Goal: Task Accomplishment & Management: Use online tool/utility

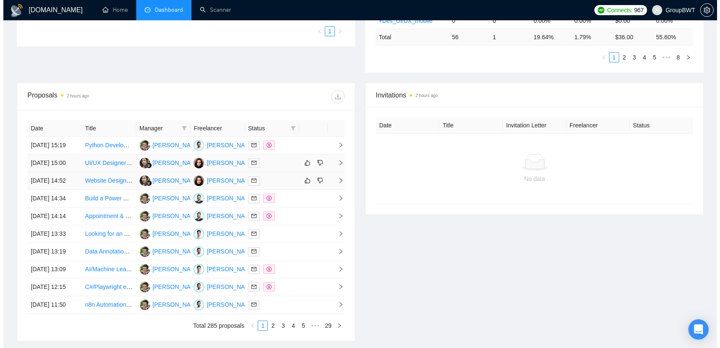
scroll to position [253, 0]
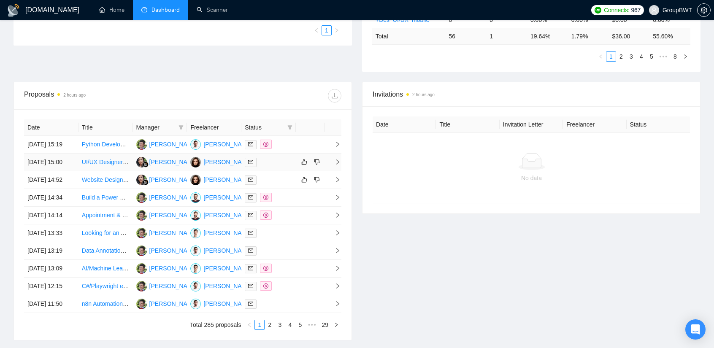
click at [111, 162] on td "UI/UX Designer for Paint E-Commerce Site" at bounding box center [105, 163] width 54 height 18
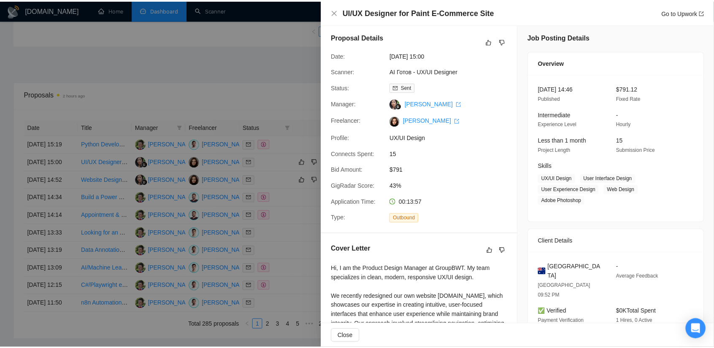
scroll to position [0, 0]
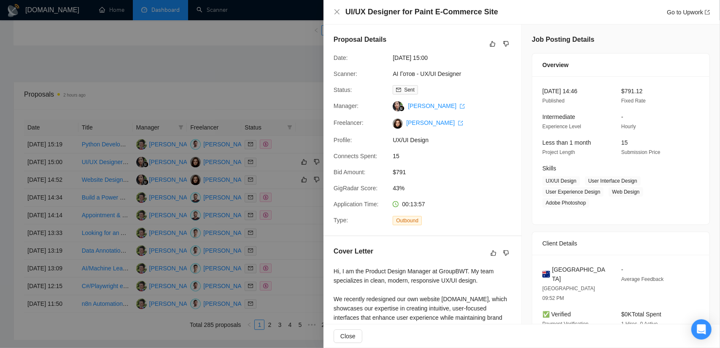
click at [252, 107] on div at bounding box center [360, 174] width 720 height 348
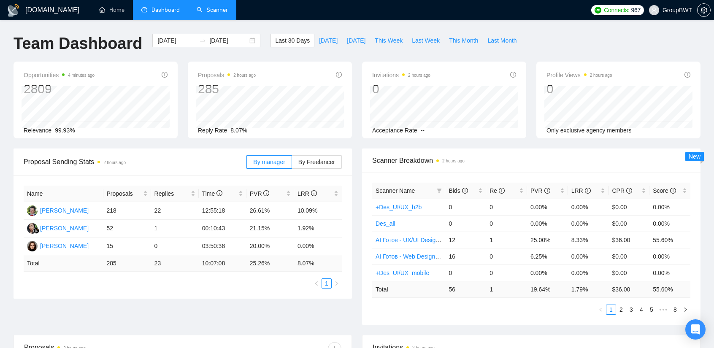
click at [210, 14] on link "Scanner" at bounding box center [212, 9] width 31 height 7
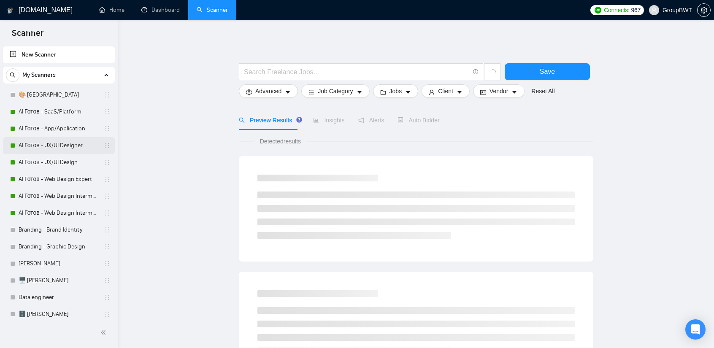
click at [62, 149] on link "AI Готов - UX/UI Designer" at bounding box center [59, 145] width 80 height 17
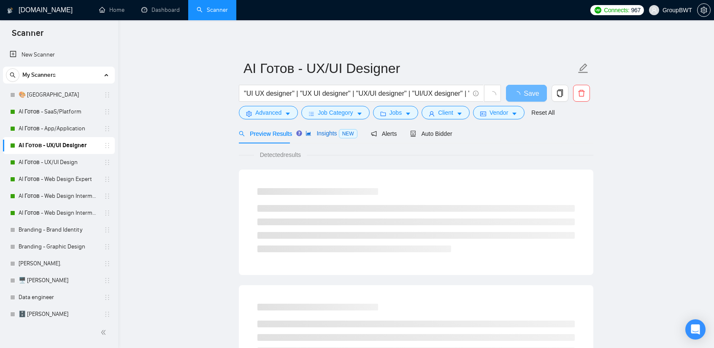
click at [329, 133] on span "Insights NEW" at bounding box center [330, 133] width 51 height 7
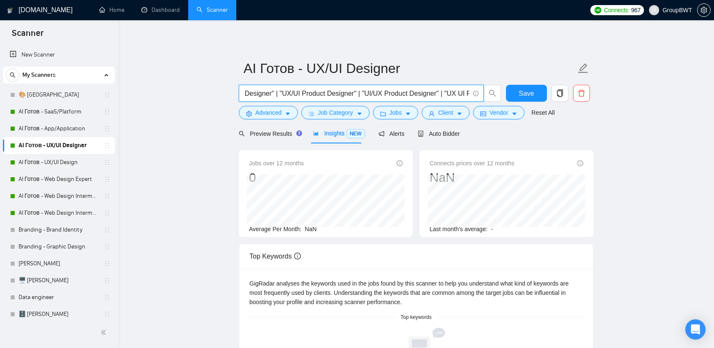
scroll to position [0, 496]
drag, startPoint x: 433, startPoint y: 94, endPoint x: 621, endPoint y: 100, distance: 188.3
click at [621, 100] on main "AI Готов - UX/UI Designer "UI UX designer" | "UX UI designer" | "UX/UI designer…" at bounding box center [416, 296] width 569 height 524
click at [258, 119] on form "AI Готов - UX/UI Designer "UI UX designer" | "UX UI designer" | "UX/UI designer…" at bounding box center [416, 89] width 354 height 69
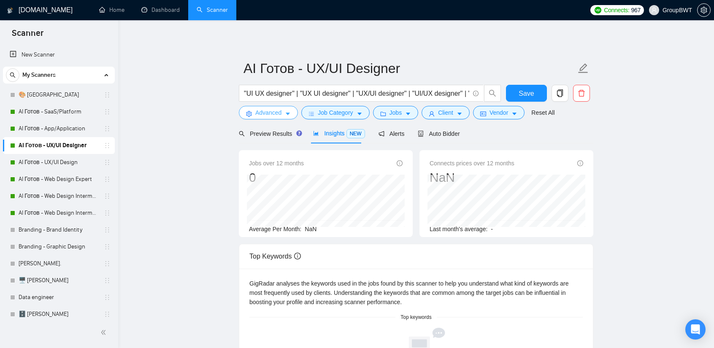
click at [269, 114] on span "Advanced" at bounding box center [268, 112] width 26 height 9
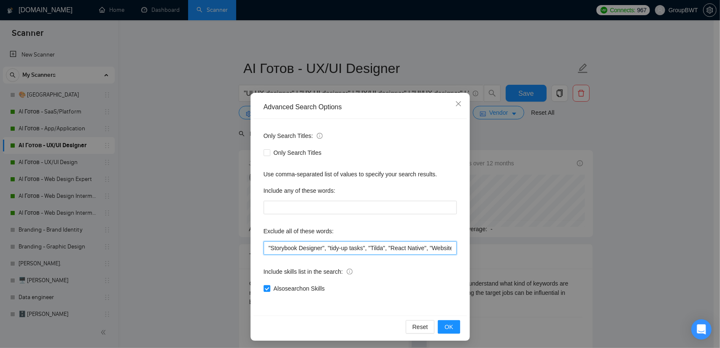
drag, startPoint x: 334, startPoint y: 249, endPoint x: 280, endPoint y: 238, distance: 55.2
click at [175, 239] on div "Advanced Search Options Only Search Titles: Only Search Titles Use comma-separa…" at bounding box center [360, 174] width 720 height 348
click at [281, 238] on div "Exclude all of these words:" at bounding box center [360, 232] width 193 height 17
drag, startPoint x: 379, startPoint y: 248, endPoint x: 404, endPoint y: 246, distance: 25.3
click at [393, 248] on input ""Storybook Designer", "tidy-up tasks", "Tilda", "React Native", "Website Develo…" at bounding box center [360, 248] width 193 height 14
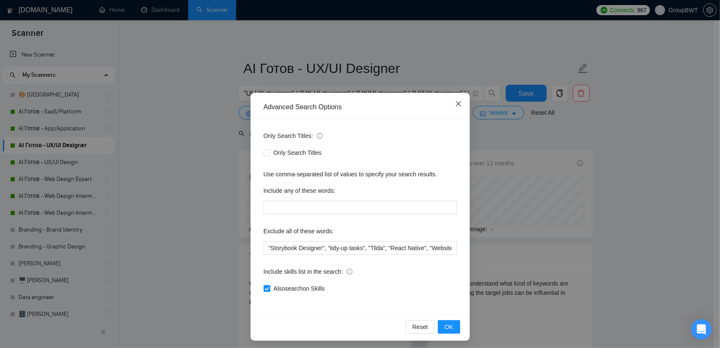
click at [457, 106] on icon "close" at bounding box center [458, 103] width 5 height 5
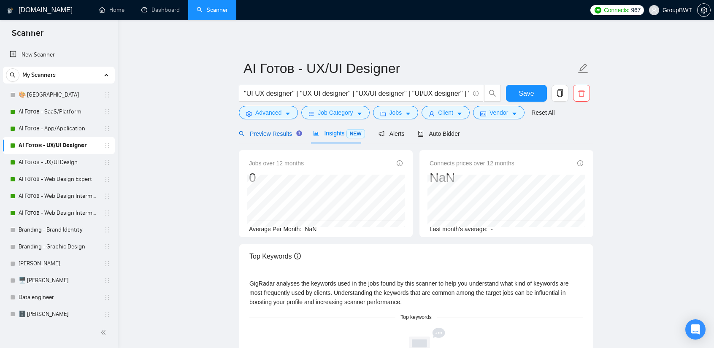
click at [273, 133] on span "Preview Results" at bounding box center [269, 133] width 61 height 7
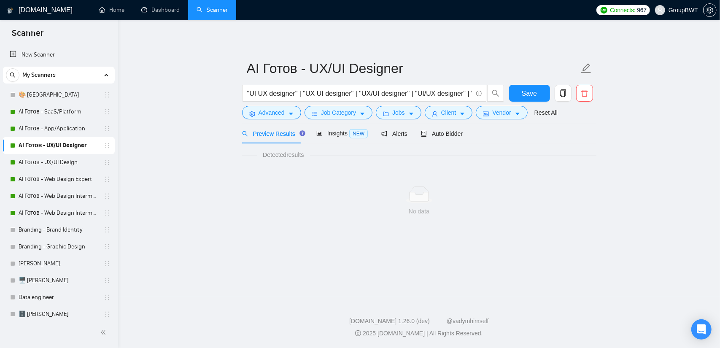
click at [250, 175] on div "No data" at bounding box center [419, 201] width 354 height 70
click at [343, 138] on div "Insights NEW" at bounding box center [341, 134] width 51 height 10
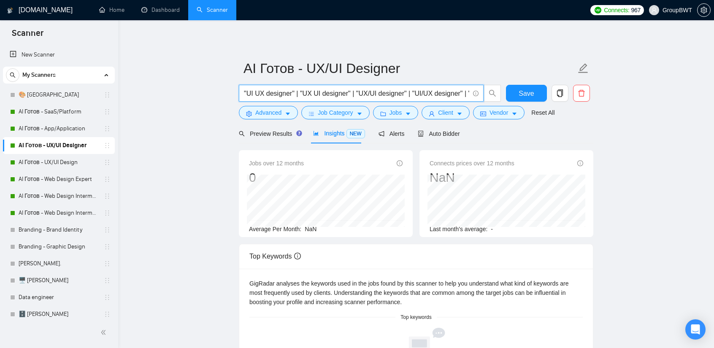
scroll to position [0, 496]
drag, startPoint x: 378, startPoint y: 93, endPoint x: 730, endPoint y: 100, distance: 352.0
click at [714, 100] on html "Scanner New Scanner My Scanners 🎨 Sofia AI Готов - SaaS/Platform AI Готов - App…" at bounding box center [357, 174] width 714 height 348
click at [427, 87] on span ""UI UX designer" | "UX UI designer" | "UX/UI designer" | "UI/UX designer" | "UI…" at bounding box center [361, 93] width 245 height 17
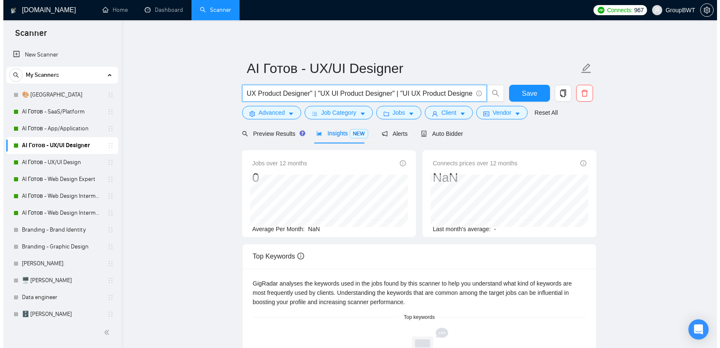
scroll to position [0, 0]
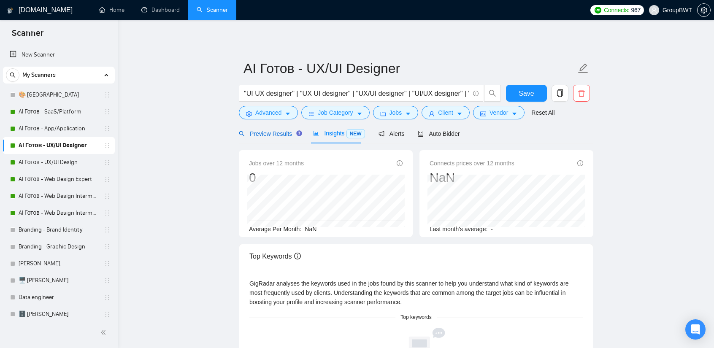
click at [284, 135] on span "Preview Results" at bounding box center [269, 133] width 61 height 7
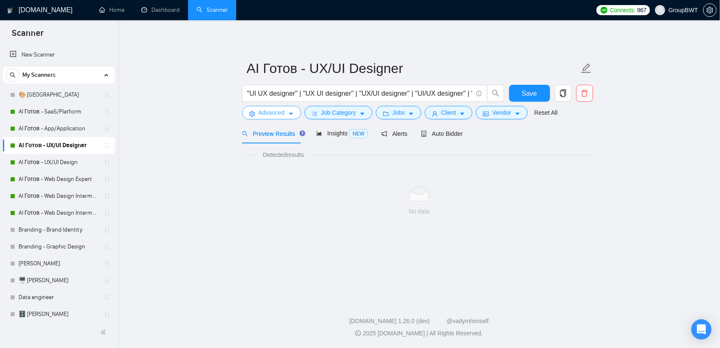
click at [282, 116] on span "Advanced" at bounding box center [272, 112] width 26 height 9
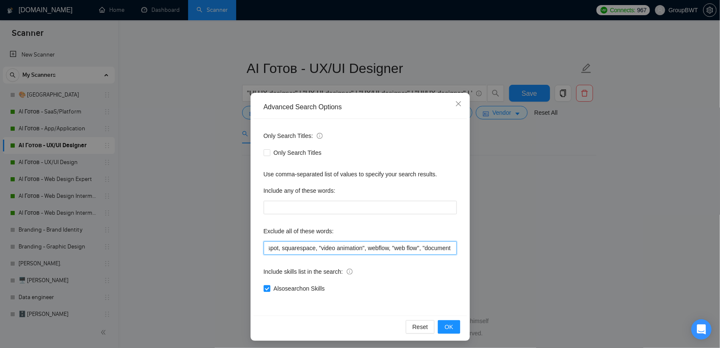
scroll to position [0, 2145]
drag, startPoint x: 334, startPoint y: 246, endPoint x: 513, endPoint y: 245, distance: 178.5
click at [513, 245] on div "Advanced Search Options Only Search Titles: Only Search Titles Use comma-separa…" at bounding box center [360, 174] width 720 height 348
click at [435, 243] on input ""Storybook Designer", "tidy-up tasks", "Tilda", "React Native", "Website Develo…" at bounding box center [360, 248] width 193 height 14
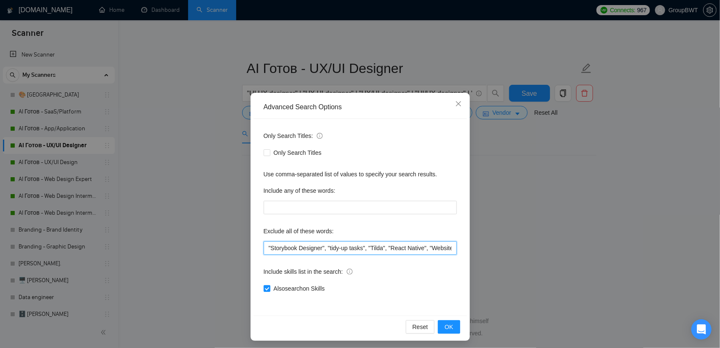
drag, startPoint x: 430, startPoint y: 245, endPoint x: 163, endPoint y: 242, distance: 267.5
click at [163, 242] on div "Advanced Search Options Only Search Titles: Only Search Titles Use comma-separa…" at bounding box center [360, 174] width 720 height 348
click at [351, 249] on input ""Storybook Designer", "tidy-up tasks", "Tilda", "React Native", "Website Develo…" at bounding box center [360, 248] width 193 height 14
click at [455, 103] on icon "close" at bounding box center [458, 103] width 7 height 7
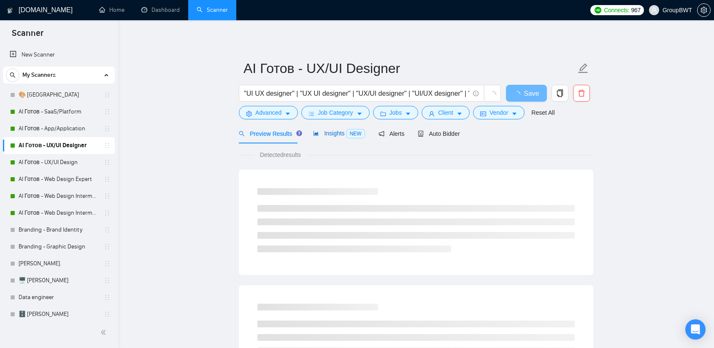
click at [333, 137] on div "Insights NEW" at bounding box center [338, 134] width 51 height 10
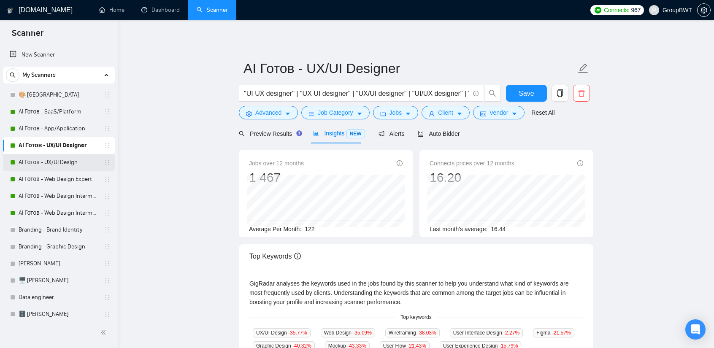
click at [61, 162] on link "AI Готов - UX/UI Design" at bounding box center [59, 162] width 80 height 17
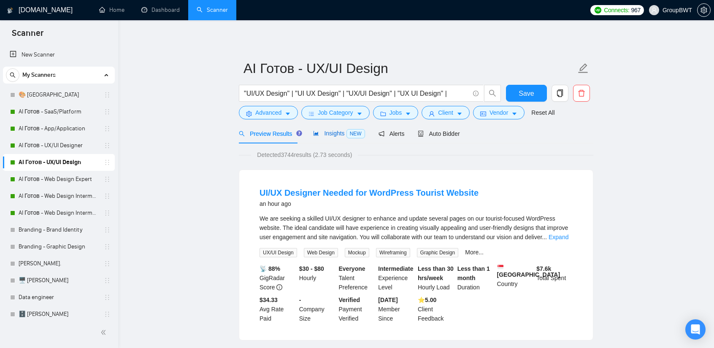
click at [335, 135] on span "Insights NEW" at bounding box center [338, 133] width 51 height 7
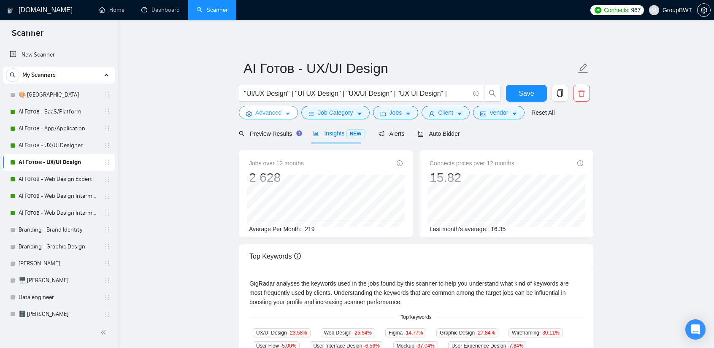
click at [273, 112] on span "Advanced" at bounding box center [268, 112] width 26 height 9
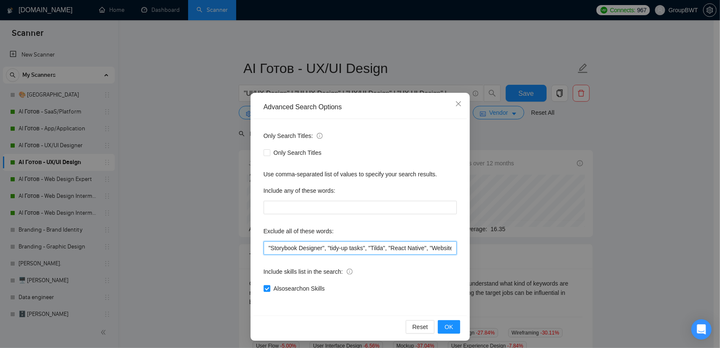
click at [288, 251] on input ""Storybook Designer", "tidy-up tasks", "Tilda", "React Native", "Website Develo…" at bounding box center [360, 248] width 193 height 14
click at [376, 248] on input ""Storybook Designer", "tidy-up tasks", "Tilda", "React Native", "Website Develo…" at bounding box center [360, 248] width 193 height 14
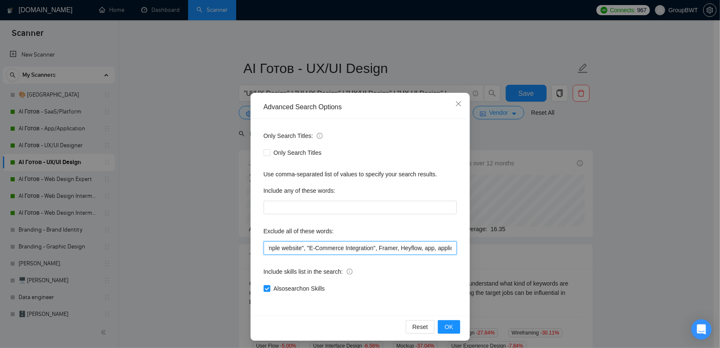
drag, startPoint x: 370, startPoint y: 249, endPoint x: 546, endPoint y: 254, distance: 176.9
click at [552, 253] on div "Advanced Search Options Only Search Titles: Only Search Titles Use comma-separa…" at bounding box center [360, 174] width 720 height 348
click at [419, 249] on input ""Storybook Designer", "tidy-up tasks", "Tilda", "React Native", "Website Develo…" at bounding box center [360, 248] width 193 height 14
drag, startPoint x: 406, startPoint y: 250, endPoint x: 586, endPoint y: 251, distance: 179.3
click at [585, 251] on div "Advanced Search Options Only Search Titles: Only Search Titles Use comma-separa…" at bounding box center [360, 174] width 720 height 348
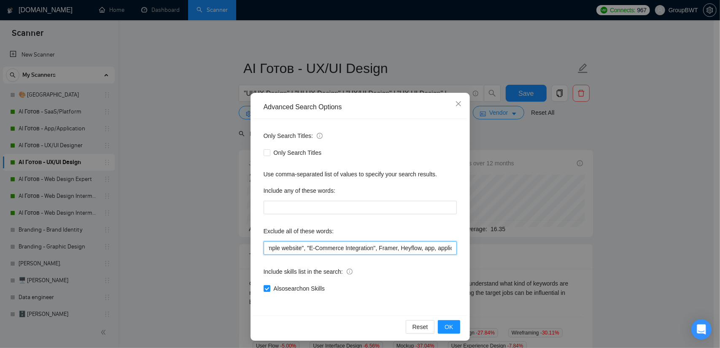
click at [405, 250] on input ""Storybook Designer", "tidy-up tasks", "Tilda", "React Native", "Website Develo…" at bounding box center [360, 248] width 193 height 14
drag, startPoint x: 424, startPoint y: 245, endPoint x: 557, endPoint y: 245, distance: 132.1
click at [557, 245] on div "Advanced Search Options Only Search Titles: Only Search Titles Use comma-separa…" at bounding box center [360, 174] width 720 height 348
click at [416, 249] on input ""Storybook Designer", "tidy-up tasks", "Tilda", "React Native", "Website Develo…" at bounding box center [360, 248] width 193 height 14
drag, startPoint x: 384, startPoint y: 246, endPoint x: 601, endPoint y: 255, distance: 217.0
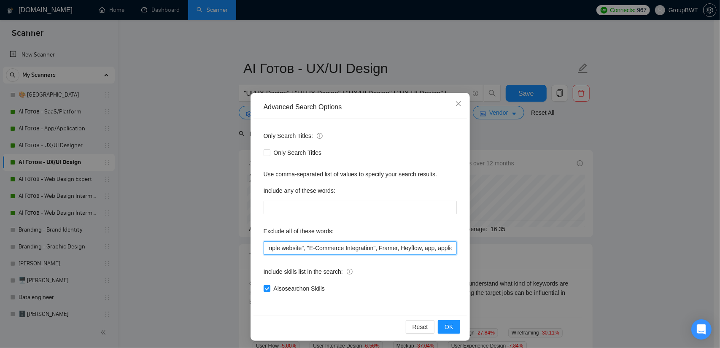
click at [599, 255] on div "Advanced Search Options Only Search Titles: Only Search Titles Use comma-separa…" at bounding box center [360, 174] width 720 height 348
paste input ", $10, $20, $30, $40, $50, $75, $100, $150, $200, $250, $300, $350, $400, $450,…"
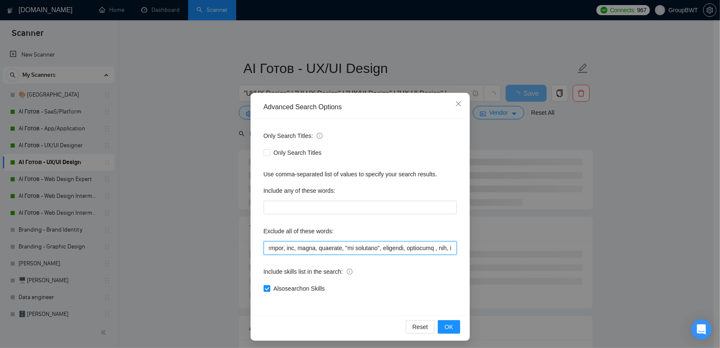
scroll to position [0, 0]
drag, startPoint x: 305, startPoint y: 241, endPoint x: 150, endPoint y: 234, distance: 155.0
click at [150, 234] on div "Advanced Search Options Only Search Titles: Only Search Titles Use comma-separa…" at bounding box center [360, 174] width 720 height 348
click at [266, 248] on input "text" at bounding box center [360, 248] width 193 height 14
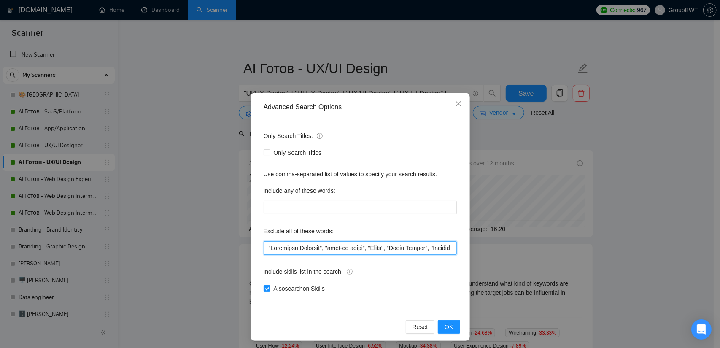
click at [265, 246] on input "text" at bounding box center [360, 248] width 193 height 14
paste input ""need help", consult, consultation, UI/UX Design, UI/UX Designer, to redesign t…"
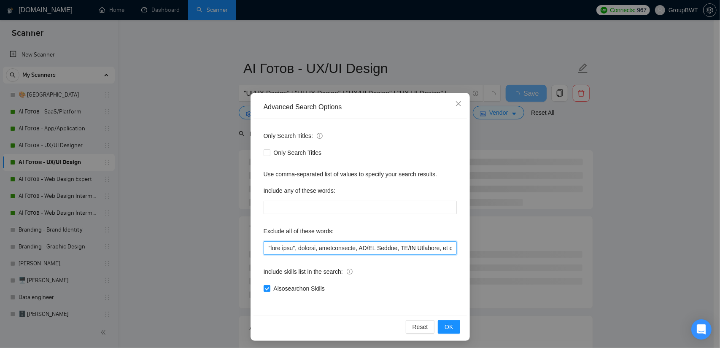
drag, startPoint x: 279, startPoint y: 249, endPoint x: 178, endPoint y: 243, distance: 100.6
click at [178, 243] on div "Advanced Search Options Only Search Titles: Only Search Titles Use comma-separa…" at bounding box center [360, 174] width 720 height 348
click at [289, 249] on input "text" at bounding box center [360, 248] width 193 height 14
click at [447, 327] on span "OK" at bounding box center [449, 326] width 8 height 9
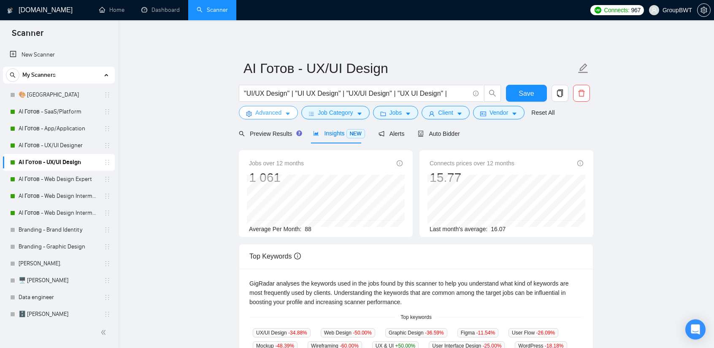
click at [273, 115] on span "Advanced" at bounding box center [268, 112] width 26 height 9
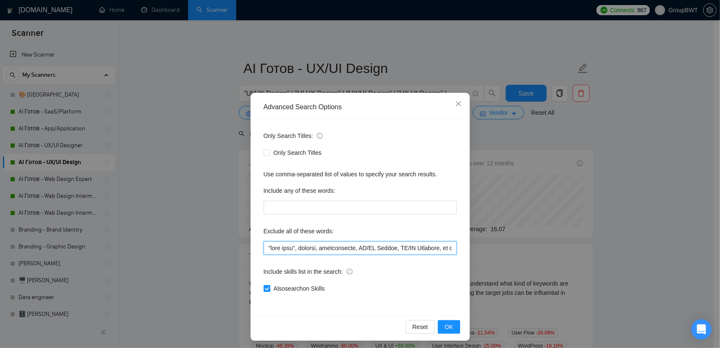
drag, startPoint x: 308, startPoint y: 249, endPoint x: 170, endPoint y: 234, distance: 139.6
click at [170, 234] on div "Advanced Search Options Only Search Titles: Only Search Titles Use comma-separa…" at bounding box center [360, 174] width 720 height 348
click at [311, 247] on input "text" at bounding box center [360, 248] width 193 height 14
click at [318, 248] on input "text" at bounding box center [360, 248] width 193 height 14
click at [264, 249] on input "text" at bounding box center [360, 248] width 193 height 14
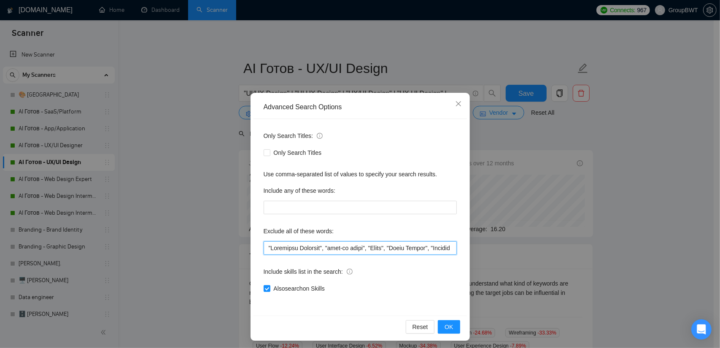
paste input ""need help", consult, consultation, to redesign the content area, "Fashion Desi…"
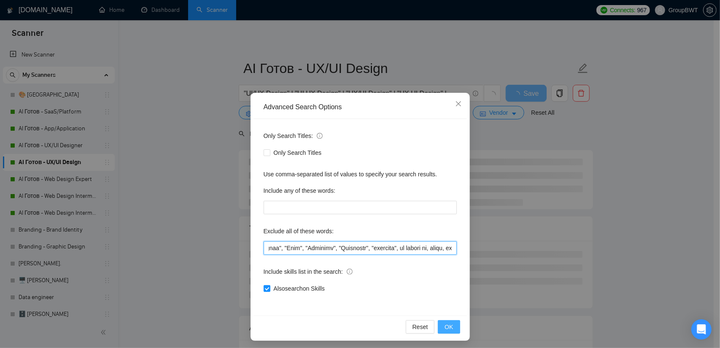
type input ""need help", consult, consultation, to redesign the content area, "Fashion Desi…"
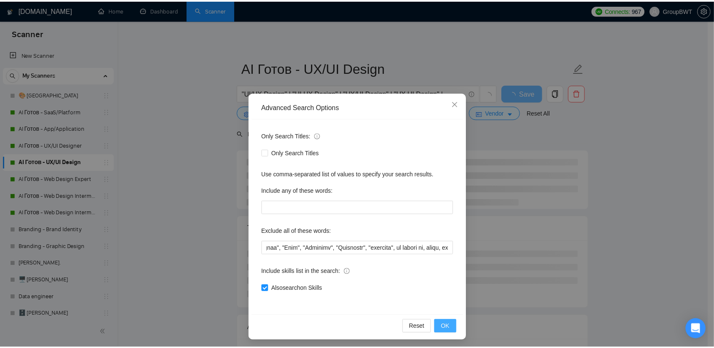
scroll to position [0, 0]
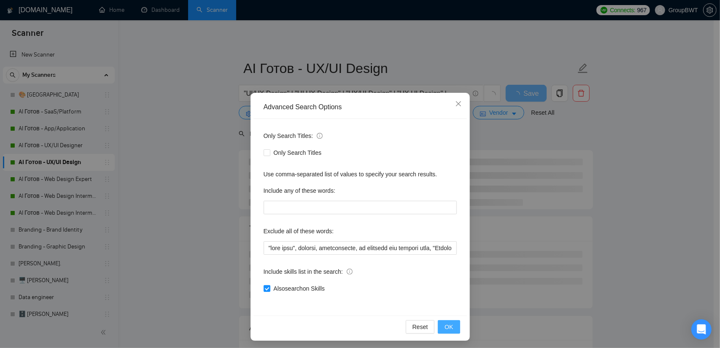
click at [447, 326] on span "OK" at bounding box center [449, 326] width 8 height 9
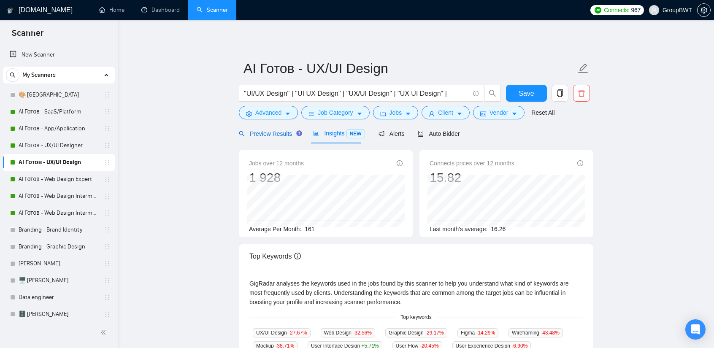
click at [277, 137] on span "Preview Results" at bounding box center [269, 133] width 61 height 7
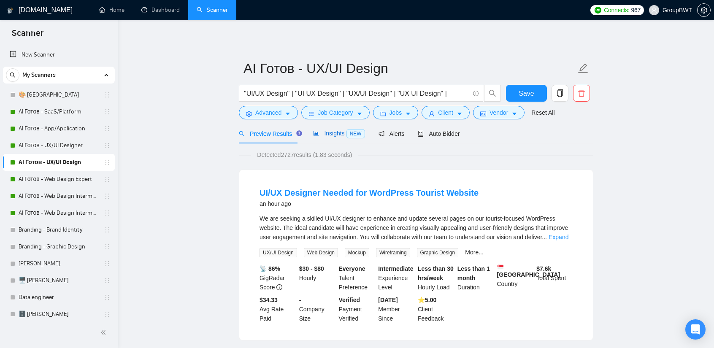
click at [323, 136] on span "Insights NEW" at bounding box center [338, 133] width 51 height 7
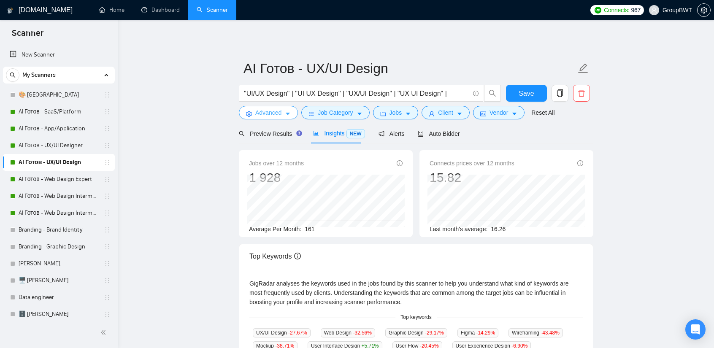
click at [267, 113] on span "Advanced" at bounding box center [268, 112] width 26 height 9
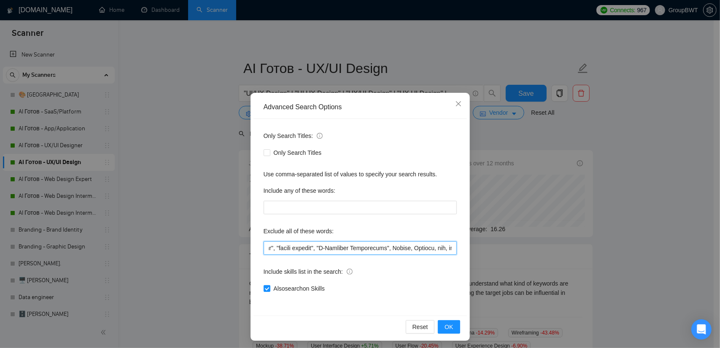
scroll to position [0, 5160]
drag, startPoint x: 263, startPoint y: 247, endPoint x: 722, endPoint y: 254, distance: 459.5
click at [720, 254] on html "Scanner New Scanner My Scanners 🎨 Sofia AI Готов - SaaS/Platform AI Готов - App…" at bounding box center [360, 174] width 720 height 348
click at [451, 324] on button "OK" at bounding box center [449, 327] width 22 height 14
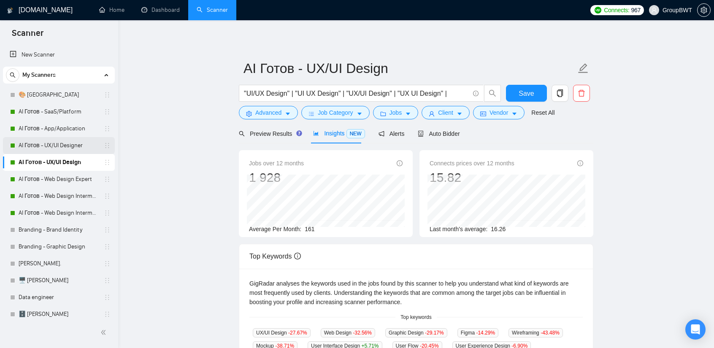
click at [54, 146] on link "AI Готов - UX/UI Designer" at bounding box center [59, 145] width 80 height 17
click at [532, 86] on button "Save" at bounding box center [526, 93] width 41 height 17
click at [57, 141] on link "AI Готов - UX/UI Designer" at bounding box center [59, 145] width 80 height 17
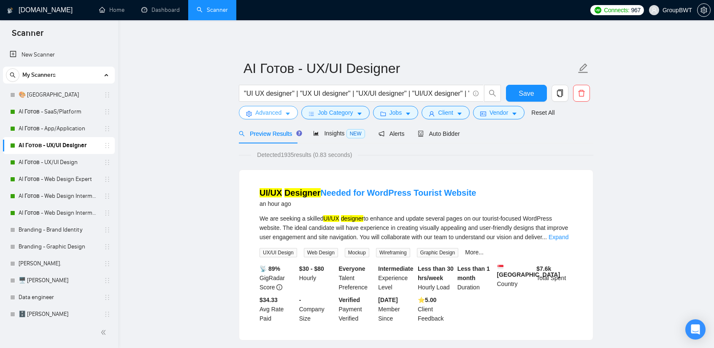
click at [268, 113] on span "Advanced" at bounding box center [268, 112] width 26 height 9
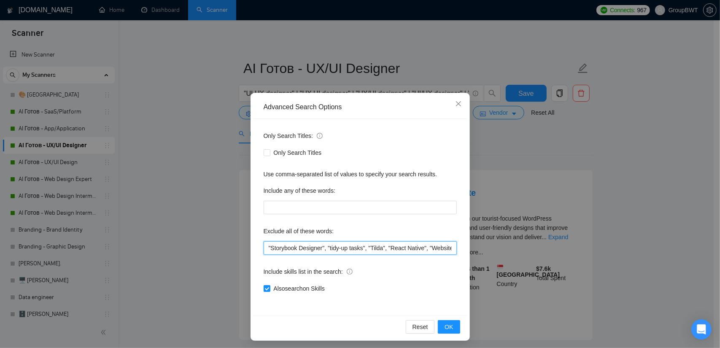
click at [294, 247] on input ""Storybook Designer", "tidy-up tasks", "Tilda", "React Native", "Website Develo…" at bounding box center [360, 248] width 193 height 14
paste input "need help", consult, consultation, to redesign the content area, "Fashion Desig…"
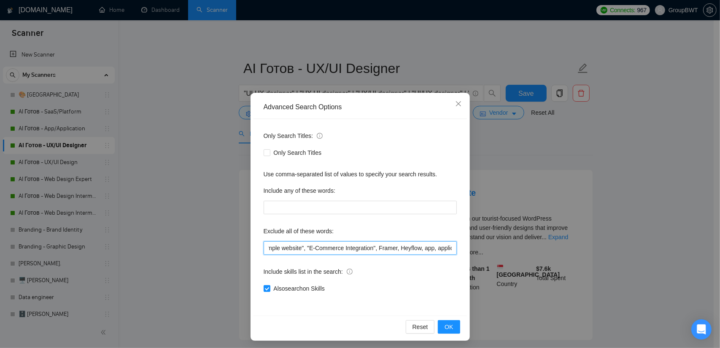
click at [352, 248] on input ""Storybook Designer", "tidy-up tasks", "Tilda", "React Native", "Website Develo…" at bounding box center [360, 248] width 193 height 14
drag, startPoint x: 513, startPoint y: 251, endPoint x: 630, endPoint y: 253, distance: 116.5
click at [644, 254] on div "Advanced Search Options Only Search Titles: Only Search Titles Use comma-separa…" at bounding box center [360, 174] width 720 height 348
click at [381, 251] on input ""Storybook Designer", "tidy-up tasks", "Tilda", "React Native", "Website Develo…" at bounding box center [360, 248] width 193 height 14
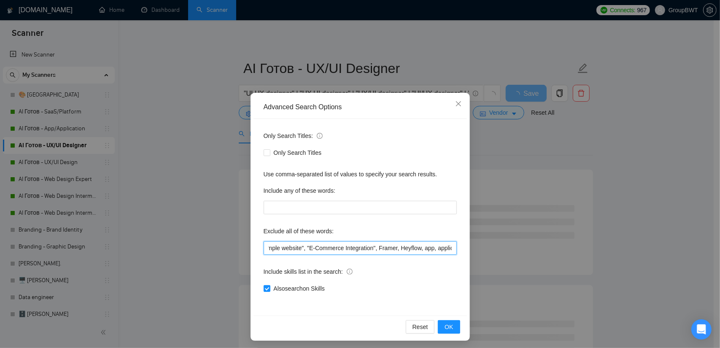
click at [381, 251] on input ""Storybook Designer", "tidy-up tasks", "Tilda", "React Native", "Website Develo…" at bounding box center [360, 248] width 193 height 14
paste input "need help", consult, consultation, to redesign the content area, "Fashion Desig…"
type input ""need help", consult, consultation, to redesign the content area, "Fashion Desi…"
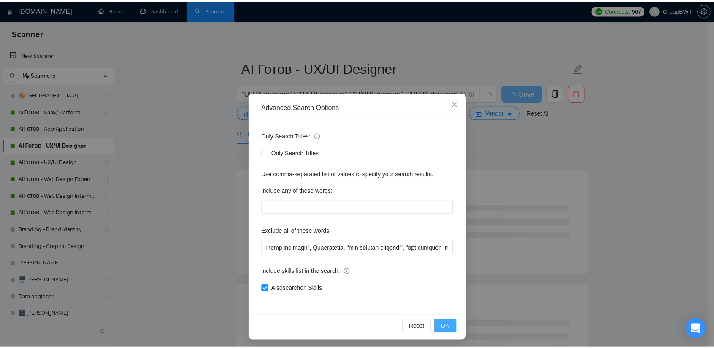
scroll to position [0, 0]
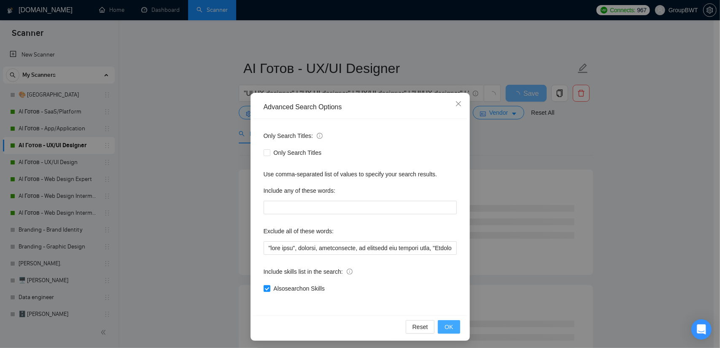
click at [445, 322] on span "OK" at bounding box center [449, 326] width 8 height 9
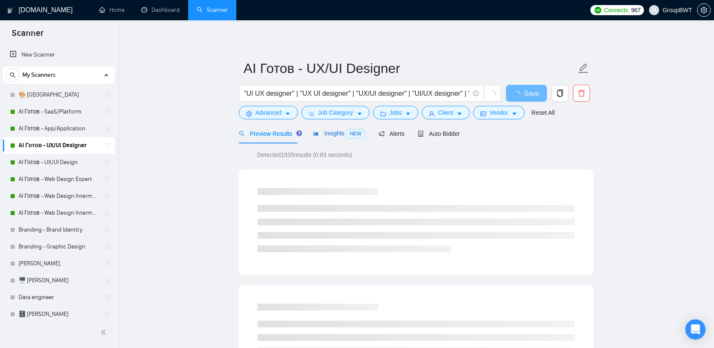
click at [329, 135] on span "Insights NEW" at bounding box center [338, 133] width 51 height 7
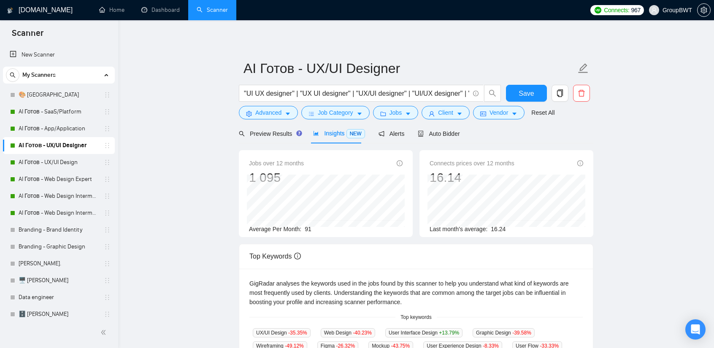
drag, startPoint x: 55, startPoint y: 166, endPoint x: 427, endPoint y: 48, distance: 390.4
click at [55, 166] on link "AI Готов - UX/UI Design" at bounding box center [59, 162] width 80 height 17
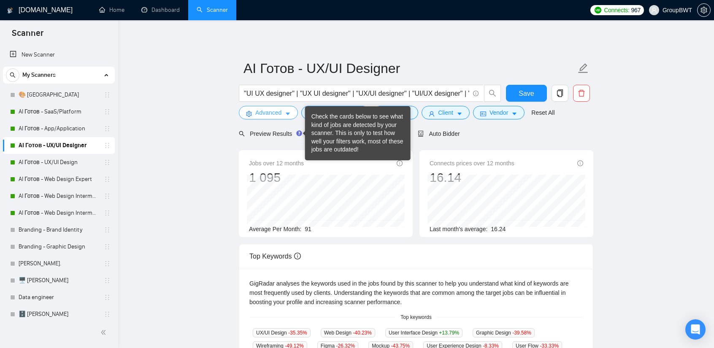
click at [284, 109] on button "Advanced" at bounding box center [268, 113] width 59 height 14
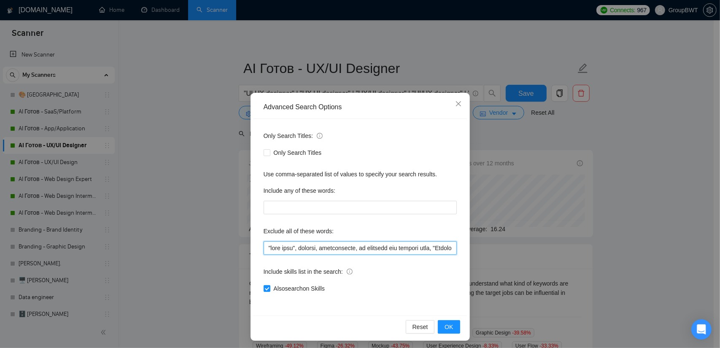
drag, startPoint x: 278, startPoint y: 244, endPoint x: 345, endPoint y: 245, distance: 67.5
click at [211, 238] on div "Advanced Search Options Only Search Titles: Only Search Titles Use comma-separa…" at bounding box center [360, 174] width 720 height 348
click at [372, 243] on input "text" at bounding box center [360, 248] width 193 height 14
click at [445, 323] on span "OK" at bounding box center [449, 326] width 8 height 9
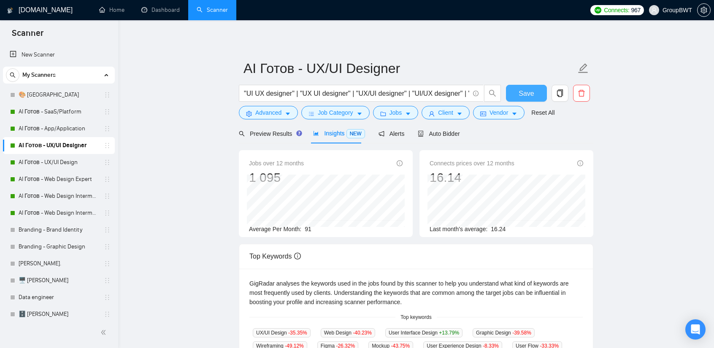
click at [526, 89] on span "Save" at bounding box center [526, 93] width 15 height 11
click at [65, 166] on link "AI Готов - UX/UI Design" at bounding box center [59, 162] width 80 height 17
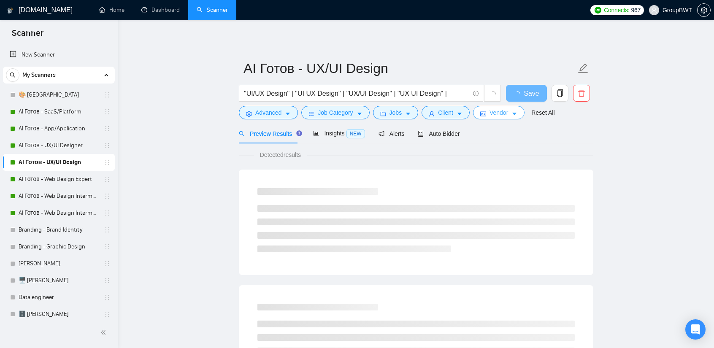
click at [506, 117] on button "Vendor" at bounding box center [498, 113] width 51 height 14
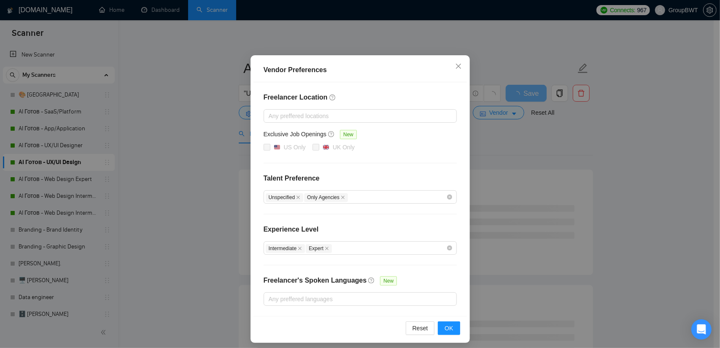
scroll to position [41, 0]
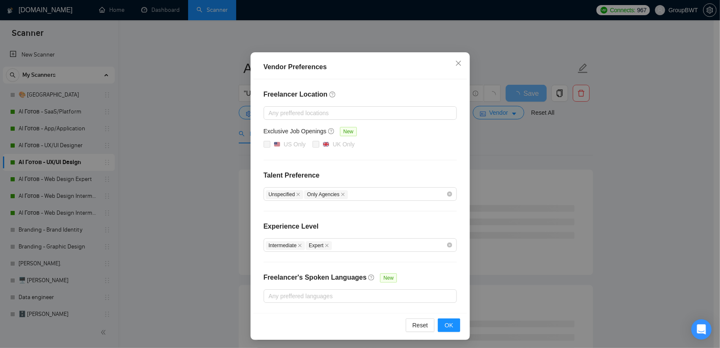
click at [545, 148] on div "Vendor Preferences Freelancer Location Any preffered locations Exclusive Job Op…" at bounding box center [360, 174] width 720 height 348
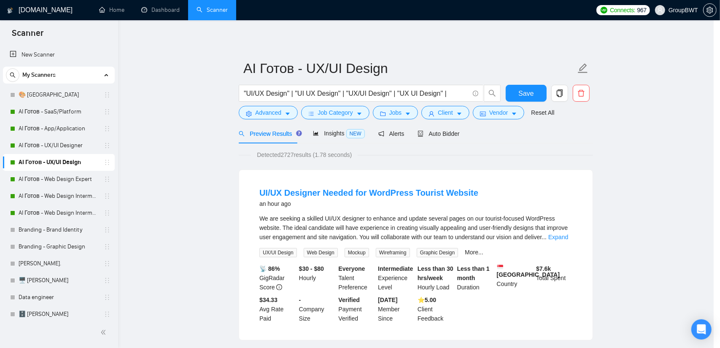
scroll to position [0, 0]
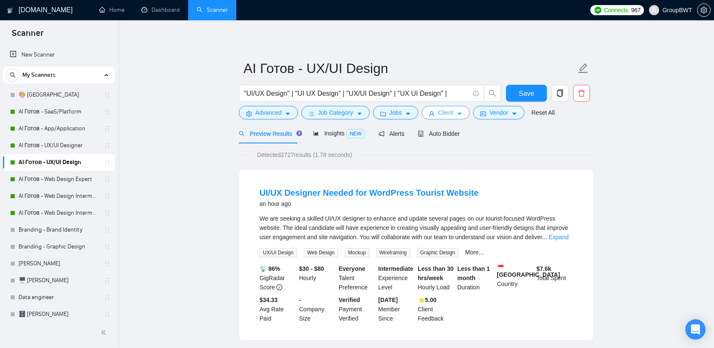
click at [439, 111] on span "Client" at bounding box center [445, 112] width 15 height 9
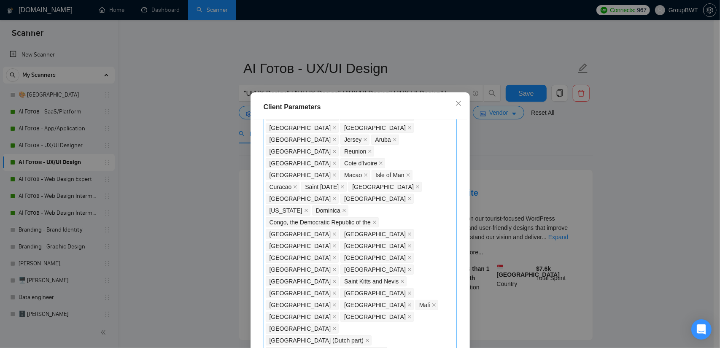
scroll to position [675, 0]
click at [556, 150] on div "Client Parameters Client Location Include Client Countries Select Exclude Clien…" at bounding box center [360, 174] width 720 height 348
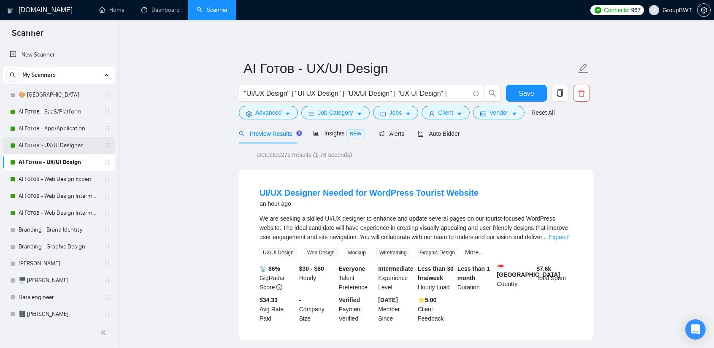
click at [73, 147] on link "AI Готов - UX/UI Designer" at bounding box center [59, 145] width 80 height 17
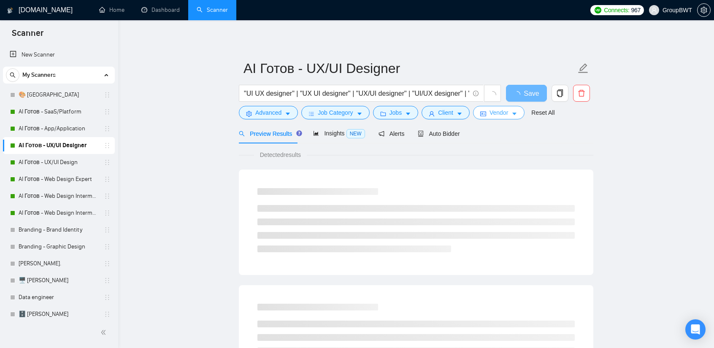
click at [485, 114] on button "Vendor" at bounding box center [498, 113] width 51 height 14
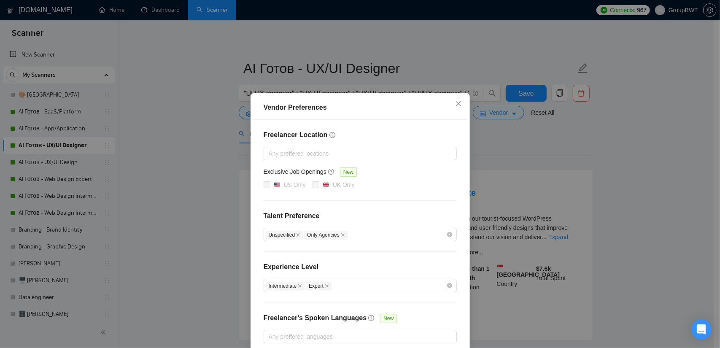
drag, startPoint x: 527, startPoint y: 151, endPoint x: 468, endPoint y: 124, distance: 65.7
click at [525, 151] on div "Vendor Preferences Freelancer Location Any preffered locations Exclusive Job Op…" at bounding box center [360, 174] width 720 height 348
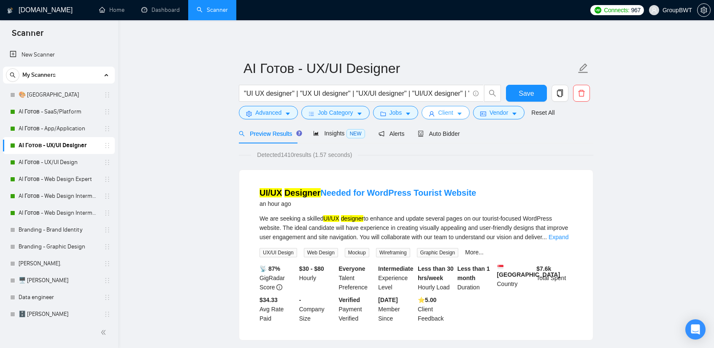
click at [443, 114] on span "Client" at bounding box center [445, 112] width 15 height 9
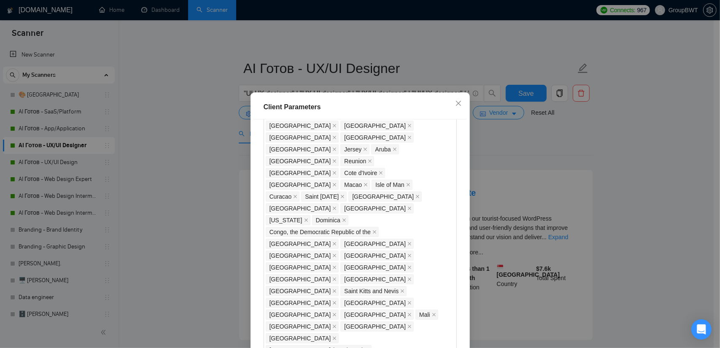
scroll to position [651, 0]
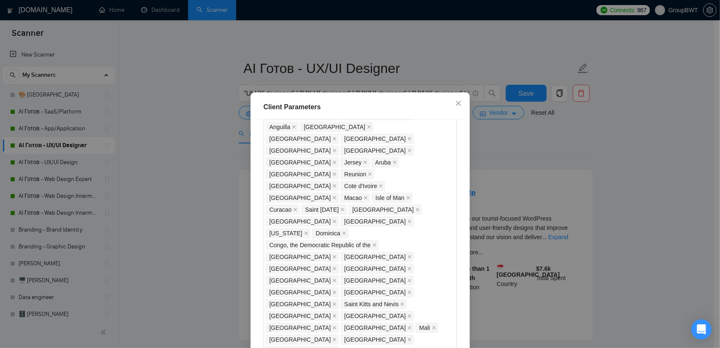
click at [555, 149] on div "Client Parameters Client Location Include Client Countries Select Exclude Clien…" at bounding box center [360, 174] width 720 height 348
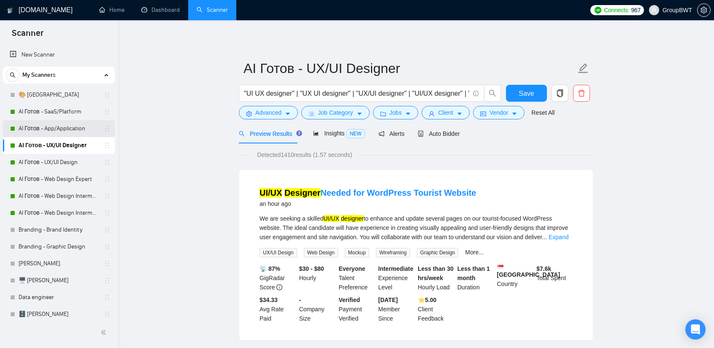
click at [66, 132] on link "AI Готов - App/Application" at bounding box center [59, 128] width 80 height 17
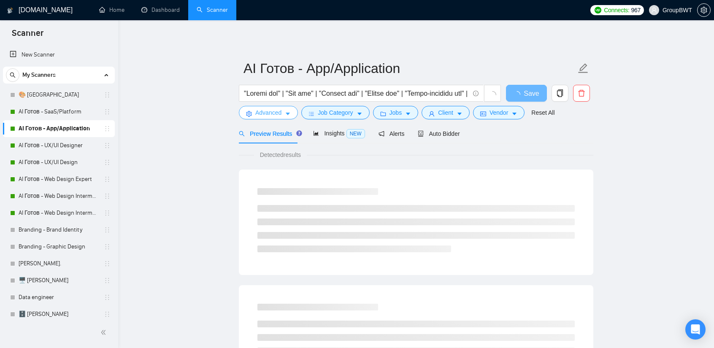
click at [273, 113] on span "Advanced" at bounding box center [268, 112] width 26 height 9
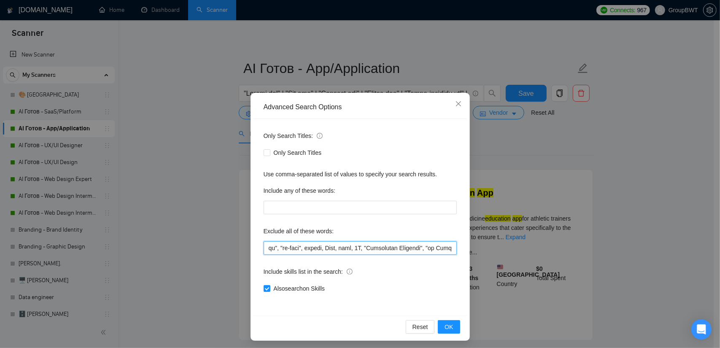
scroll to position [0, 2721]
drag, startPoint x: 320, startPoint y: 245, endPoint x: 470, endPoint y: 241, distance: 150.7
click at [470, 241] on div "Advanced Search Options Only Search Titles: Only Search Titles Use comma-separa…" at bounding box center [360, 174] width 720 height 348
click at [424, 244] on input "text" at bounding box center [360, 248] width 193 height 14
drag, startPoint x: 385, startPoint y: 246, endPoint x: 619, endPoint y: 259, distance: 234.5
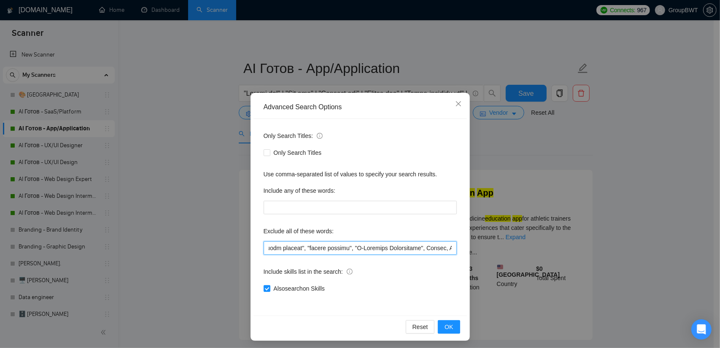
click at [619, 259] on div "Advanced Search Options Only Search Titles: Only Search Titles Use comma-separa…" at bounding box center [360, 174] width 720 height 348
click at [416, 246] on input "text" at bounding box center [360, 248] width 193 height 14
click at [487, 131] on div "Advanced Search Options Only Search Titles: Only Search Titles Use comma-separa…" at bounding box center [360, 174] width 720 height 348
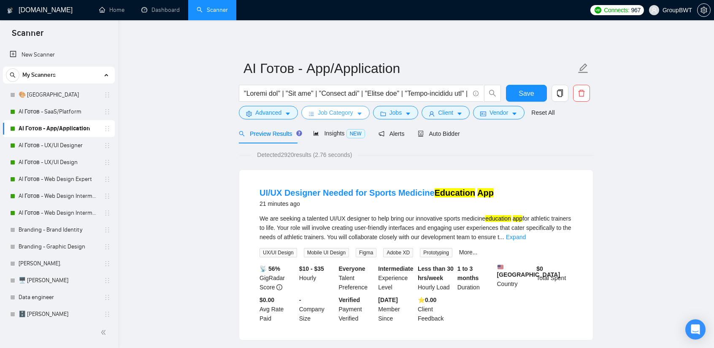
click at [331, 119] on button "Job Category" at bounding box center [335, 113] width 68 height 14
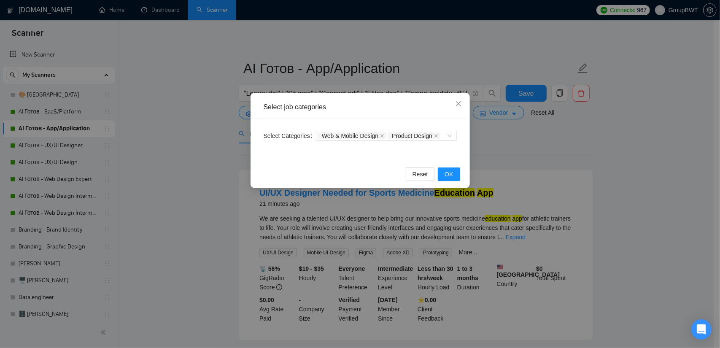
drag, startPoint x: 193, startPoint y: 111, endPoint x: 271, endPoint y: 127, distance: 79.7
click at [194, 111] on div "Select job categories Select Categories Web & Mobile Design Product Design Rese…" at bounding box center [360, 174] width 720 height 348
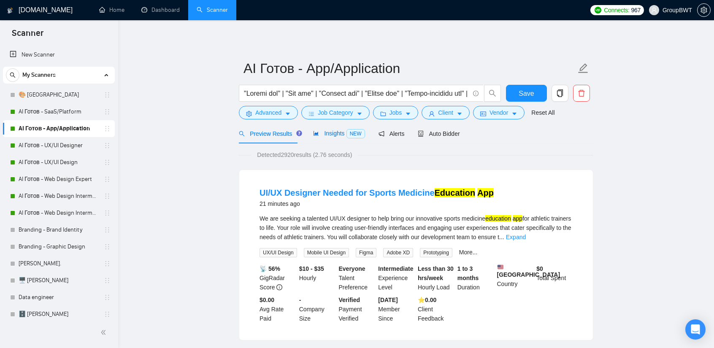
click at [327, 130] on span "Insights NEW" at bounding box center [338, 133] width 51 height 7
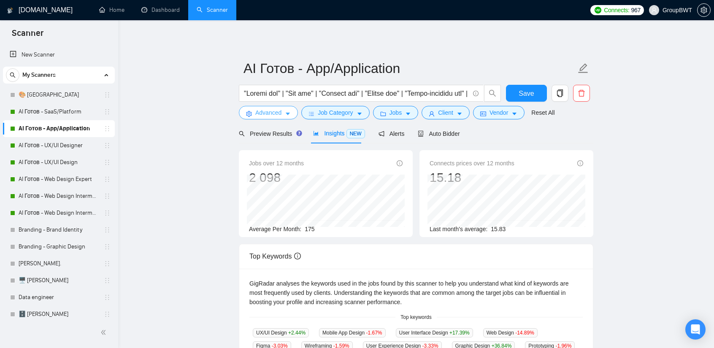
click at [282, 112] on button "Advanced" at bounding box center [268, 113] width 59 height 14
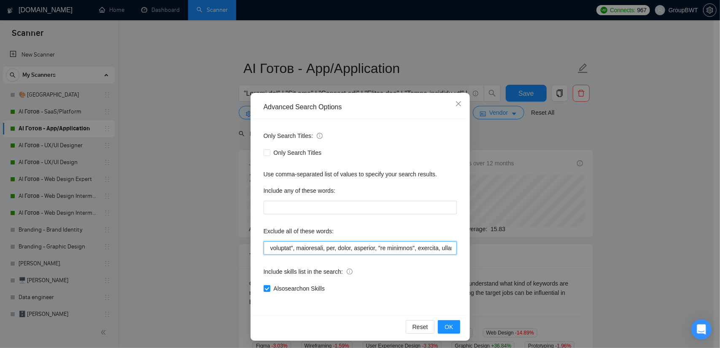
scroll to position [0, 2721]
drag, startPoint x: 396, startPoint y: 250, endPoint x: 639, endPoint y: 252, distance: 243.0
click at [639, 252] on div "Advanced Search Options Only Search Titles: Only Search Titles Use comma-separa…" at bounding box center [360, 174] width 720 height 348
click at [443, 248] on input "text" at bounding box center [360, 248] width 193 height 14
click at [449, 247] on input "text" at bounding box center [360, 248] width 193 height 14
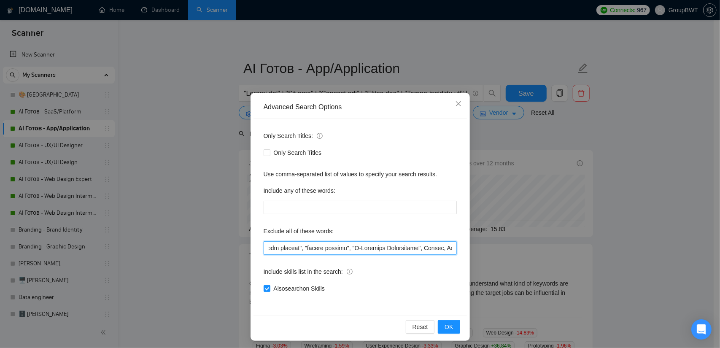
paste input "$10, $20, $30, $40, $50, $75, $100, $150, $200, $250, $300, $350, $400, $450, $…"
click at [448, 324] on span "OK" at bounding box center [449, 326] width 8 height 9
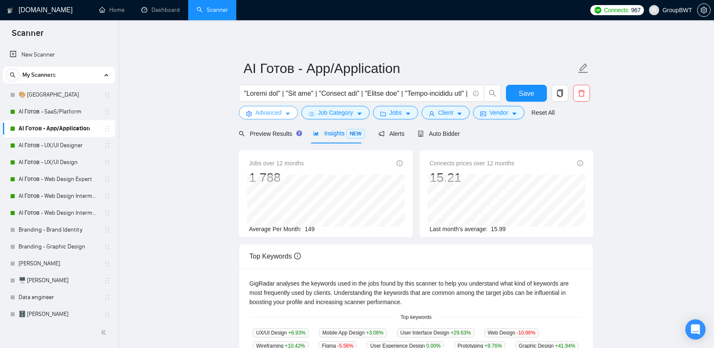
click at [276, 107] on button "Advanced" at bounding box center [268, 113] width 59 height 14
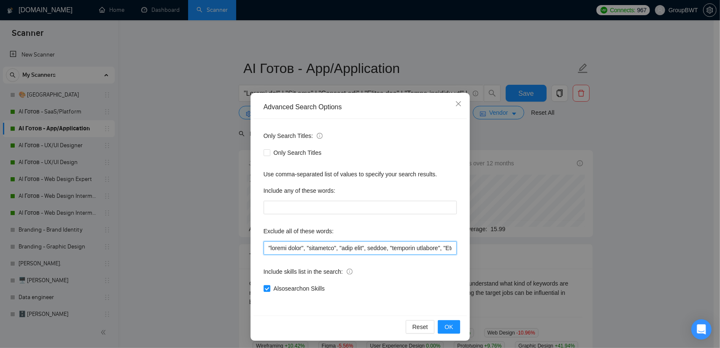
drag, startPoint x: 264, startPoint y: 249, endPoint x: 207, endPoint y: 240, distance: 57.6
click at [207, 240] on div "Advanced Search Options Only Search Titles: Only Search Titles Use comma-separa…" at bounding box center [360, 174] width 720 height 348
click at [281, 243] on input "text" at bounding box center [360, 248] width 193 height 14
drag, startPoint x: 273, startPoint y: 249, endPoint x: 247, endPoint y: 245, distance: 26.4
click at [223, 247] on div "Advanced Search Options Only Search Titles: Only Search Titles Use comma-separa…" at bounding box center [360, 174] width 720 height 348
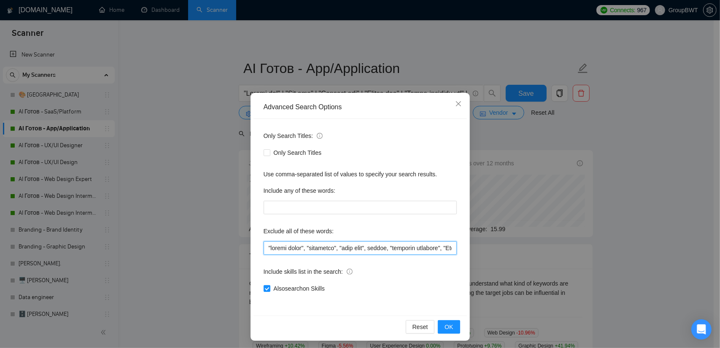
click at [264, 243] on input "text" at bounding box center [360, 248] width 193 height 14
paste input ""need help", consult, consultation, to redesign the content area, "Fashion Desi…"
type input ""need help", consult, consultation, to redesign the content area, "Fashion Desi…"
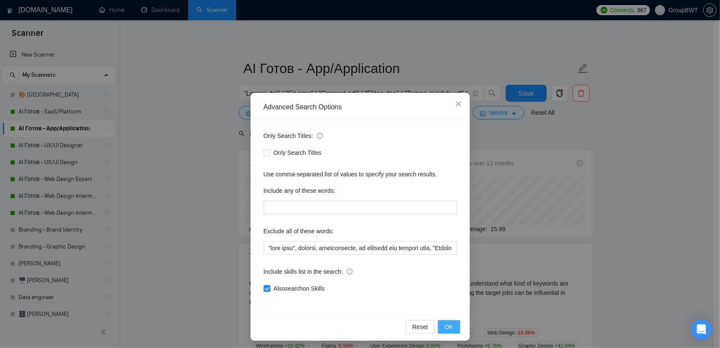
click at [445, 327] on span "OK" at bounding box center [449, 326] width 8 height 9
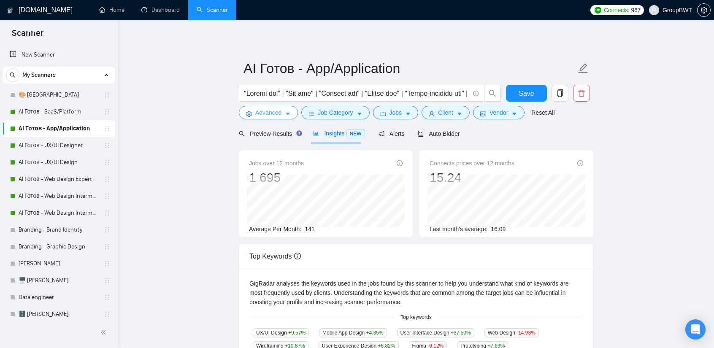
click at [269, 114] on span "Advanced" at bounding box center [268, 112] width 26 height 9
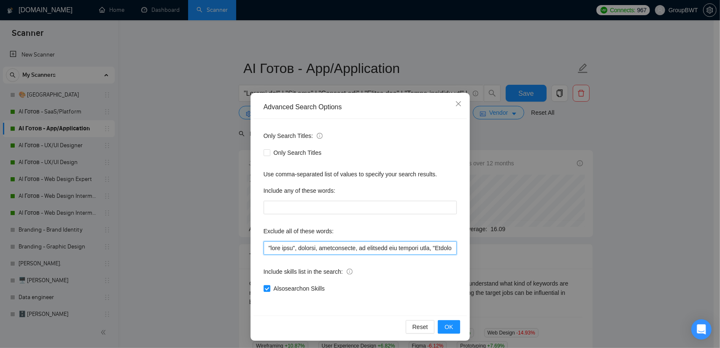
drag, startPoint x: 302, startPoint y: 245, endPoint x: 182, endPoint y: 247, distance: 119.4
click at [182, 247] on div "Advanced Search Options Only Search Titles: Only Search Titles Use comma-separa…" at bounding box center [360, 174] width 720 height 348
click at [325, 248] on input "text" at bounding box center [360, 248] width 193 height 14
click at [450, 330] on button "OK" at bounding box center [449, 327] width 22 height 14
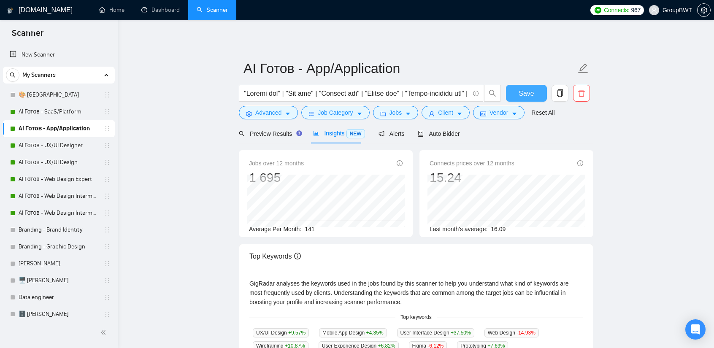
click at [527, 94] on span "Save" at bounding box center [526, 93] width 15 height 11
click at [63, 115] on link "AI Готов - SaaS/Platform" at bounding box center [59, 111] width 80 height 17
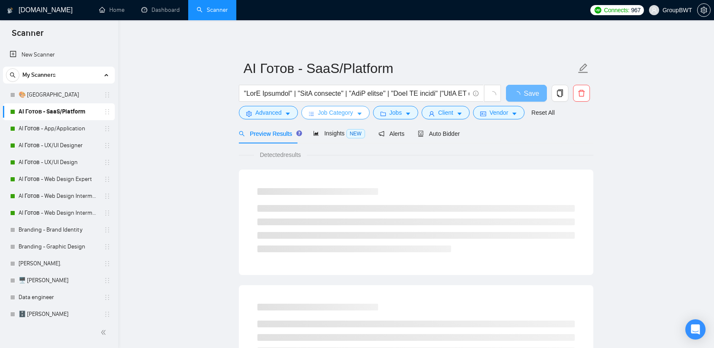
click at [332, 115] on span "Job Category" at bounding box center [335, 112] width 35 height 9
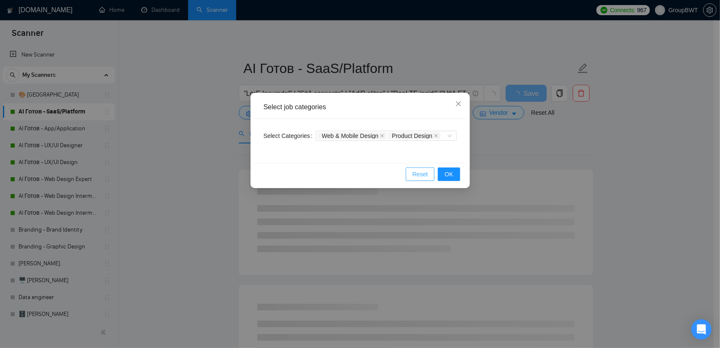
click at [419, 174] on span "Reset" at bounding box center [421, 174] width 16 height 9
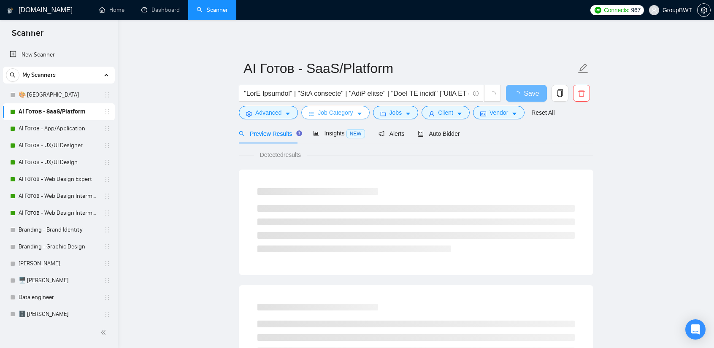
click at [327, 110] on span "Job Category" at bounding box center [335, 112] width 35 height 9
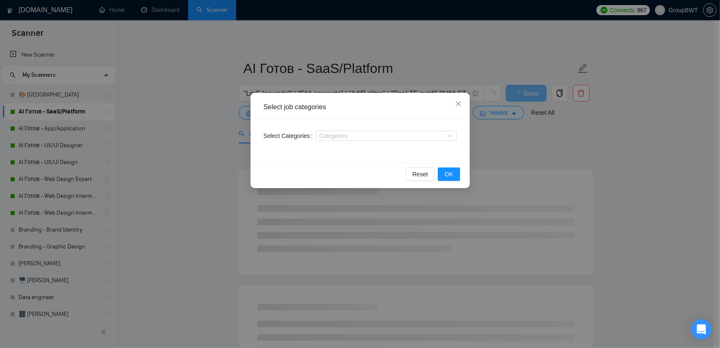
click at [184, 73] on div "Select job categories Select Categories Categories Reset OK" at bounding box center [360, 174] width 720 height 348
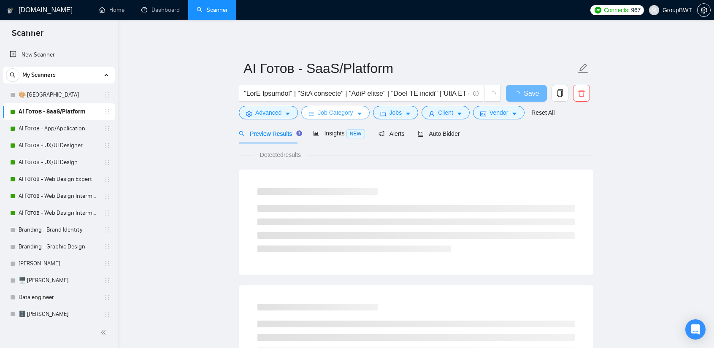
drag, startPoint x: 352, startPoint y: 122, endPoint x: 343, endPoint y: 116, distance: 10.9
click at [349, 119] on form "AI Готов - SaaS/Platform Save Advanced Job Category Jobs Client Vendor Reset All" at bounding box center [416, 89] width 354 height 69
click at [340, 114] on span "Job Category" at bounding box center [335, 112] width 35 height 9
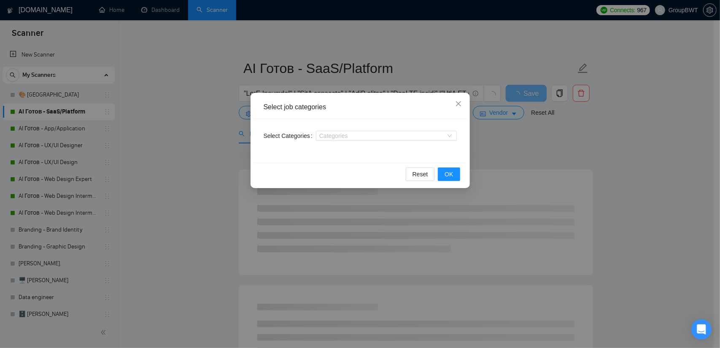
click at [190, 149] on div "Select job categories Select Categories Categories Reset OK" at bounding box center [360, 174] width 720 height 348
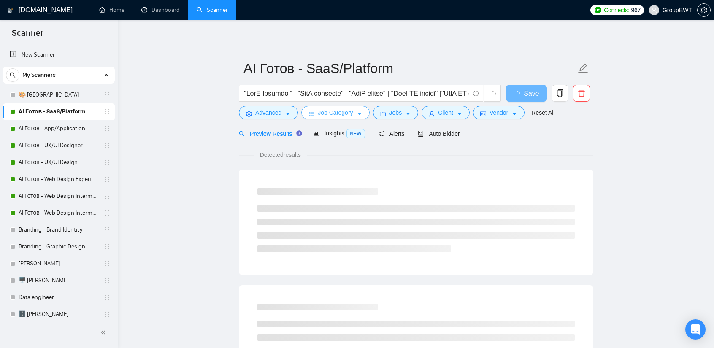
click at [346, 114] on span "Job Category" at bounding box center [335, 112] width 35 height 9
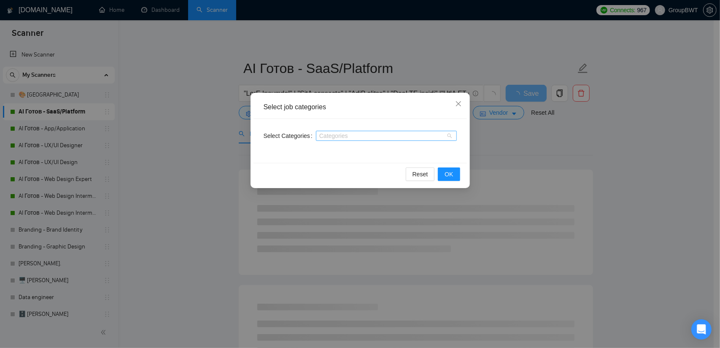
click at [379, 134] on div at bounding box center [382, 135] width 128 height 7
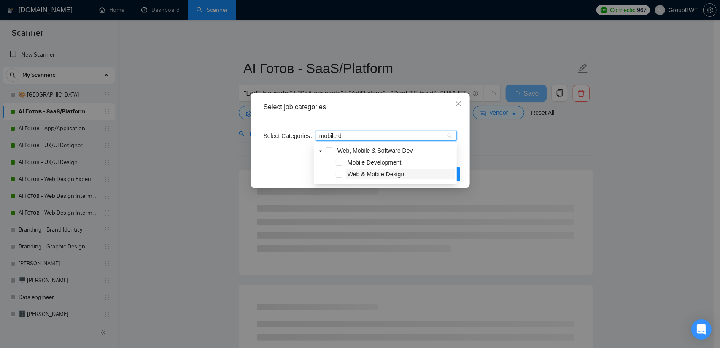
type input "mobile de"
click at [337, 172] on span at bounding box center [339, 174] width 7 height 7
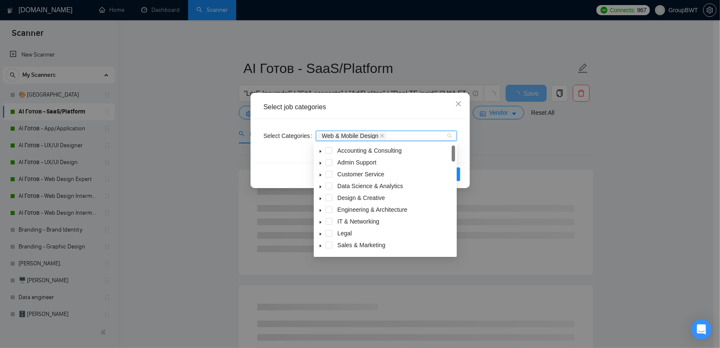
click at [400, 134] on div "Web & Mobile Design" at bounding box center [382, 136] width 128 height 8
type input "prod"
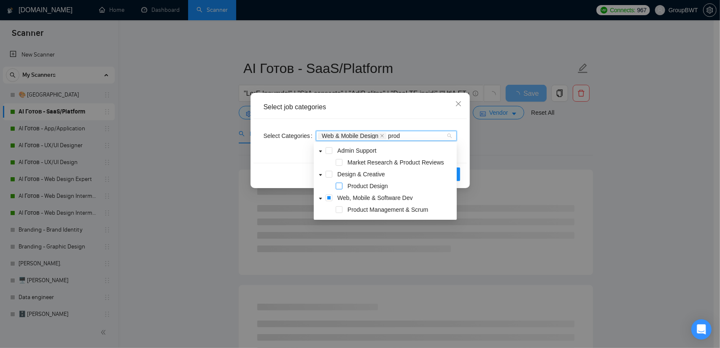
click at [341, 184] on span at bounding box center [339, 186] width 7 height 7
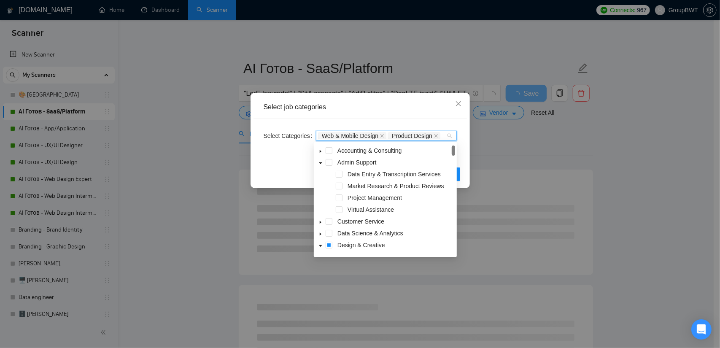
click at [190, 162] on div "Select job categories Select Categories Web & Mobile Design Product Design Rese…" at bounding box center [360, 174] width 720 height 348
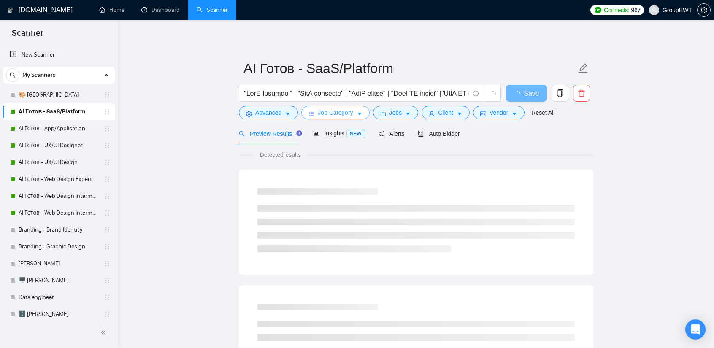
click at [345, 113] on span "Job Category" at bounding box center [335, 112] width 35 height 9
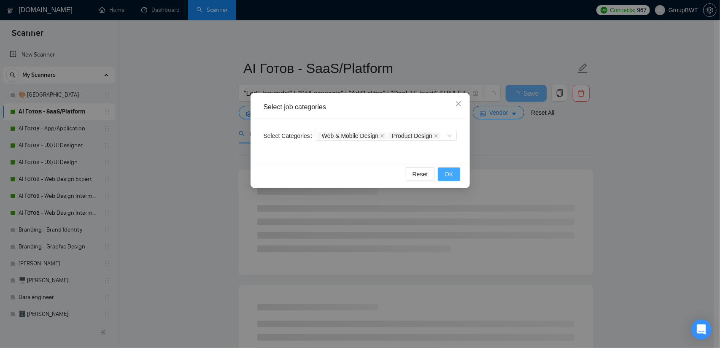
click at [452, 173] on span "OK" at bounding box center [449, 174] width 8 height 9
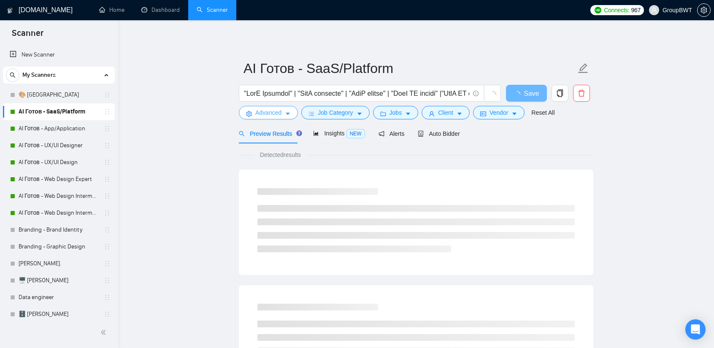
click at [249, 110] on button "Advanced" at bounding box center [268, 113] width 59 height 14
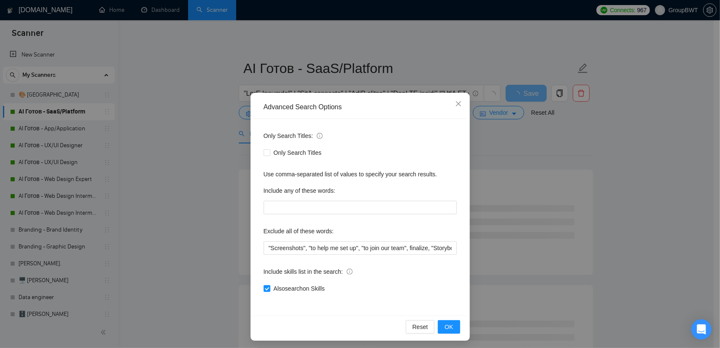
click at [232, 133] on div "Advanced Search Options Only Search Titles: Only Search Titles Use comma-separa…" at bounding box center [360, 174] width 720 height 348
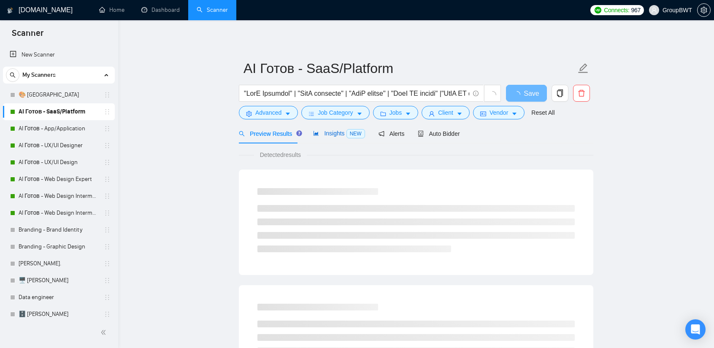
click at [330, 137] on div "Insights NEW" at bounding box center [338, 134] width 51 height 10
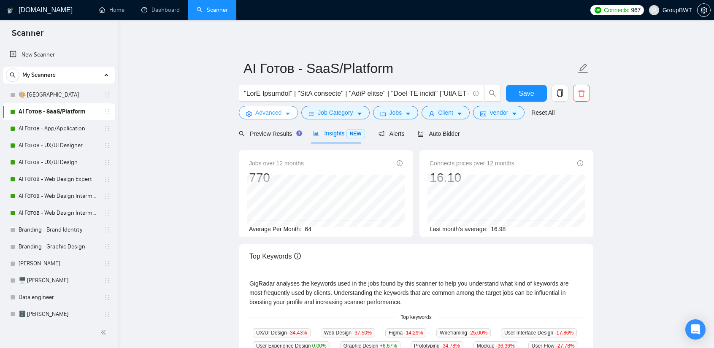
click at [278, 110] on span "Advanced" at bounding box center [268, 112] width 26 height 9
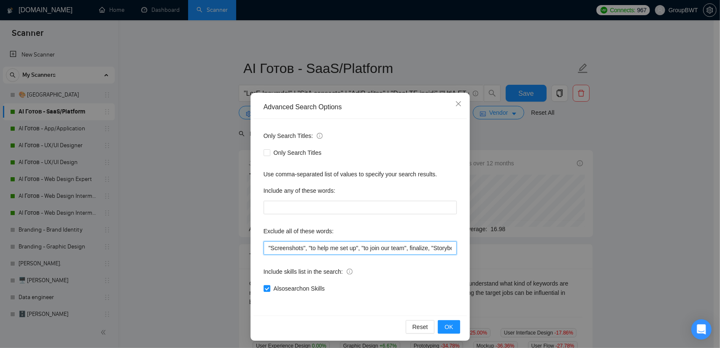
click at [264, 248] on input ""Screenshots", "to help me set up", "to join our team", finalize, "Storybook De…" at bounding box center [360, 248] width 193 height 14
paste input ""need help", consult, consultation, to redesign the content area, "Fashion Desi…"
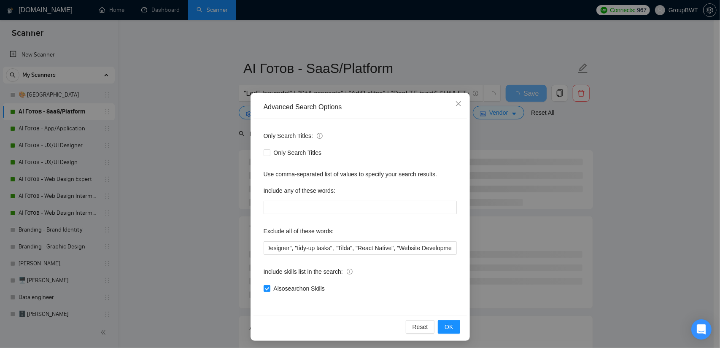
click at [615, 199] on div "Advanced Search Options Only Search Titles: Only Search Titles Use comma-separa…" at bounding box center [360, 174] width 720 height 348
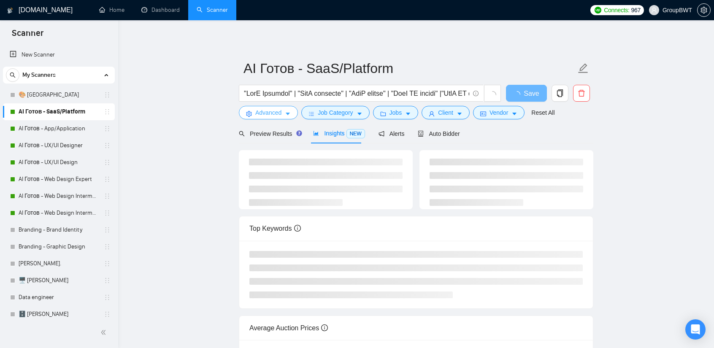
click at [294, 117] on button "Advanced" at bounding box center [268, 113] width 59 height 14
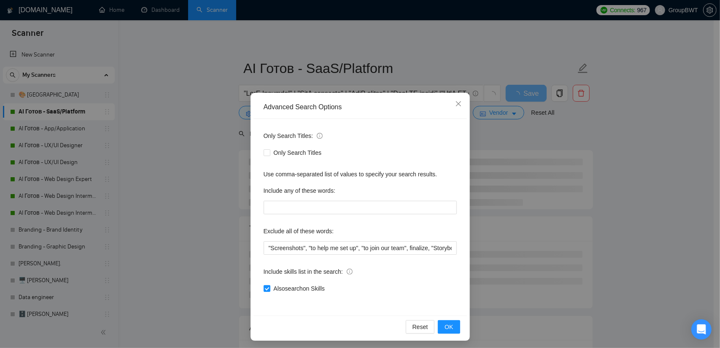
click at [228, 113] on div "Advanced Search Options Only Search Titles: Only Search Titles Use comma-separa…" at bounding box center [360, 174] width 720 height 348
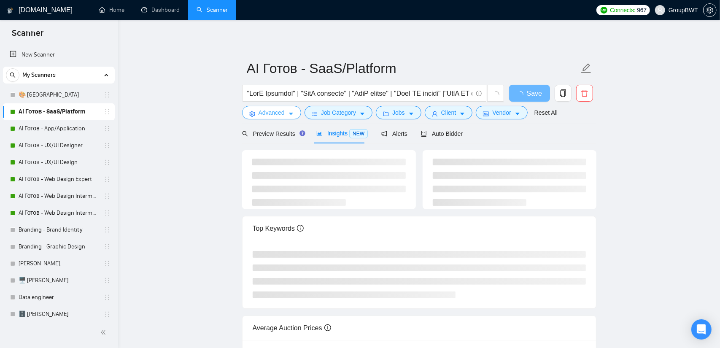
click at [254, 114] on button "Advanced" at bounding box center [271, 113] width 59 height 14
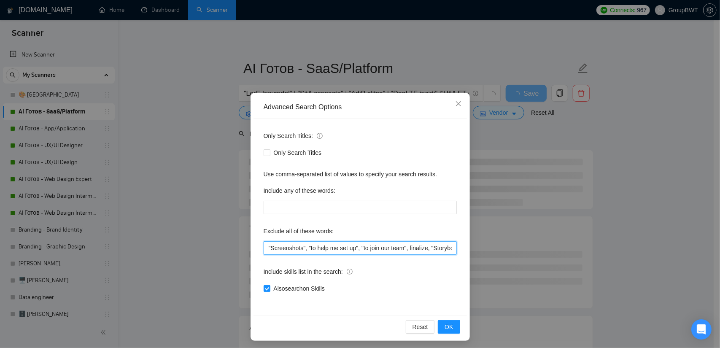
click at [264, 247] on input ""Screenshots", "to help me set up", "to join our team", finalize, "Storybook De…" at bounding box center [360, 248] width 193 height 14
paste input ""need help", consult, consultation, to redesign the content area, "Fashion Desi…"
click at [447, 326] on span "OK" at bounding box center [449, 326] width 8 height 9
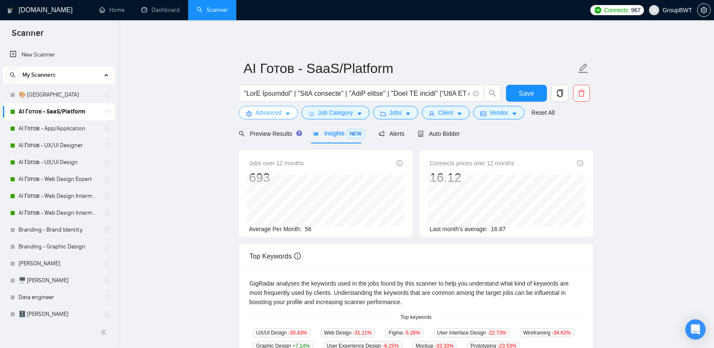
click at [279, 119] on button "Advanced" at bounding box center [268, 113] width 59 height 14
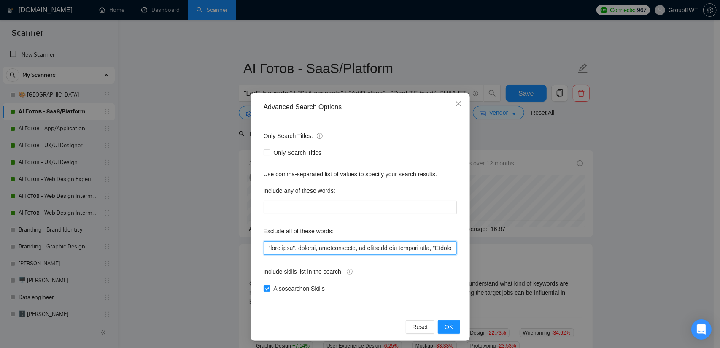
scroll to position [0, 2584]
drag, startPoint x: 344, startPoint y: 250, endPoint x: 642, endPoint y: 261, distance: 298.1
click at [642, 261] on div "Advanced Search Options Only Search Titles: Only Search Titles Use comma-separa…" at bounding box center [360, 174] width 720 height 348
click at [445, 248] on input "text" at bounding box center [360, 248] width 193 height 14
click at [449, 246] on input "text" at bounding box center [360, 248] width 193 height 14
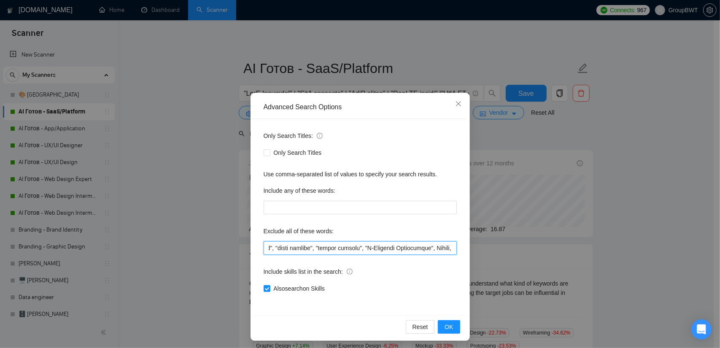
paste input "$10, $20, $30, $40, $50, $75, $100, $150, $200, $250, $300, $350, $400, $450, $…"
click at [446, 325] on span "OK" at bounding box center [449, 326] width 8 height 9
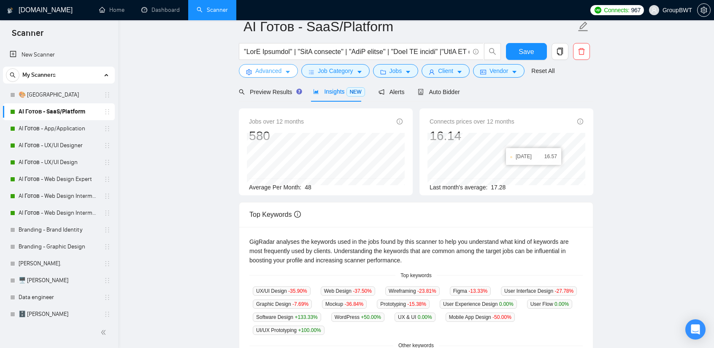
scroll to position [42, 0]
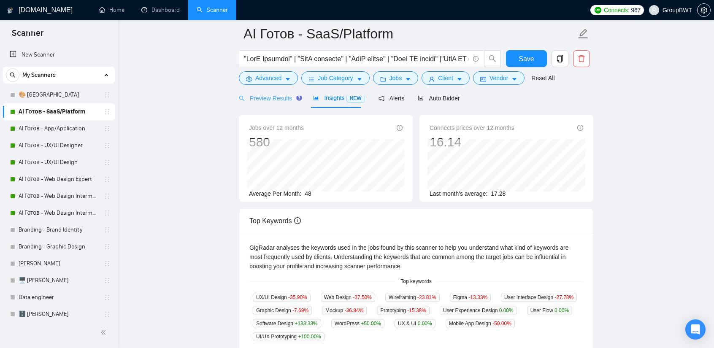
click at [278, 103] on div "Preview Results" at bounding box center [269, 98] width 61 height 20
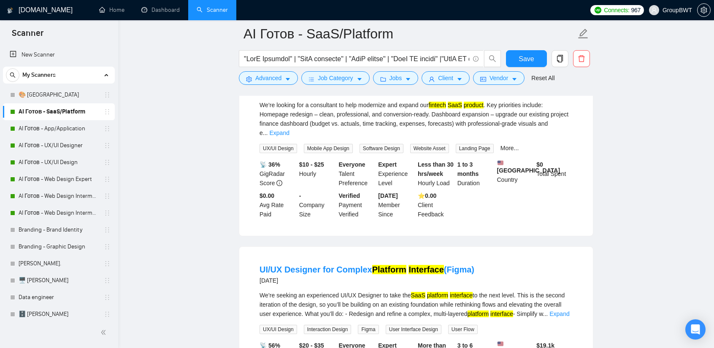
scroll to position [675, 0]
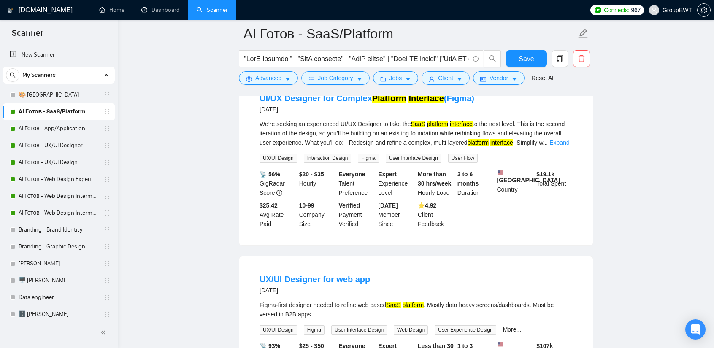
click at [640, 208] on main "AI Готов - SaaS/Platform Save Advanced Job Category Jobs Client Vendor Reset Al…" at bounding box center [416, 176] width 569 height 1972
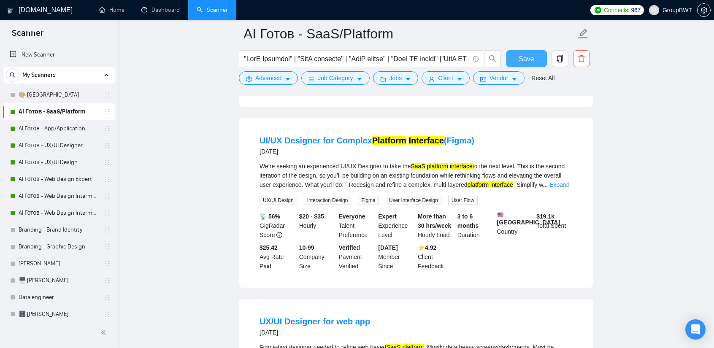
click at [527, 56] on span "Save" at bounding box center [526, 59] width 15 height 11
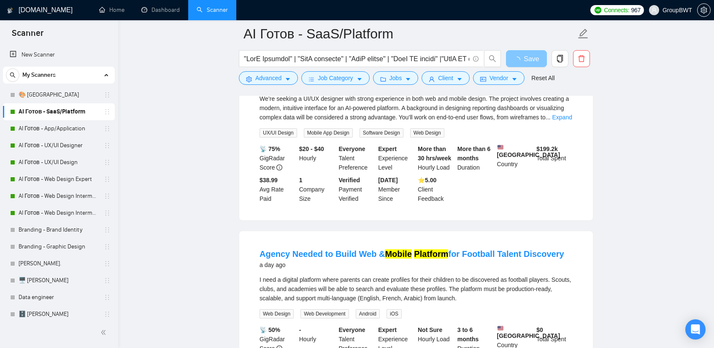
scroll to position [0, 0]
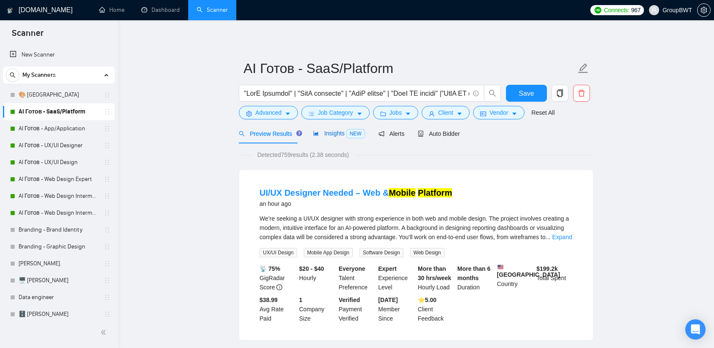
click at [322, 132] on span "Insights NEW" at bounding box center [338, 133] width 51 height 7
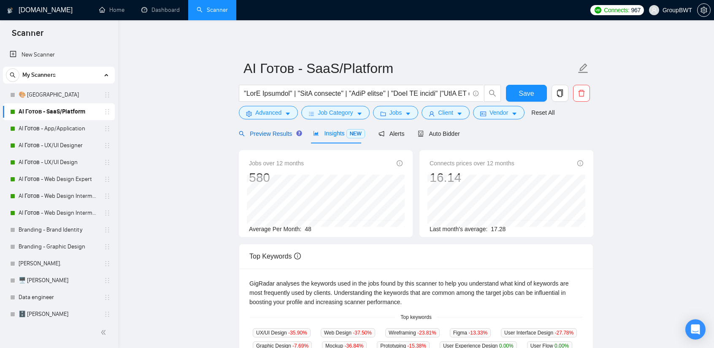
click at [265, 133] on span "Preview Results" at bounding box center [269, 133] width 61 height 7
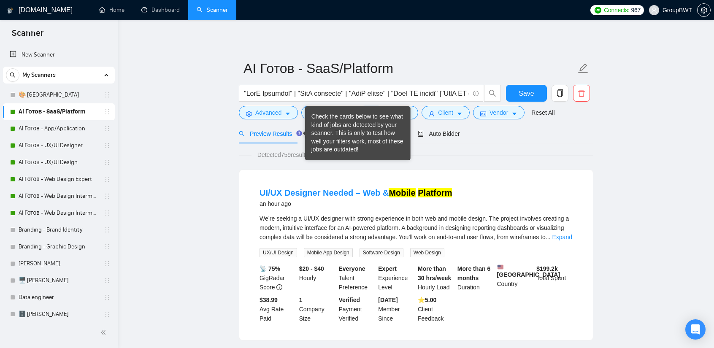
click at [319, 133] on div "Check the cards below to see what kind of jobs are detected by your scanner. Th…" at bounding box center [357, 133] width 93 height 41
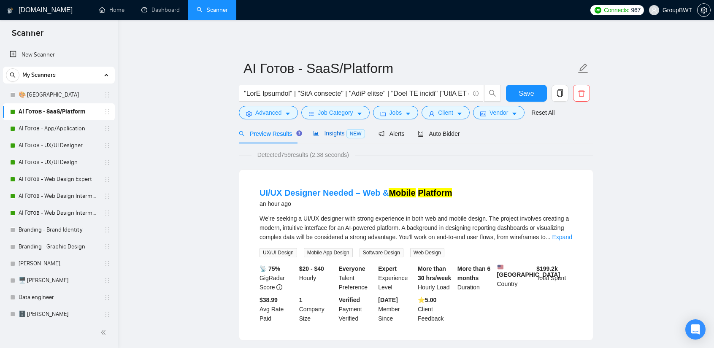
click at [333, 137] on span "Insights NEW" at bounding box center [338, 133] width 51 height 7
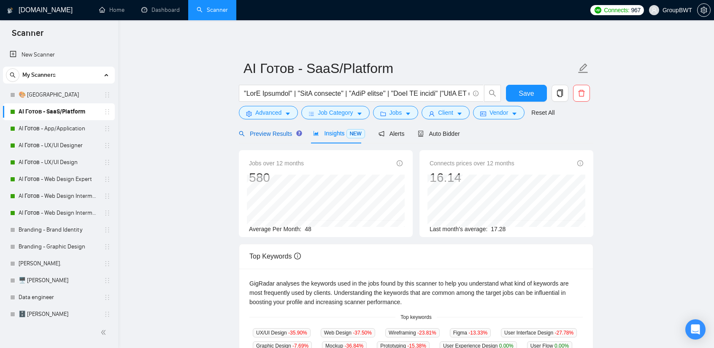
click at [274, 132] on span "Preview Results" at bounding box center [269, 133] width 61 height 7
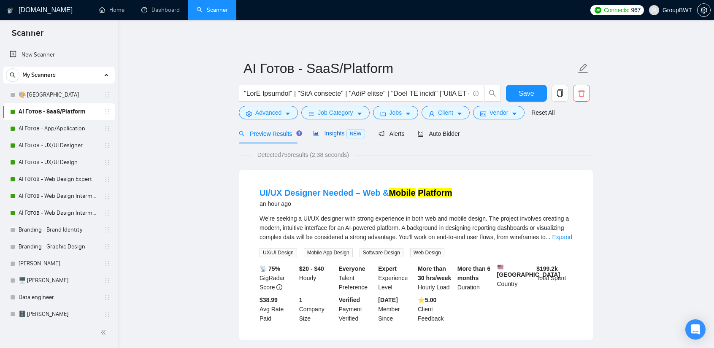
click at [329, 138] on div "Insights NEW" at bounding box center [338, 134] width 51 height 10
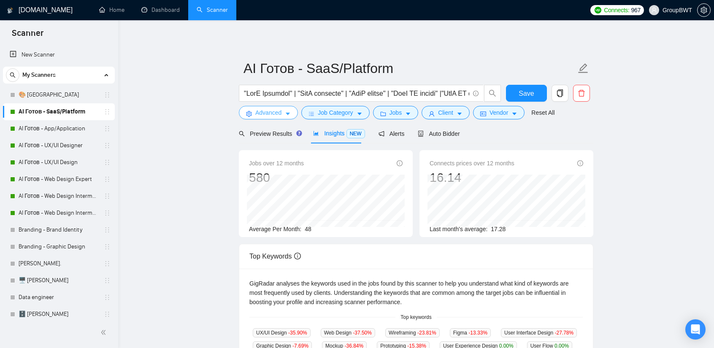
click at [271, 114] on span "Advanced" at bounding box center [268, 112] width 26 height 9
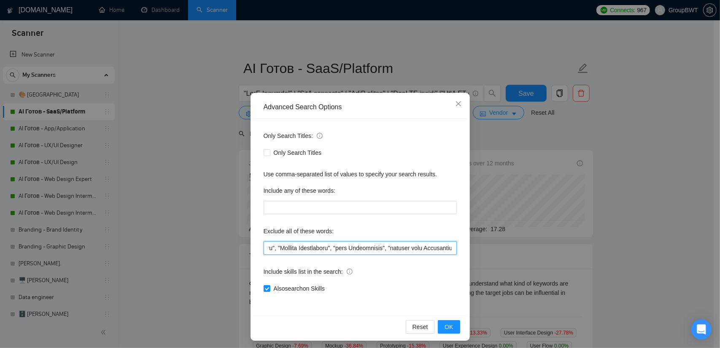
scroll to position [0, 4752]
drag, startPoint x: 408, startPoint y: 247, endPoint x: 623, endPoint y: 251, distance: 214.4
click at [623, 251] on div "Advanced Search Options Only Search Titles: Only Search Titles Use comma-separa…" at bounding box center [360, 174] width 720 height 348
click at [423, 249] on input "text" at bounding box center [360, 248] width 193 height 14
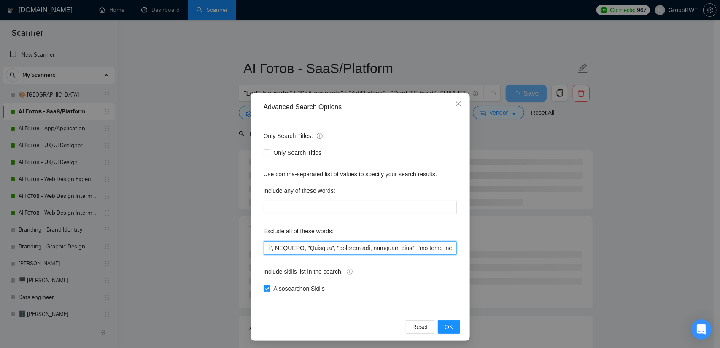
scroll to position [0, 5216]
drag, startPoint x: 423, startPoint y: 249, endPoint x: 554, endPoint y: 252, distance: 130.4
click at [554, 252] on div "Advanced Search Options Only Search Titles: Only Search Titles Use comma-separa…" at bounding box center [360, 174] width 720 height 348
click at [410, 250] on input "text" at bounding box center [360, 248] width 193 height 14
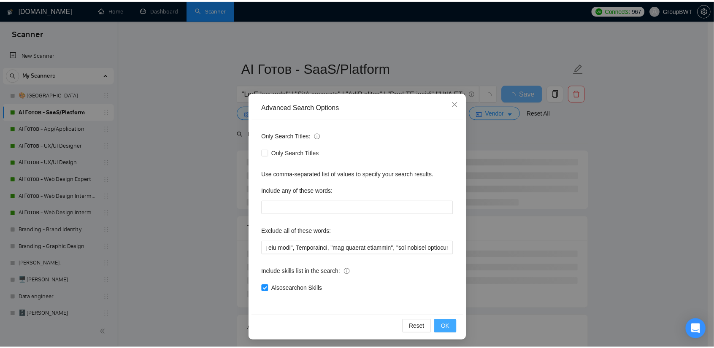
scroll to position [0, 0]
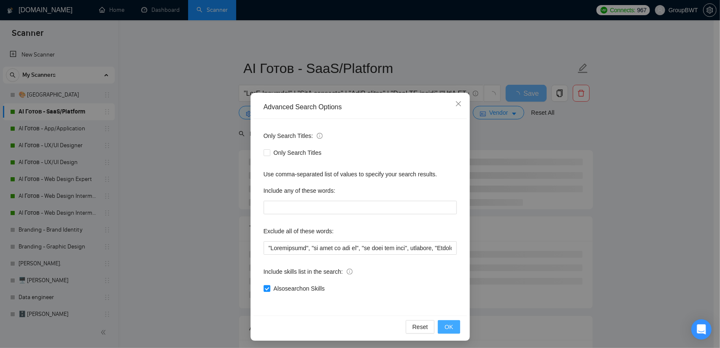
click at [449, 327] on span "OK" at bounding box center [449, 326] width 8 height 9
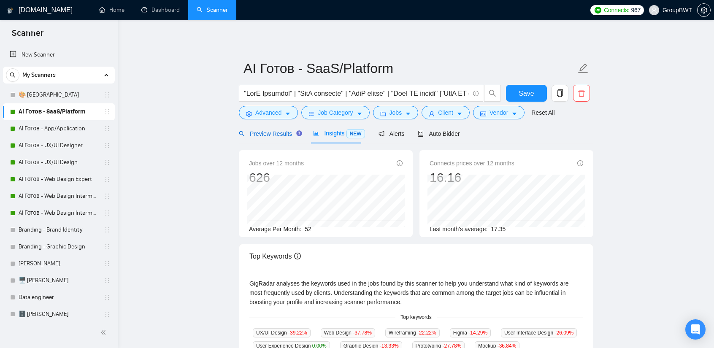
click at [270, 133] on span "Preview Results" at bounding box center [269, 133] width 61 height 7
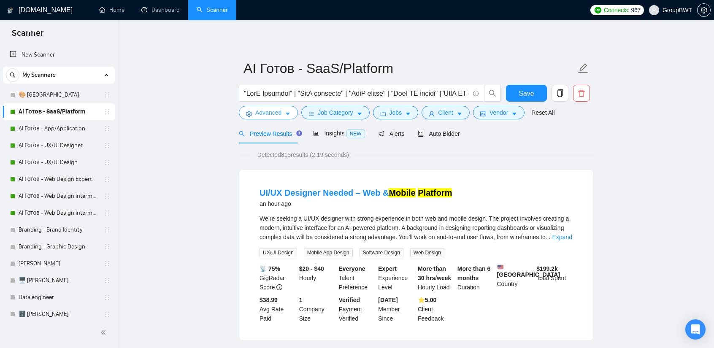
click at [273, 117] on span "Advanced" at bounding box center [268, 112] width 26 height 9
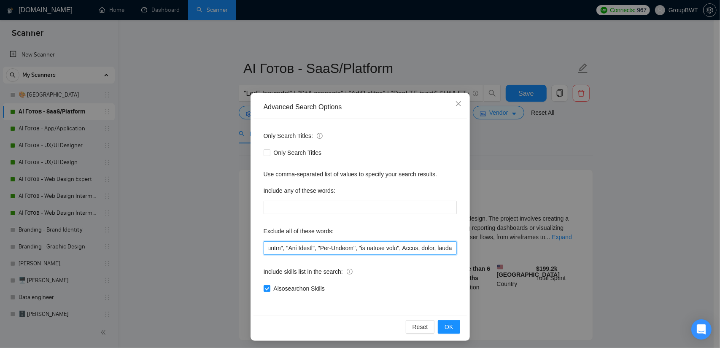
scroll to position [0, 4835]
drag, startPoint x: 347, startPoint y: 251, endPoint x: 615, endPoint y: 248, distance: 267.9
click at [615, 248] on div "Advanced Search Options Only Search Titles: Only Search Titles Use comma-separa…" at bounding box center [360, 174] width 720 height 348
click at [447, 248] on input "text" at bounding box center [360, 248] width 193 height 14
click at [449, 247] on input "text" at bounding box center [360, 248] width 193 height 14
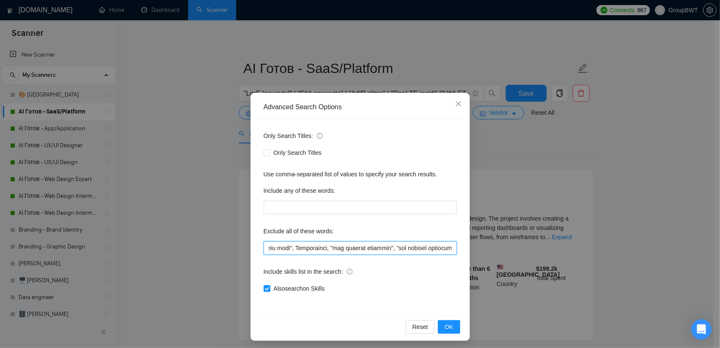
paste input "$10, $20, $30, $40, $50, $75, $100, $150, $200, $250, $300, $350, $400, $450, $…"
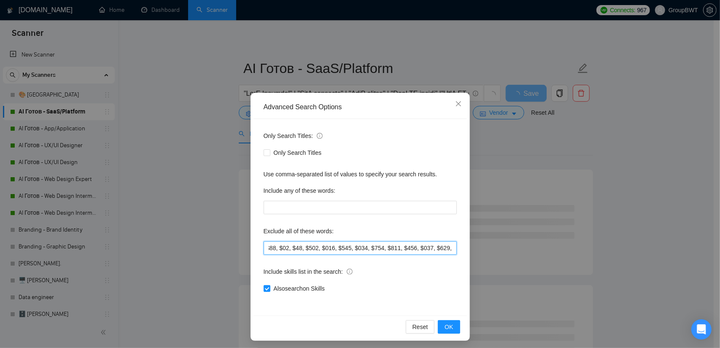
scroll to position [0, 0]
drag, startPoint x: 429, startPoint y: 246, endPoint x: 162, endPoint y: 242, distance: 266.7
click at [162, 242] on div "Advanced Search Options Only Search Titles: Only Search Titles Use comma-separa…" at bounding box center [360, 174] width 720 height 348
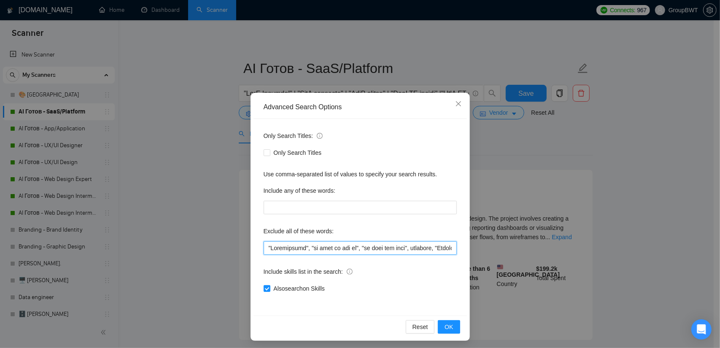
click at [343, 249] on input "text" at bounding box center [360, 248] width 193 height 14
click at [285, 250] on input "text" at bounding box center [360, 248] width 193 height 14
drag, startPoint x: 265, startPoint y: 244, endPoint x: 224, endPoint y: 244, distance: 41.8
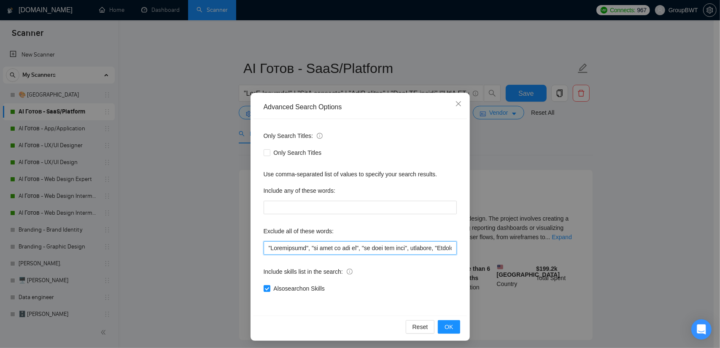
click at [224, 244] on div "Advanced Search Options Only Search Titles: Only Search Titles Use comma-separa…" at bounding box center [360, 174] width 720 height 348
paste input ""need help", consult, consultation, to redesign the content area, "Fashion Desi…"
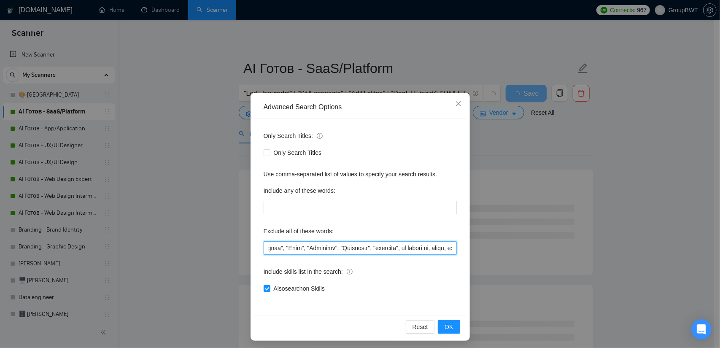
scroll to position [0, 197]
type input ""need help", consult, consultation, to redesign the content area, "Fashion Desi…"
click at [447, 324] on span "OK" at bounding box center [449, 326] width 8 height 9
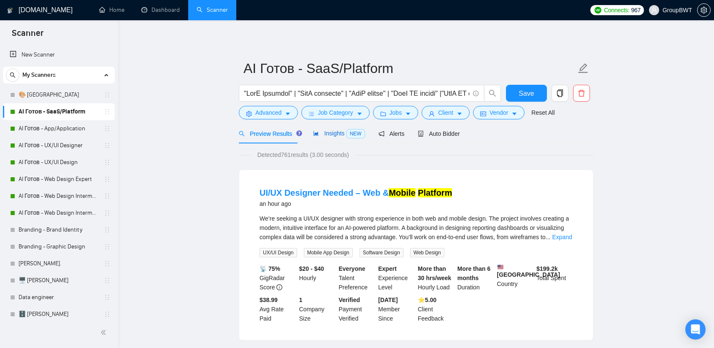
click at [330, 135] on span "Insights NEW" at bounding box center [338, 133] width 51 height 7
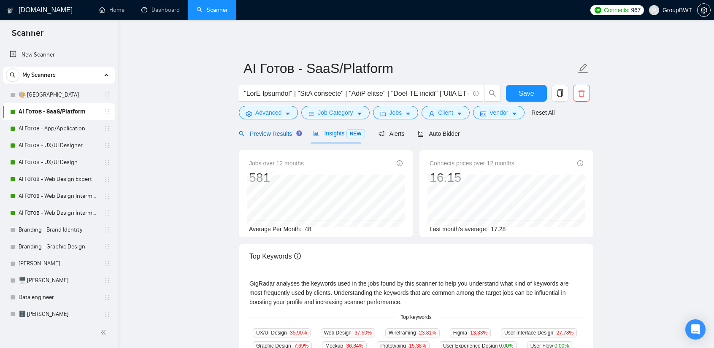
click at [276, 133] on span "Preview Results" at bounding box center [269, 133] width 61 height 7
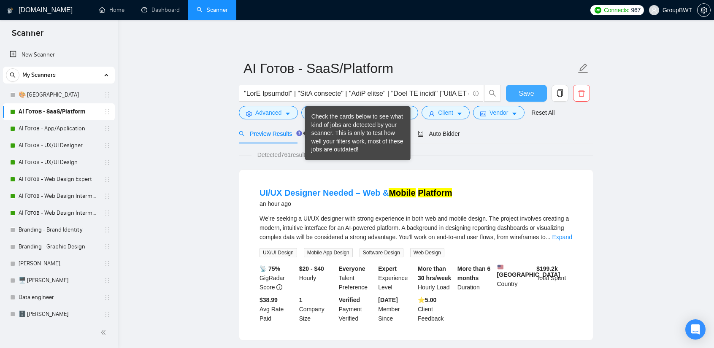
click at [516, 91] on button "Save" at bounding box center [526, 93] width 41 height 17
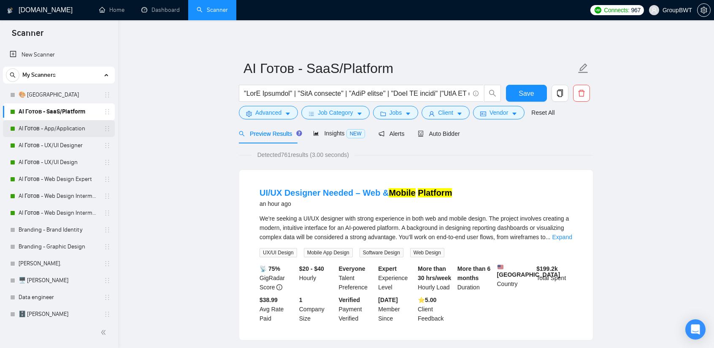
click at [57, 134] on link "AI Готов - App/Application" at bounding box center [59, 128] width 80 height 17
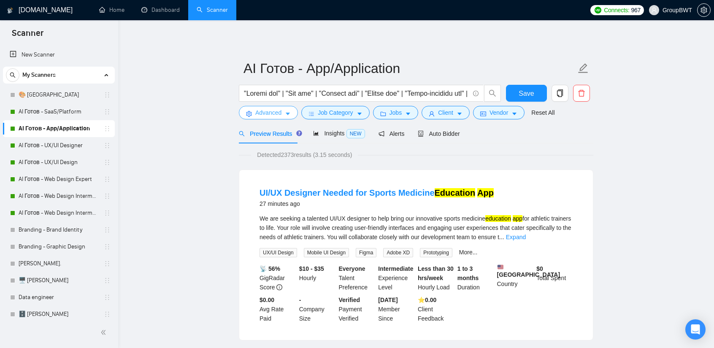
click at [275, 113] on span "Advanced" at bounding box center [268, 112] width 26 height 9
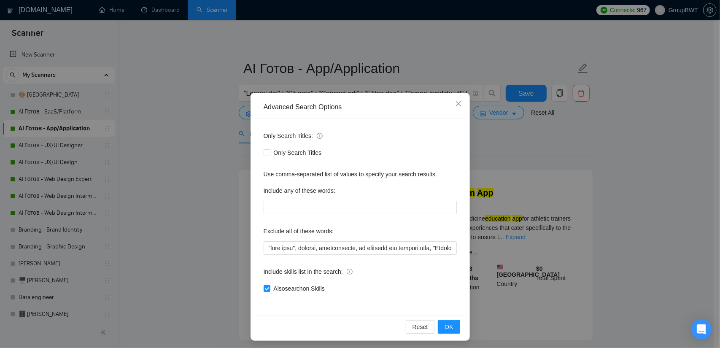
click at [196, 179] on div "Advanced Search Options Only Search Titles: Only Search Titles Use comma-separa…" at bounding box center [360, 174] width 720 height 348
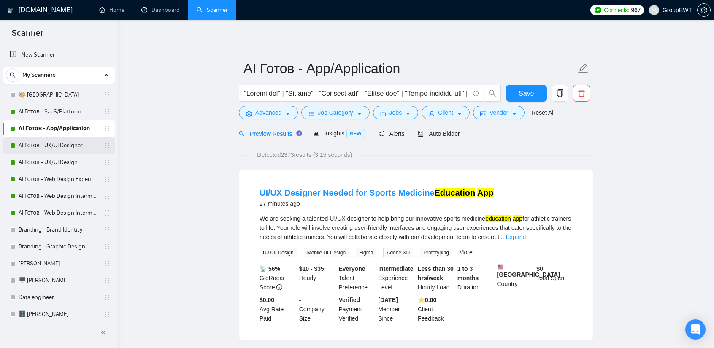
click at [79, 146] on link "AI Готов - UX/UI Designer" at bounding box center [59, 145] width 80 height 17
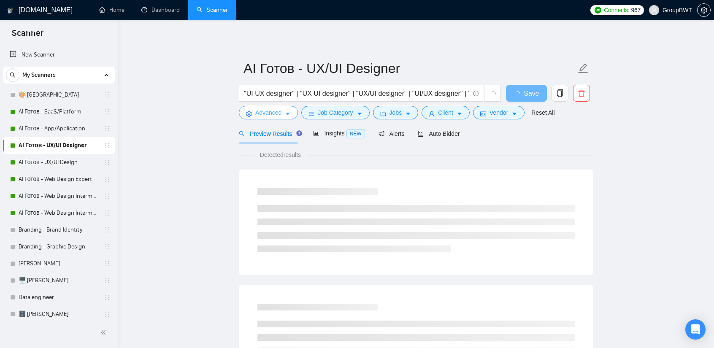
click at [278, 117] on span "Advanced" at bounding box center [268, 112] width 26 height 9
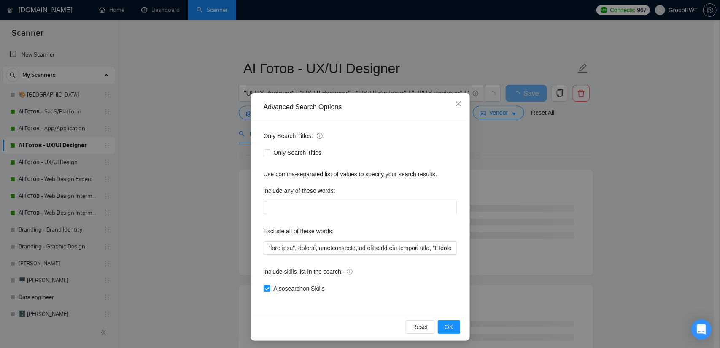
click at [33, 161] on div "Advanced Search Options Only Search Titles: Only Search Titles Use comma-separa…" at bounding box center [360, 174] width 720 height 348
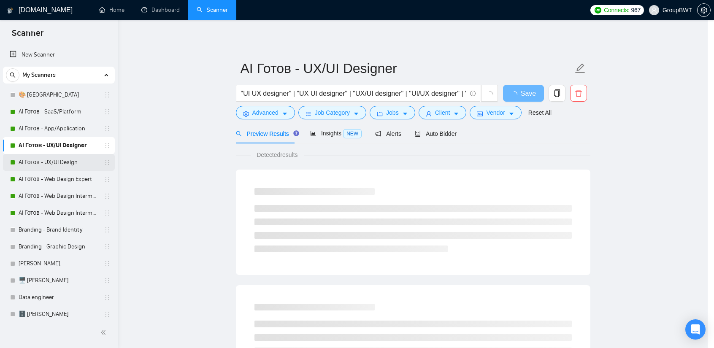
click at [40, 162] on link "AI Готов - UX/UI Design" at bounding box center [59, 162] width 80 height 17
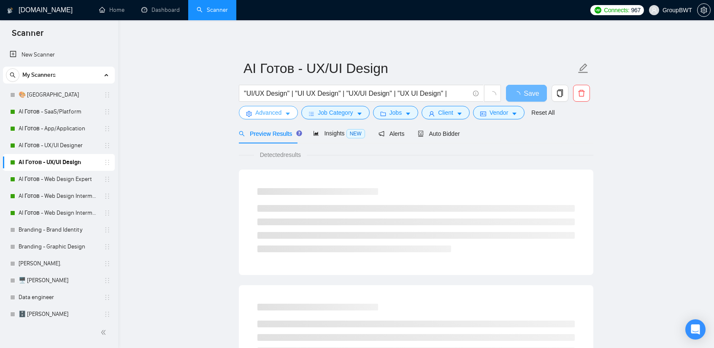
click at [247, 117] on icon "setting" at bounding box center [249, 114] width 6 height 6
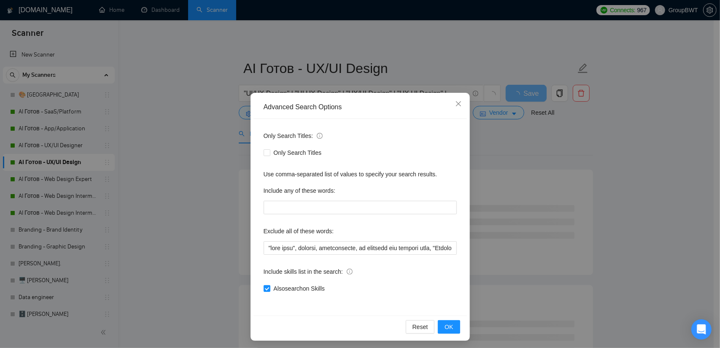
click at [166, 175] on div "Advanced Search Options Only Search Titles: Only Search Titles Use comma-separa…" at bounding box center [360, 174] width 720 height 348
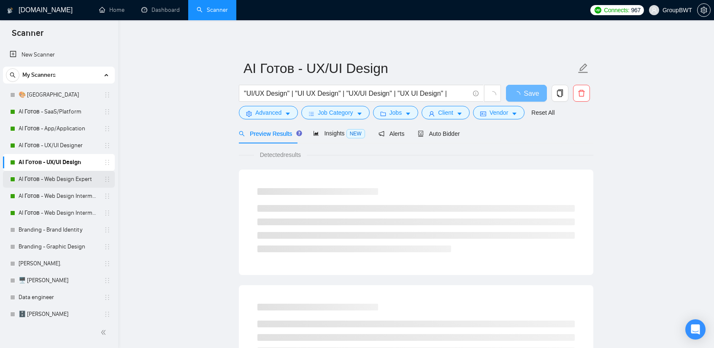
click at [43, 184] on link "AI Готов - Web Design Expert" at bounding box center [59, 179] width 80 height 17
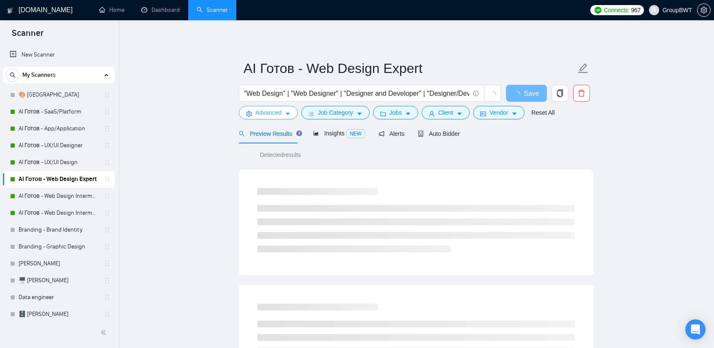
click at [262, 115] on span "Advanced" at bounding box center [268, 112] width 26 height 9
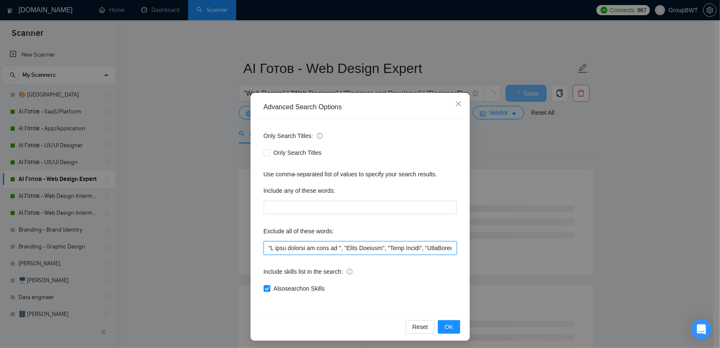
drag, startPoint x: 277, startPoint y: 246, endPoint x: 224, endPoint y: 243, distance: 52.8
click at [224, 243] on div "Advanced Search Options Only Search Titles: Only Search Titles Use comma-separa…" at bounding box center [360, 174] width 720 height 348
click at [303, 247] on input "text" at bounding box center [360, 248] width 193 height 14
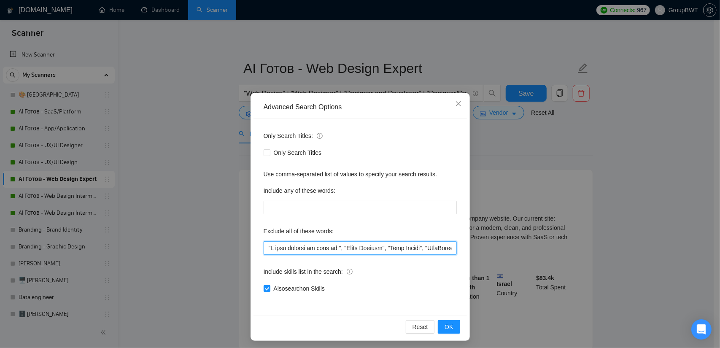
click at [264, 248] on input "text" at bounding box center [360, 248] width 193 height 14
paste input ""need help", consult, consultation, to redesign the content area, "Fashion Desi…"
click at [448, 328] on span "OK" at bounding box center [449, 326] width 8 height 9
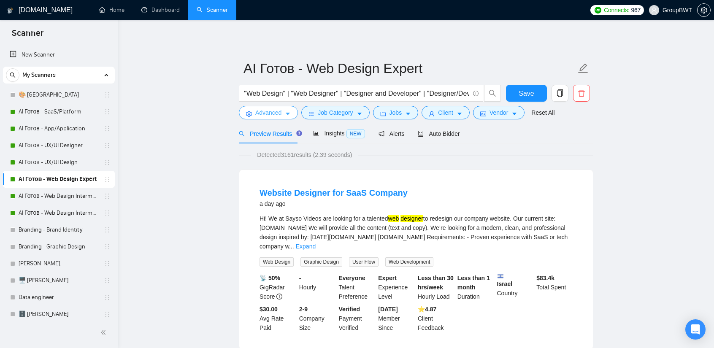
click at [270, 114] on span "Advanced" at bounding box center [268, 112] width 26 height 9
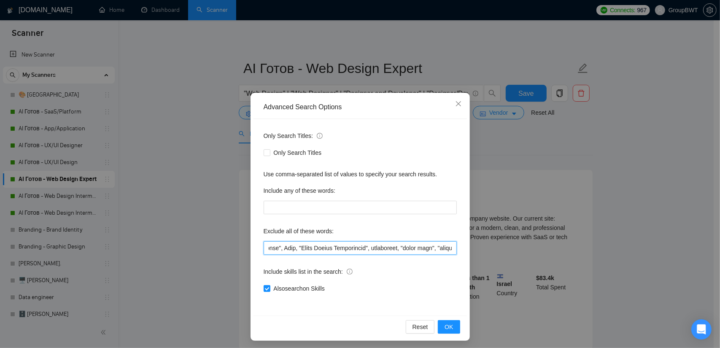
scroll to position [0, 4846]
drag, startPoint x: 398, startPoint y: 246, endPoint x: 609, endPoint y: 258, distance: 211.3
click at [609, 258] on div "Advanced Search Options Only Search Titles: Only Search Titles Use comma-separa…" at bounding box center [360, 174] width 720 height 348
click at [425, 248] on input "text" at bounding box center [360, 248] width 193 height 14
click at [450, 248] on input "text" at bounding box center [360, 248] width 193 height 14
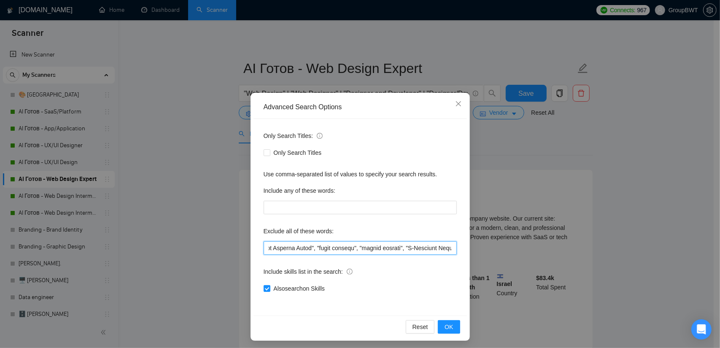
paste input "$10, $20, $30, $40, $50, $75, $100, $150, $200, $250, $300, $350, $400, $450, $…"
type input ""need help", consult, consultation, to redesign the content area, "Fashion Desi…"
click at [449, 325] on span "OK" at bounding box center [449, 326] width 8 height 9
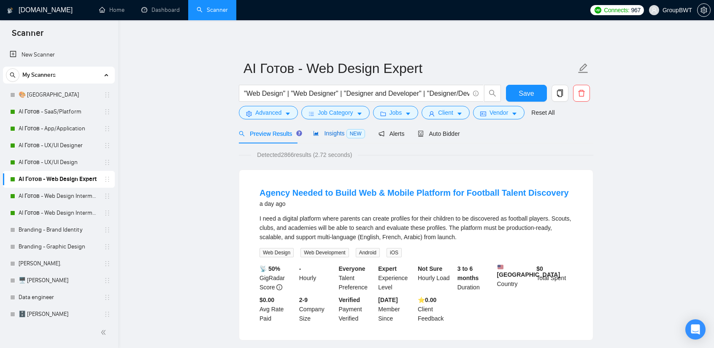
click at [338, 137] on span "Insights NEW" at bounding box center [338, 133] width 51 height 7
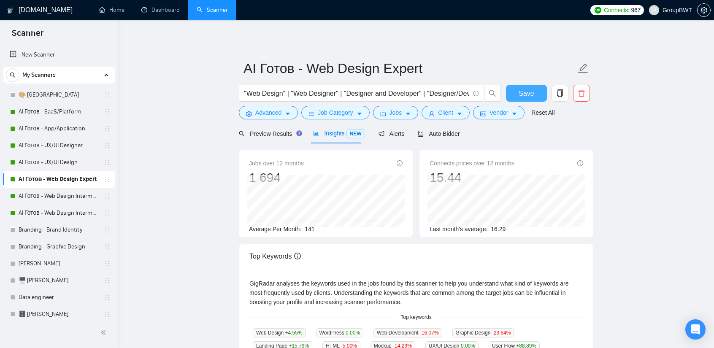
click at [528, 92] on span "Save" at bounding box center [526, 93] width 15 height 11
click at [70, 195] on link "AI Готов - Web Design Intermediate минус Developer" at bounding box center [59, 196] width 80 height 17
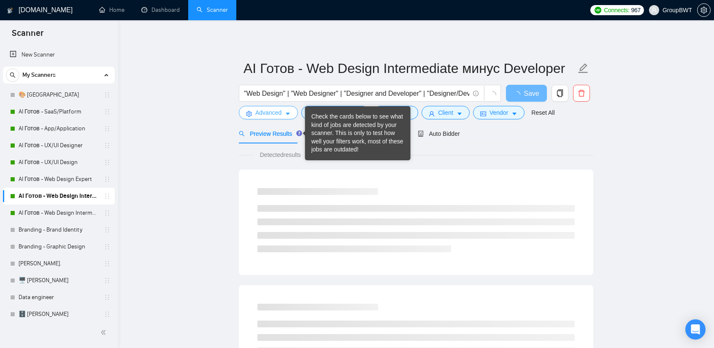
click at [282, 110] on button "Advanced" at bounding box center [268, 113] width 59 height 14
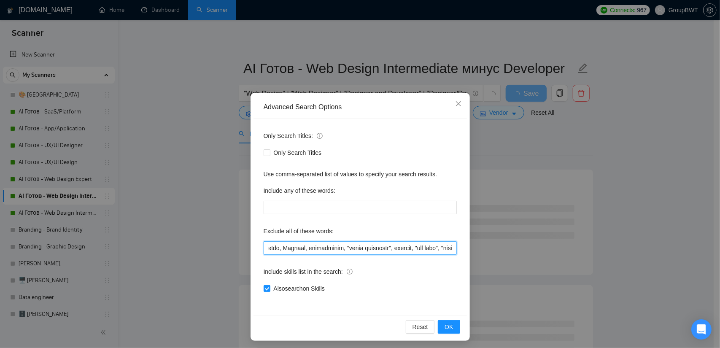
scroll to position [0, 4608]
drag, startPoint x: 394, startPoint y: 247, endPoint x: 626, endPoint y: 251, distance: 232.5
click at [626, 251] on div "Advanced Search Options Only Search Titles: Only Search Titles Use comma-separa…" at bounding box center [360, 174] width 720 height 348
click at [446, 246] on input "text" at bounding box center [360, 248] width 193 height 14
click at [451, 246] on input "text" at bounding box center [360, 248] width 193 height 14
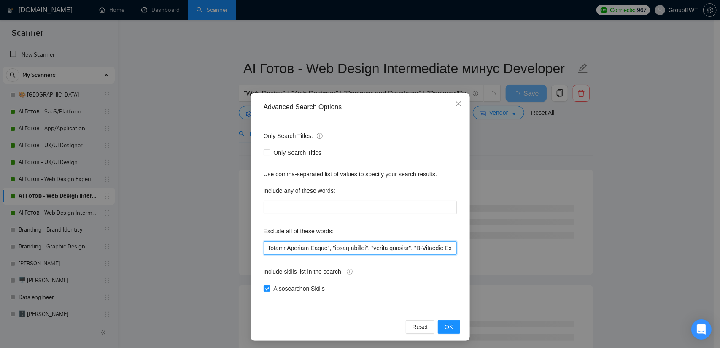
paste input "$10, $20, $30, $40, $50, $75, $100, $150, $200, $250, $300, $350, $400, $450, $…"
drag, startPoint x: 302, startPoint y: 243, endPoint x: 107, endPoint y: 245, distance: 194.9
click at [107, 245] on div "Advanced Search Options Only Search Titles: Only Search Titles Use comma-separa…" at bounding box center [360, 174] width 720 height 348
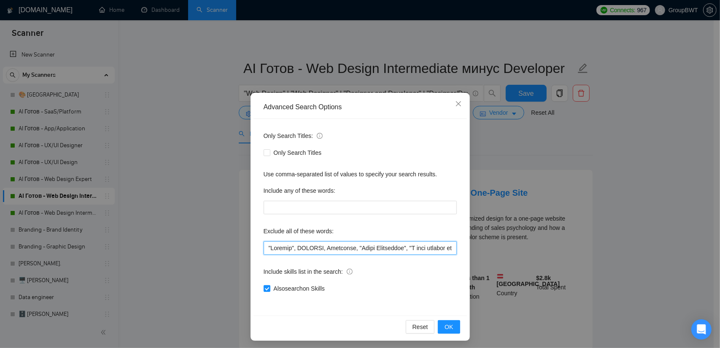
click at [269, 243] on input "text" at bounding box center [360, 248] width 193 height 14
click at [264, 244] on input "text" at bounding box center [360, 248] width 193 height 14
paste input ""need help", consult, consultation, to redesign the content area, "Fashion Desi…"
type input ""need help", consult, consultation, to redesign the content area, "Fashion Desi…"
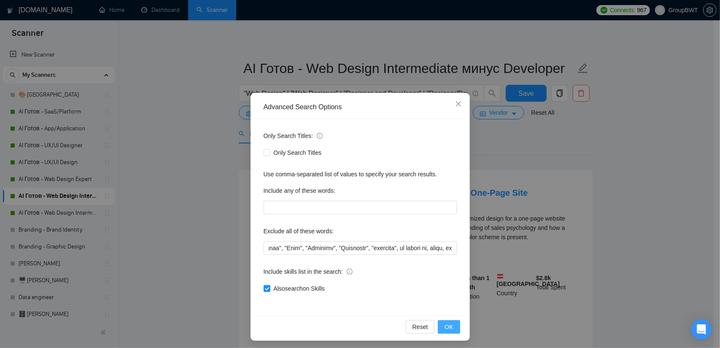
scroll to position [0, 0]
click at [446, 326] on span "OK" at bounding box center [449, 326] width 8 height 9
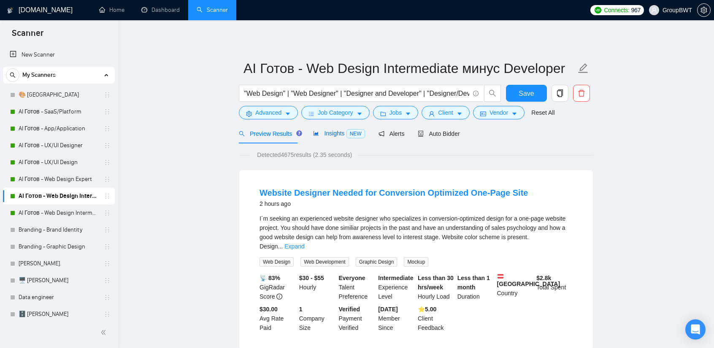
click at [330, 133] on span "Insights NEW" at bounding box center [338, 133] width 51 height 7
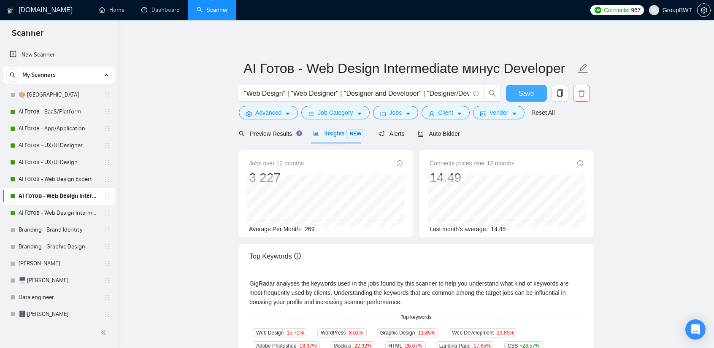
click at [521, 92] on span "Save" at bounding box center [526, 93] width 15 height 11
click at [64, 213] on link "AI Готов - Web Design Intermediate минус Development" at bounding box center [59, 213] width 80 height 17
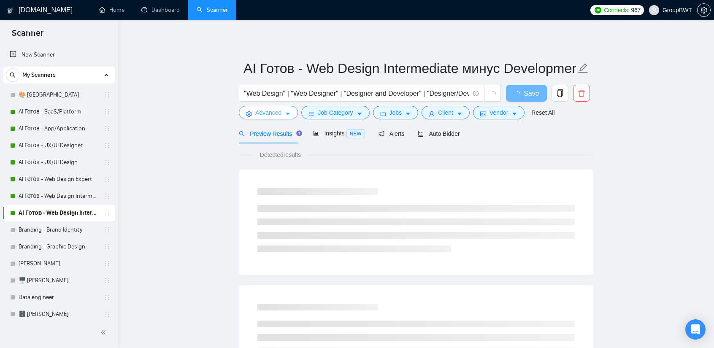
click at [269, 114] on span "Advanced" at bounding box center [268, 112] width 26 height 9
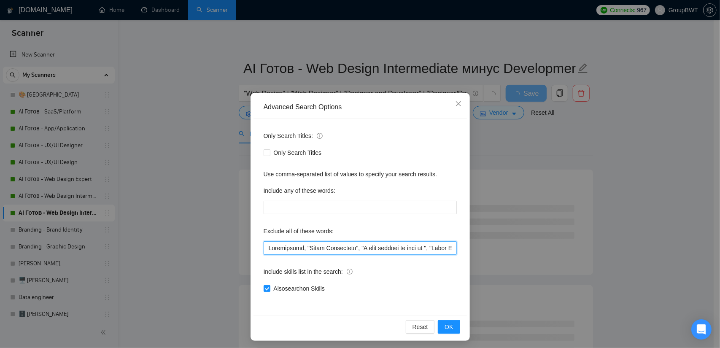
click at [265, 246] on input "text" at bounding box center [360, 248] width 193 height 14
drag, startPoint x: 268, startPoint y: 248, endPoint x: 257, endPoint y: 248, distance: 10.1
click at [257, 248] on div "Only Search Titles: Only Search Titles Use comma-separated list of values to sp…" at bounding box center [360, 217] width 213 height 197
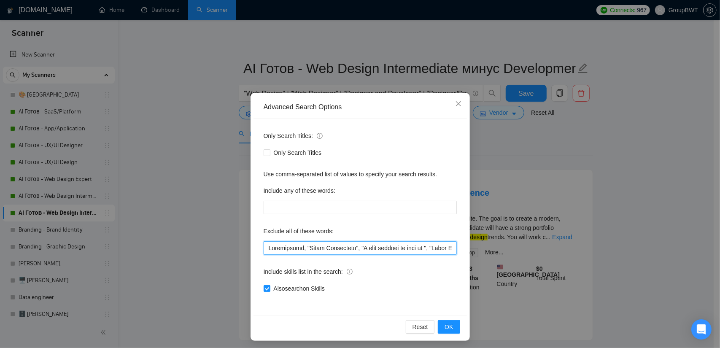
click at [265, 246] on input "text" at bounding box center [360, 248] width 193 height 14
paste input ""need help", consult, consultation, to redesign the content area, "Fashion Desi…"
drag, startPoint x: 424, startPoint y: 243, endPoint x: 688, endPoint y: 248, distance: 263.3
click at [688, 248] on div "Advanced Search Options Only Search Titles: Only Search Titles Use comma-separa…" at bounding box center [360, 174] width 720 height 348
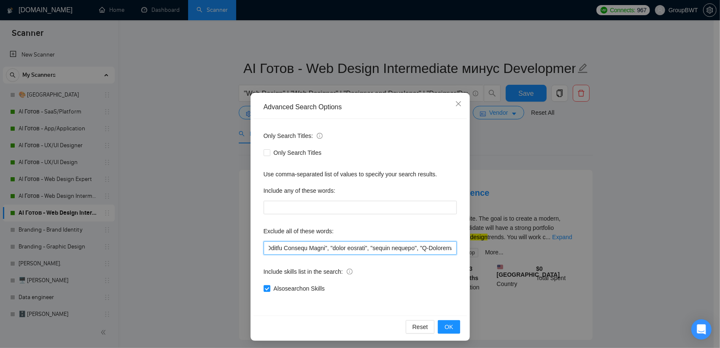
drag, startPoint x: 449, startPoint y: 244, endPoint x: 583, endPoint y: 251, distance: 134.3
click at [583, 251] on div "Advanced Search Options Only Search Titles: Only Search Titles Use comma-separa…" at bounding box center [360, 174] width 720 height 348
click at [432, 247] on input "text" at bounding box center [360, 248] width 193 height 14
click at [446, 245] on input "text" at bounding box center [360, 248] width 193 height 14
click at [449, 245] on input "text" at bounding box center [360, 248] width 193 height 14
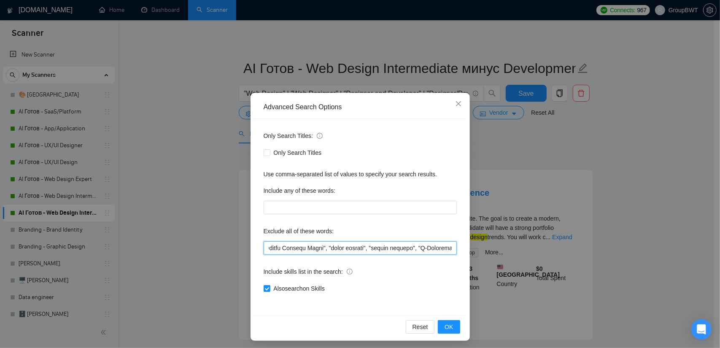
paste input "$10, $20, $30, $40, $50, $75, $100, $150, $200, $250, $300, $350, $400, $450, $…"
type input ""need help", consult, consultation, to redesign the content area, "Fashion Desi…"
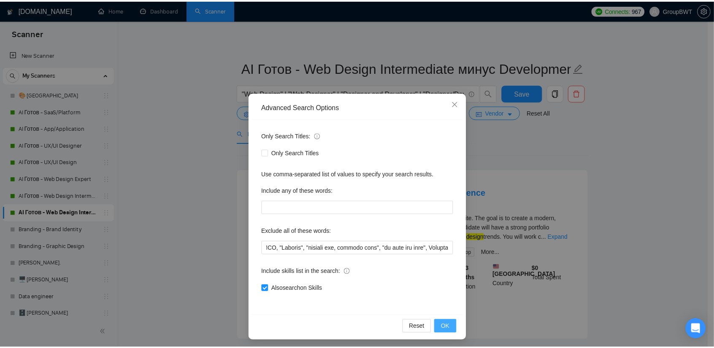
scroll to position [0, 0]
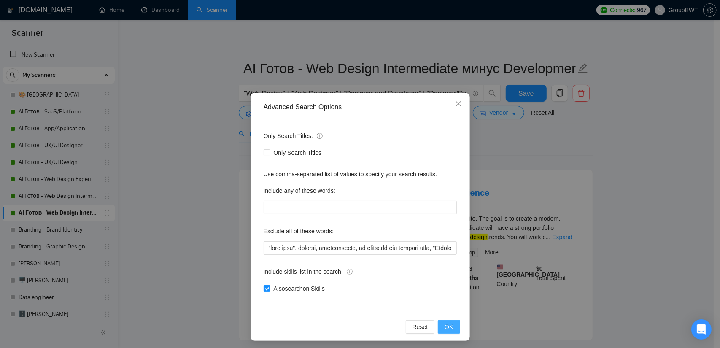
click at [451, 325] on button "OK" at bounding box center [449, 327] width 22 height 14
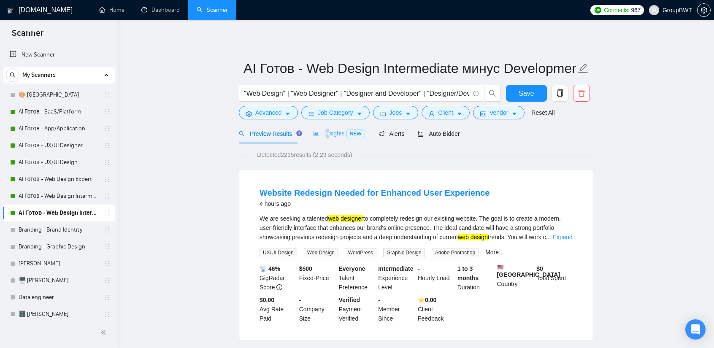
click at [325, 139] on div "Insights NEW" at bounding box center [338, 134] width 51 height 20
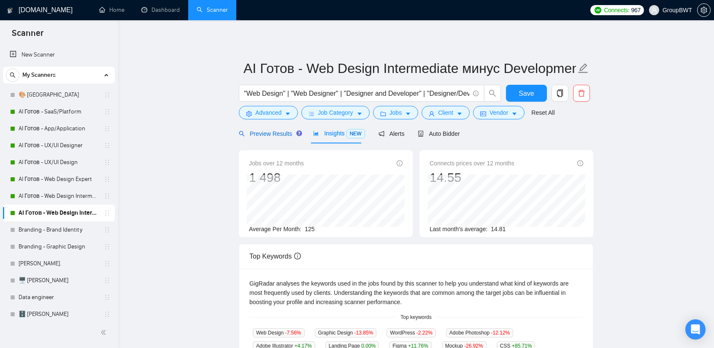
click at [270, 137] on span "Preview Results" at bounding box center [269, 133] width 61 height 7
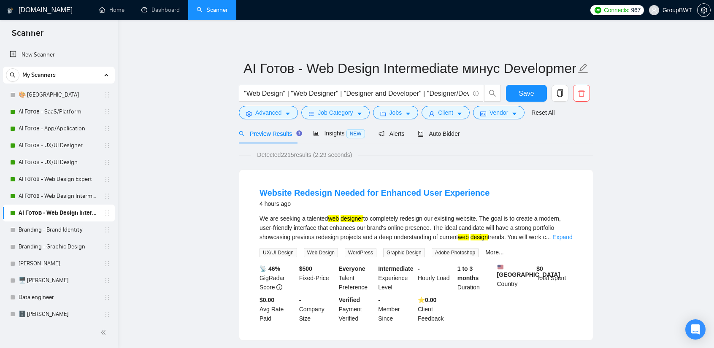
click at [510, 94] on button "Save" at bounding box center [526, 93] width 41 height 17
click at [68, 113] on link "AI Готов - SaaS/Platform" at bounding box center [59, 111] width 80 height 17
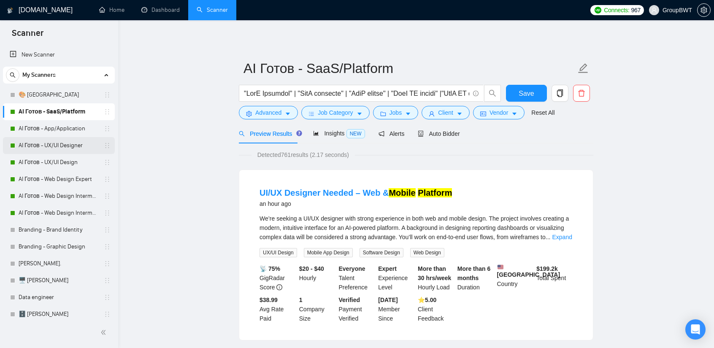
click at [47, 140] on link "AI Готов - UX/UI Designer" at bounding box center [59, 145] width 80 height 17
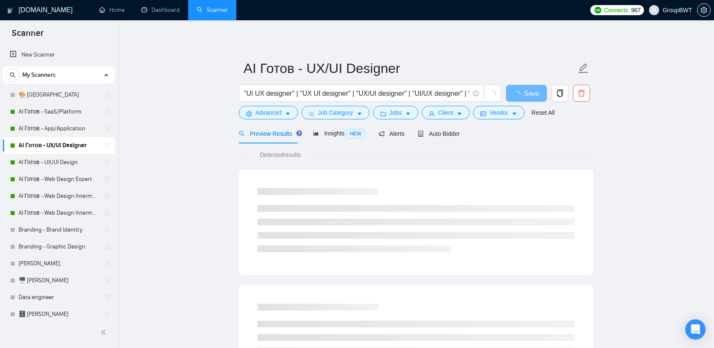
click at [335, 134] on span "Insights NEW" at bounding box center [338, 133] width 51 height 7
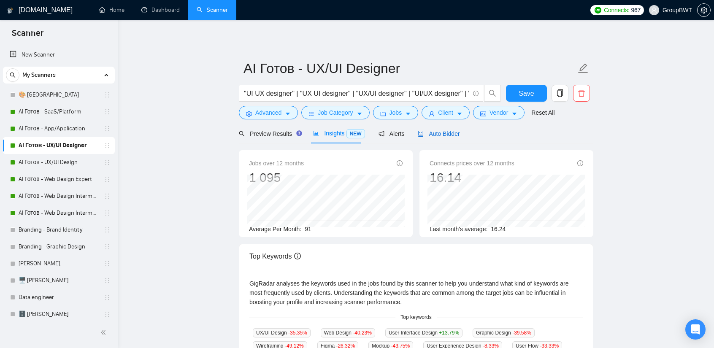
click at [438, 132] on span "Auto Bidder" at bounding box center [439, 133] width 42 height 7
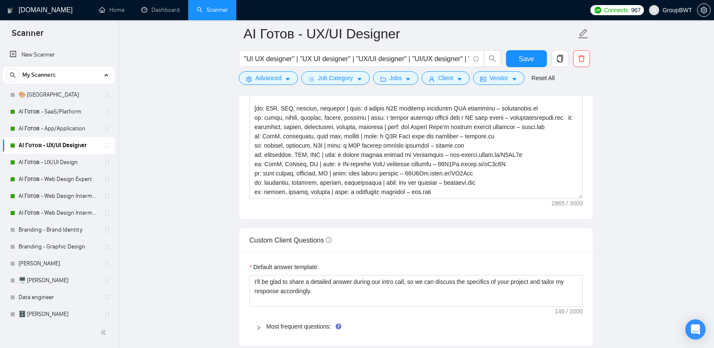
scroll to position [1055, 0]
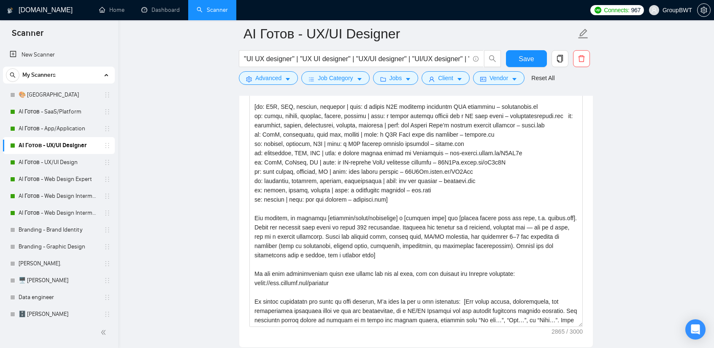
drag, startPoint x: 580, startPoint y: 189, endPoint x: 568, endPoint y: 361, distance: 172.6
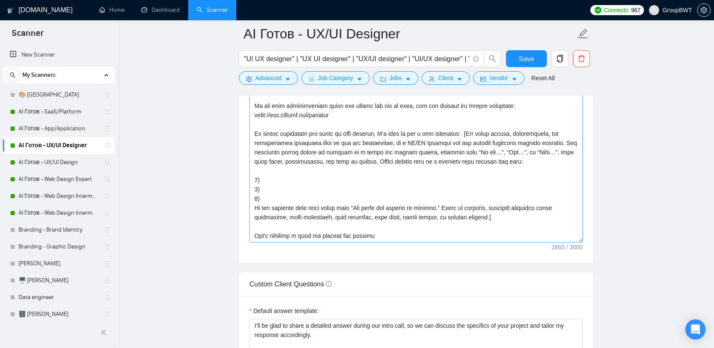
scroll to position [0, 0]
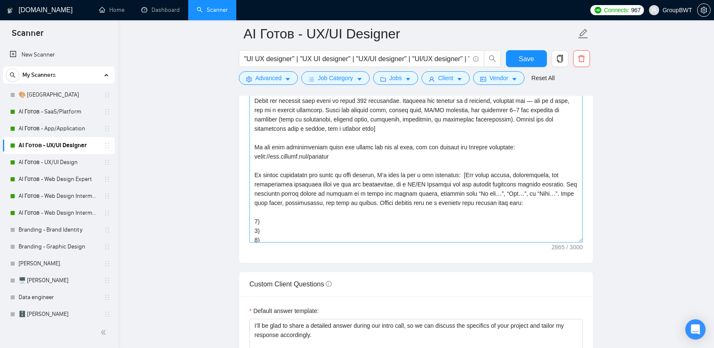
drag, startPoint x: 580, startPoint y: 237, endPoint x: 569, endPoint y: 332, distance: 96.0
click at [569, 243] on textarea "Cover letter template:" at bounding box center [415, 62] width 333 height 362
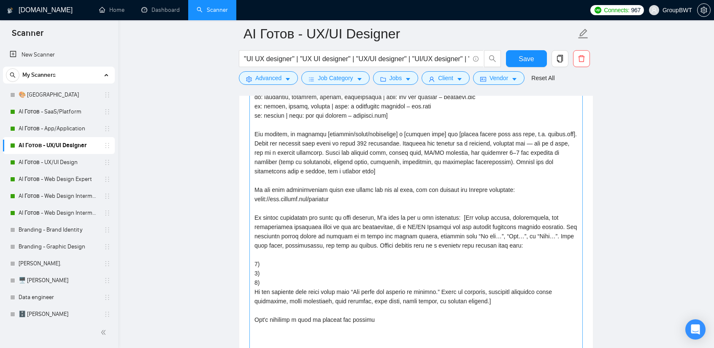
scroll to position [1139, 0]
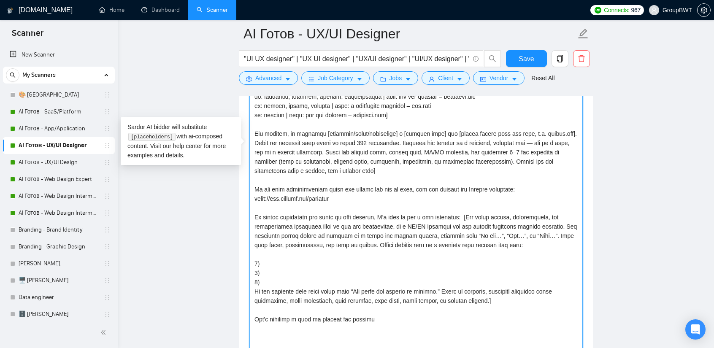
drag, startPoint x: 516, startPoint y: 241, endPoint x: 236, endPoint y: 217, distance: 281.2
click at [236, 217] on main "AI Готов - UX/UI Designer "UI UX designer" | "UX UI designer" | "UX/UI designer…" at bounding box center [416, 225] width 569 height 2661
click at [301, 227] on textarea "Cover letter template:" at bounding box center [415, 151] width 333 height 457
drag, startPoint x: 253, startPoint y: 212, endPoint x: 538, endPoint y: 245, distance: 286.7
click at [538, 245] on textarea "Cover letter template:" at bounding box center [415, 151] width 333 height 457
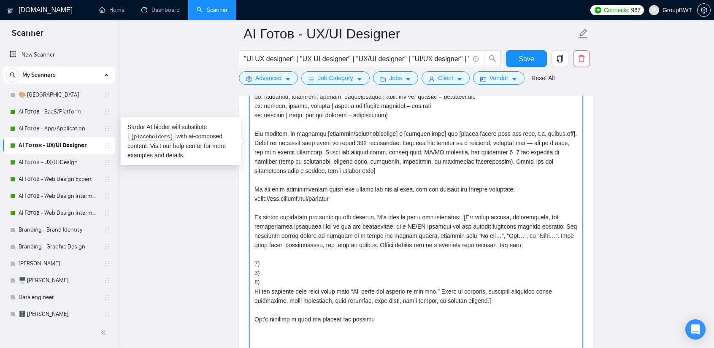
paste textarea "[Ask 3 short, professional, personalized questions based on the job. Phrase cle…"
click at [350, 278] on textarea "Cover letter template:" at bounding box center [415, 151] width 333 height 457
drag, startPoint x: 509, startPoint y: 240, endPoint x: 236, endPoint y: 214, distance: 274.2
click at [236, 214] on main "AI Готов - UX/UI Designer "UI UX designer" | "UX UI designer" | "UX/UI designer…" at bounding box center [416, 225] width 569 height 2661
click at [302, 259] on textarea "Cover letter template:" at bounding box center [415, 151] width 333 height 457
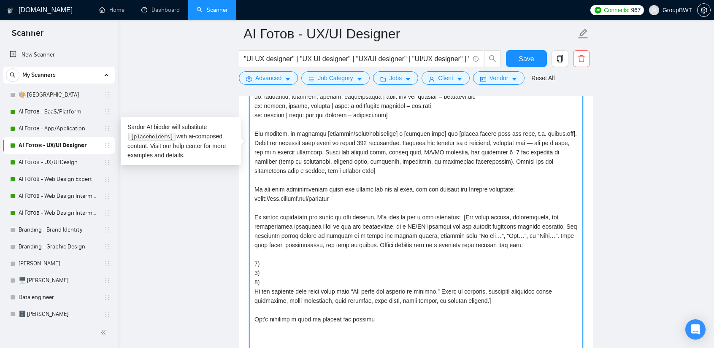
drag, startPoint x: 267, startPoint y: 282, endPoint x: 246, endPoint y: 214, distance: 71.3
click at [246, 214] on div "Cover letter template:" at bounding box center [416, 150] width 354 height 500
paste textarea "[Ask 3 short, professional, personalized questions based on the job. Phrase cle…"
click at [317, 266] on textarea "Cover letter template:" at bounding box center [415, 151] width 333 height 457
drag, startPoint x: 502, startPoint y: 297, endPoint x: 237, endPoint y: 213, distance: 278.0
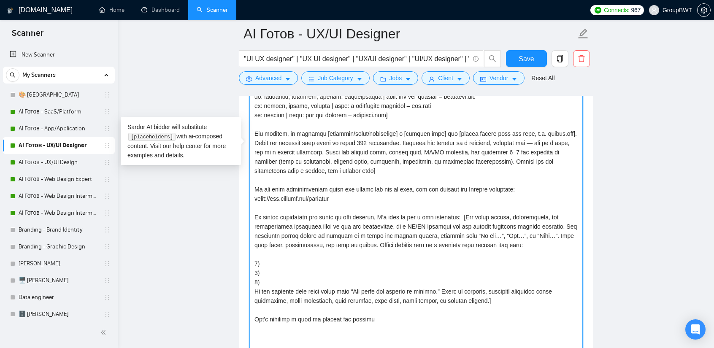
click at [237, 213] on main "AI Готов - UX/UI Designer "UI UX designer" | "UX UI designer" | "UX/UI designer…" at bounding box center [416, 225] width 569 height 2661
paste textarea "[Ask 3 clear, professional questions based on the job. Start with “Do…”, “Who…”…"
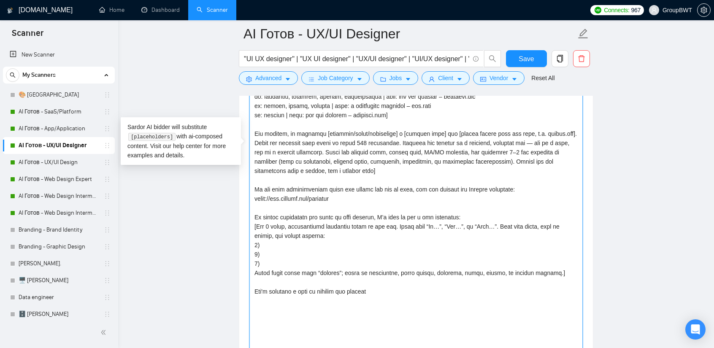
click at [460, 214] on textarea "Cover letter template:" at bounding box center [415, 151] width 333 height 457
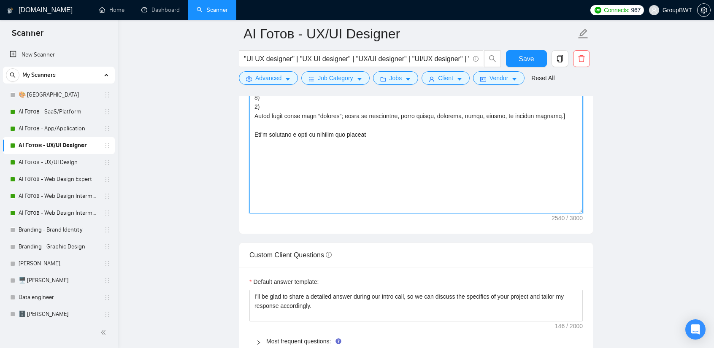
scroll to position [1308, 0]
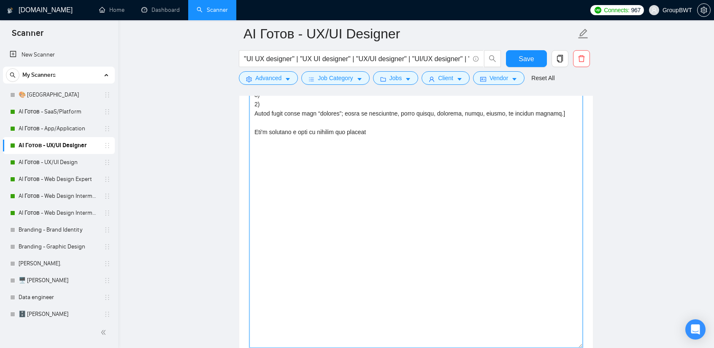
drag, startPoint x: 581, startPoint y: 204, endPoint x: 521, endPoint y: 315, distance: 125.5
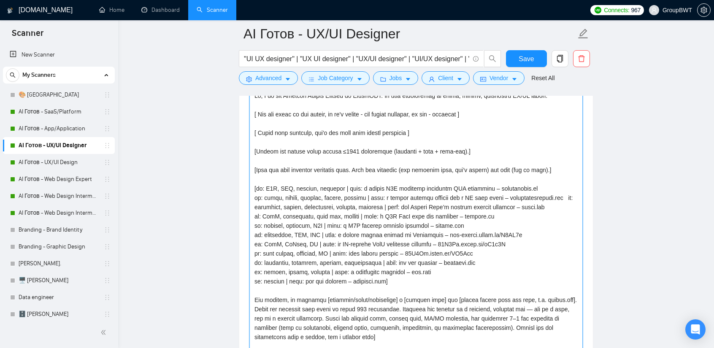
scroll to position [970, 0]
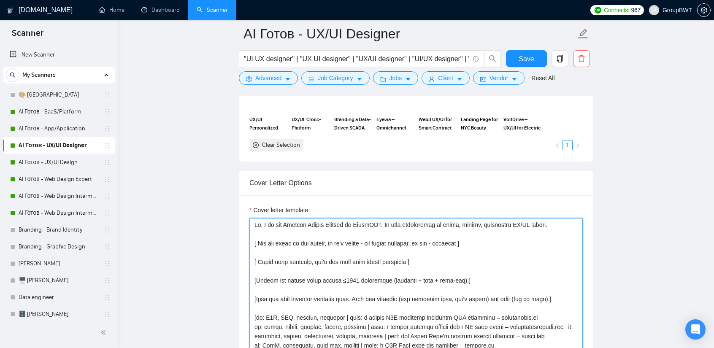
drag, startPoint x: 389, startPoint y: 282, endPoint x: 245, endPoint y: 208, distance: 161.7
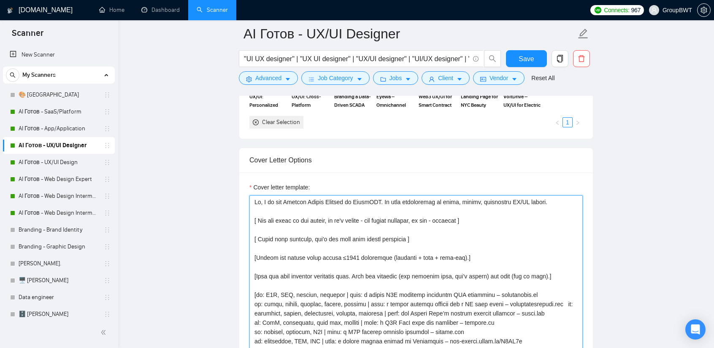
scroll to position [928, 0]
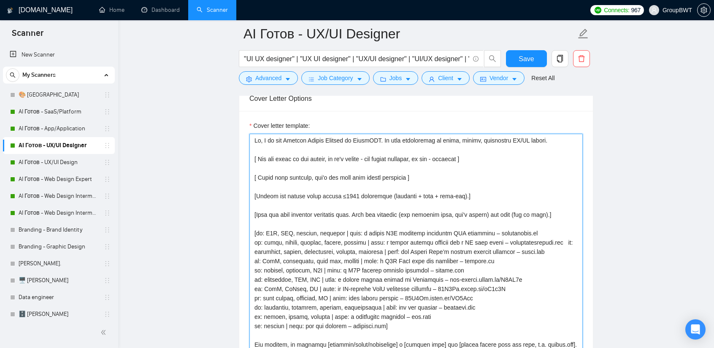
drag, startPoint x: 253, startPoint y: 211, endPoint x: 398, endPoint y: 319, distance: 180.9
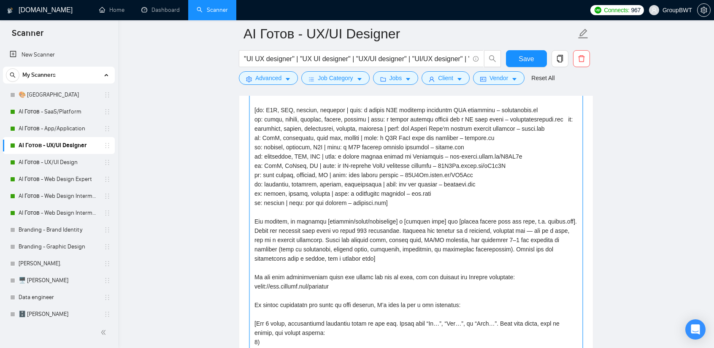
scroll to position [1055, 0]
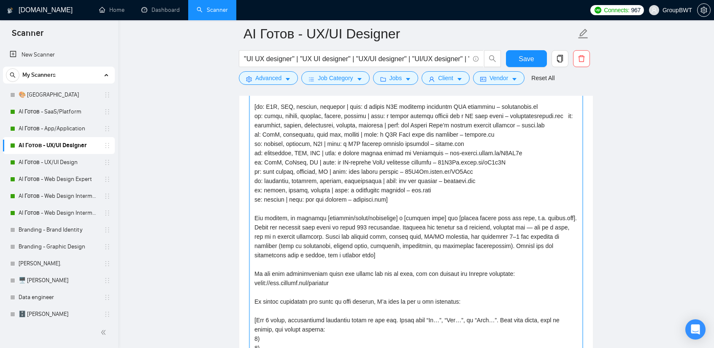
drag, startPoint x: 292, startPoint y: 214, endPoint x: 255, endPoint y: 214, distance: 37.1
click at [255, 214] on textarea "Cover letter template:" at bounding box center [415, 310] width 333 height 606
click at [316, 254] on textarea "Cover letter template:" at bounding box center [415, 310] width 333 height 606
click at [356, 212] on textarea "Cover letter template:" at bounding box center [415, 310] width 333 height 606
drag, startPoint x: 357, startPoint y: 214, endPoint x: 288, endPoint y: 211, distance: 68.8
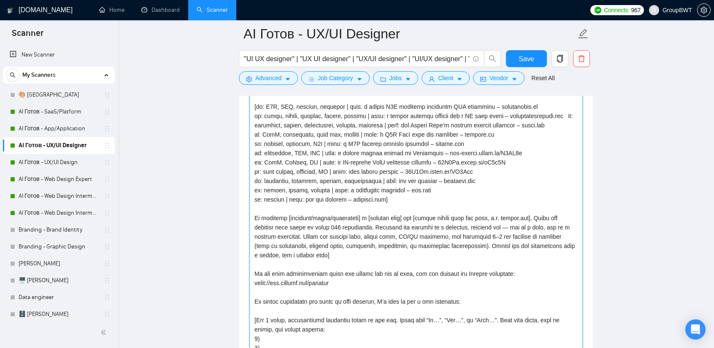
click at [288, 211] on textarea "Cover letter template:" at bounding box center [415, 310] width 333 height 606
click at [349, 224] on textarea "Cover letter template:" at bounding box center [415, 310] width 333 height 606
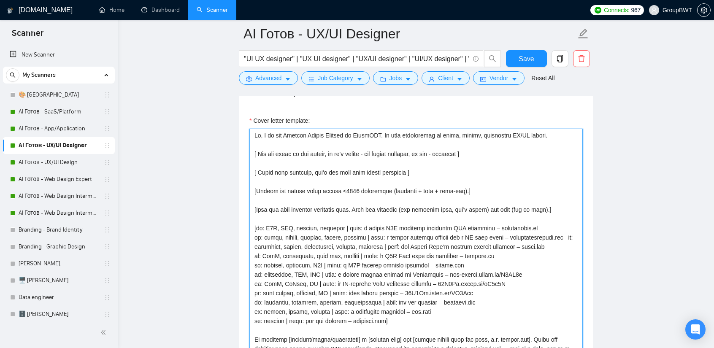
scroll to position [928, 0]
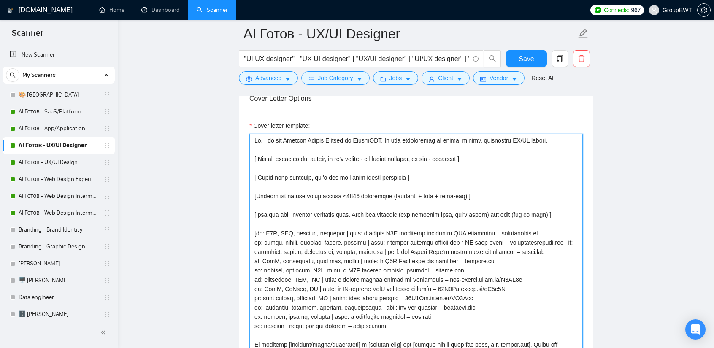
paste textarea "strictly by category. Always insert the project link. Detect context (design / …"
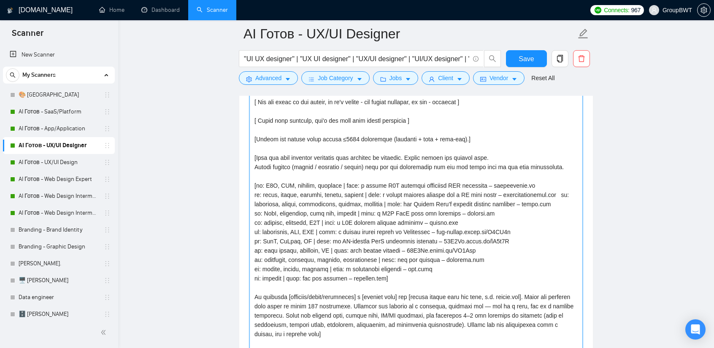
scroll to position [1013, 0]
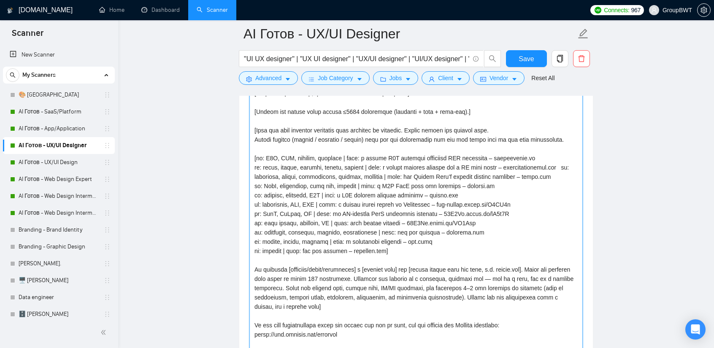
drag, startPoint x: 365, startPoint y: 134, endPoint x: 347, endPoint y: 135, distance: 17.8
click at [347, 135] on textarea "Cover letter template:" at bounding box center [415, 352] width 333 height 606
drag, startPoint x: 389, startPoint y: 247, endPoint x: 257, endPoint y: 154, distance: 162.1
click at [257, 154] on textarea "Cover letter template:" at bounding box center [415, 352] width 333 height 606
click at [402, 206] on textarea "Cover letter template:" at bounding box center [415, 352] width 333 height 606
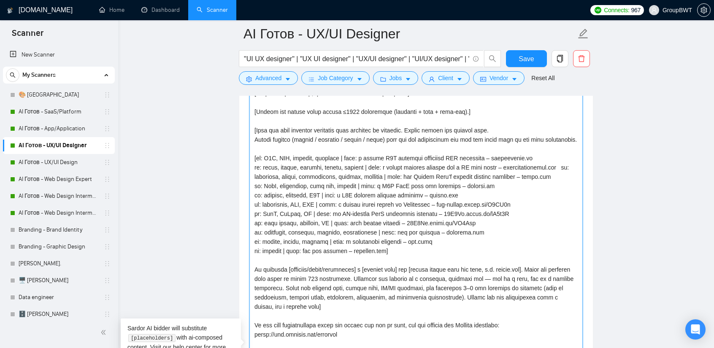
click at [406, 248] on textarea "Cover letter template:" at bounding box center [415, 352] width 333 height 606
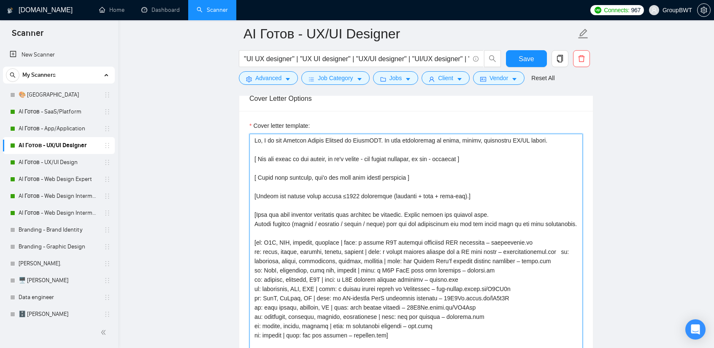
drag, startPoint x: 312, startPoint y: 302, endPoint x: 234, endPoint y: 212, distance: 119.0
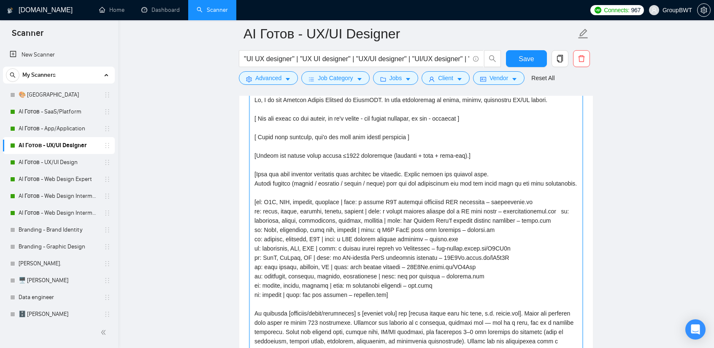
scroll to position [970, 0]
drag, startPoint x: 255, startPoint y: 196, endPoint x: 386, endPoint y: 293, distance: 162.9
drag, startPoint x: 316, startPoint y: 257, endPoint x: 338, endPoint y: 279, distance: 31.3
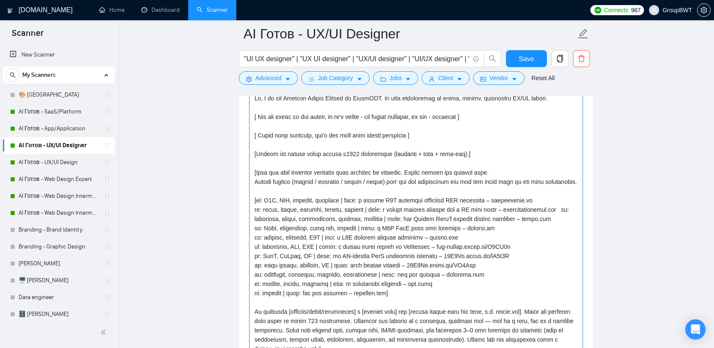
drag, startPoint x: 389, startPoint y: 289, endPoint x: 244, endPoint y: 197, distance: 171.6
paste textarea "Rules: - Ecommerce / marketplace / store / shop (or any similar terms) → the Mi…"
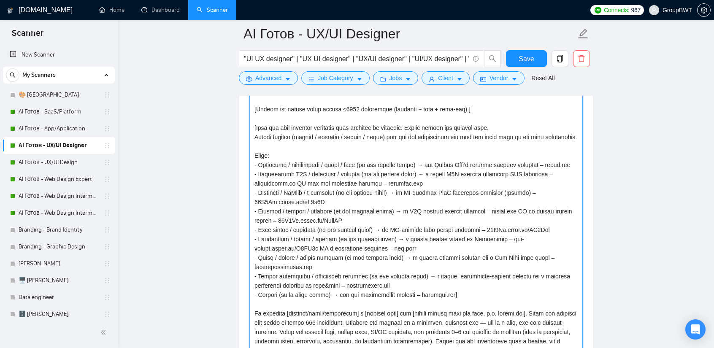
scroll to position [1013, 0]
click at [281, 152] on textarea "Cover letter template:" at bounding box center [415, 352] width 333 height 606
click at [284, 141] on textarea "Cover letter template:" at bounding box center [415, 352] width 333 height 606
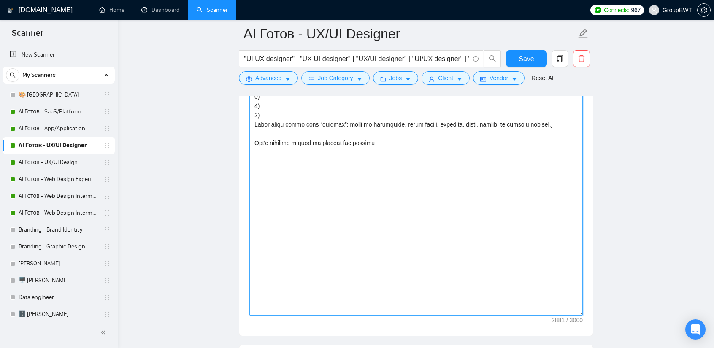
scroll to position [1478, 0]
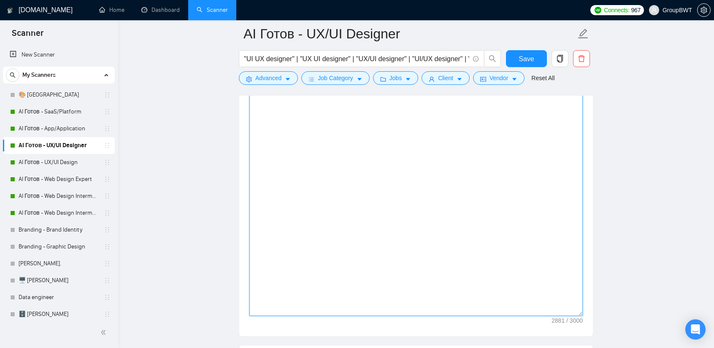
drag, startPoint x: 578, startPoint y: 184, endPoint x: 540, endPoint y: 275, distance: 98.3
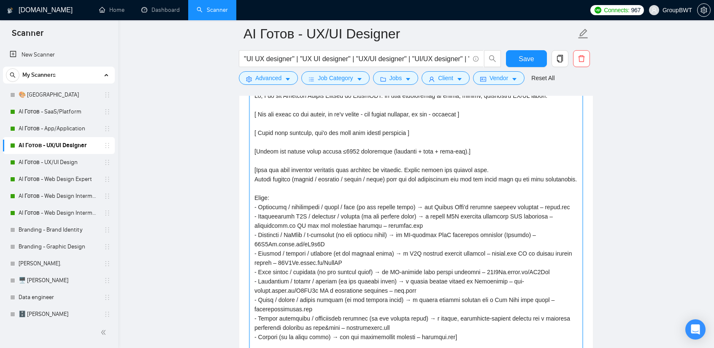
scroll to position [971, 0]
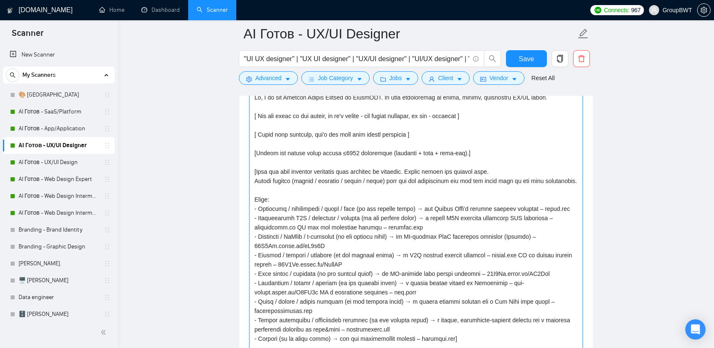
type textarea "Hi, I am the Product Design Manager at GroupBWT. My team specializes in clean, …"
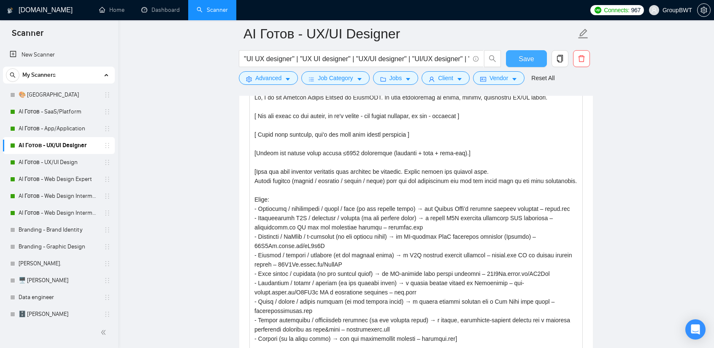
click at [527, 58] on span "Save" at bounding box center [526, 59] width 15 height 11
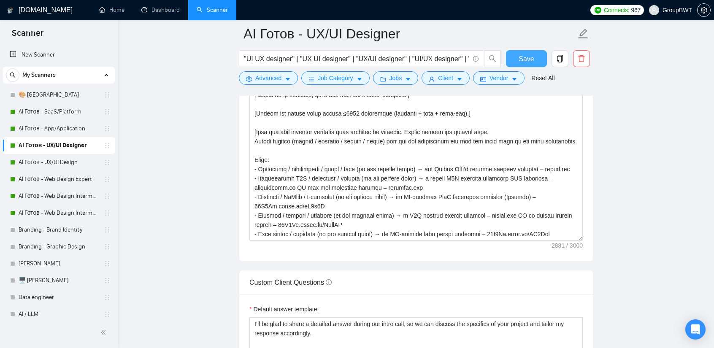
scroll to position [1013, 0]
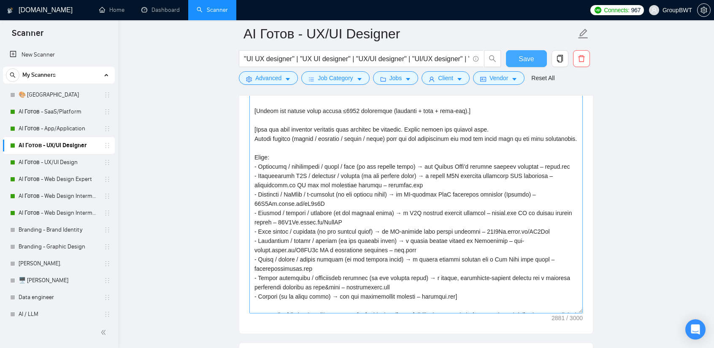
drag, startPoint x: 577, startPoint y: 231, endPoint x: 553, endPoint y: 311, distance: 83.3
click at [553, 311] on textarea "Cover letter template:" at bounding box center [415, 181] width 333 height 265
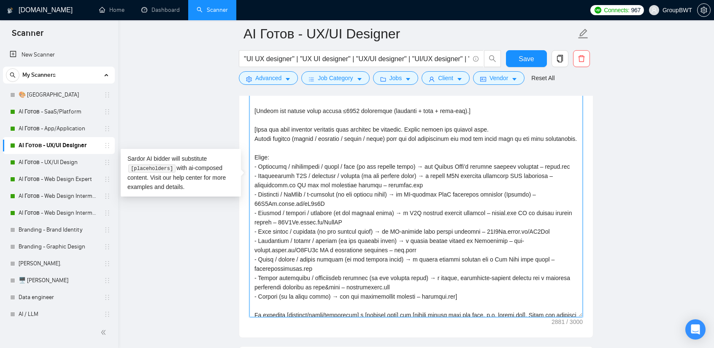
drag, startPoint x: 438, startPoint y: 163, endPoint x: 428, endPoint y: 162, distance: 10.1
click at [428, 162] on textarea "Cover letter template:" at bounding box center [415, 183] width 333 height 269
drag, startPoint x: 483, startPoint y: 162, endPoint x: 463, endPoint y: 165, distance: 19.5
click at [463, 165] on textarea "Cover letter template:" at bounding box center [415, 183] width 333 height 269
drag, startPoint x: 502, startPoint y: 163, endPoint x: 486, endPoint y: 163, distance: 15.6
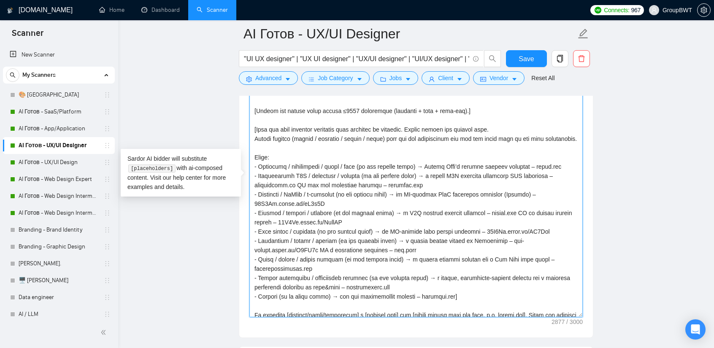
click at [486, 163] on textarea "Cover letter template:" at bounding box center [415, 183] width 333 height 269
click at [483, 180] on textarea "Cover letter template:" at bounding box center [415, 183] width 333 height 269
drag, startPoint x: 505, startPoint y: 172, endPoint x: 479, endPoint y: 173, distance: 26.2
click at [479, 173] on textarea "Cover letter template:" at bounding box center [415, 183] width 333 height 269
click at [407, 184] on textarea "Cover letter template:" at bounding box center [415, 183] width 333 height 269
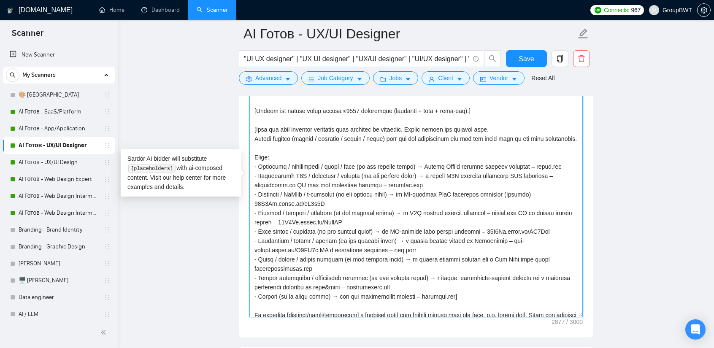
click at [445, 182] on textarea "Cover letter template:" at bounding box center [415, 183] width 333 height 269
type textarea "Hi, I am the Product Design Manager at GroupBWT. My team specializes in clean, …"
click at [447, 181] on textarea "Cover letter template:" at bounding box center [415, 183] width 333 height 269
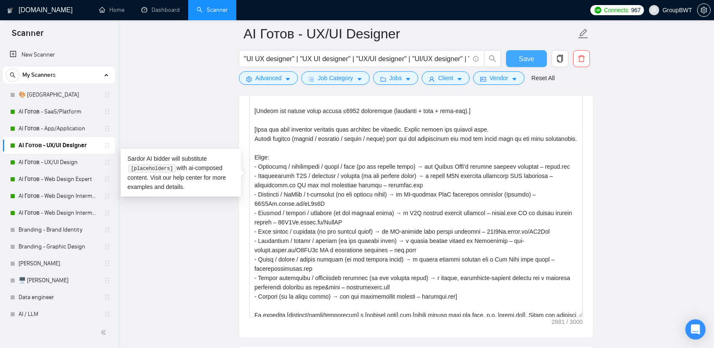
click at [529, 55] on span "Save" at bounding box center [526, 59] width 15 height 11
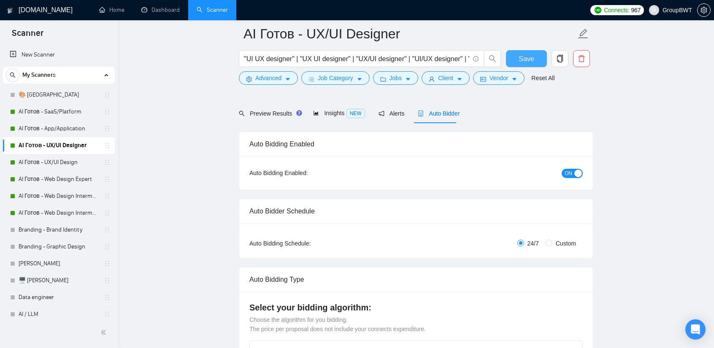
scroll to position [0, 0]
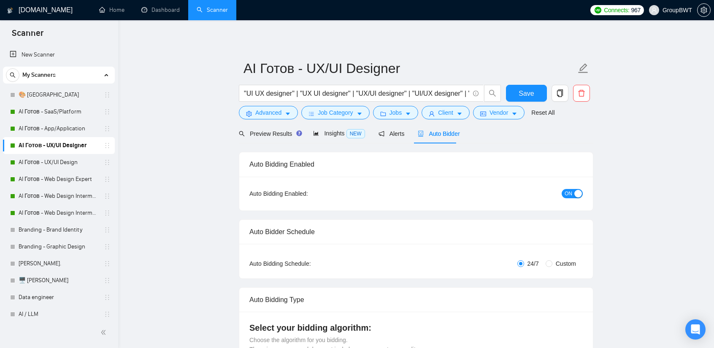
click at [426, 132] on span "Auto Bidder" at bounding box center [439, 133] width 42 height 7
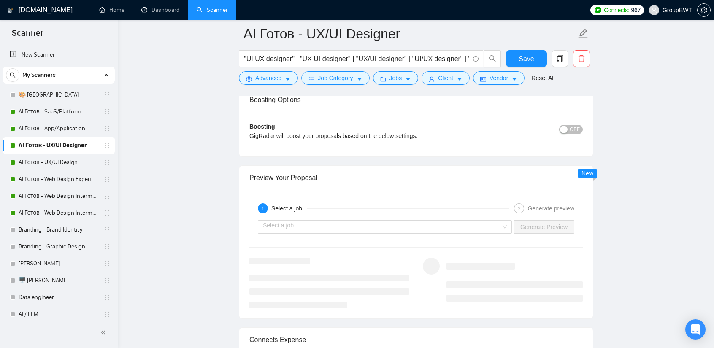
scroll to position [1519, 0]
click at [371, 230] on div "Select a job Generate Preview" at bounding box center [416, 226] width 335 height 20
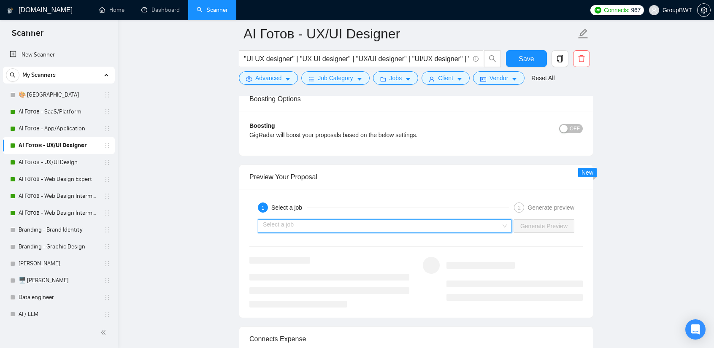
click at [372, 222] on input "search" at bounding box center [382, 226] width 238 height 13
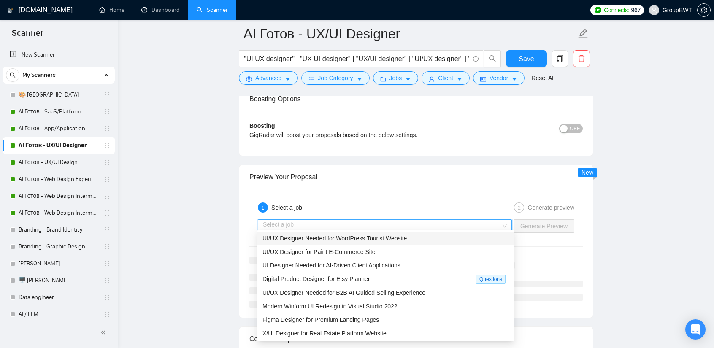
click at [381, 240] on span "UI/UX Designer Needed for WordPress Tourist Website" at bounding box center [334, 238] width 144 height 7
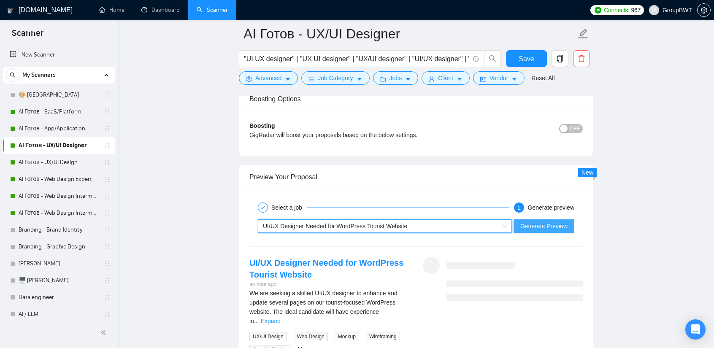
click at [543, 222] on span "Generate Preview" at bounding box center [543, 226] width 47 height 9
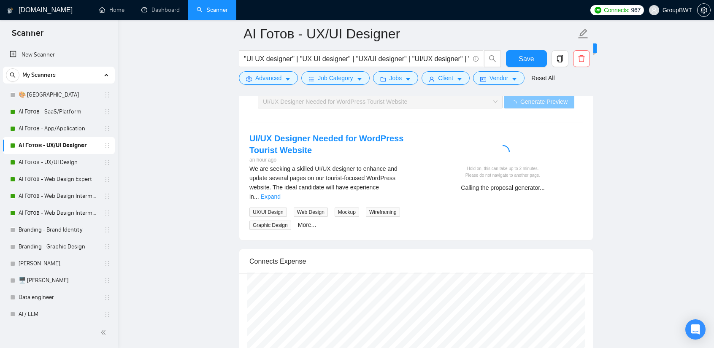
scroll to position [1646, 0]
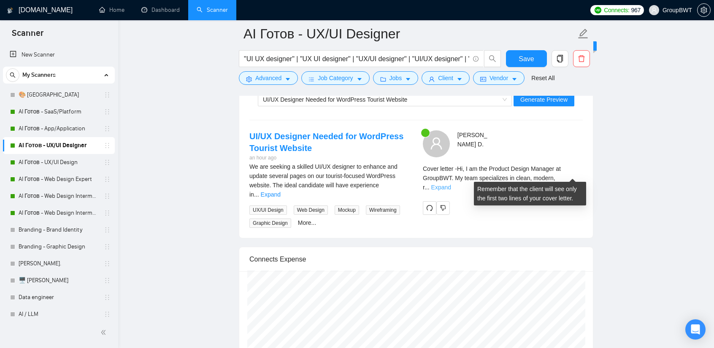
click at [451, 184] on link "Expand" at bounding box center [441, 187] width 20 height 7
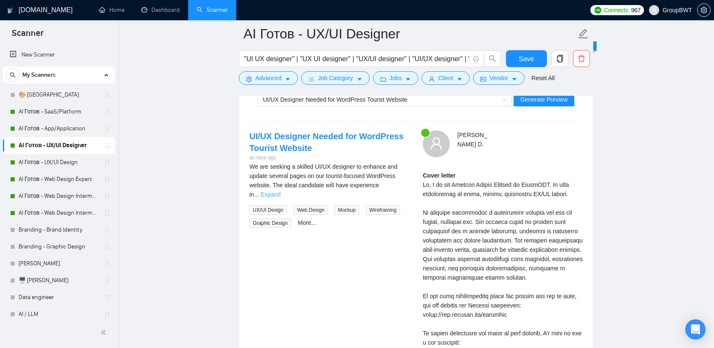
click at [281, 191] on link "Expand" at bounding box center [271, 194] width 20 height 7
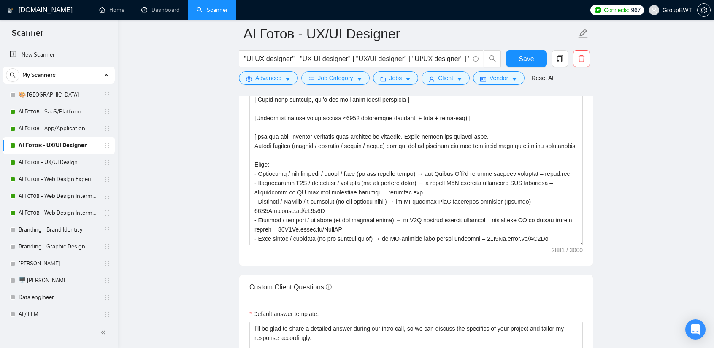
scroll to position [1013, 0]
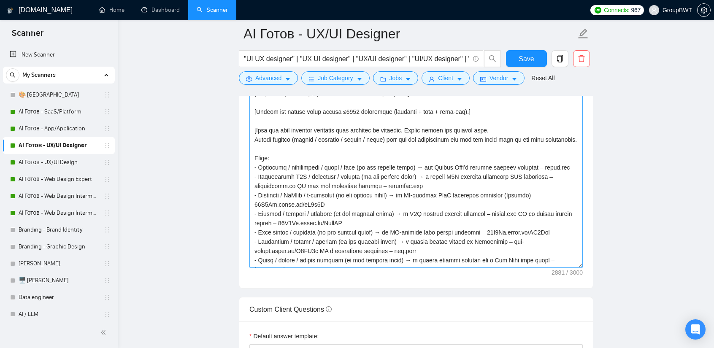
drag, startPoint x: 579, startPoint y: 232, endPoint x: 544, endPoint y: 316, distance: 90.4
click at [559, 268] on textarea "Cover letter template:" at bounding box center [415, 158] width 333 height 219
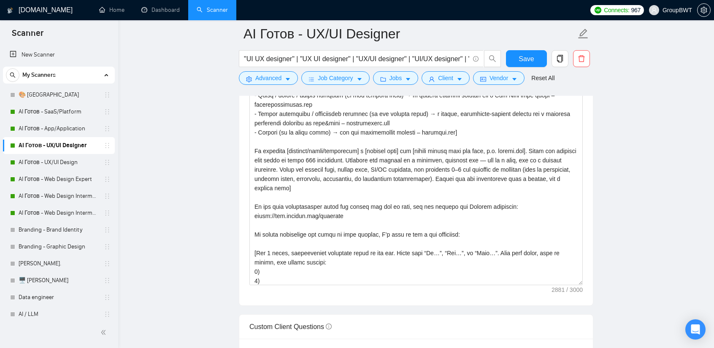
scroll to position [1055, 0]
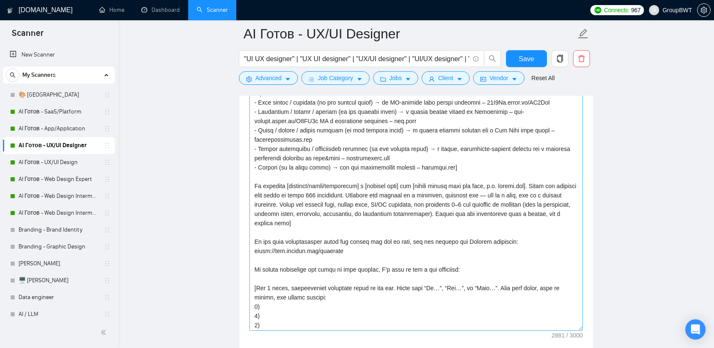
drag, startPoint x: 581, startPoint y: 274, endPoint x: 557, endPoint y: 336, distance: 66.5
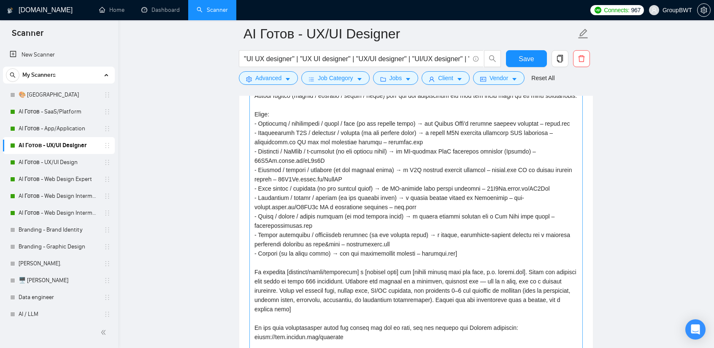
scroll to position [0, 0]
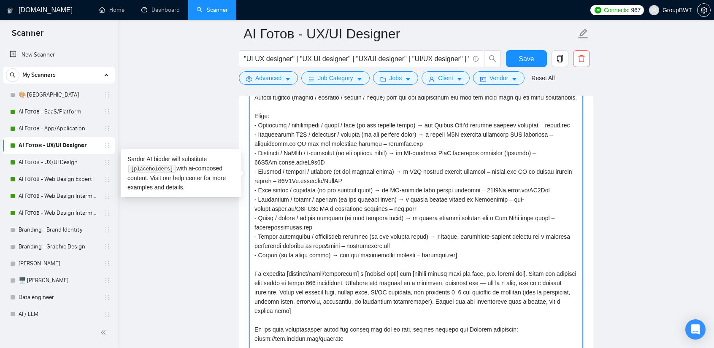
drag, startPoint x: 390, startPoint y: 251, endPoint x: 357, endPoint y: 253, distance: 32.9
click at [357, 253] on textarea "Cover letter template:" at bounding box center [415, 183] width 333 height 353
drag, startPoint x: 353, startPoint y: 142, endPoint x: 327, endPoint y: 143, distance: 26.6
click at [327, 143] on textarea "Cover letter template:" at bounding box center [415, 183] width 333 height 353
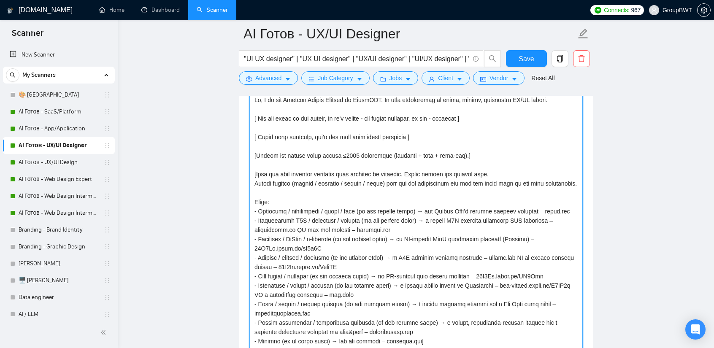
scroll to position [970, 0]
drag, startPoint x: 380, startPoint y: 177, endPoint x: 295, endPoint y: 178, distance: 84.8
click at [295, 178] on textarea "Cover letter template:" at bounding box center [415, 268] width 333 height 353
click at [359, 168] on textarea "Cover letter template:" at bounding box center [415, 268] width 333 height 353
drag, startPoint x: 252, startPoint y: 177, endPoint x: 570, endPoint y: 179, distance: 317.7
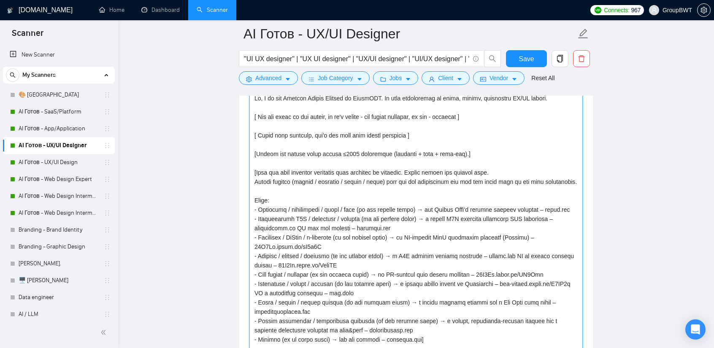
click at [570, 179] on textarea "Cover letter template:" at bounding box center [415, 268] width 333 height 353
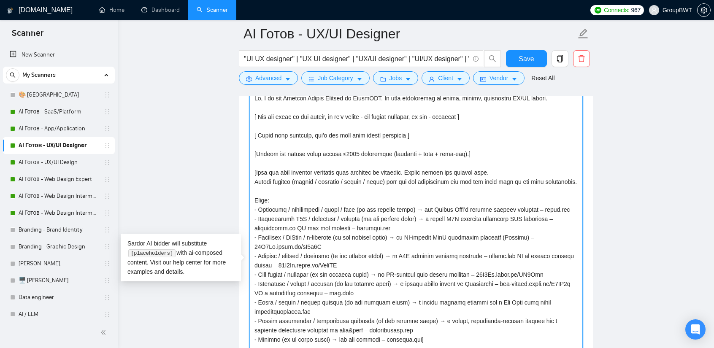
click at [346, 196] on textarea "Cover letter template:" at bounding box center [415, 268] width 333 height 353
click at [435, 177] on textarea "Cover letter template:" at bounding box center [415, 268] width 333 height 353
click at [259, 178] on textarea "Cover letter template:" at bounding box center [415, 268] width 333 height 353
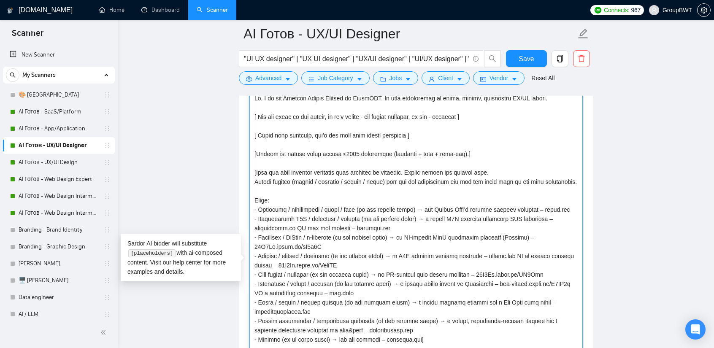
paste textarea "from the job and use the exact verb in the case: design / redesign / revamp / r…"
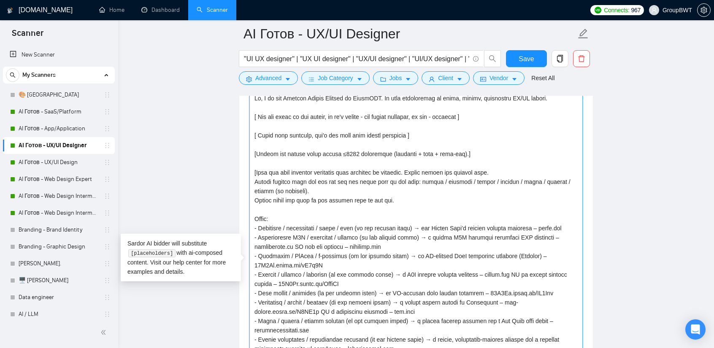
click at [301, 197] on textarea "Cover letter template:" at bounding box center [415, 268] width 333 height 353
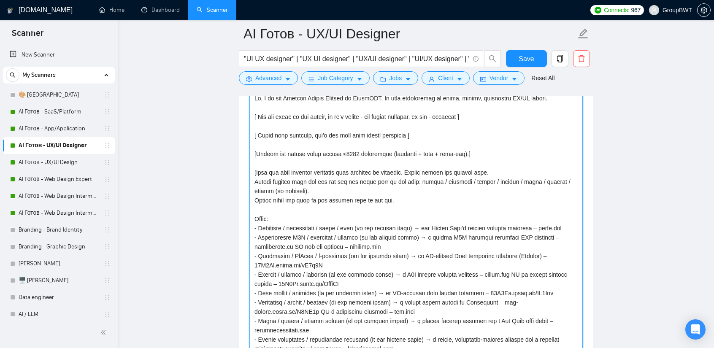
click at [267, 187] on textarea "Cover letter template:" at bounding box center [415, 268] width 333 height 353
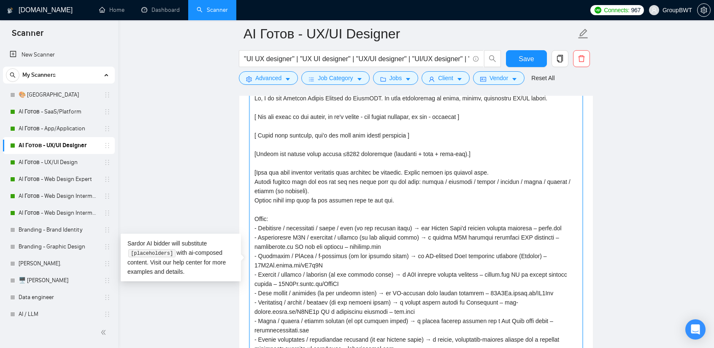
click at [253, 196] on textarea "Cover letter template:" at bounding box center [415, 268] width 333 height 353
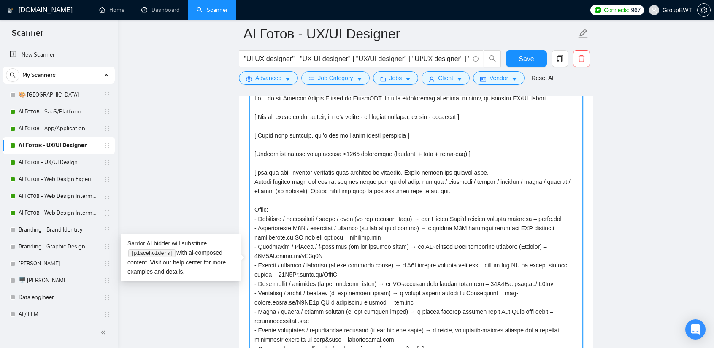
click at [424, 188] on textarea "Cover letter template:" at bounding box center [415, 268] width 333 height 353
click at [449, 189] on textarea "Cover letter template:" at bounding box center [415, 268] width 333 height 353
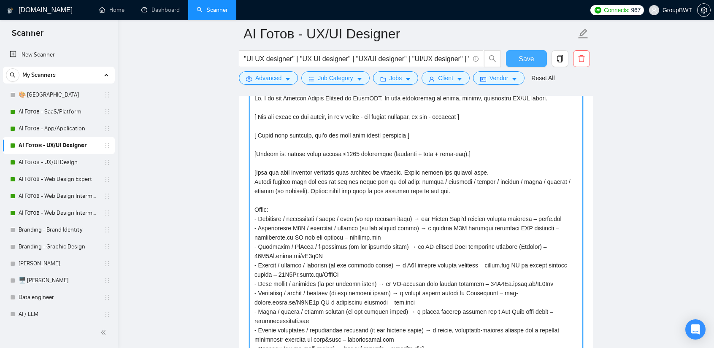
type textarea "Hi, I am the Product Design Manager at GroupBWT. My team specializes in clean, …"
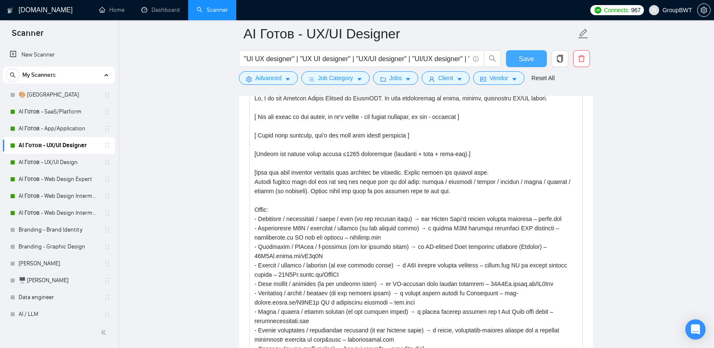
click at [518, 60] on button "Save" at bounding box center [526, 58] width 41 height 17
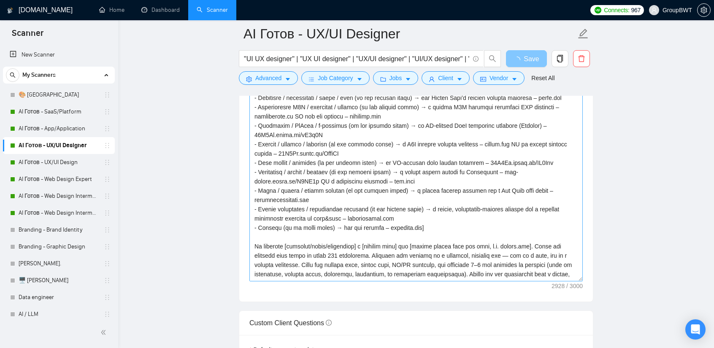
scroll to position [127, 0]
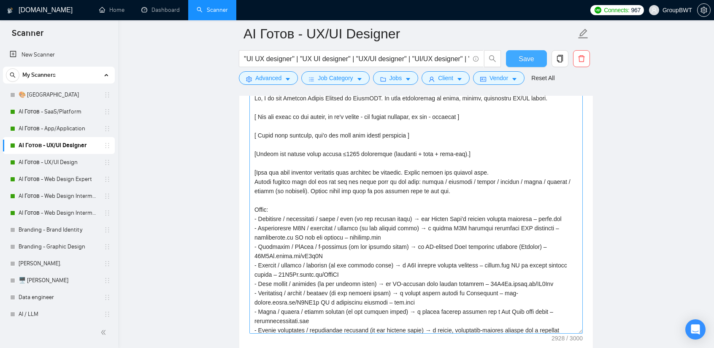
drag, startPoint x: 578, startPoint y: 294, endPoint x: 566, endPoint y: 343, distance: 50.8
click at [565, 334] on textarea "Cover letter template:" at bounding box center [415, 213] width 333 height 242
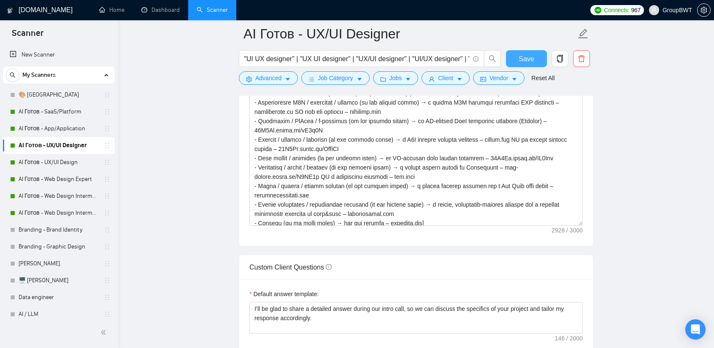
scroll to position [1097, 0]
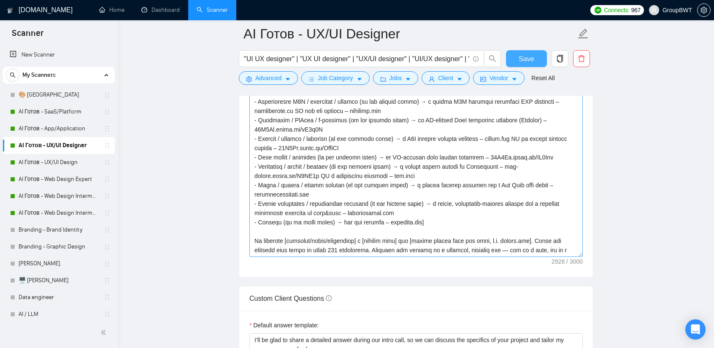
drag, startPoint x: 581, startPoint y: 219, endPoint x: 582, endPoint y: 272, distance: 53.2
click at [582, 257] on textarea "Cover letter template:" at bounding box center [415, 111] width 333 height 292
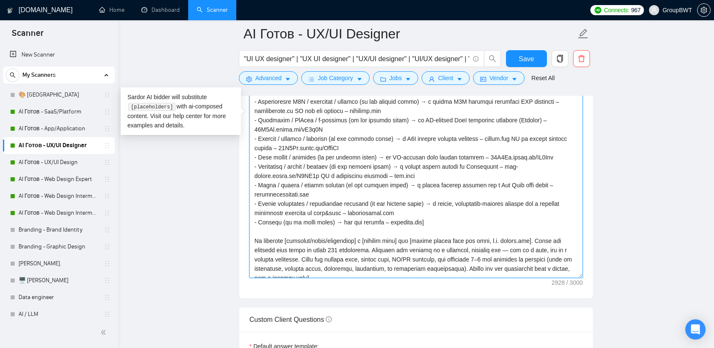
drag, startPoint x: 451, startPoint y: 183, endPoint x: 427, endPoint y: 180, distance: 23.8
click at [427, 180] on textarea "Cover letter template:" at bounding box center [415, 121] width 333 height 313
click at [474, 186] on textarea "Cover letter template:" at bounding box center [415, 121] width 333 height 313
click at [451, 200] on textarea "Cover letter template:" at bounding box center [415, 121] width 333 height 313
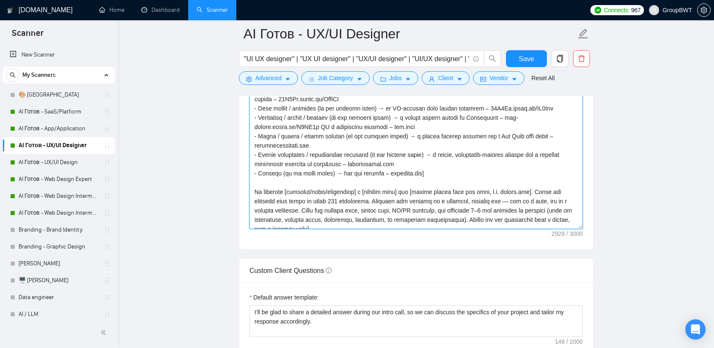
scroll to position [1121, 0]
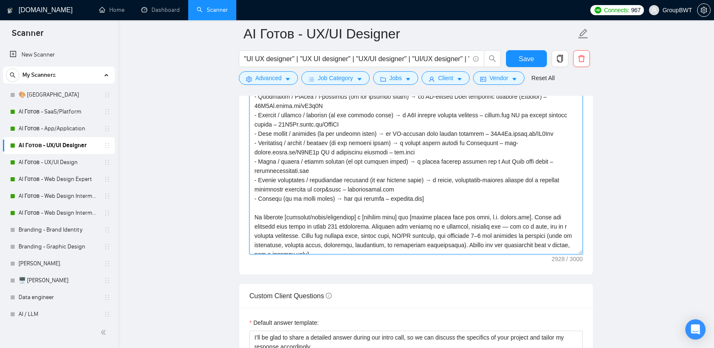
drag, startPoint x: 303, startPoint y: 177, endPoint x: 277, endPoint y: 178, distance: 26.2
click at [277, 178] on textarea "Cover letter template:" at bounding box center [415, 97] width 333 height 313
click at [300, 178] on textarea "Cover letter template:" at bounding box center [415, 97] width 333 height 313
drag, startPoint x: 302, startPoint y: 175, endPoint x: 281, endPoint y: 177, distance: 20.8
click at [281, 177] on textarea "Cover letter template:" at bounding box center [415, 97] width 333 height 313
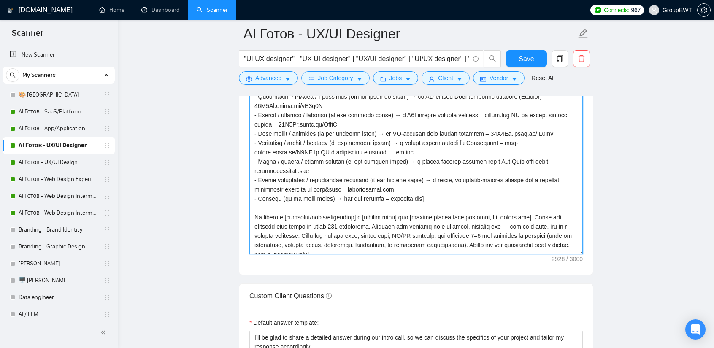
click at [298, 178] on textarea "Cover letter template:" at bounding box center [415, 97] width 333 height 313
drag, startPoint x: 304, startPoint y: 178, endPoint x: 278, endPoint y: 178, distance: 26.2
click at [278, 178] on textarea "Cover letter template:" at bounding box center [415, 97] width 333 height 313
click at [316, 175] on textarea "Cover letter template:" at bounding box center [415, 97] width 333 height 313
click at [357, 174] on textarea "Cover letter template:" at bounding box center [415, 97] width 333 height 313
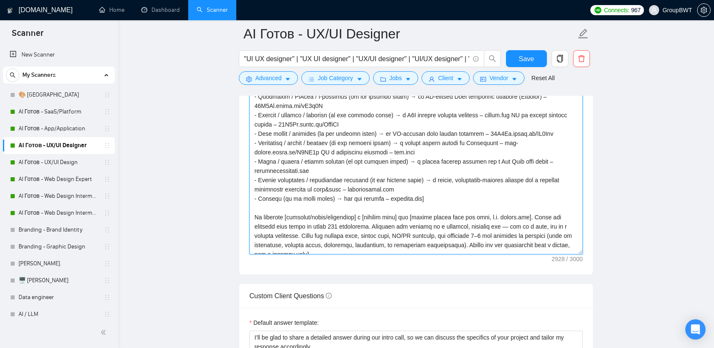
click at [359, 177] on textarea "Cover letter template:" at bounding box center [415, 97] width 333 height 313
drag, startPoint x: 339, startPoint y: 186, endPoint x: 535, endPoint y: 178, distance: 195.5
click at [535, 178] on textarea "Cover letter template:" at bounding box center [415, 97] width 333 height 313
type textarea "Hi, I am the Product Design Manager at GroupBWT. My team specializes in clean, …"
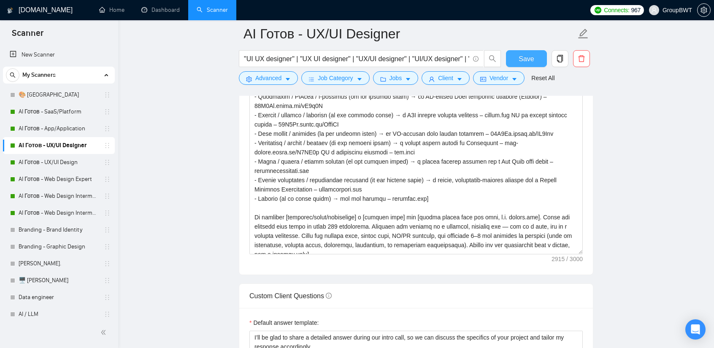
click at [522, 56] on span "Save" at bounding box center [526, 59] width 15 height 11
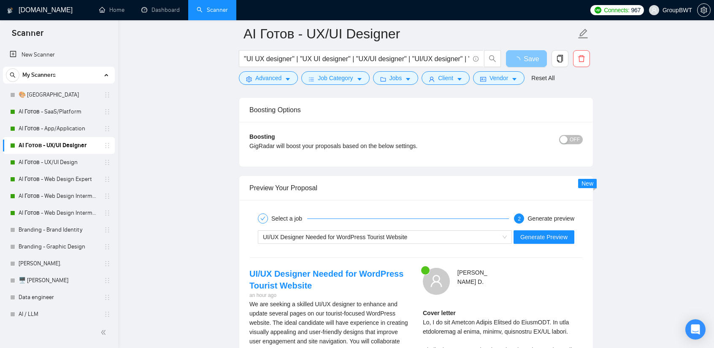
scroll to position [1585, 0]
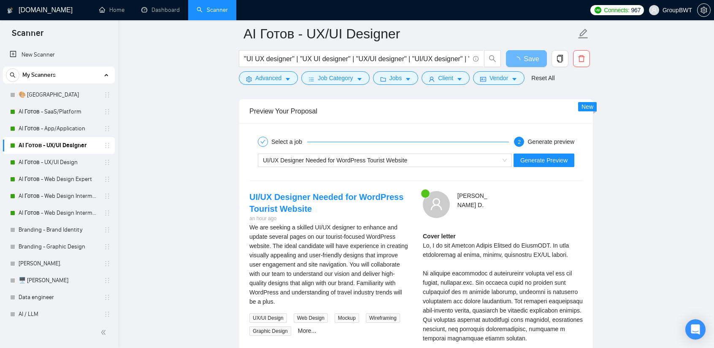
click at [528, 191] on div "John D . Cover letter" at bounding box center [502, 348] width 173 height 314
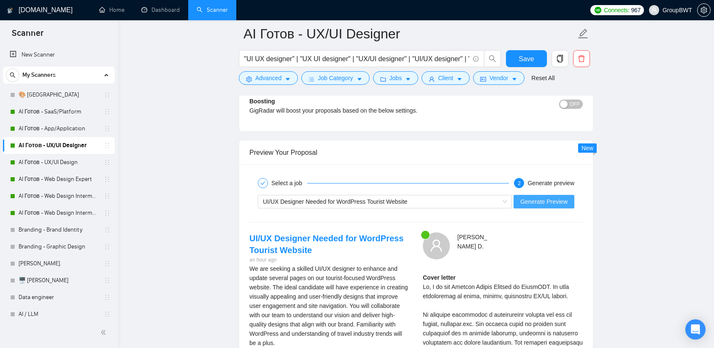
scroll to position [1543, 0]
click at [541, 196] on button "Generate Preview" at bounding box center [543, 203] width 61 height 14
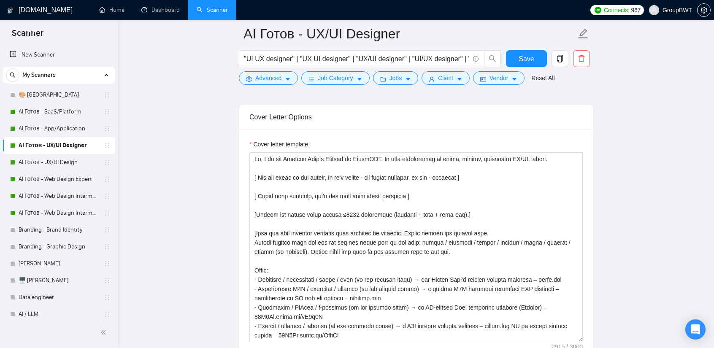
scroll to position [1036, 0]
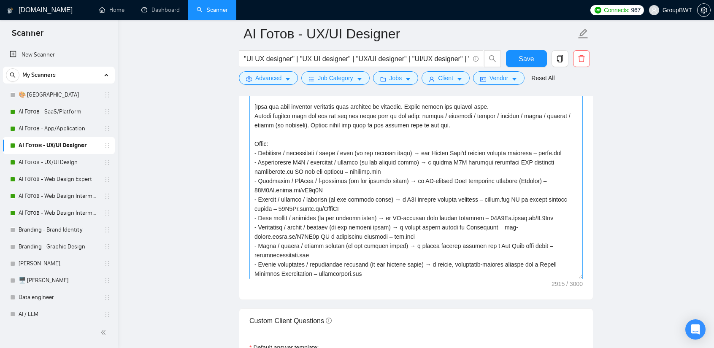
drag, startPoint x: 581, startPoint y: 208, endPoint x: 575, endPoint y: 341, distance: 133.5
click at [575, 279] on textarea "Cover letter template:" at bounding box center [415, 153] width 333 height 254
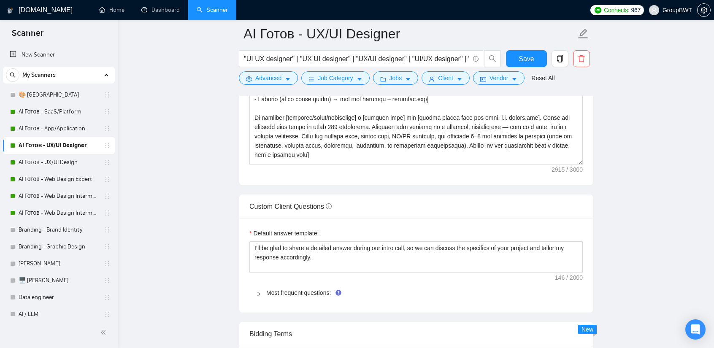
scroll to position [1247, 0]
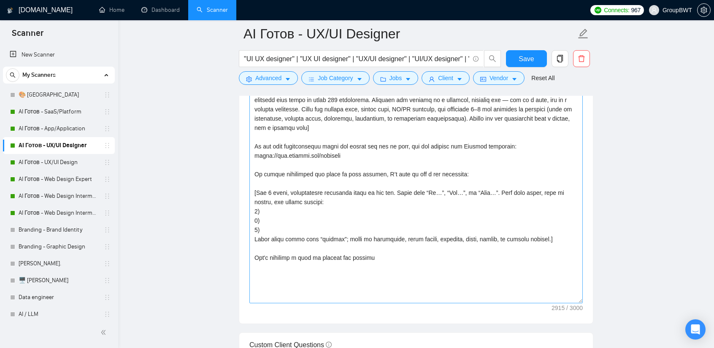
drag, startPoint x: 581, startPoint y: 131, endPoint x: 552, endPoint y: 303, distance: 174.7
click at [549, 303] on textarea "Cover letter template:" at bounding box center [415, 59] width 333 height 489
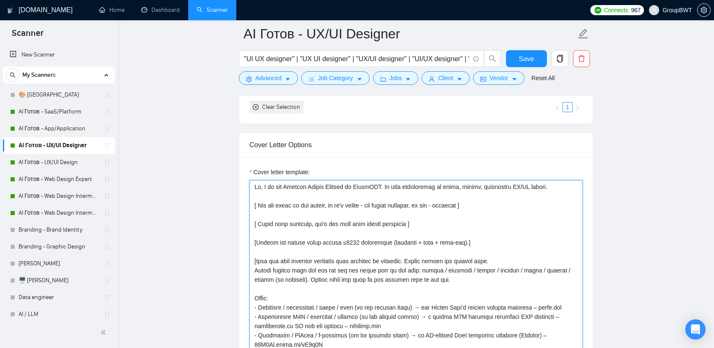
scroll to position [867, 0]
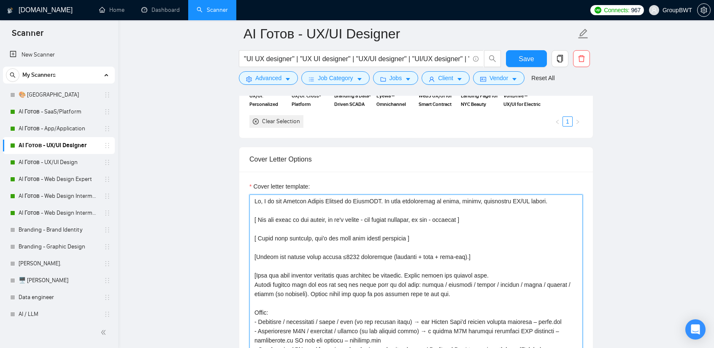
drag, startPoint x: 372, startPoint y: 302, endPoint x: 231, endPoint y: 218, distance: 163.7
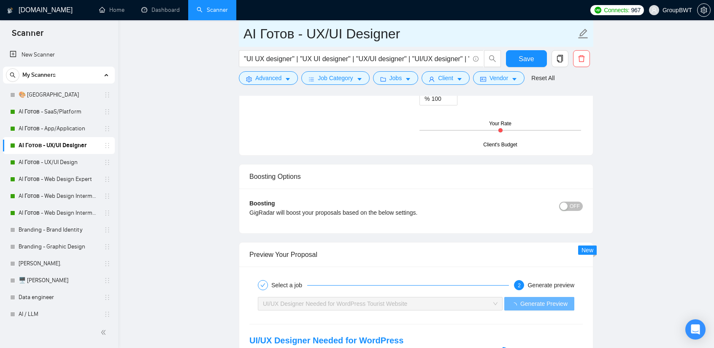
scroll to position [1627, 0]
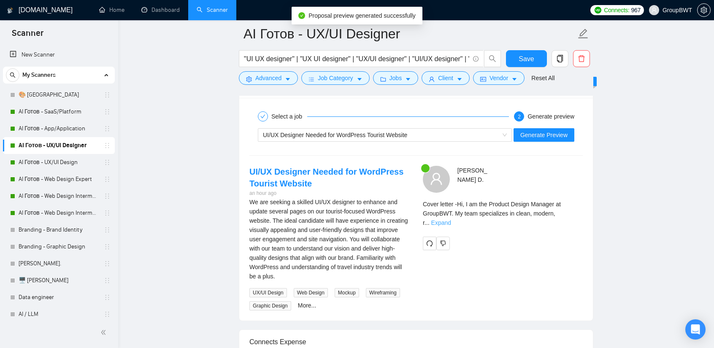
click at [451, 219] on link "Expand" at bounding box center [441, 222] width 20 height 7
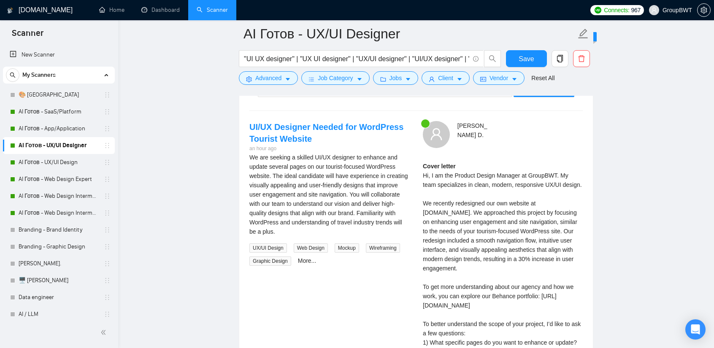
scroll to position [1965, 0]
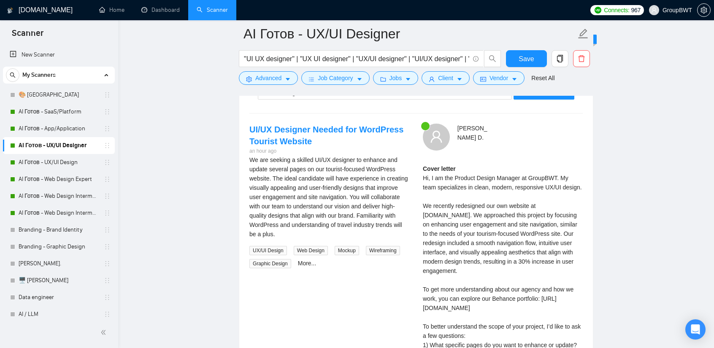
click at [518, 205] on div "Cover letter Hi, I am the Product Design Manager at GroupBWT. My team specializ…" at bounding box center [503, 280] width 160 height 232
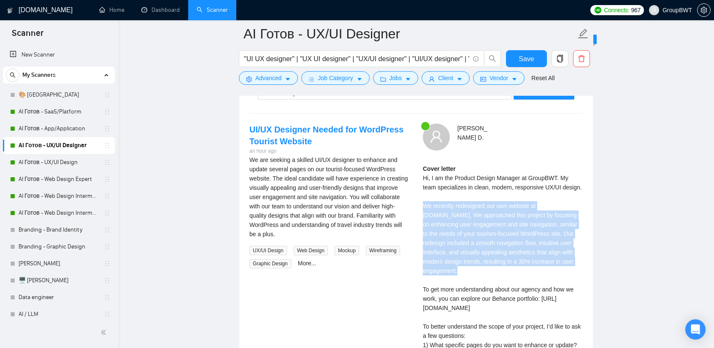
click at [518, 205] on div "Cover letter Hi, I am the Product Design Manager at GroupBWT. My team specializ…" at bounding box center [503, 280] width 160 height 232
click at [523, 205] on div "Cover letter Hi, I am the Product Design Manager at GroupBWT. My team specializ…" at bounding box center [503, 280] width 160 height 232
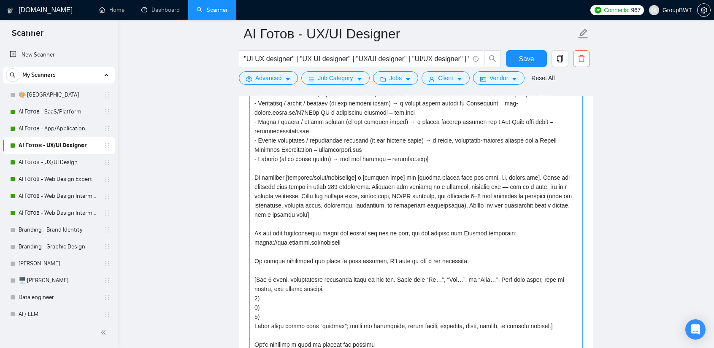
scroll to position [1163, 0]
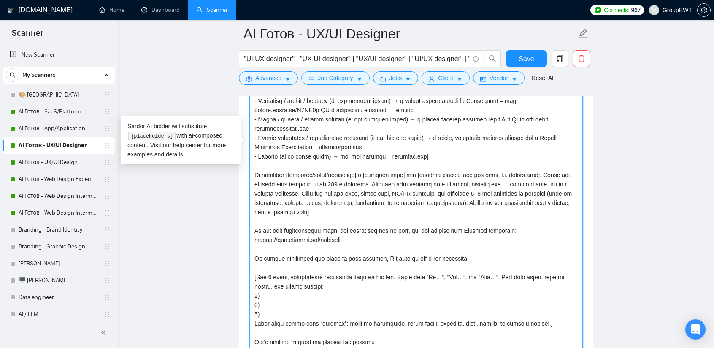
drag, startPoint x: 365, startPoint y: 238, endPoint x: 197, endPoint y: 222, distance: 168.7
click at [197, 222] on main "AI Готов - UX/UI Designer "UI UX designer" | "UX UI designer" | "UX/UI designer…" at bounding box center [416, 346] width 569 height 2951
click at [285, 239] on textarea "Cover letter template:" at bounding box center [415, 150] width 333 height 502
drag, startPoint x: 366, startPoint y: 236, endPoint x: 203, endPoint y: 229, distance: 163.0
click at [203, 229] on main "AI Готов - UX/UI Designer "UI UX designer" | "UX UI designer" | "UX/UI designer…" at bounding box center [416, 346] width 569 height 2951
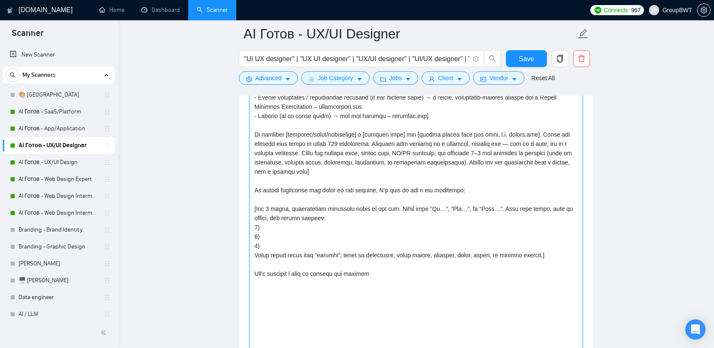
scroll to position [1205, 0]
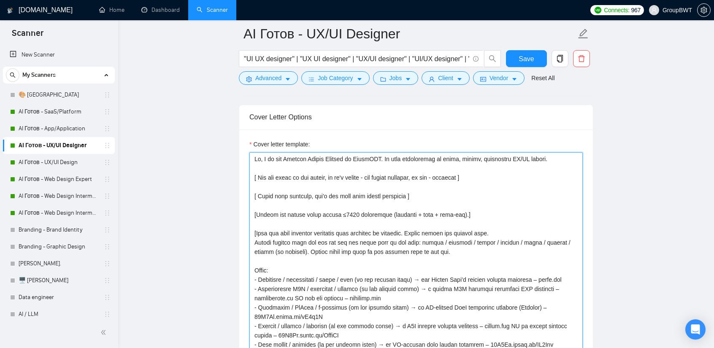
drag, startPoint x: 375, startPoint y: 276, endPoint x: 188, endPoint y: 144, distance: 228.5
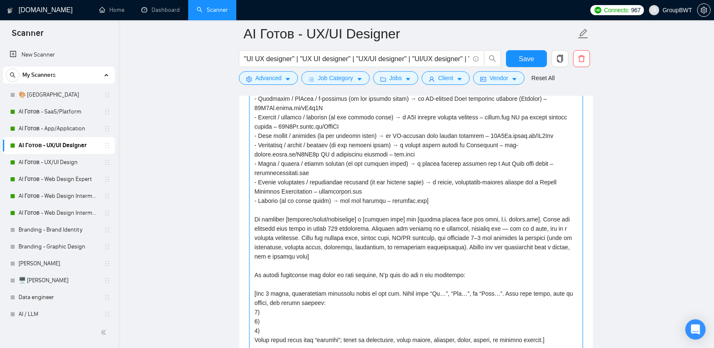
scroll to position [1121, 0]
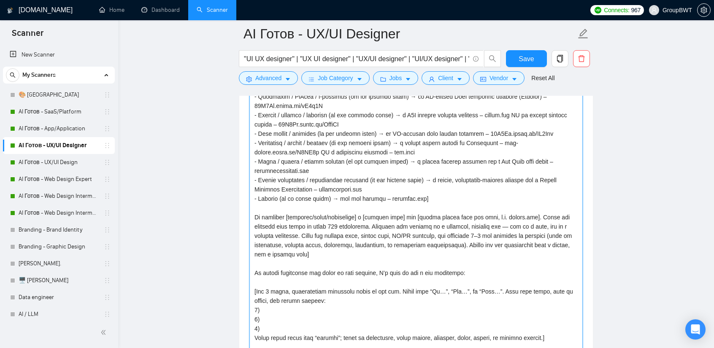
click at [350, 216] on textarea "Cover letter template:" at bounding box center [415, 192] width 333 height 502
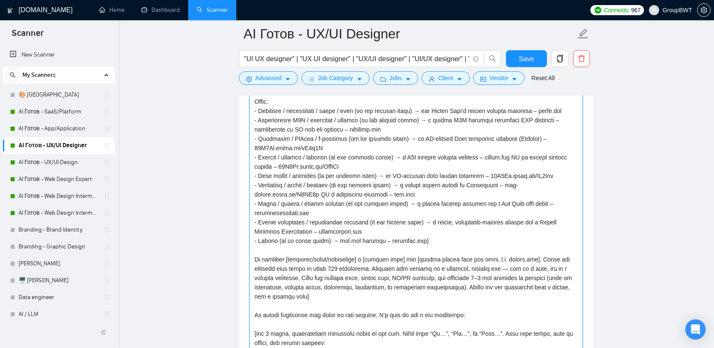
scroll to position [952, 0]
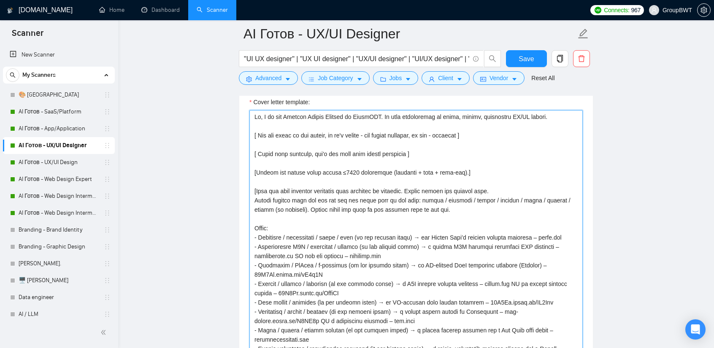
drag, startPoint x: 380, startPoint y: 311, endPoint x: 190, endPoint y: 106, distance: 279.8
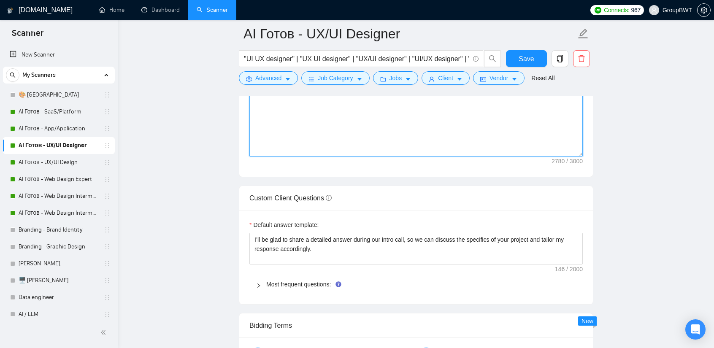
scroll to position [1416, 0]
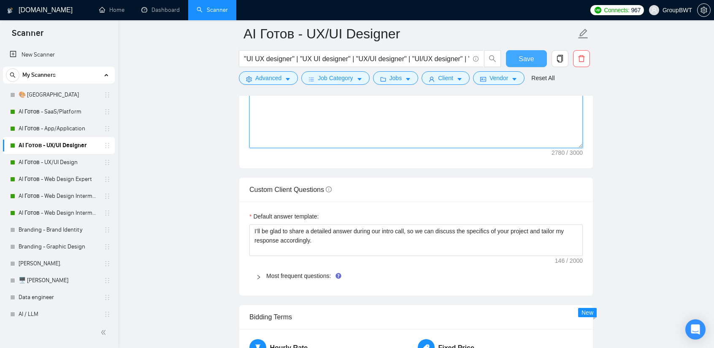
type textarea "Hi, I am the Product Design Manager at GroupBWT. My team specializes in clean, …"
click at [530, 61] on span "Save" at bounding box center [526, 59] width 15 height 11
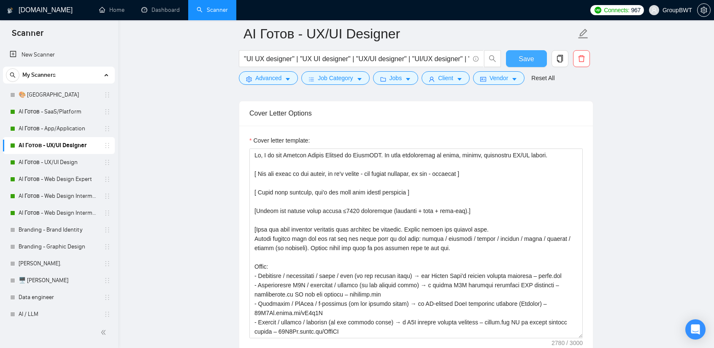
scroll to position [910, 0]
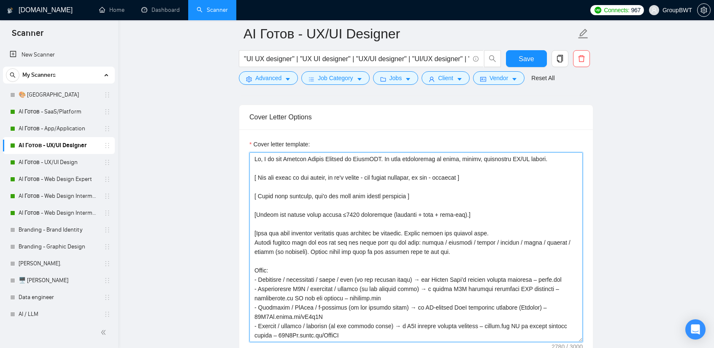
click at [535, 227] on textarea "Cover letter template:" at bounding box center [415, 247] width 333 height 190
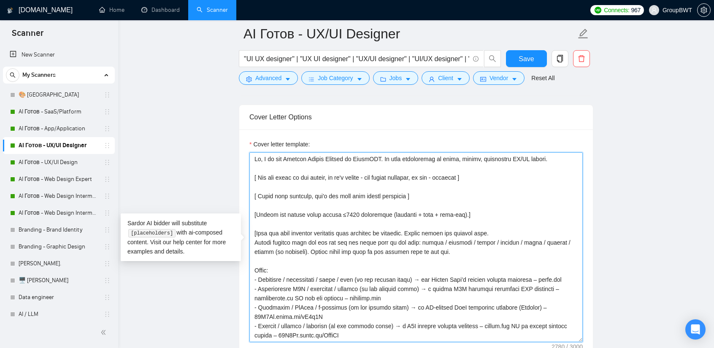
scroll to position [1036, 0]
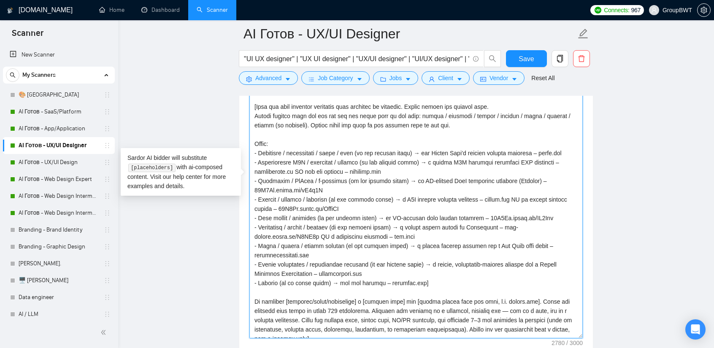
drag, startPoint x: 578, startPoint y: 207, endPoint x: 578, endPoint y: 349, distance: 142.2
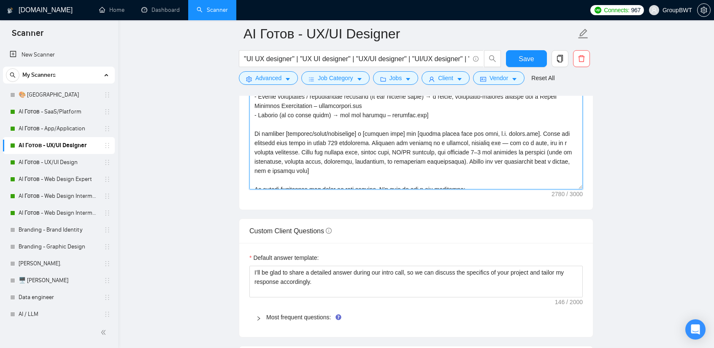
scroll to position [1205, 0]
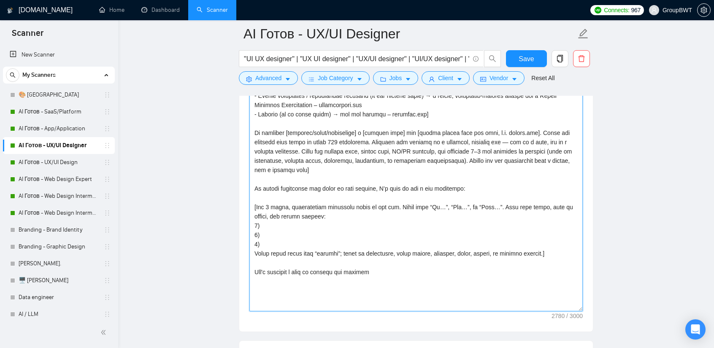
drag, startPoint x: 577, startPoint y: 182, endPoint x: 547, endPoint y: 284, distance: 106.1
click at [553, 311] on textarea "Cover letter template:" at bounding box center [415, 84] width 333 height 454
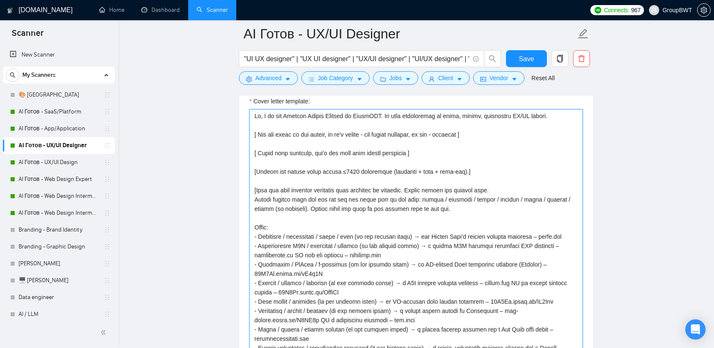
scroll to position [1078, 0]
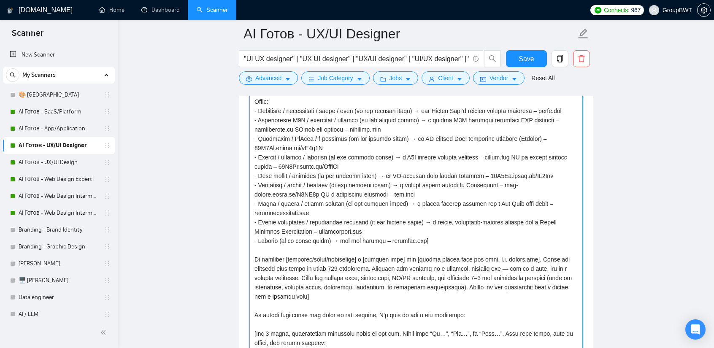
click at [501, 247] on textarea "Cover letter template:" at bounding box center [415, 229] width 333 height 491
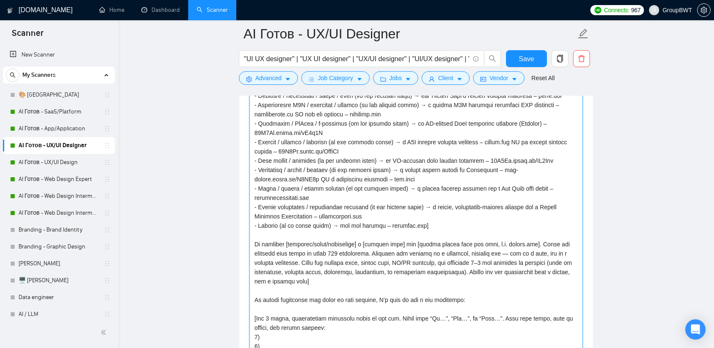
scroll to position [1121, 0]
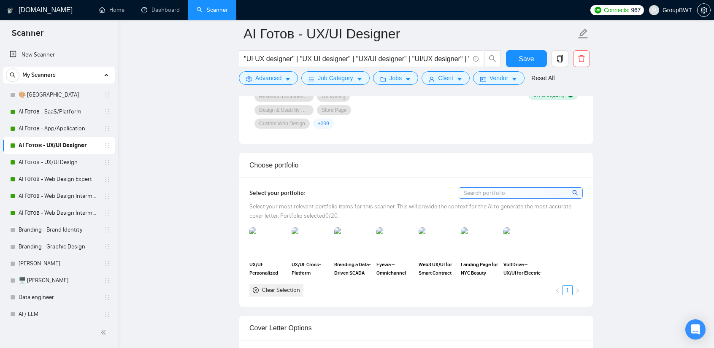
drag, startPoint x: 262, startPoint y: 208, endPoint x: 126, endPoint y: 170, distance: 141.9
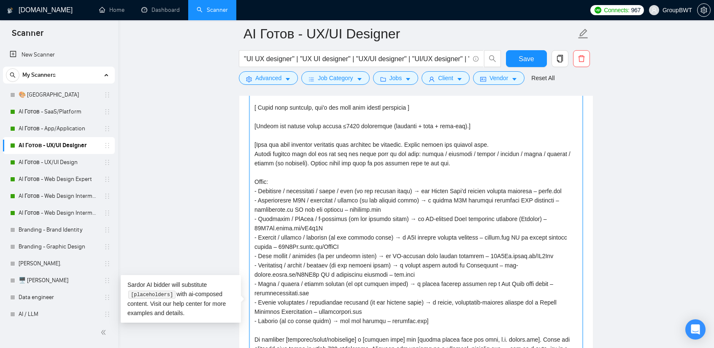
scroll to position [1087, 0]
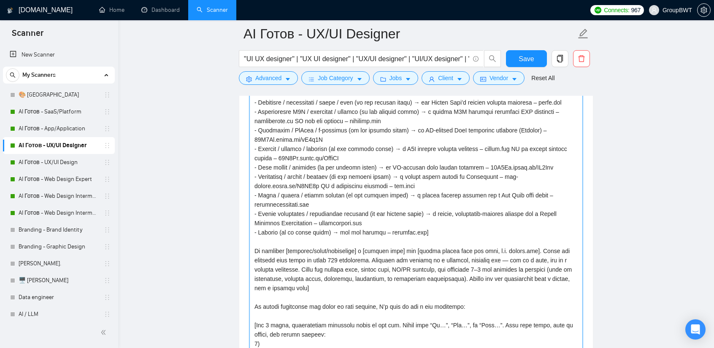
click at [352, 235] on textarea "Cover letter template:" at bounding box center [415, 220] width 333 height 491
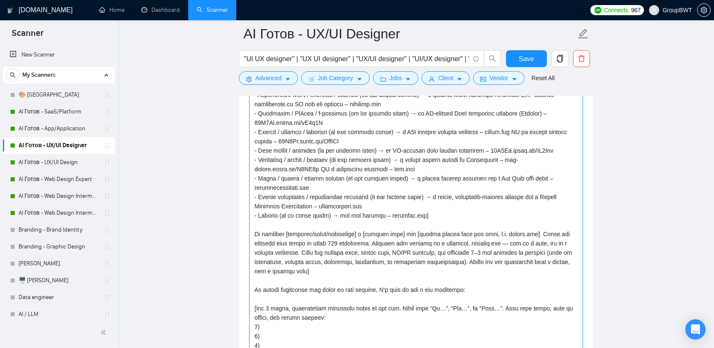
scroll to position [1129, 0]
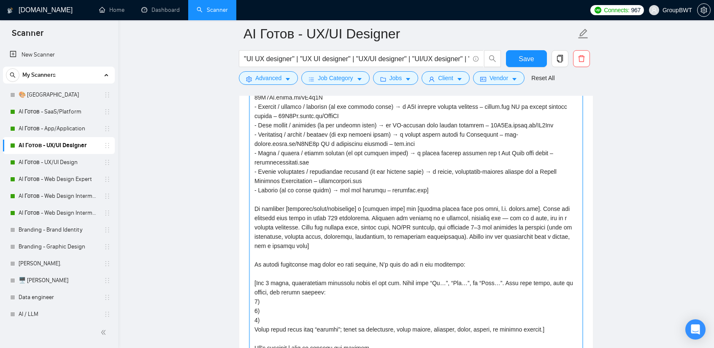
click at [328, 241] on textarea "Cover letter template:" at bounding box center [415, 178] width 333 height 491
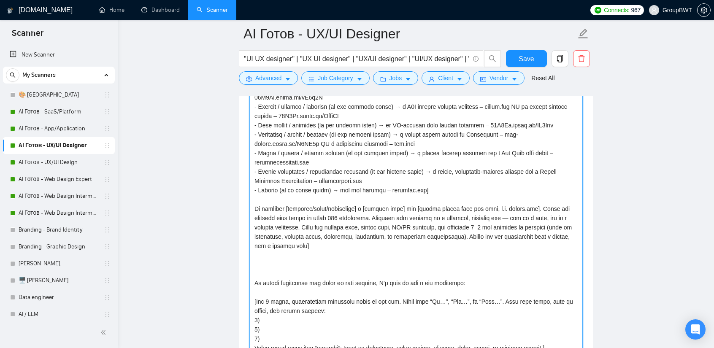
paste textarea "To get more understanding about our agency and how we work, you can explore our…"
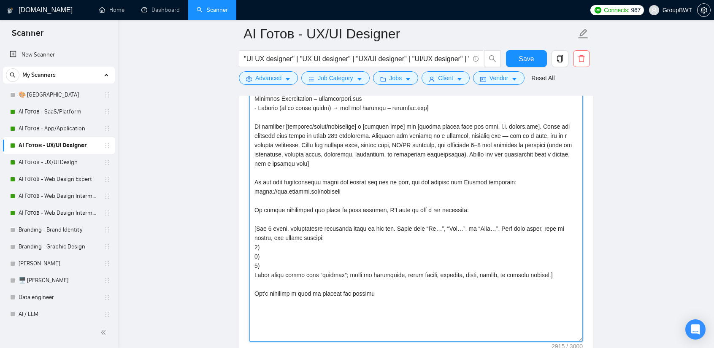
scroll to position [1213, 0]
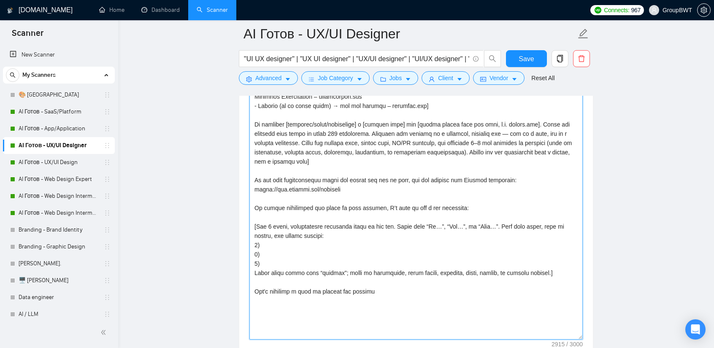
click at [367, 308] on textarea "Cover letter template:" at bounding box center [415, 94] width 333 height 491
click at [317, 316] on textarea "Cover letter template:" at bounding box center [415, 94] width 333 height 491
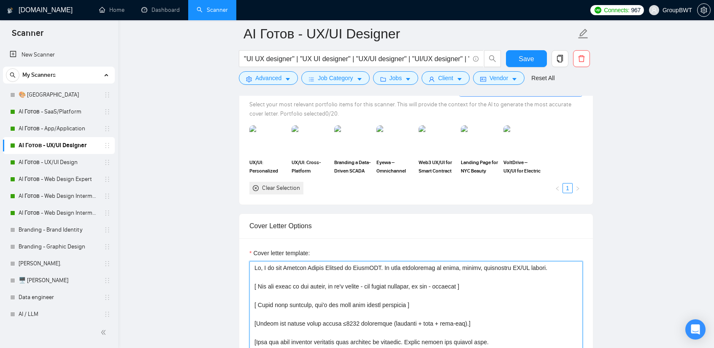
scroll to position [749, 0]
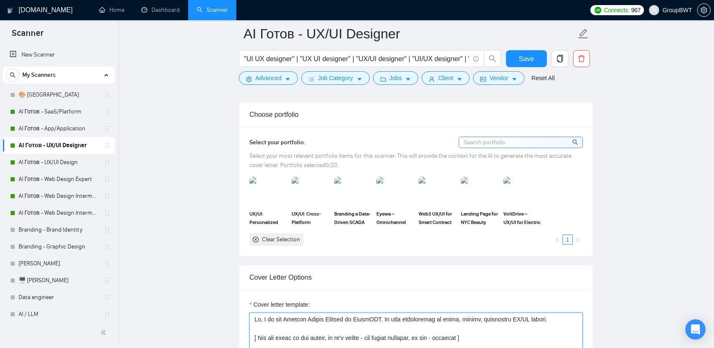
drag, startPoint x: 385, startPoint y: 293, endPoint x: 211, endPoint y: 202, distance: 197.2
type textarea "Hi, I am the Product Design Manager at GroupBWT. My team specializes in clean, …"
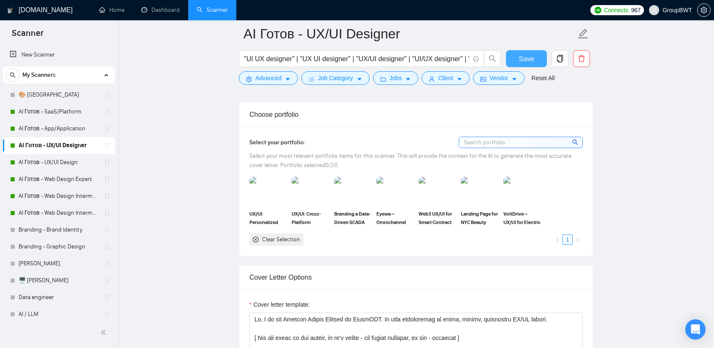
click at [533, 57] on span "Save" at bounding box center [526, 59] width 15 height 11
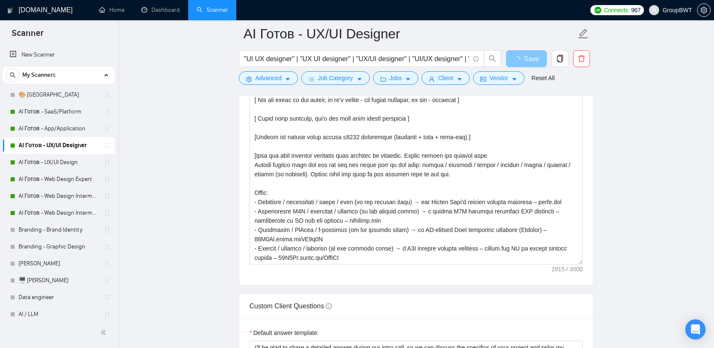
scroll to position [1045, 0]
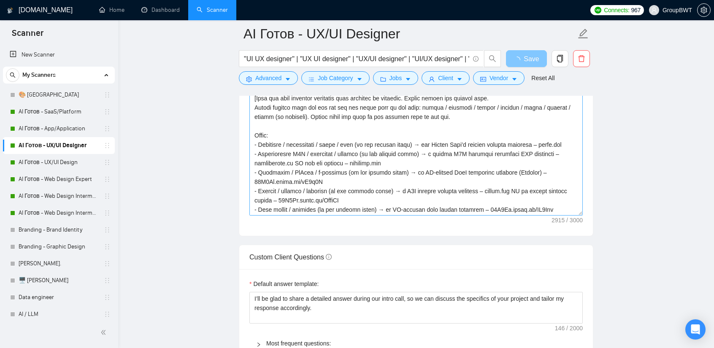
drag, startPoint x: 580, startPoint y: 200, endPoint x: 574, endPoint y: 256, distance: 56.4
click at [555, 216] on textarea "Cover letter template:" at bounding box center [415, 116] width 333 height 198
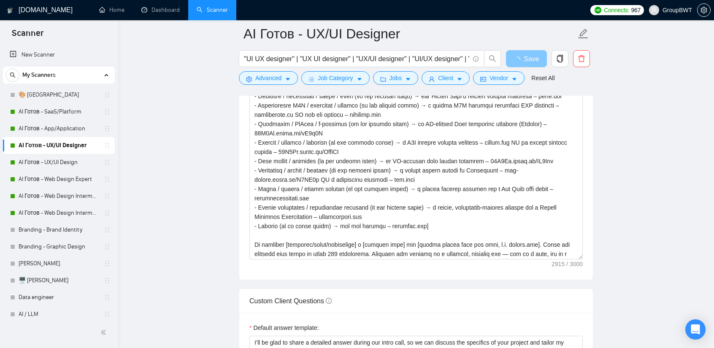
scroll to position [1171, 0]
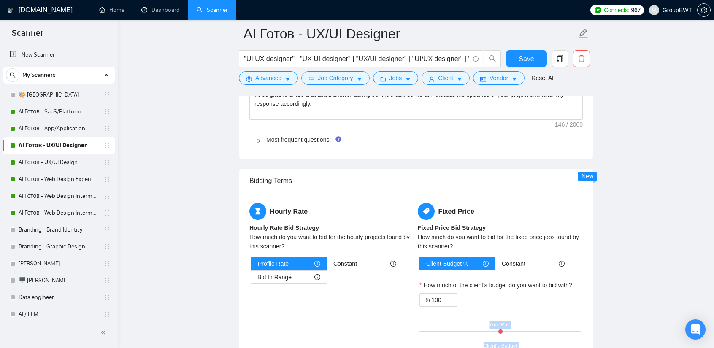
drag, startPoint x: 581, startPoint y: 176, endPoint x: 546, endPoint y: 321, distance: 149.2
click at [546, 337] on div "Bidding Terms Hourly Rate Hourly Rate Bid Strategy How much do you want to bid …" at bounding box center [416, 262] width 354 height 189
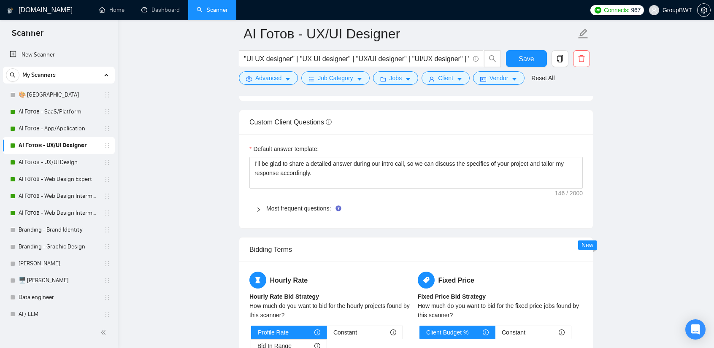
click at [614, 165] on main "AI Готов - UX/UI Designer "UI UX designer" | "UX UI designer" | "UX/UI designer…" at bounding box center [416, 181] width 569 height 2639
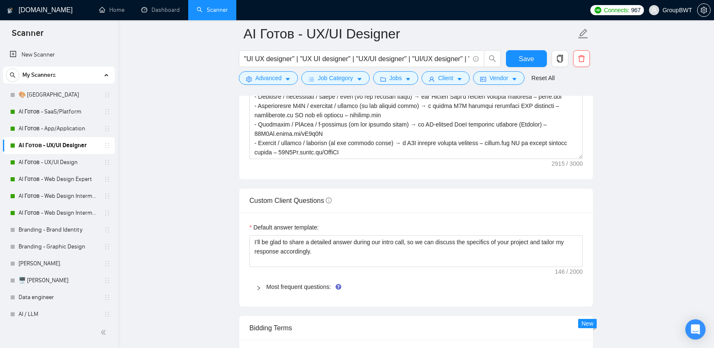
scroll to position [1087, 0]
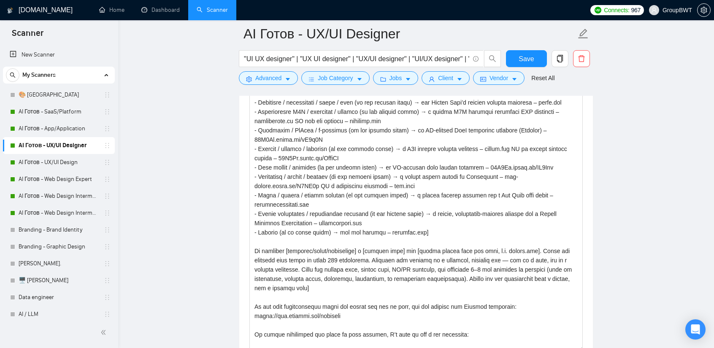
drag, startPoint x: 581, startPoint y: 160, endPoint x: 596, endPoint y: 269, distance: 109.9
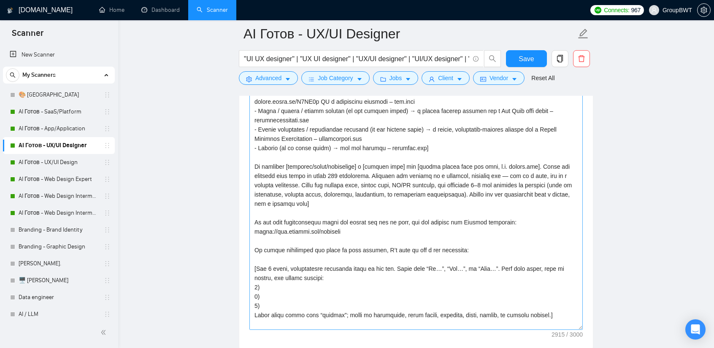
scroll to position [52, 0]
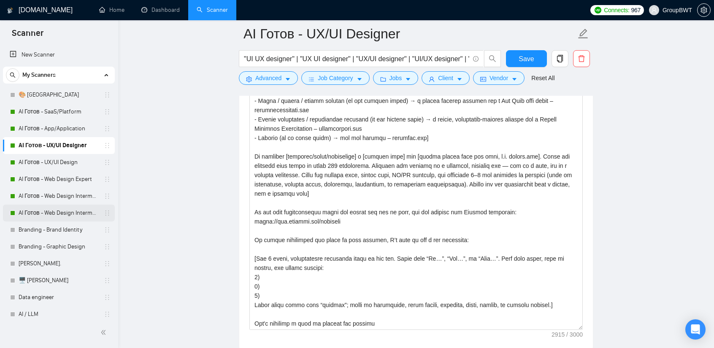
drag, startPoint x: 73, startPoint y: 163, endPoint x: 101, endPoint y: 211, distance: 54.9
click at [73, 163] on link "AI Готов - UX/UI Design" at bounding box center [59, 162] width 80 height 17
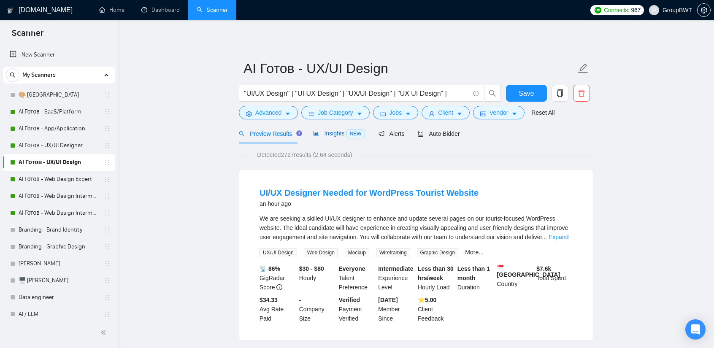
click at [319, 135] on span "Insights NEW" at bounding box center [338, 133] width 51 height 7
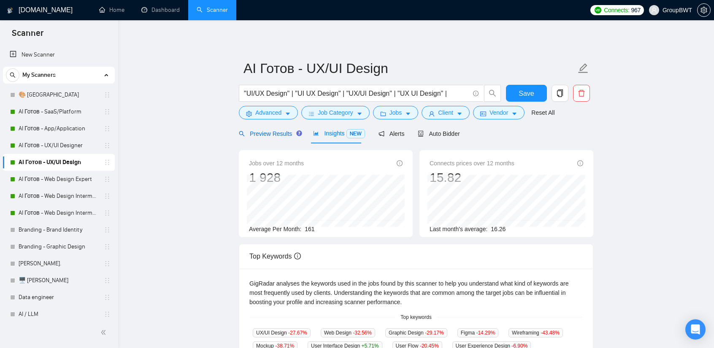
click at [283, 135] on span "Preview Results" at bounding box center [269, 133] width 61 height 7
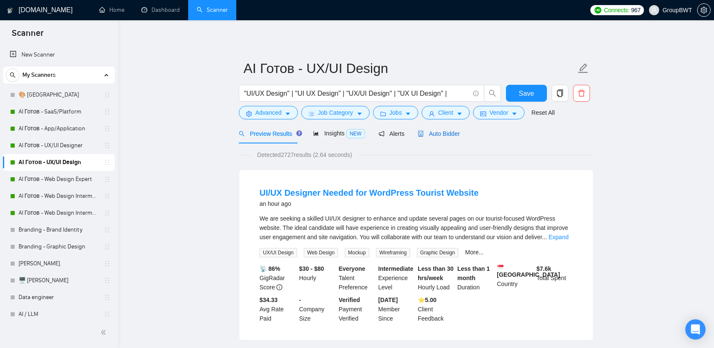
click at [442, 131] on span "Auto Bidder" at bounding box center [439, 133] width 42 height 7
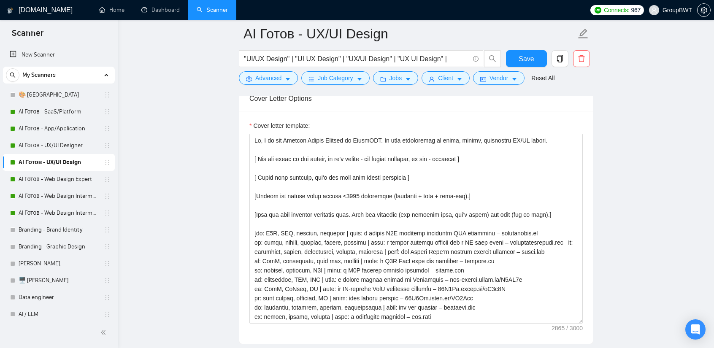
scroll to position [1097, 0]
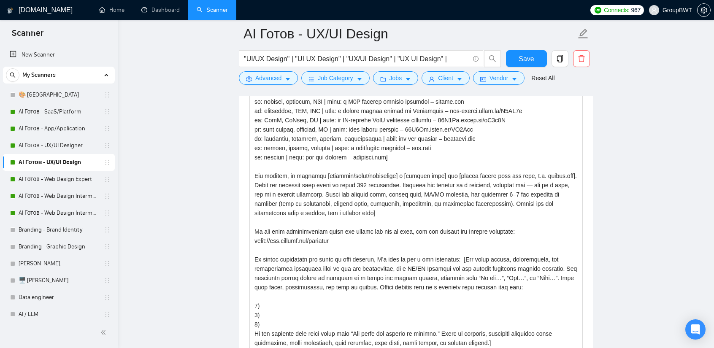
drag, startPoint x: 581, startPoint y: 148, endPoint x: 578, endPoint y: 354, distance: 206.3
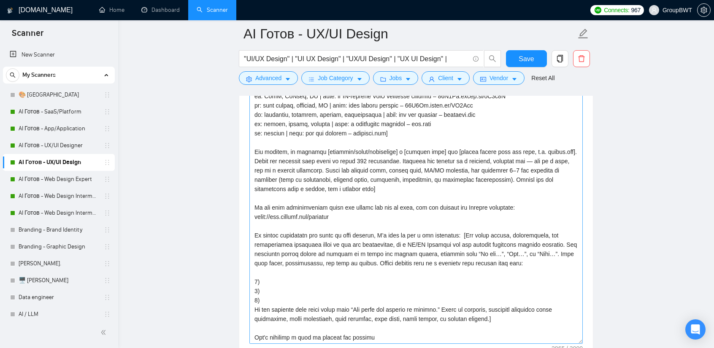
scroll to position [1139, 0]
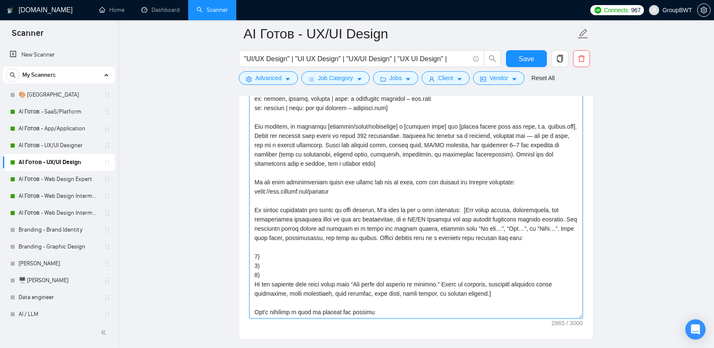
drag, startPoint x: 381, startPoint y: 312, endPoint x: 376, endPoint y: 309, distance: 6.2
click at [376, 309] on textarea "Cover letter template:" at bounding box center [415, 121] width 333 height 396
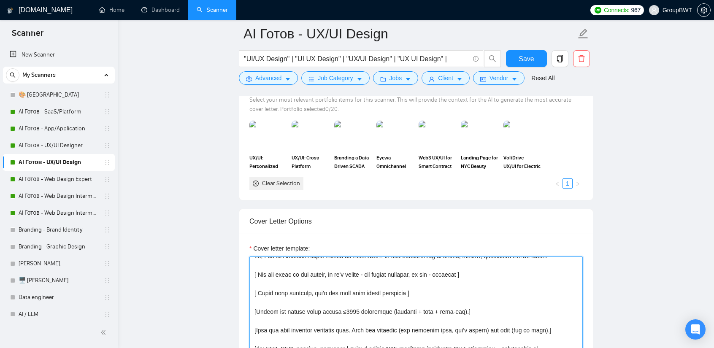
scroll to position [802, 0]
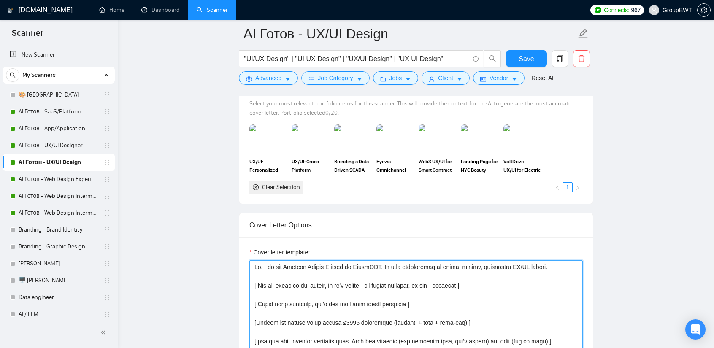
drag, startPoint x: 368, startPoint y: 308, endPoint x: 202, endPoint y: 209, distance: 193.6
paste textarea "strictly by category. Always insert the project link. Detect context from the j…"
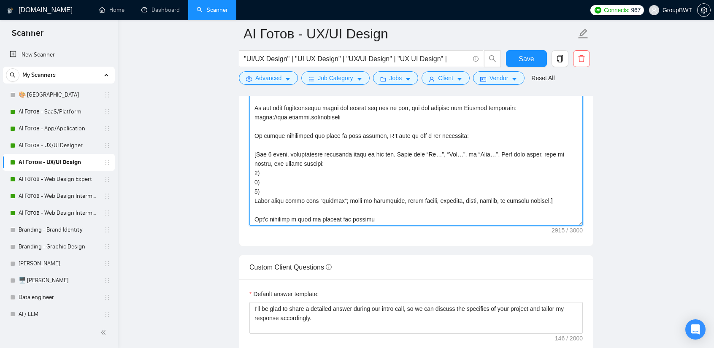
scroll to position [0, 0]
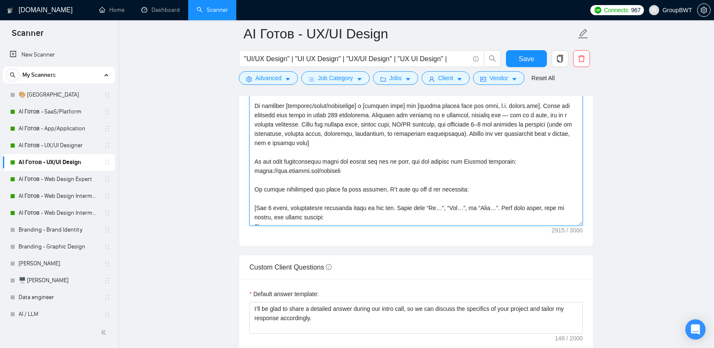
drag, startPoint x: 580, startPoint y: 221, endPoint x: 584, endPoint y: 335, distance: 114.0
click at [584, 246] on div "Cover letter template:" at bounding box center [416, 26] width 354 height 439
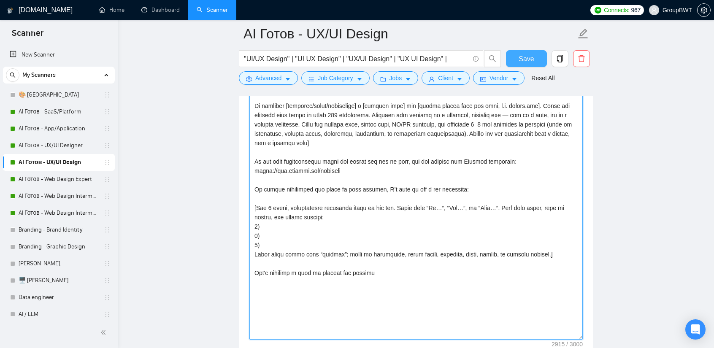
type textarea "Hi, I am the Product Design Manager at GroupBWT. My team specializes in clean, …"
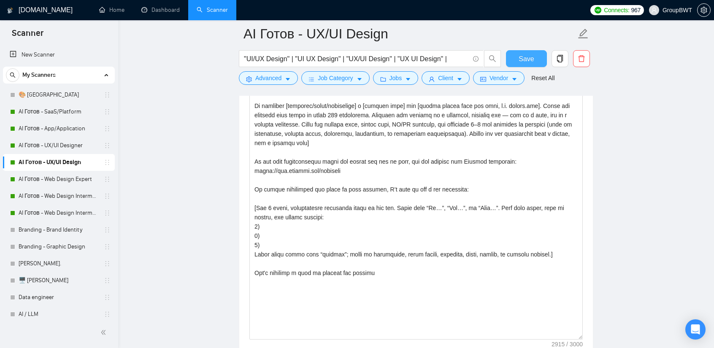
click at [529, 56] on span "Save" at bounding box center [526, 59] width 15 height 11
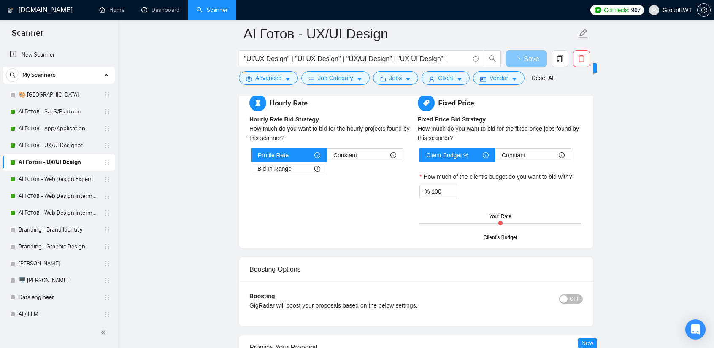
scroll to position [1359, 0]
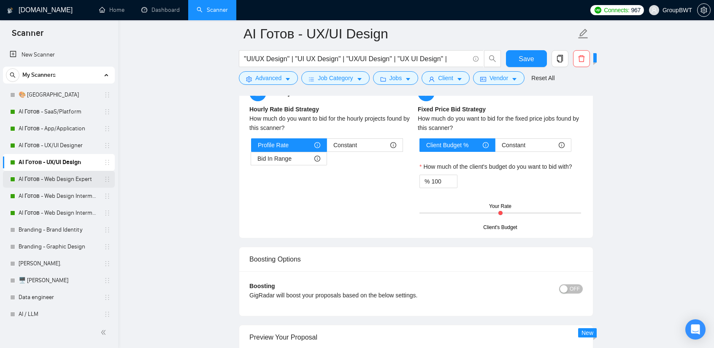
click at [66, 181] on link "AI Готов - Web Design Expert" at bounding box center [59, 179] width 80 height 17
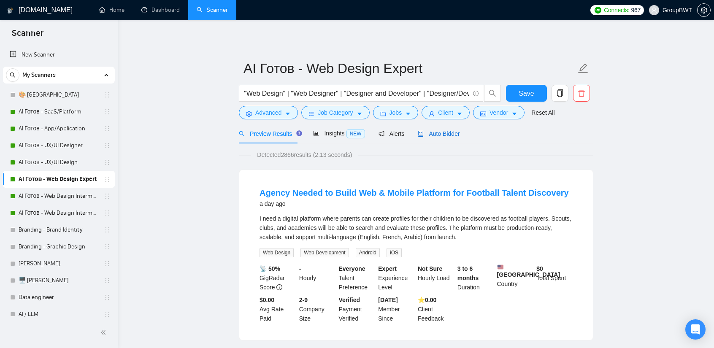
click at [447, 131] on span "Auto Bidder" at bounding box center [439, 133] width 42 height 7
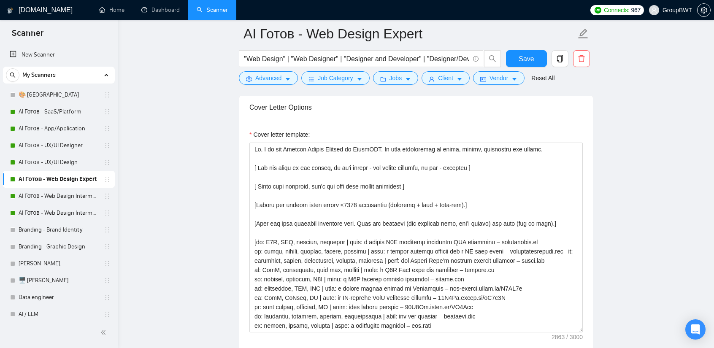
scroll to position [928, 0]
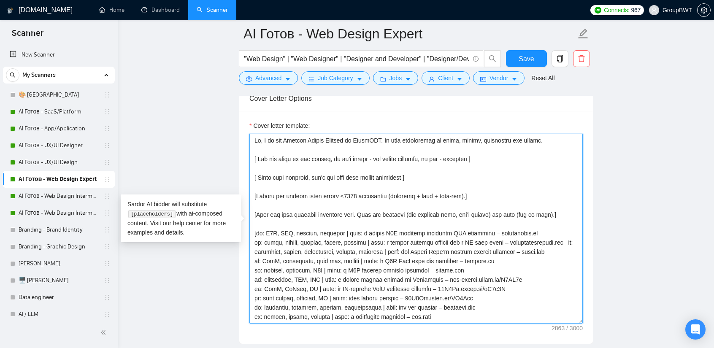
drag, startPoint x: 254, startPoint y: 155, endPoint x: 330, endPoint y: 165, distance: 77.0
click at [326, 163] on textarea "Cover letter template:" at bounding box center [415, 229] width 333 height 190
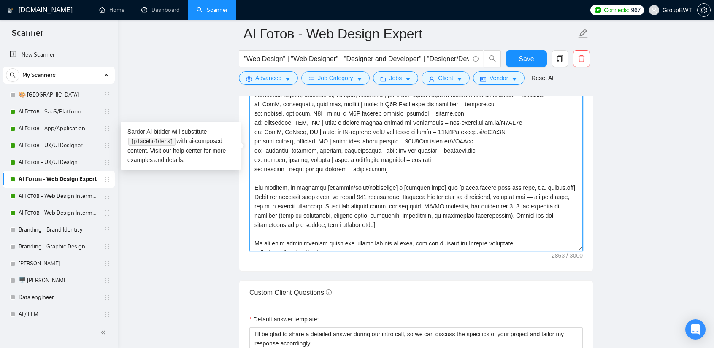
scroll to position [1013, 0]
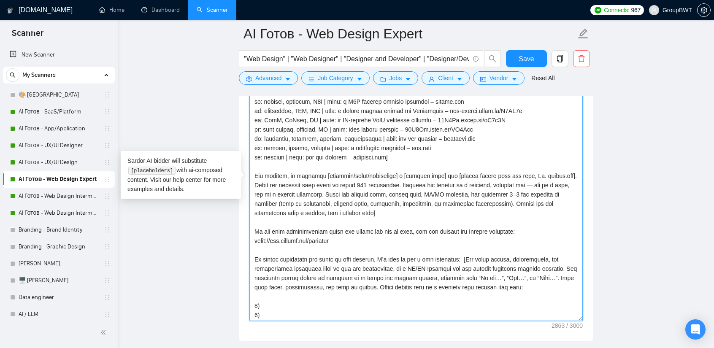
drag, startPoint x: 578, startPoint y: 231, endPoint x: 588, endPoint y: 280, distance: 50.3
click at [583, 334] on div "Cover letter template:" at bounding box center [416, 184] width 354 height 315
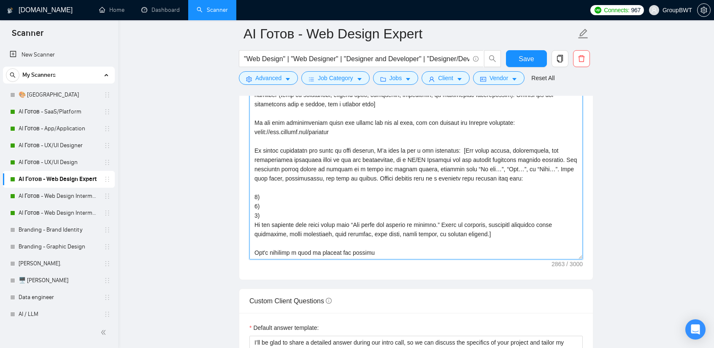
scroll to position [0, 0]
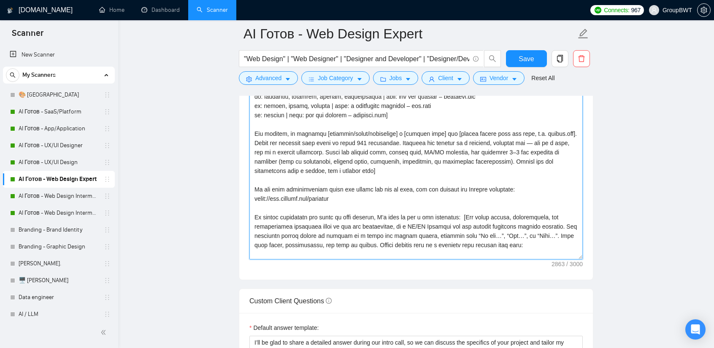
drag, startPoint x: 581, startPoint y: 210, endPoint x: 572, endPoint y: 333, distance: 123.5
click at [572, 259] on textarea "Cover letter template:" at bounding box center [415, 91] width 333 height 337
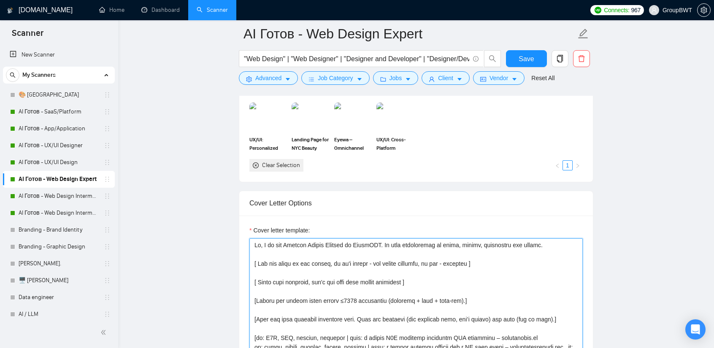
scroll to position [802, 0]
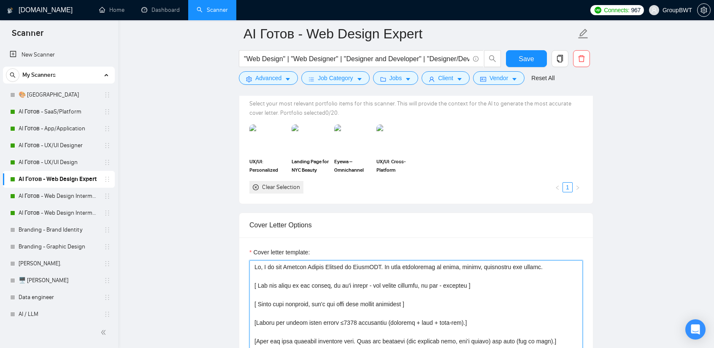
drag, startPoint x: 392, startPoint y: 234, endPoint x: 230, endPoint y: 274, distance: 167.0
paste textarea "Hi, I am the Product Design Manager at GroupBWT. My team specializes in clean, …"
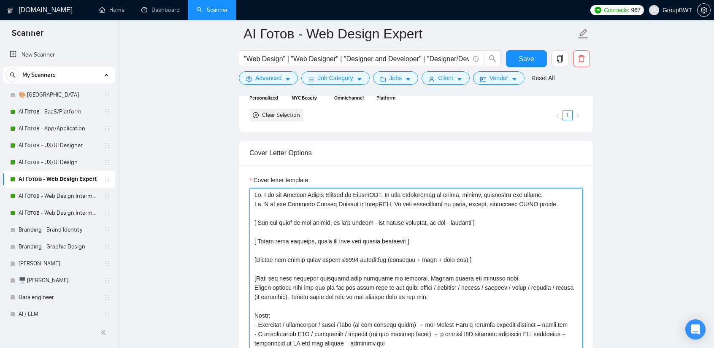
scroll to position [872, 0]
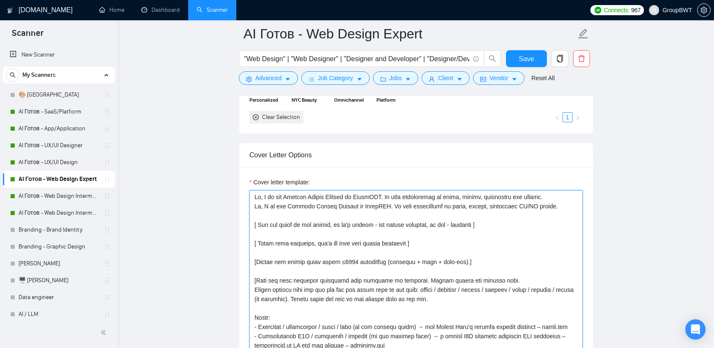
drag, startPoint x: 558, startPoint y: 203, endPoint x: 227, endPoint y: 200, distance: 330.8
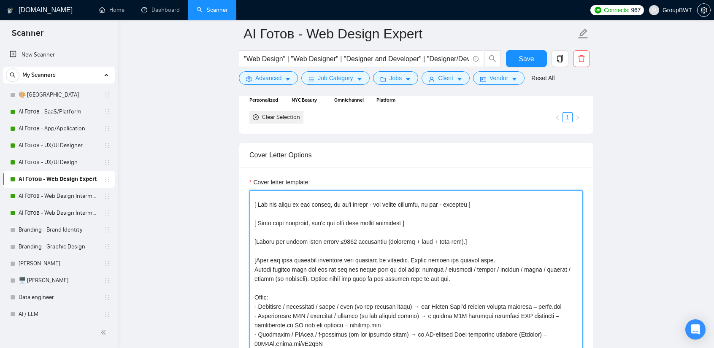
scroll to position [0, 0]
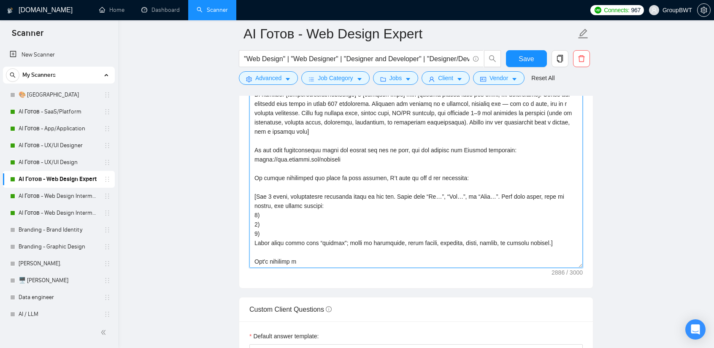
drag, startPoint x: 253, startPoint y: 195, endPoint x: 483, endPoint y: 270, distance: 241.5
click at [483, 270] on div "Cover letter template:" at bounding box center [416, 59] width 354 height 458
click at [380, 252] on textarea "Cover letter template:" at bounding box center [415, 60] width 333 height 415
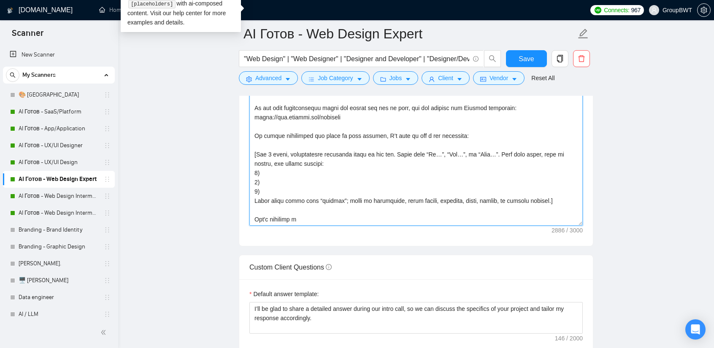
click at [315, 209] on textarea "Cover letter template:" at bounding box center [415, 18] width 333 height 415
drag, startPoint x: 309, startPoint y: 217, endPoint x: 230, endPoint y: 211, distance: 79.6
click at [230, 211] on main "AI Готов - Web Design Expert "Web Design" | "Web Designer" | "Designer and Deve…" at bounding box center [416, 30] width 569 height 2497
paste textarea "call to discuss the details"
click at [378, 216] on textarea "Cover letter template:" at bounding box center [415, 18] width 333 height 415
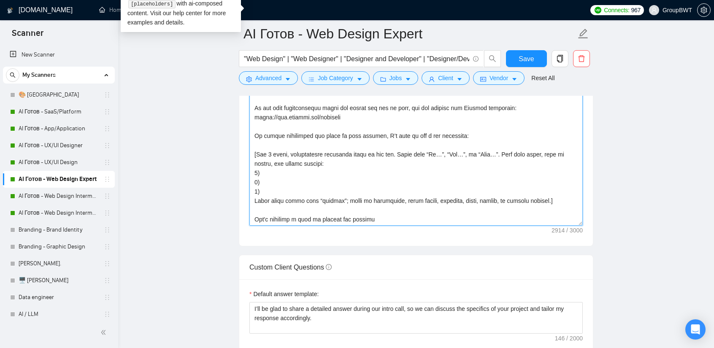
scroll to position [6, 0]
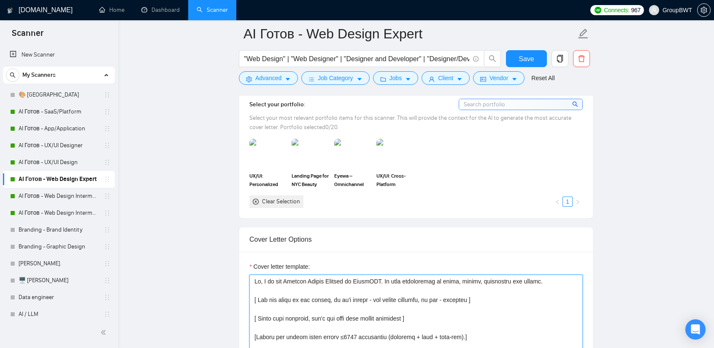
drag, startPoint x: 381, startPoint y: 214, endPoint x: 220, endPoint y: 177, distance: 164.5
type textarea "Hi, I am the Product Design Manager at GroupBWT. My team specializes in clean, …"
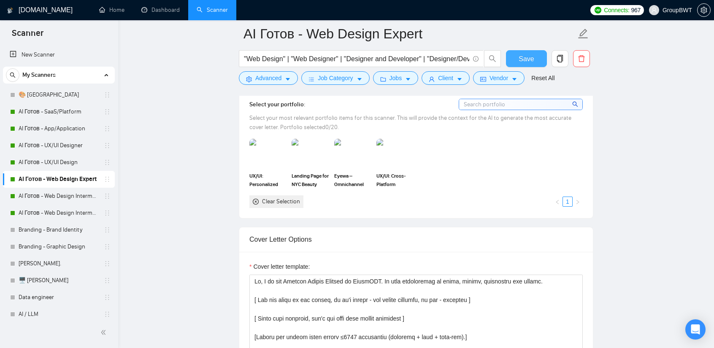
click at [523, 56] on span "Save" at bounding box center [526, 59] width 15 height 11
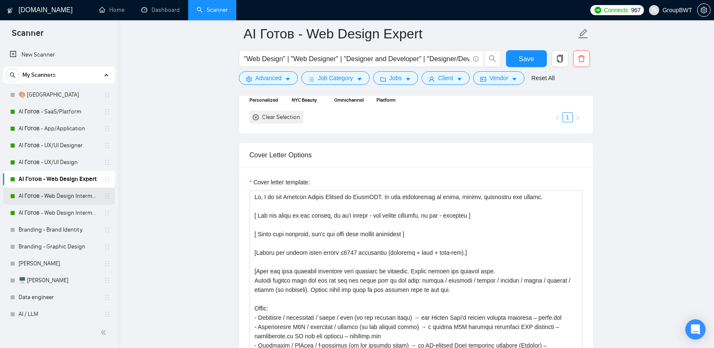
click at [59, 194] on link "AI Готов - Web Design Intermediate минус Developer" at bounding box center [59, 196] width 80 height 17
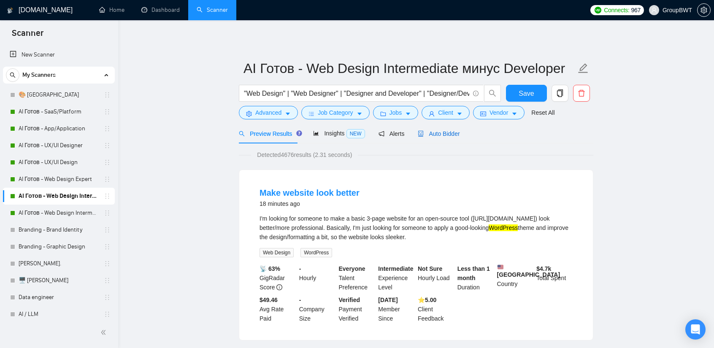
click at [436, 135] on span "Auto Bidder" at bounding box center [439, 133] width 42 height 7
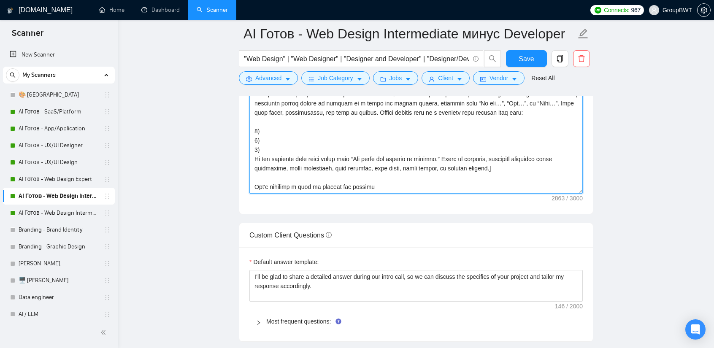
scroll to position [1042, 0]
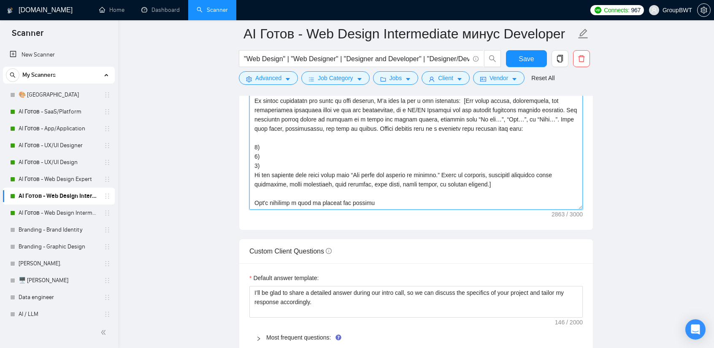
drag, startPoint x: 252, startPoint y: 179, endPoint x: 473, endPoint y: 204, distance: 222.4
click at [473, 204] on textarea "Cover letter template:" at bounding box center [415, 115] width 333 height 190
paste textarea "[ Use the style of the client, if it's formal - use formal language, if not - i…"
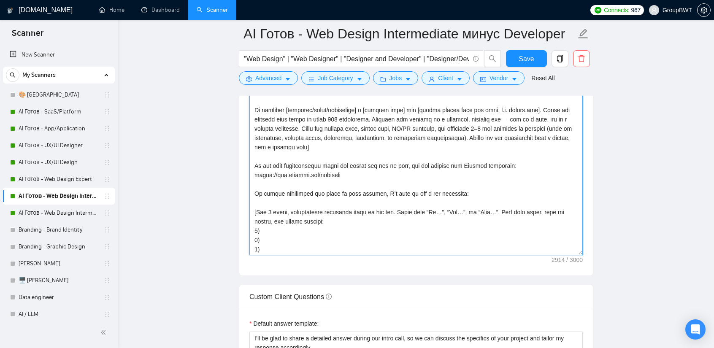
scroll to position [115, 0]
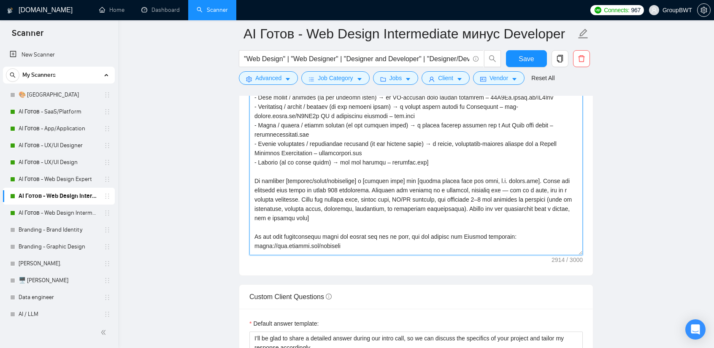
drag, startPoint x: 580, startPoint y: 204, endPoint x: 559, endPoint y: 238, distance: 39.7
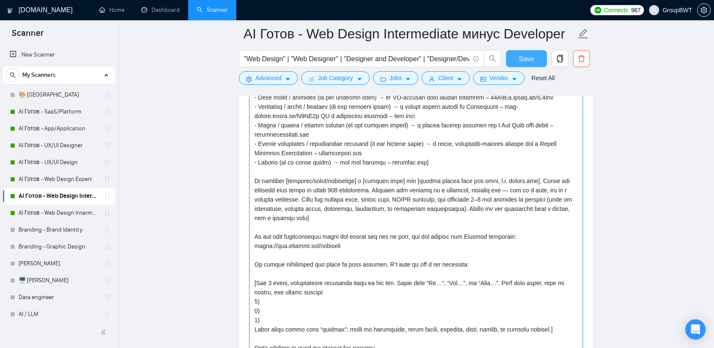
type textarea "Hi, I am the Product Design Manager at GroupBWT. My team specializes in clean, …"
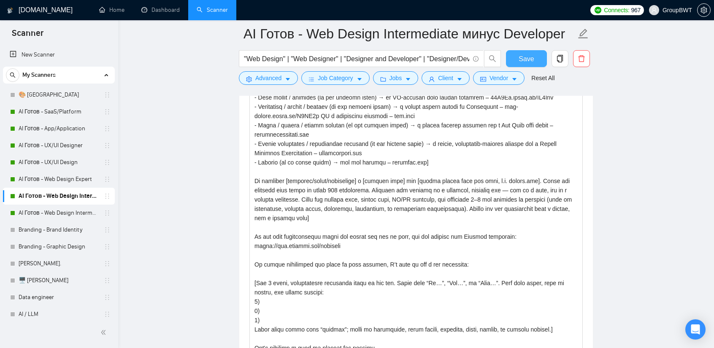
click at [527, 59] on span "Save" at bounding box center [526, 59] width 15 height 11
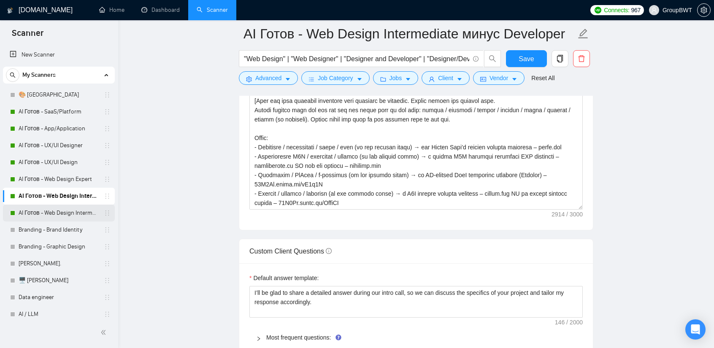
click at [68, 211] on link "AI Готов - Web Design Intermediate минус Development" at bounding box center [59, 213] width 80 height 17
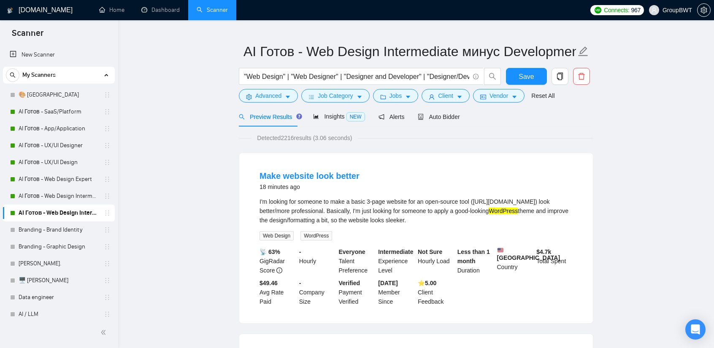
scroll to position [42, 0]
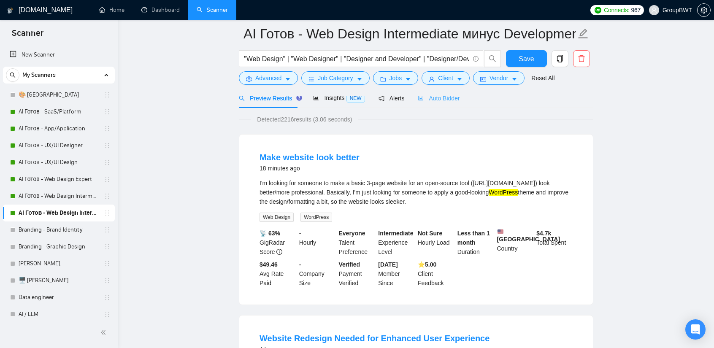
click at [440, 104] on div "Auto Bidder" at bounding box center [439, 98] width 42 height 20
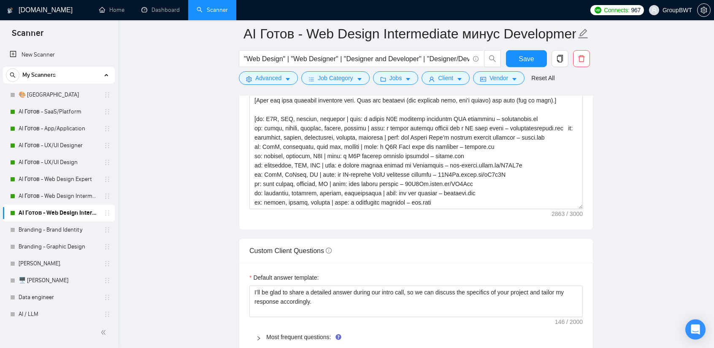
scroll to position [1139, 0]
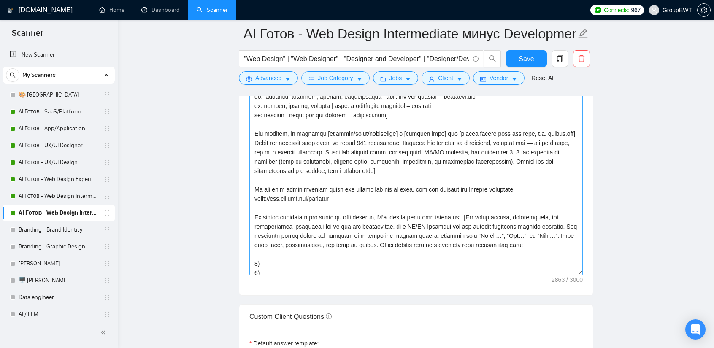
drag, startPoint x: 580, startPoint y: 108, endPoint x: 559, endPoint y: 275, distance: 168.7
click at [560, 274] on textarea "Cover letter template:" at bounding box center [415, 99] width 333 height 352
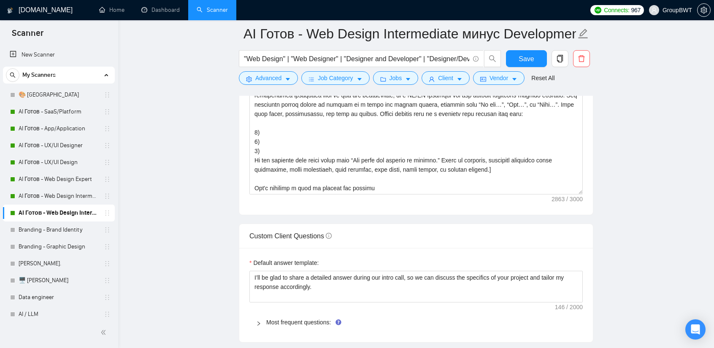
scroll to position [0, 0]
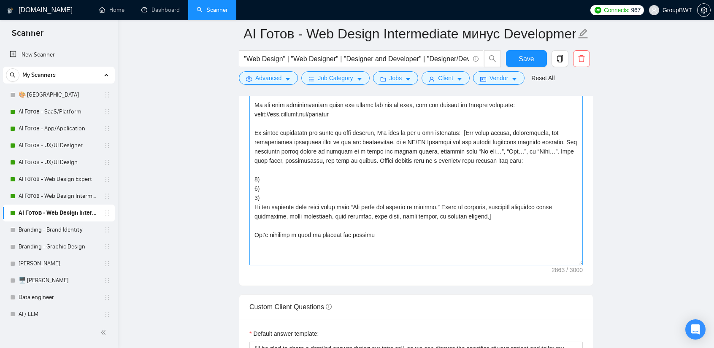
drag, startPoint x: 580, startPoint y: 187, endPoint x: 513, endPoint y: 277, distance: 112.0
click at [562, 265] on textarea "Cover letter template:" at bounding box center [415, 51] width 333 height 427
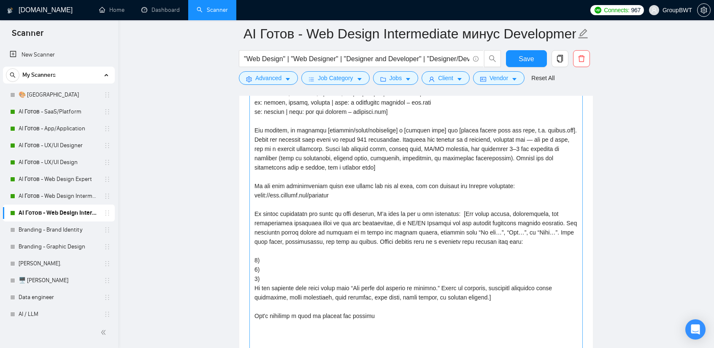
scroll to position [1139, 0]
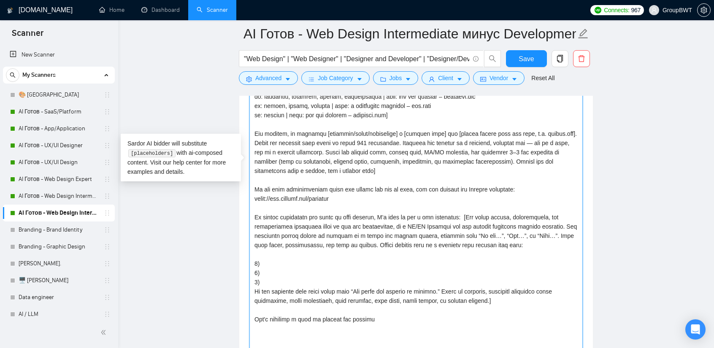
drag, startPoint x: 389, startPoint y: 310, endPoint x: 248, endPoint y: 248, distance: 153.6
click at [198, 233] on main "AI Готов - Web Design Intermediate минус Development "Web Design" | "Web Design…" at bounding box center [416, 238] width 569 height 2686
click at [343, 304] on textarea "Cover letter template:" at bounding box center [415, 168] width 333 height 490
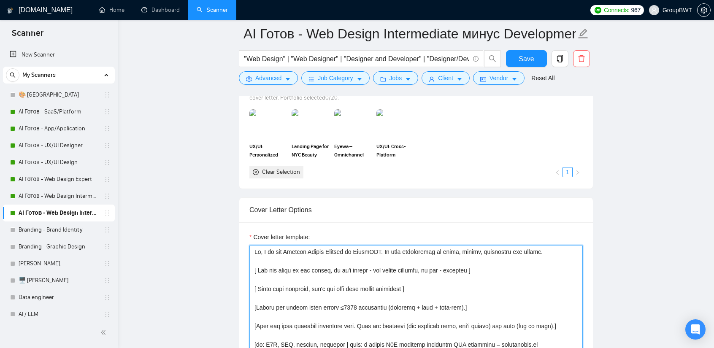
scroll to position [802, 0]
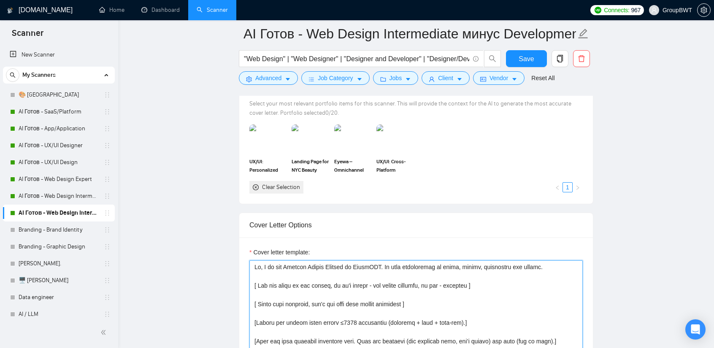
drag, startPoint x: 380, startPoint y: 315, endPoint x: 198, endPoint y: 239, distance: 197.1
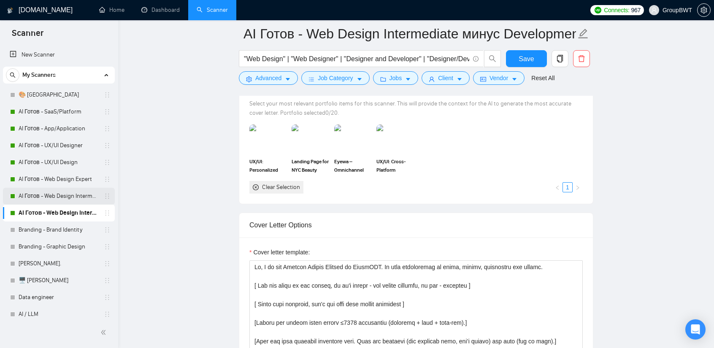
click at [53, 198] on link "AI Готов - Web Design Intermediate минус Developer" at bounding box center [59, 196] width 80 height 17
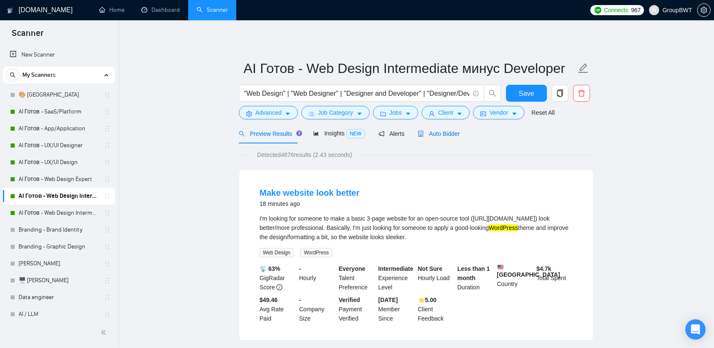
click at [419, 131] on icon "robot" at bounding box center [421, 134] width 5 height 6
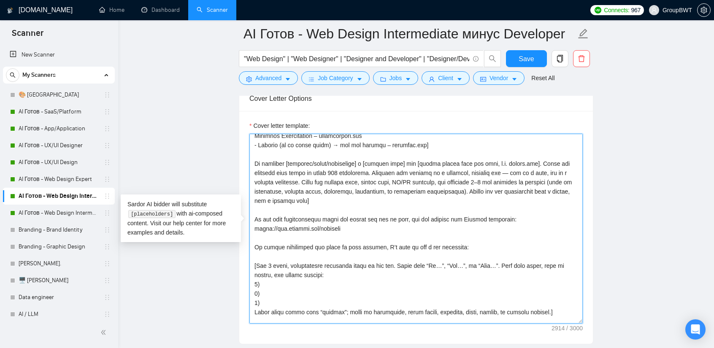
scroll to position [260, 0]
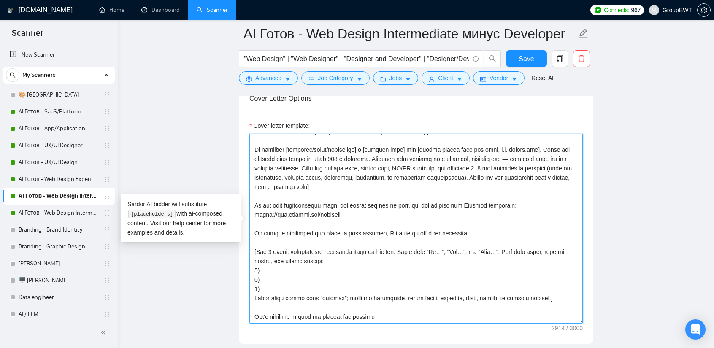
drag, startPoint x: 251, startPoint y: 136, endPoint x: 444, endPoint y: 316, distance: 263.9
click at [444, 316] on textarea "Cover letter template:" at bounding box center [415, 229] width 333 height 190
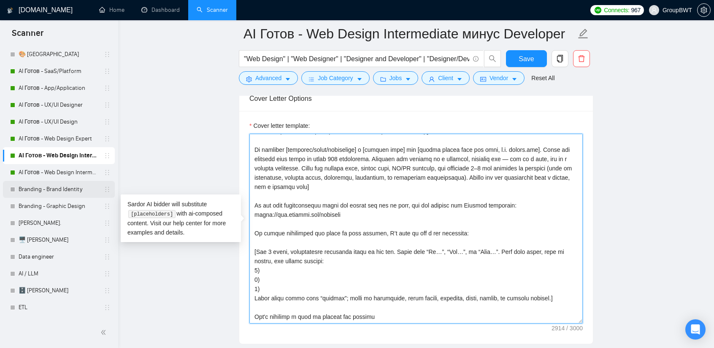
scroll to position [42, 0]
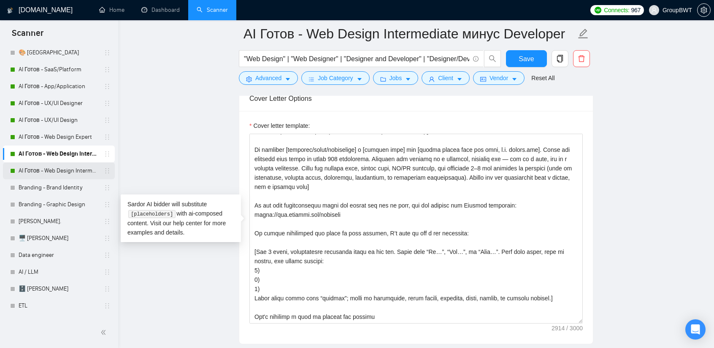
click at [69, 170] on link "AI Готов - Web Design Intermediate минус Development" at bounding box center [59, 170] width 80 height 17
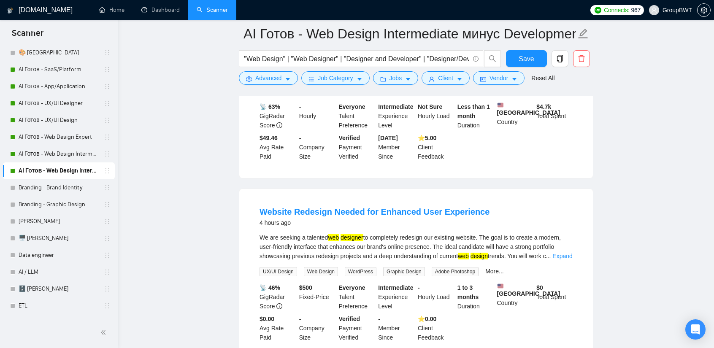
scroll to position [42, 0]
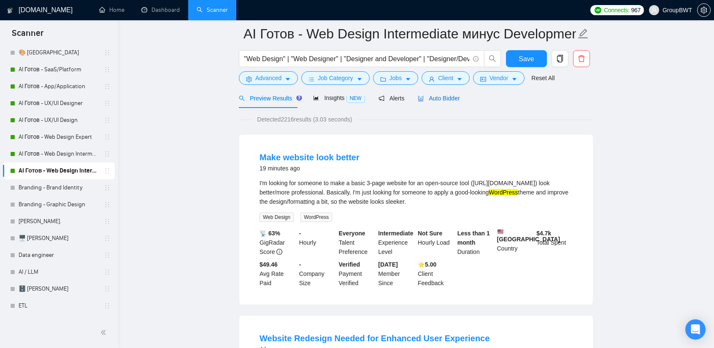
click at [440, 102] on div "Auto Bidder" at bounding box center [439, 98] width 42 height 9
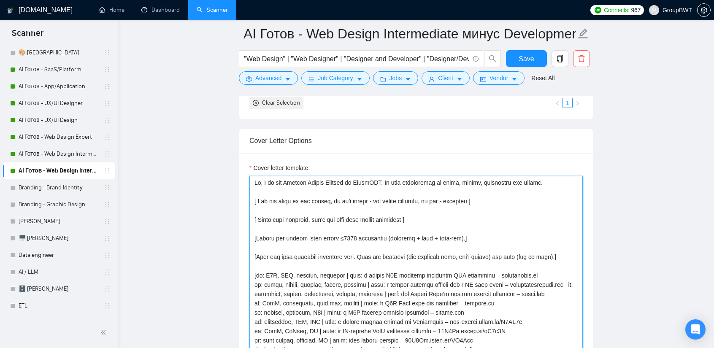
drag, startPoint x: 367, startPoint y: 274, endPoint x: 194, endPoint y: 178, distance: 197.6
click at [194, 178] on main "AI Готов - Web Design Intermediate минус Development "Web Design" | "Web Design…" at bounding box center [416, 341] width 569 height 2386
paste textarea "[ Use the style of the client, if it's formal - use formal language, if not - i…"
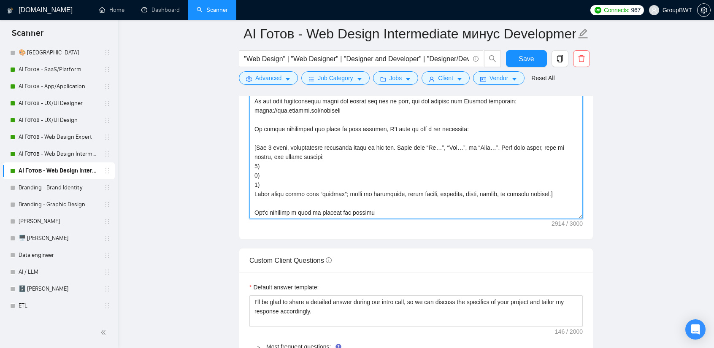
scroll to position [130, 0]
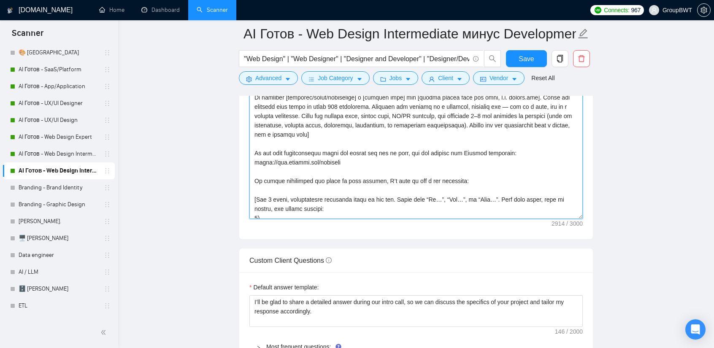
drag, startPoint x: 576, startPoint y: 133, endPoint x: 547, endPoint y: 204, distance: 77.2
click at [576, 219] on textarea "Cover letter template:" at bounding box center [415, 85] width 333 height 268
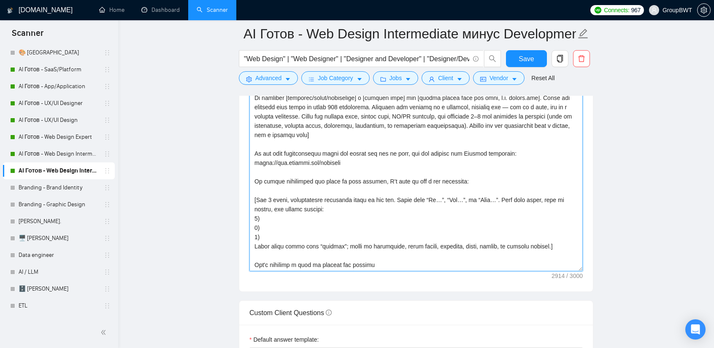
type textarea "Hi, I am the Product Design Manager at GroupBWT. My team specializes in clean, …"
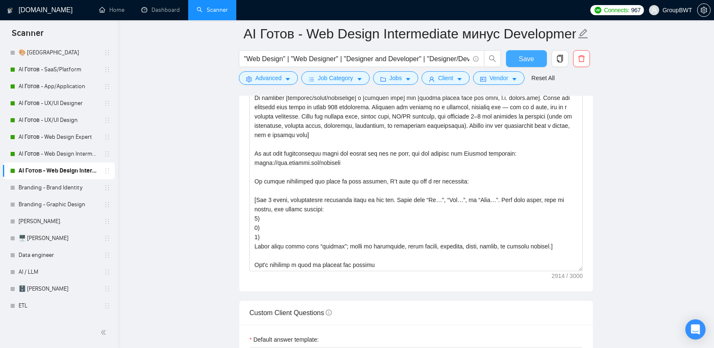
click at [524, 51] on button "Save" at bounding box center [526, 58] width 41 height 17
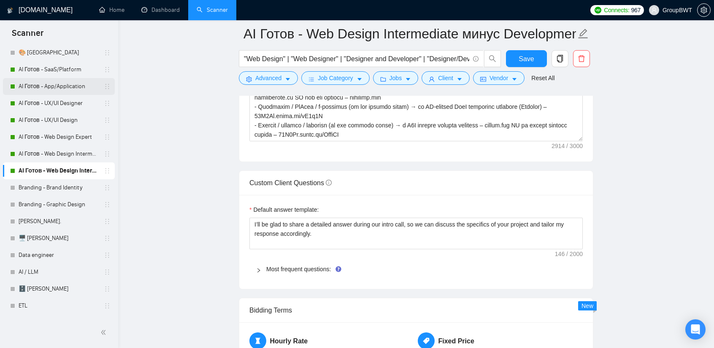
click at [38, 82] on link "AI Готов - App/Application" at bounding box center [59, 86] width 80 height 17
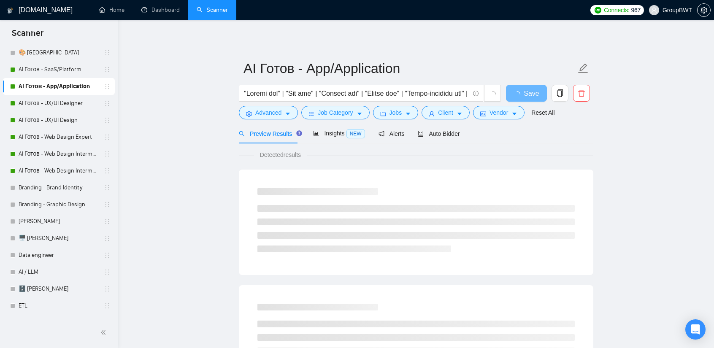
click at [440, 133] on span "Auto Bidder" at bounding box center [439, 133] width 42 height 7
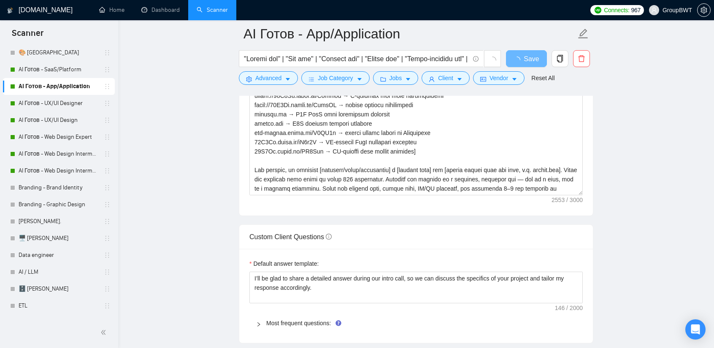
scroll to position [1013, 0]
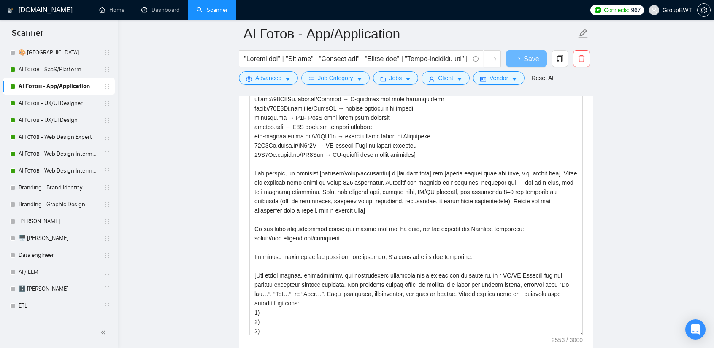
drag, startPoint x: 579, startPoint y: 193, endPoint x: 566, endPoint y: 366, distance: 173.5
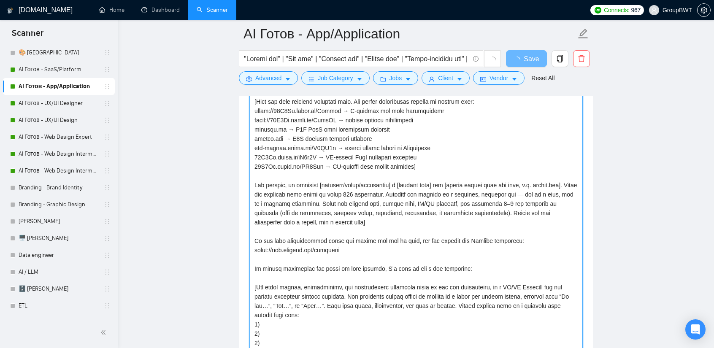
scroll to position [970, 0]
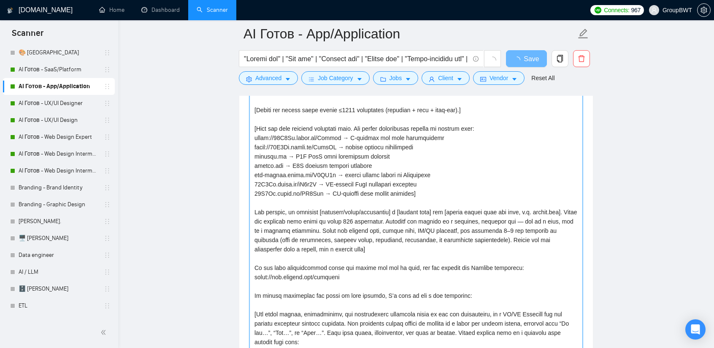
drag, startPoint x: 377, startPoint y: 277, endPoint x: 213, endPoint y: 208, distance: 177.2
click at [213, 208] on main "AI Готов - App/Application Save Advanced Job Category Jobs Client Vendor Reset …" at bounding box center [416, 293] width 569 height 2461
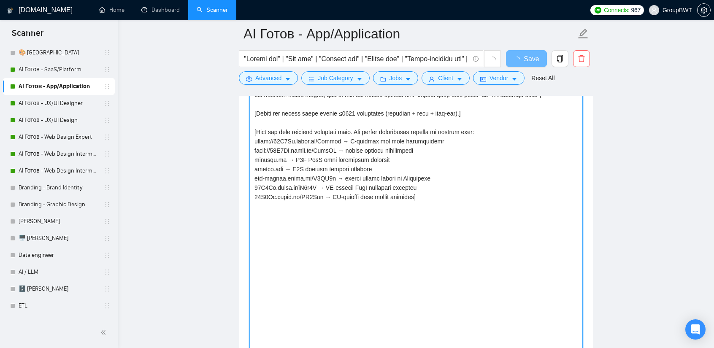
scroll to position [0, 0]
type textarea "Hi, I am the Product Design Manager at GroupBWT. My team specializes in [Identi…"
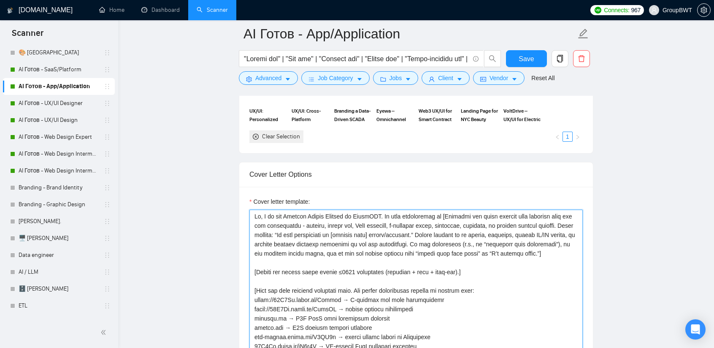
scroll to position [844, 0]
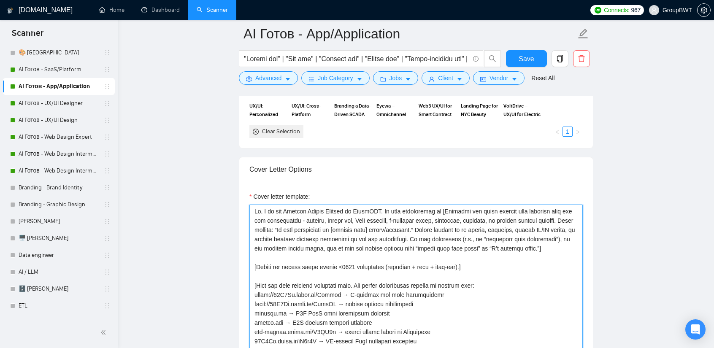
drag, startPoint x: 576, startPoint y: 246, endPoint x: 192, endPoint y: 184, distance: 388.1
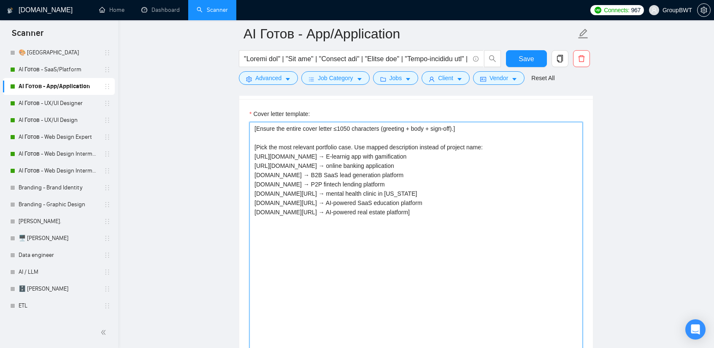
scroll to position [928, 0]
drag, startPoint x: 425, startPoint y: 225, endPoint x: 205, endPoint y: 209, distance: 221.3
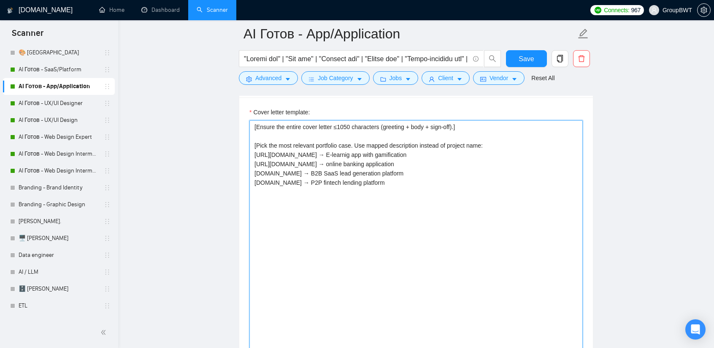
click at [284, 229] on textarea "[Ensure the entire cover letter ≤1050 characters (greeting + body + sign-off).]…" at bounding box center [415, 301] width 333 height 363
paste textarea "Hi, I am the Product Design Manager at GroupBWT. My team specializes in clean, …"
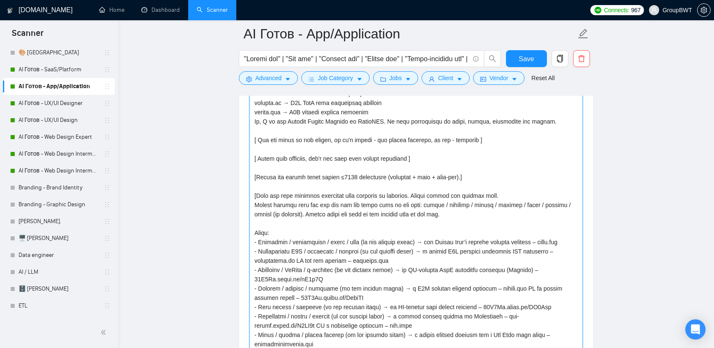
scroll to position [21, 0]
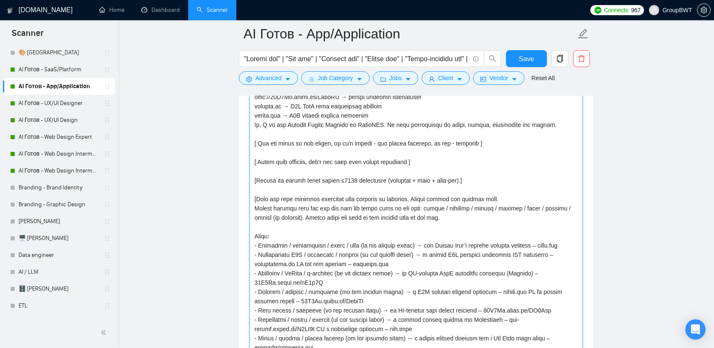
click at [375, 263] on textarea "Cover letter template:" at bounding box center [415, 255] width 333 height 363
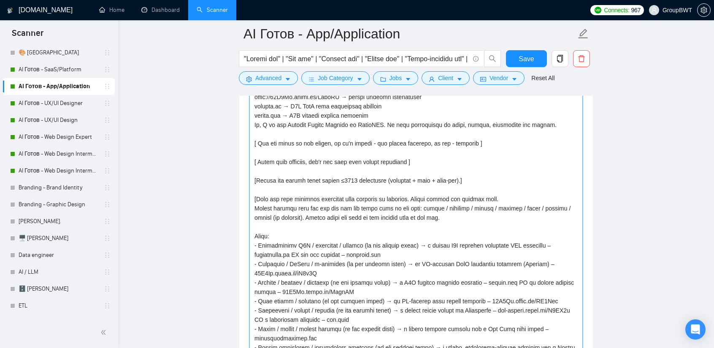
click at [373, 260] on textarea "Cover letter template:" at bounding box center [415, 255] width 333 height 363
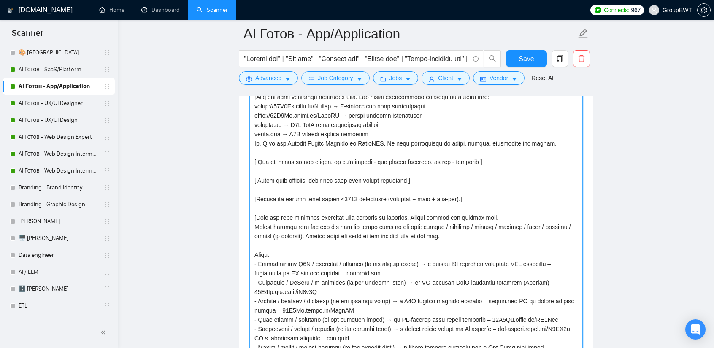
scroll to position [0, 0]
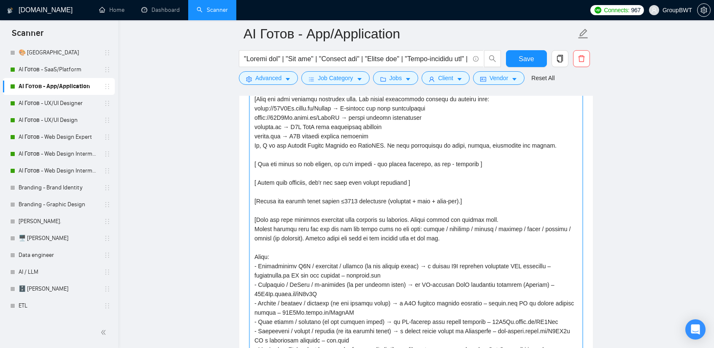
click at [419, 290] on textarea "Cover letter template:" at bounding box center [415, 255] width 333 height 363
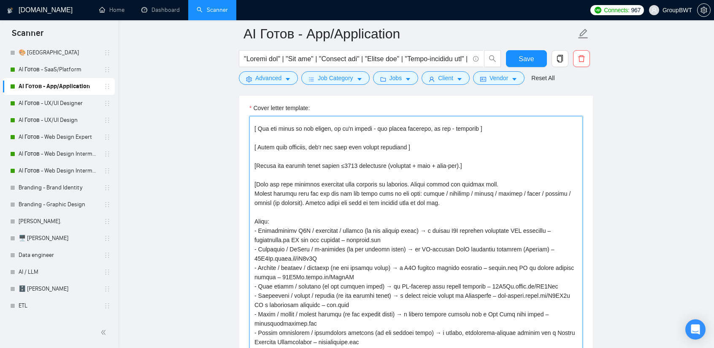
scroll to position [96, 0]
click at [456, 227] on textarea "Cover letter template:" at bounding box center [415, 297] width 333 height 363
drag, startPoint x: 468, startPoint y: 227, endPoint x: 456, endPoint y: 227, distance: 12.2
click at [456, 227] on textarea "Cover letter template:" at bounding box center [415, 297] width 333 height 363
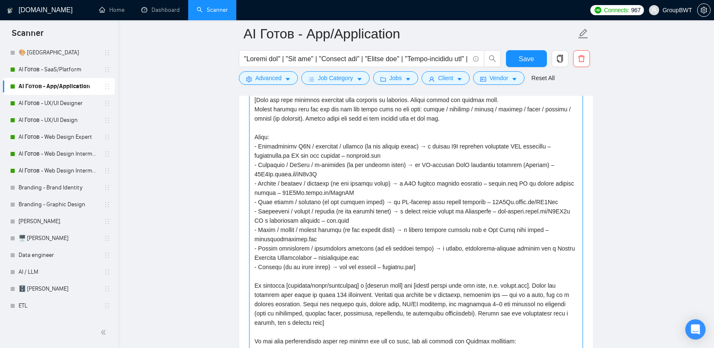
drag, startPoint x: 350, startPoint y: 219, endPoint x: 561, endPoint y: 208, distance: 210.8
click at [561, 208] on textarea "Cover letter template:" at bounding box center [415, 213] width 333 height 363
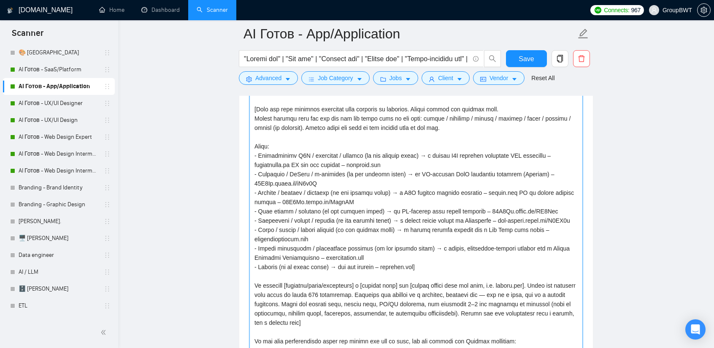
scroll to position [86, 0]
drag, startPoint x: 296, startPoint y: 235, endPoint x: 240, endPoint y: 229, distance: 56.4
click at [240, 229] on div "Cover letter template:" at bounding box center [416, 212] width 354 height 406
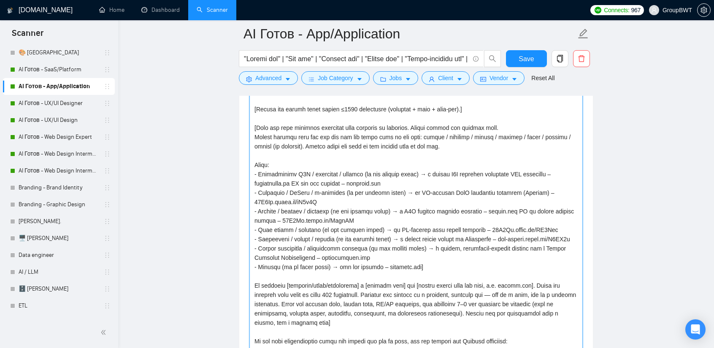
scroll to position [68, 0]
drag, startPoint x: 370, startPoint y: 254, endPoint x: 217, endPoint y: 247, distance: 152.9
click at [217, 247] on main "AI Готов - App/Application Save Advanced Job Category Jobs Client Vendor Reset …" at bounding box center [416, 293] width 569 height 2553
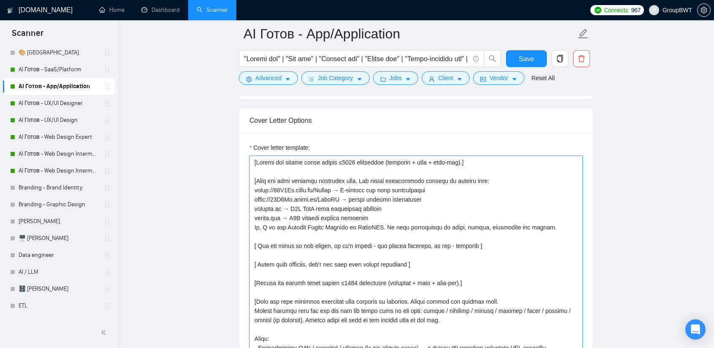
scroll to position [890, 0]
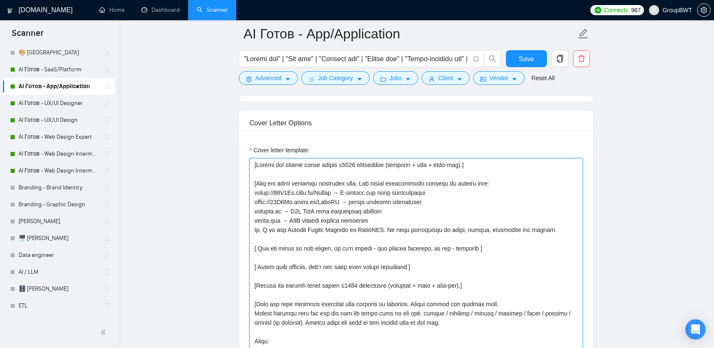
drag, startPoint x: 372, startPoint y: 238, endPoint x: 222, endPoint y: 158, distance: 169.5
click at [360, 200] on textarea "Cover letter template:" at bounding box center [415, 339] width 333 height 363
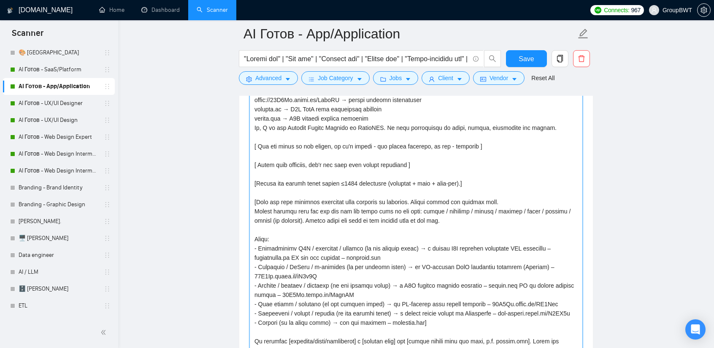
scroll to position [975, 0]
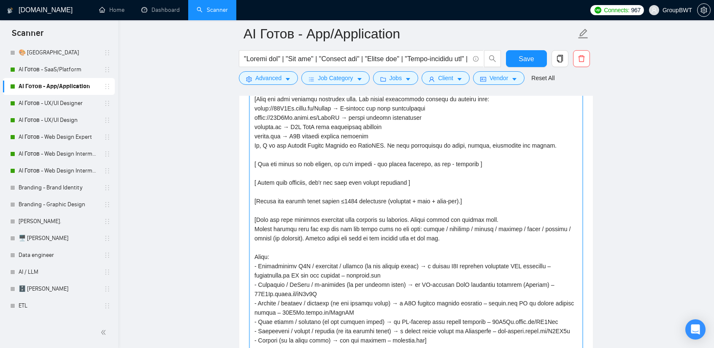
drag, startPoint x: 332, startPoint y: 132, endPoint x: 243, endPoint y: 132, distance: 89.0
click at [243, 132] on div "Cover letter template:" at bounding box center [416, 254] width 354 height 406
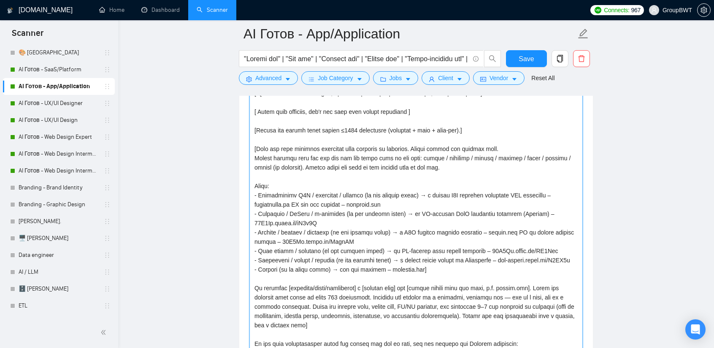
scroll to position [1017, 0]
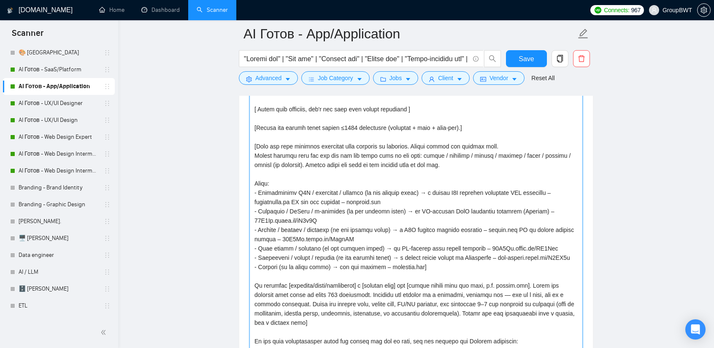
click at [376, 242] on textarea "Cover letter template:" at bounding box center [415, 213] width 333 height 363
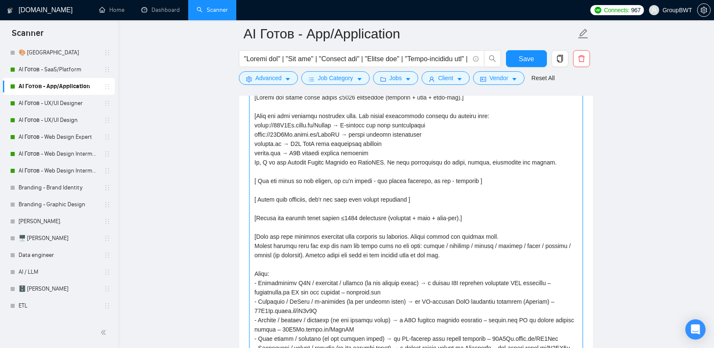
scroll to position [932, 0]
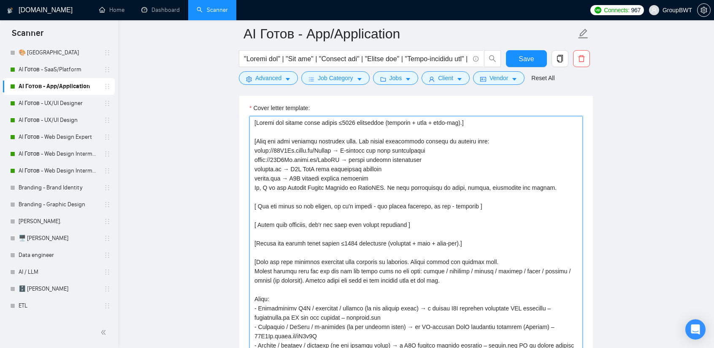
drag, startPoint x: 427, startPoint y: 173, endPoint x: 252, endPoint y: 176, distance: 174.7
click at [252, 176] on textarea "Cover letter template:" at bounding box center [415, 297] width 333 height 363
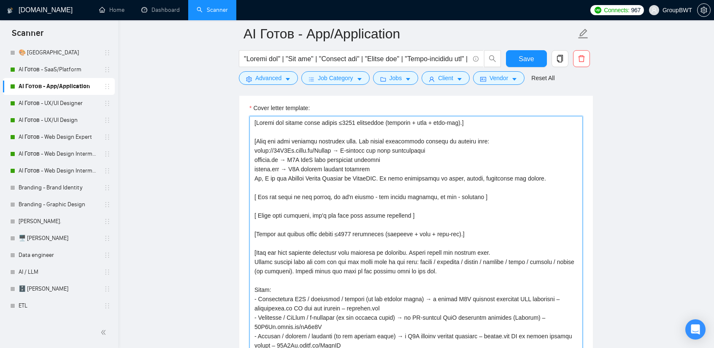
drag, startPoint x: 411, startPoint y: 165, endPoint x: 246, endPoint y: 167, distance: 165.4
click at [246, 167] on div "Cover letter template:" at bounding box center [416, 296] width 354 height 406
click at [408, 181] on textarea "Cover letter template:" at bounding box center [415, 297] width 333 height 363
drag, startPoint x: 310, startPoint y: 173, endPoint x: 232, endPoint y: 168, distance: 78.2
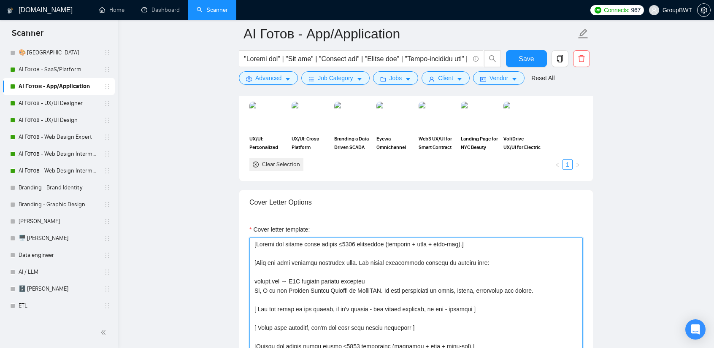
scroll to position [806, 0]
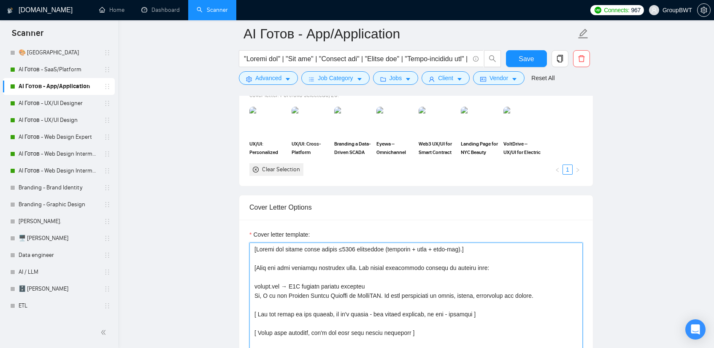
drag, startPoint x: 378, startPoint y: 174, endPoint x: 198, endPoint y: 156, distance: 181.1
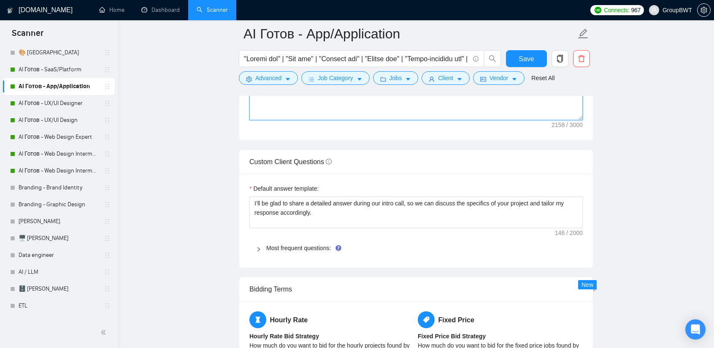
scroll to position [1228, 0]
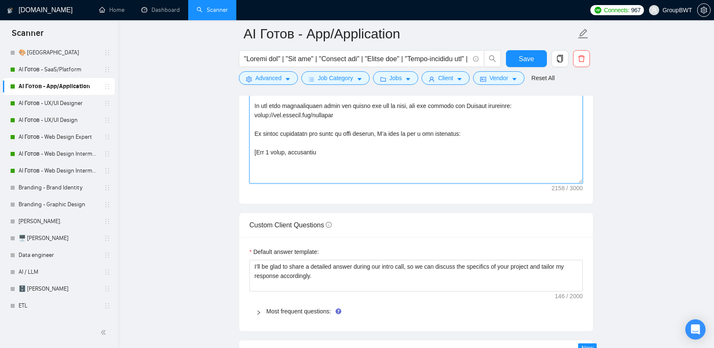
drag, startPoint x: 578, startPoint y: 173, endPoint x: 563, endPoint y: 323, distance: 151.0
click at [563, 184] on textarea "Cover letter template:" at bounding box center [415, 2] width 333 height 363
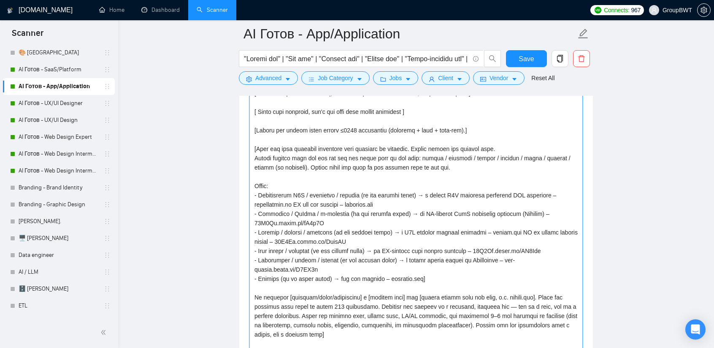
scroll to position [975, 0]
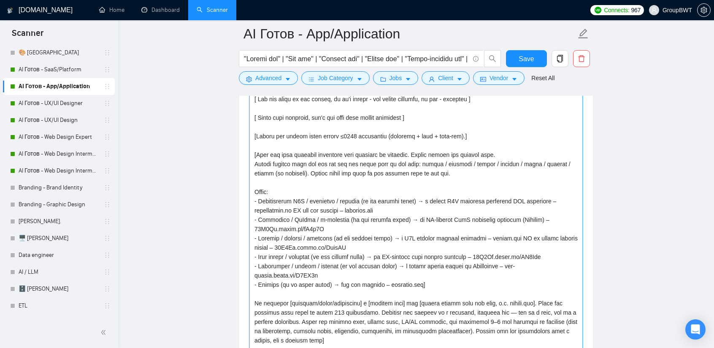
click at [311, 189] on textarea "Cover letter template:" at bounding box center [415, 330] width 333 height 513
click at [338, 229] on textarea "Cover letter template:" at bounding box center [415, 330] width 333 height 513
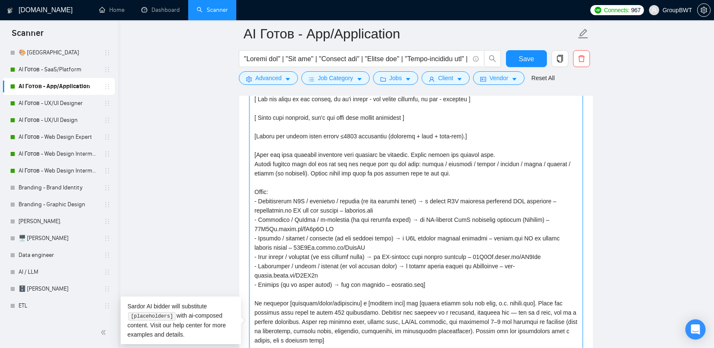
click at [420, 242] on textarea "Cover letter template:" at bounding box center [415, 330] width 333 height 513
click at [370, 227] on textarea "Cover letter template:" at bounding box center [415, 330] width 333 height 513
paste textarea "https://85S0En.short.gy/Oxatcq → E-learnig app with gamification"
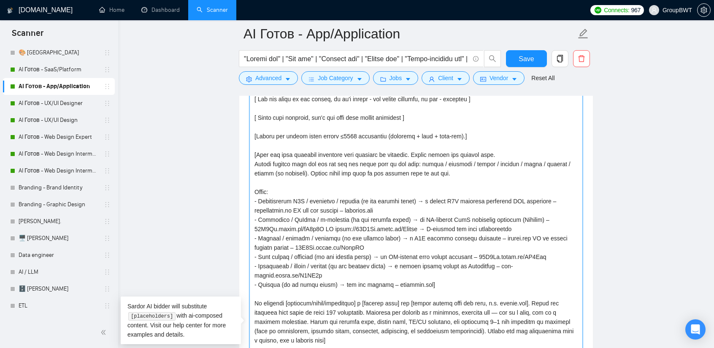
drag, startPoint x: 327, startPoint y: 225, endPoint x: 414, endPoint y: 227, distance: 86.9
click at [414, 227] on textarea "Cover letter template:" at bounding box center [415, 330] width 333 height 513
click at [427, 224] on textarea "Cover letter template:" at bounding box center [415, 330] width 333 height 513
paste textarea "https://85S0En.short.gy/Oxatcq →"
click at [496, 227] on textarea "Cover letter template:" at bounding box center [415, 330] width 333 height 513
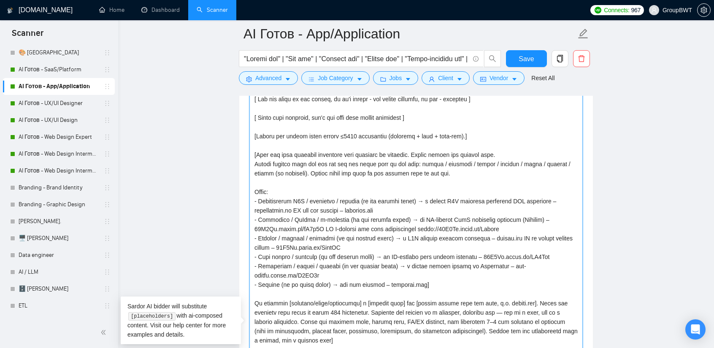
click at [320, 189] on textarea "Cover letter template:" at bounding box center [415, 330] width 333 height 513
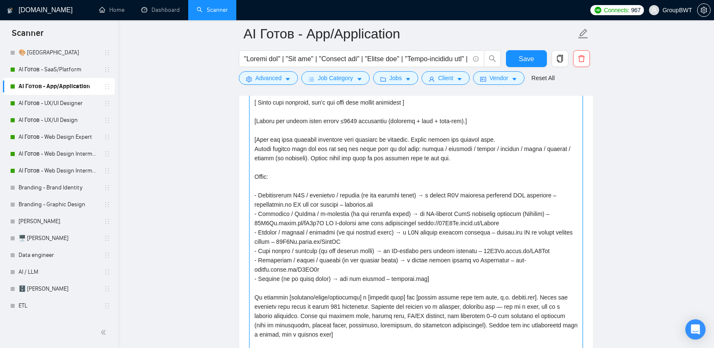
scroll to position [1017, 0]
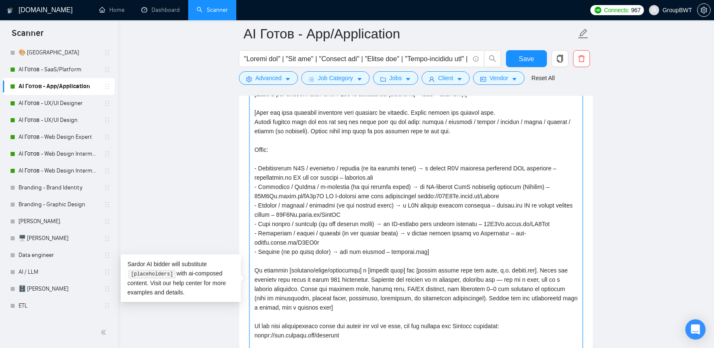
drag, startPoint x: 389, startPoint y: 202, endPoint x: 334, endPoint y: 202, distance: 54.9
click at [334, 202] on textarea "Cover letter template:" at bounding box center [415, 288] width 333 height 513
click at [361, 194] on textarea "Cover letter template:" at bounding box center [415, 288] width 333 height 513
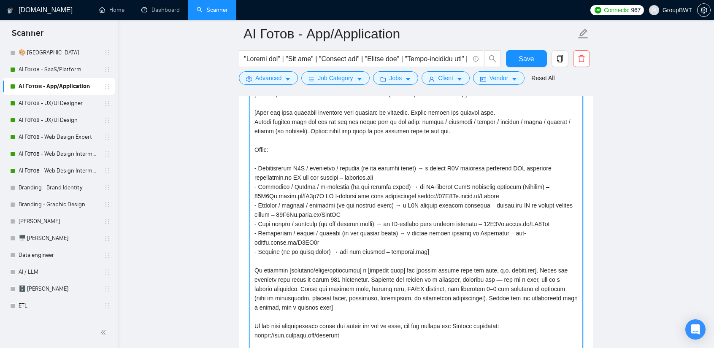
drag, startPoint x: 420, startPoint y: 239, endPoint x: 384, endPoint y: 238, distance: 36.3
click at [384, 238] on textarea "Cover letter template:" at bounding box center [415, 288] width 333 height 513
click at [445, 242] on textarea "Cover letter template:" at bounding box center [415, 288] width 333 height 513
drag, startPoint x: 421, startPoint y: 240, endPoint x: 334, endPoint y: 241, distance: 86.5
click at [334, 241] on textarea "Cover letter template:" at bounding box center [415, 288] width 333 height 513
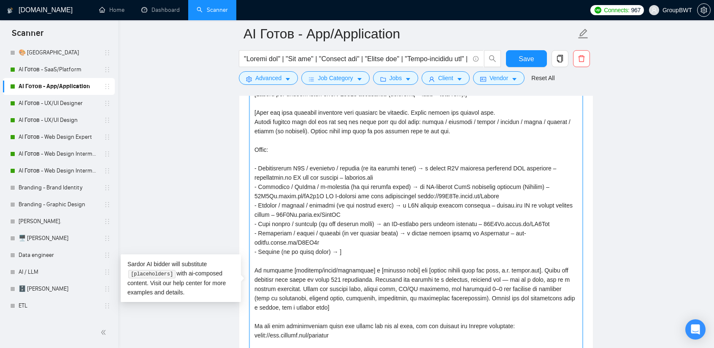
drag, startPoint x: 392, startPoint y: 175, endPoint x: 299, endPoint y: 176, distance: 92.8
click at [295, 173] on textarea "Cover letter template:" at bounding box center [415, 288] width 333 height 513
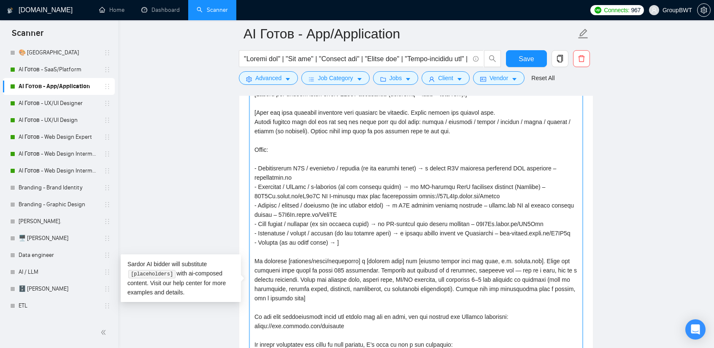
click at [346, 175] on textarea "Cover letter template:" at bounding box center [415, 288] width 333 height 513
drag, startPoint x: 294, startPoint y: 175, endPoint x: 230, endPoint y: 168, distance: 64.1
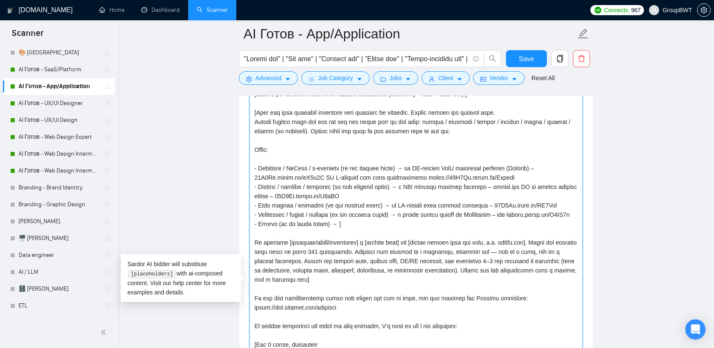
click at [267, 157] on textarea "Cover letter template:" at bounding box center [415, 288] width 333 height 513
paste textarea "Lead generation / sales / marketing / SaaS / dashboards (or any similar terms) …"
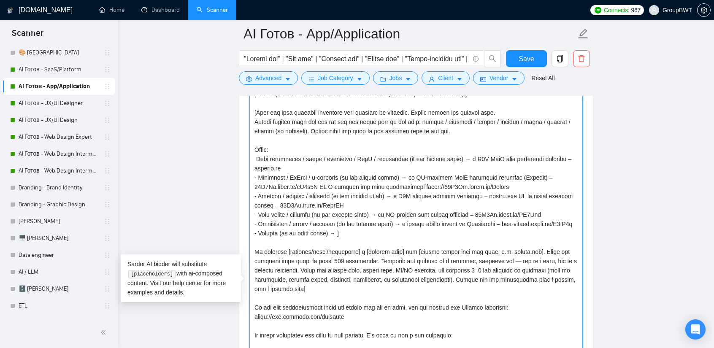
click at [257, 156] on textarea "Cover letter template:" at bounding box center [415, 288] width 333 height 513
drag, startPoint x: 370, startPoint y: 154, endPoint x: 358, endPoint y: 156, distance: 12.8
click at [357, 156] on textarea "Cover letter template:" at bounding box center [415, 288] width 333 height 513
drag, startPoint x: 572, startPoint y: 157, endPoint x: 454, endPoint y: 157, distance: 118.6
click at [454, 157] on textarea "Cover letter template:" at bounding box center [415, 288] width 333 height 513
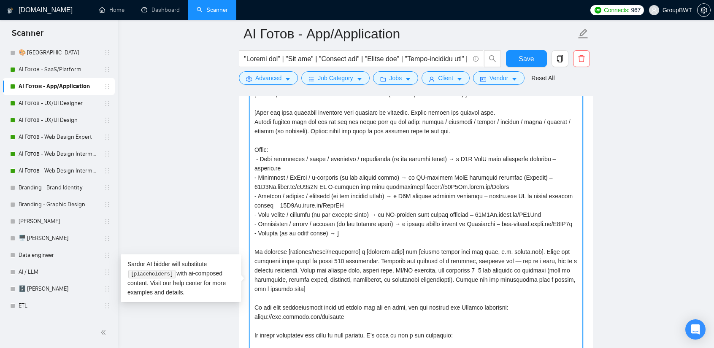
click at [332, 219] on textarea "Cover letter template:" at bounding box center [415, 288] width 333 height 513
click at [334, 219] on textarea "Cover letter template:" at bounding box center [415, 288] width 333 height 513
paste textarea "a B2B SaaS lead generation platform – listkit.io"
click at [256, 155] on textarea "Cover letter template:" at bounding box center [415, 288] width 333 height 513
drag, startPoint x: 258, startPoint y: 154, endPoint x: 576, endPoint y: 156, distance: 318.1
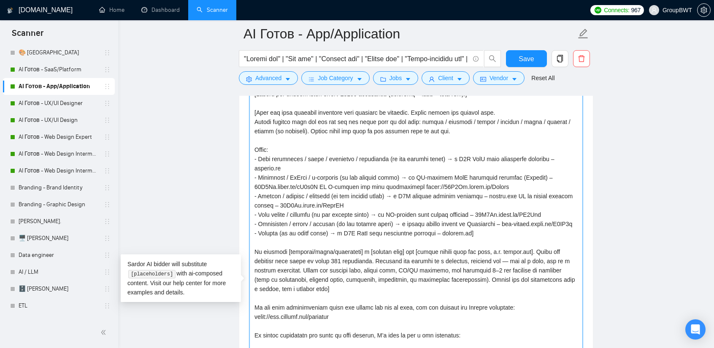
click at [576, 156] on textarea "Cover letter template:" at bounding box center [415, 288] width 333 height 513
type textarea "Lo, I do sit Ametcon Adipis Elitsed do EiusmODT. In utla etdoloremag al enima, …"
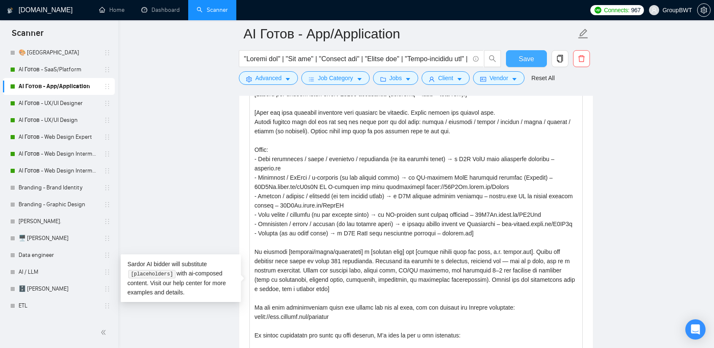
click at [529, 59] on span "Save" at bounding box center [526, 59] width 15 height 11
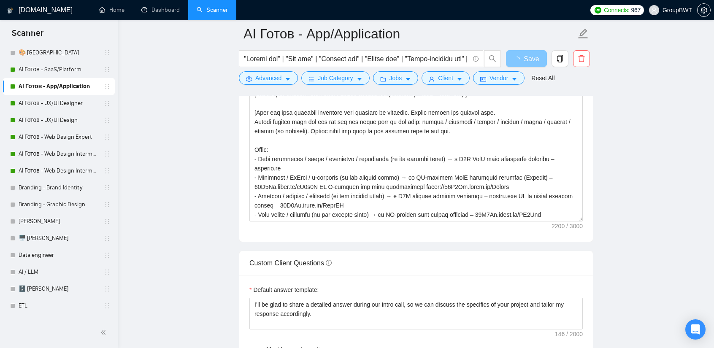
scroll to position [975, 0]
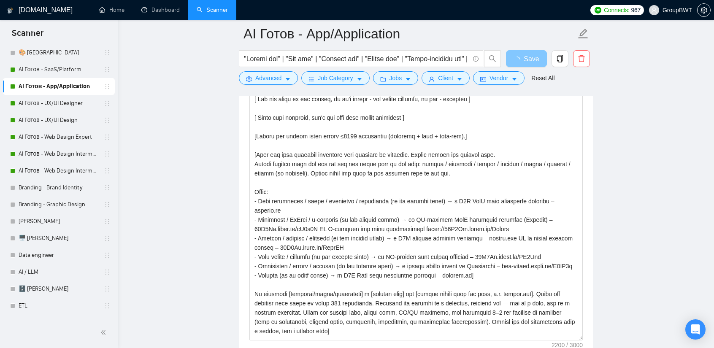
drag, startPoint x: 581, startPoint y: 256, endPoint x: 573, endPoint y: 367, distance: 110.8
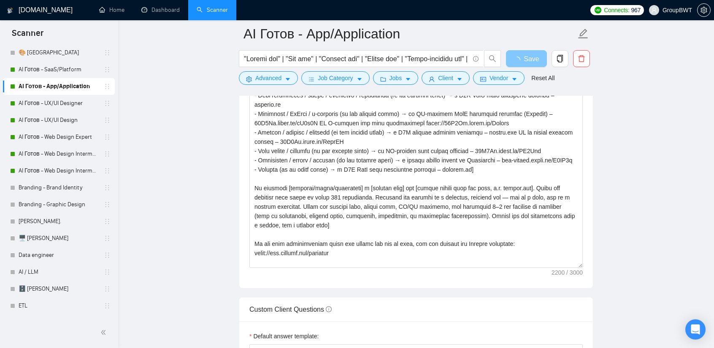
scroll to position [1143, 0]
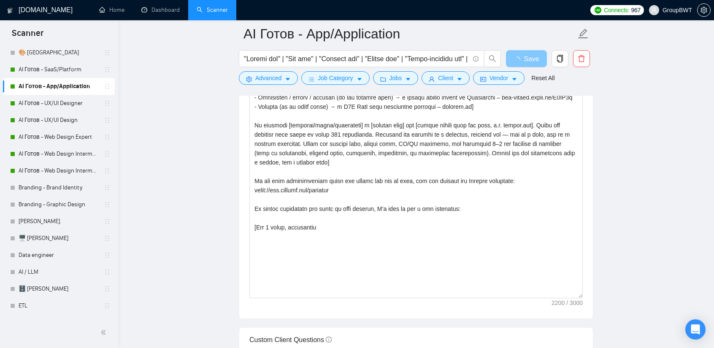
drag, startPoint x: 580, startPoint y: 199, endPoint x: 567, endPoint y: 357, distance: 159.2
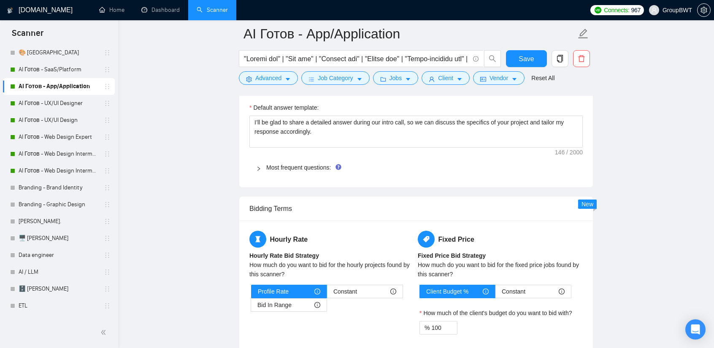
click at [389, 241] on h5 "Hourly Rate" at bounding box center [331, 239] width 165 height 17
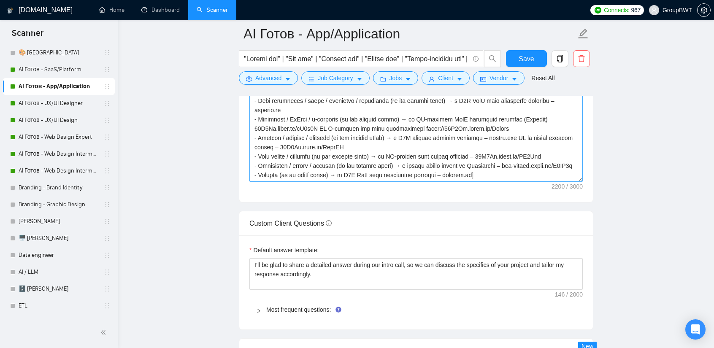
scroll to position [0, 0]
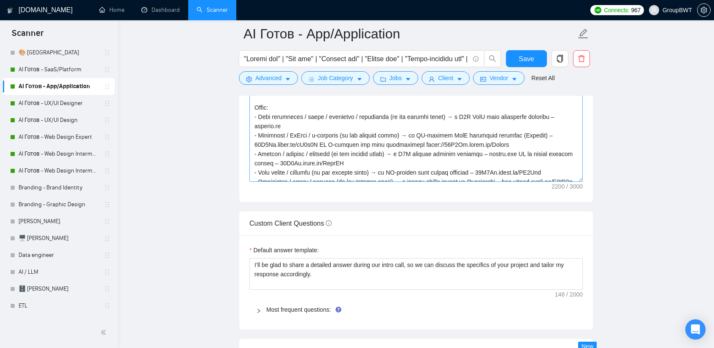
drag, startPoint x: 578, startPoint y: 170, endPoint x: 565, endPoint y: 317, distance: 147.1
click at [565, 182] on textarea "Cover letter template:" at bounding box center [415, 85] width 333 height 192
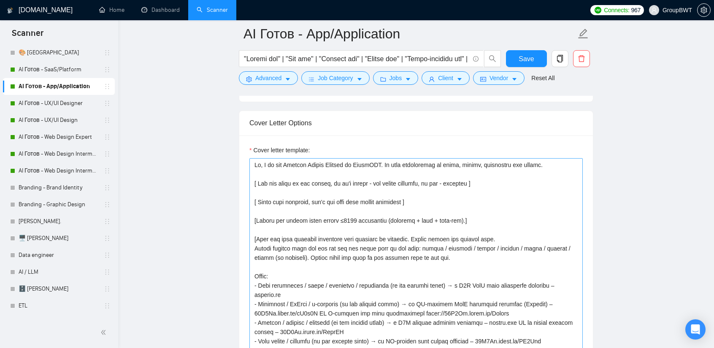
scroll to position [1059, 0]
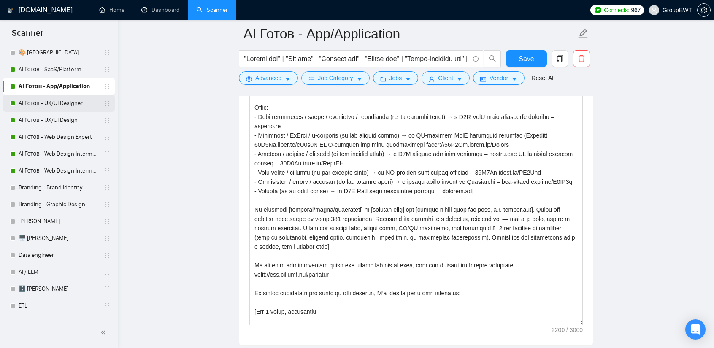
click at [45, 101] on link "AI Готов - UX/UI Designer" at bounding box center [59, 103] width 80 height 17
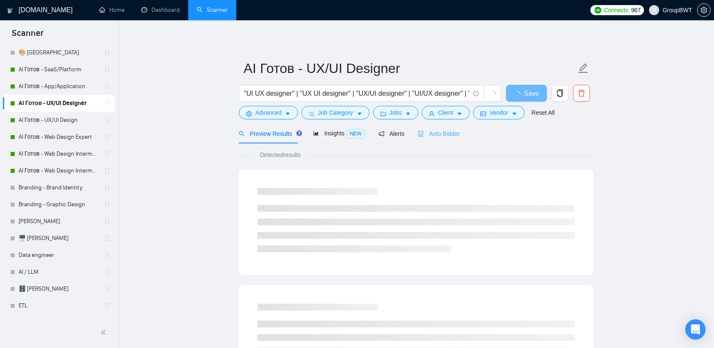
click at [448, 124] on div "Auto Bidder" at bounding box center [439, 134] width 42 height 20
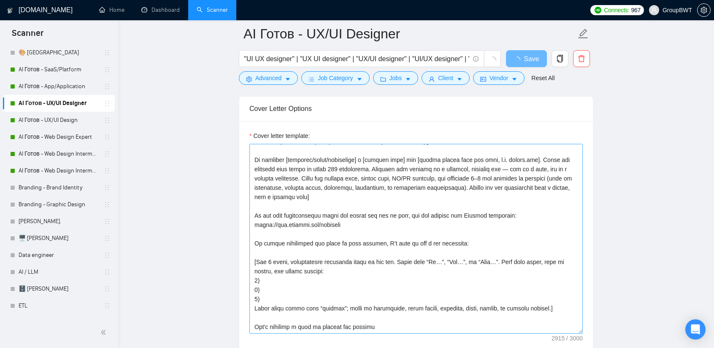
scroll to position [970, 0]
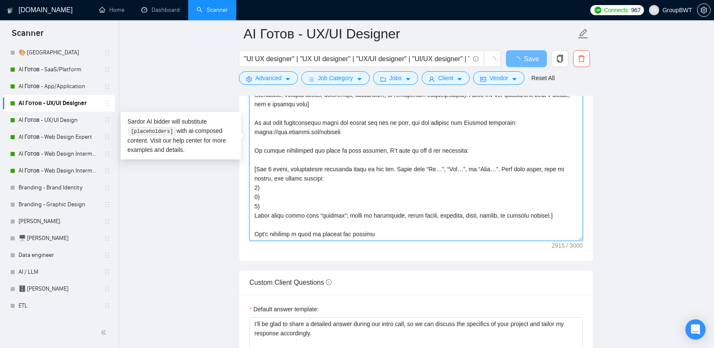
drag, startPoint x: 338, startPoint y: 225, endPoint x: 250, endPoint y: 168, distance: 105.0
click at [250, 168] on textarea "Cover letter template:" at bounding box center [415, 146] width 333 height 190
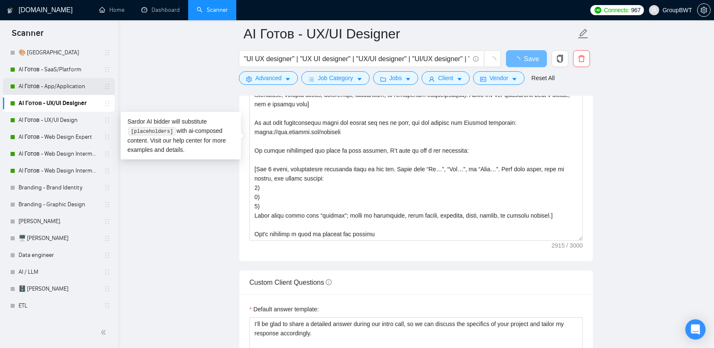
click at [49, 82] on link "AI Готов - App/Application" at bounding box center [59, 86] width 80 height 17
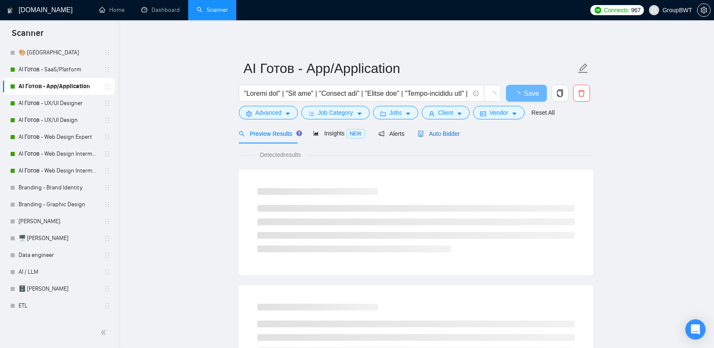
click at [428, 135] on span "Auto Bidder" at bounding box center [439, 133] width 42 height 7
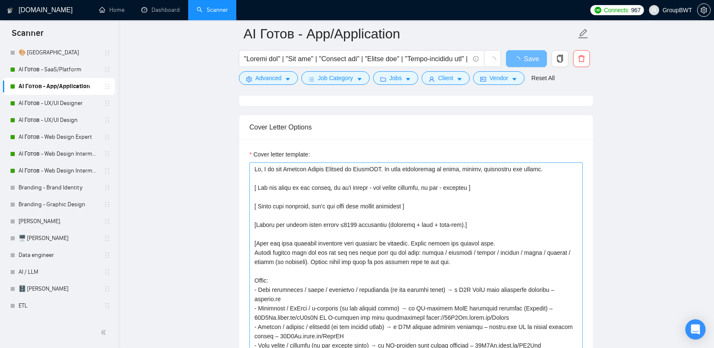
scroll to position [970, 0]
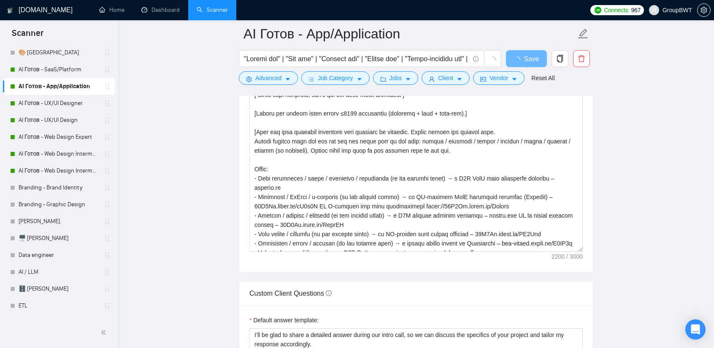
drag, startPoint x: 580, startPoint y: 232, endPoint x: 549, endPoint y: 368, distance: 139.0
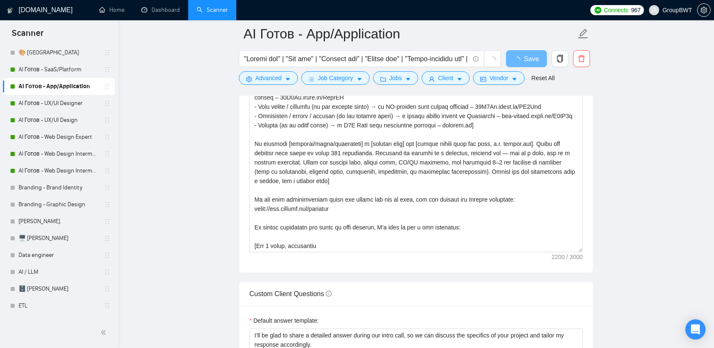
scroll to position [1097, 0]
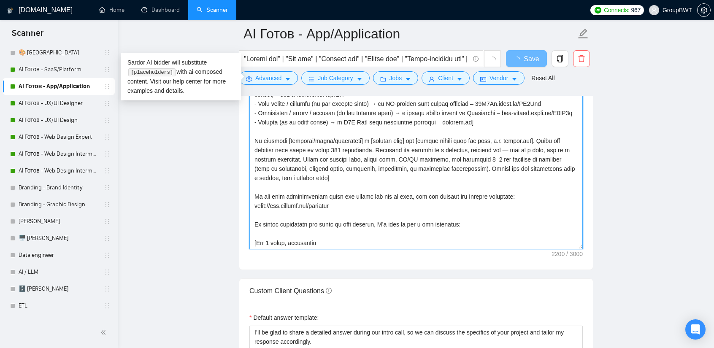
drag, startPoint x: 322, startPoint y: 240, endPoint x: 236, endPoint y: 237, distance: 85.3
click at [236, 237] on main "AI Готов - App/Application Save Advanced Job Category Jobs Client Vendor Reset …" at bounding box center [416, 148] width 569 height 2423
paste textarea "al questions based on the job. Start with “Do…”, “Who…”, or “What…”. Keep them …"
type textarea "Lo, I do sit Ametcon Adipis Elitsed do EiusmODT. In utla etdoloremag al enima, …"
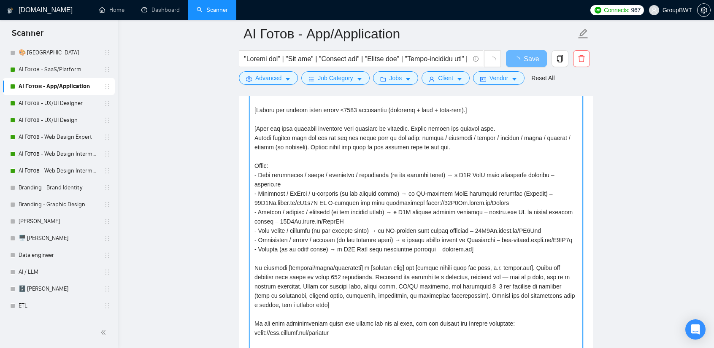
scroll to position [970, 0]
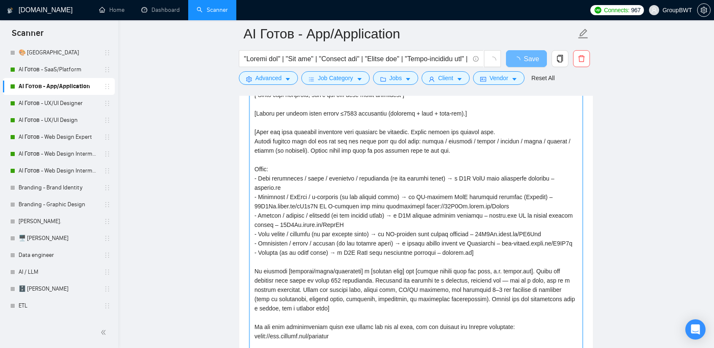
drag, startPoint x: 288, startPoint y: 185, endPoint x: 243, endPoint y: 178, distance: 45.6
click at [243, 178] on div "Cover letter template:" at bounding box center [416, 212] width 354 height 368
click at [400, 208] on textarea "Cover letter template:" at bounding box center [415, 213] width 333 height 325
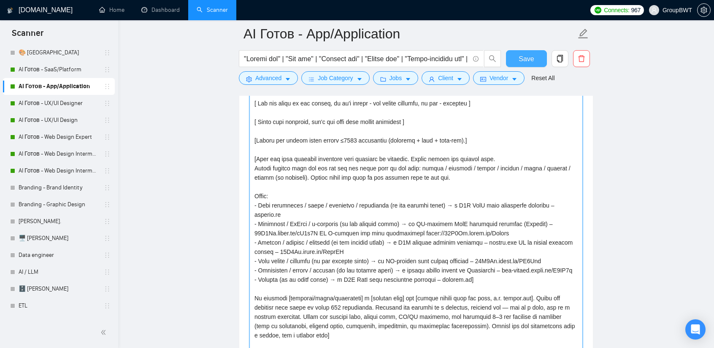
type textarea "Lo, I do sit Ametcon Adipis Elitsed do EiusmODT. In utla etdoloremag al enima, …"
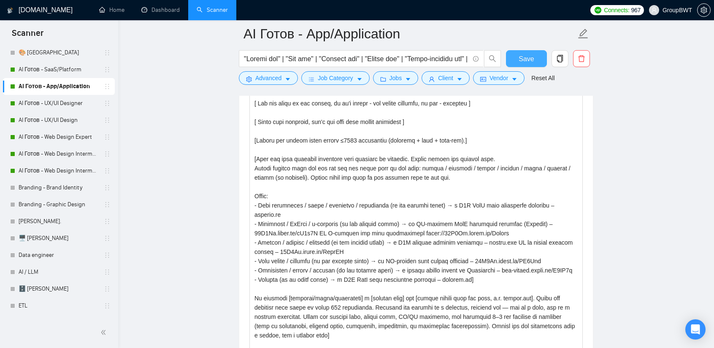
click at [527, 61] on span "Save" at bounding box center [526, 59] width 15 height 11
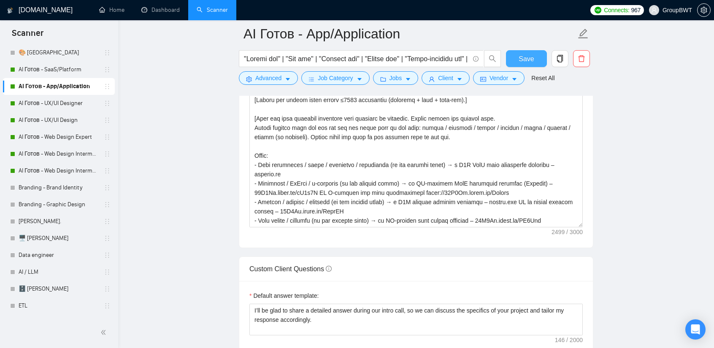
scroll to position [1013, 0]
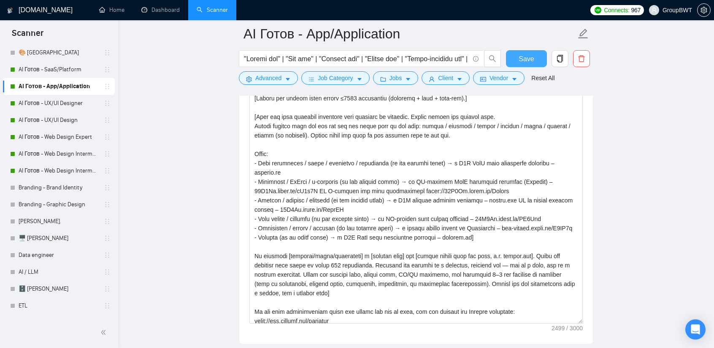
drag, startPoint x: 580, startPoint y: 220, endPoint x: 584, endPoint y: 324, distance: 104.7
click at [562, 324] on textarea "Cover letter template:" at bounding box center [415, 180] width 333 height 288
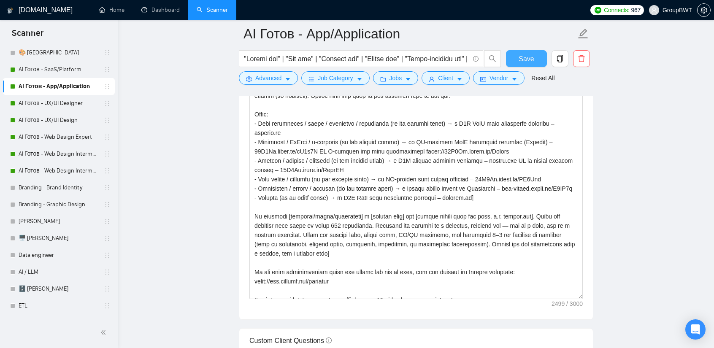
scroll to position [1055, 0]
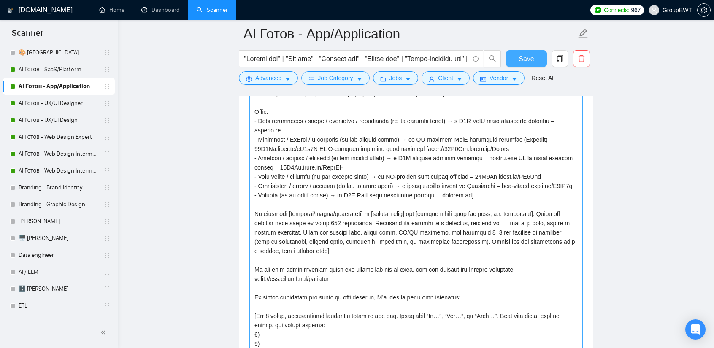
drag, startPoint x: 581, startPoint y: 289, endPoint x: 555, endPoint y: 338, distance: 55.1
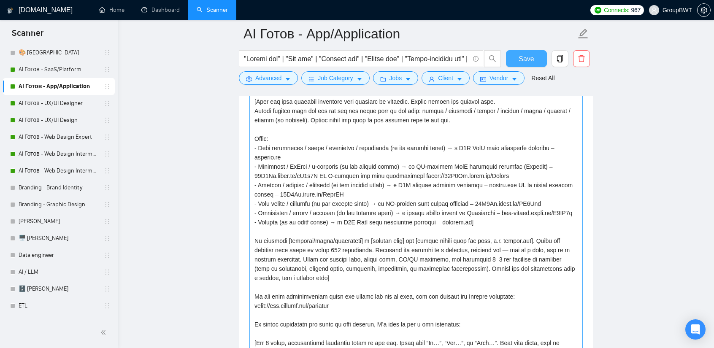
scroll to position [1013, 0]
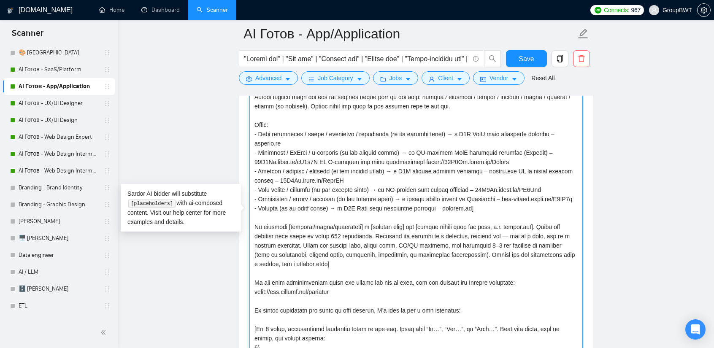
drag, startPoint x: 324, startPoint y: 261, endPoint x: 473, endPoint y: 252, distance: 148.8
click at [473, 252] on textarea "Cover letter template:" at bounding box center [415, 218] width 333 height 365
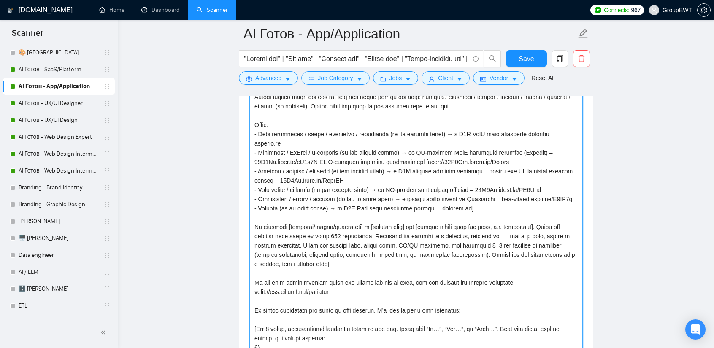
click at [413, 257] on textarea "Cover letter template:" at bounding box center [415, 218] width 333 height 365
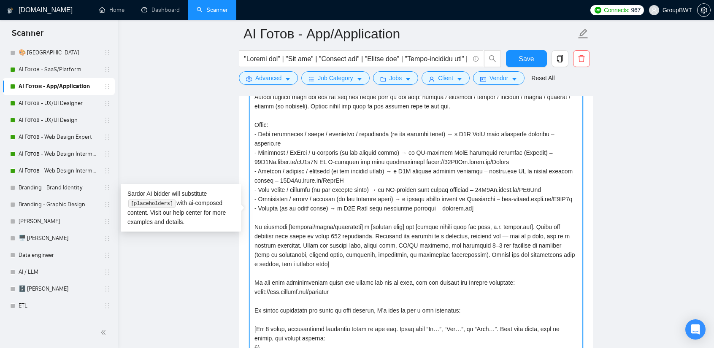
click at [408, 262] on textarea "Cover letter template:" at bounding box center [415, 218] width 333 height 365
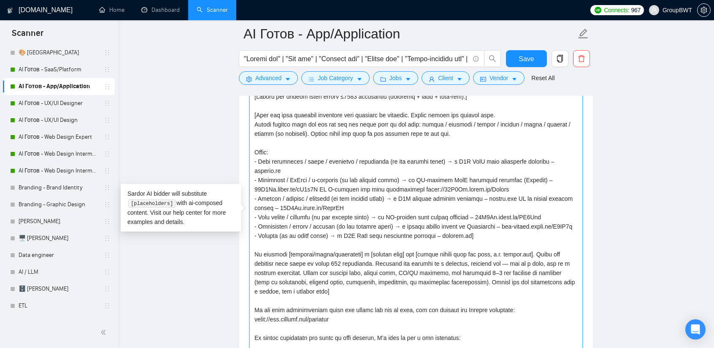
scroll to position [0, 0]
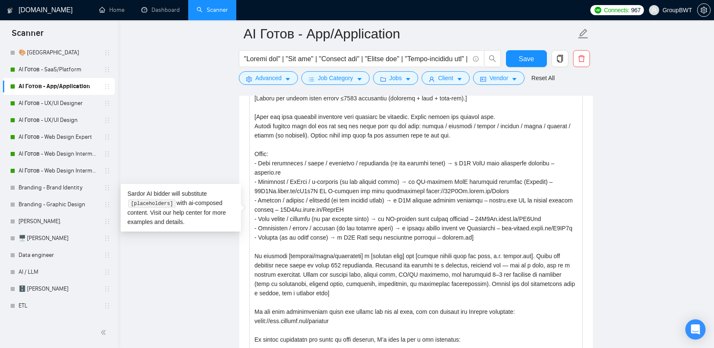
click at [210, 145] on main "AI Готов - App/Application Save Advanced Job Category Jobs Client Vendor Reset …" at bounding box center [416, 298] width 569 height 2554
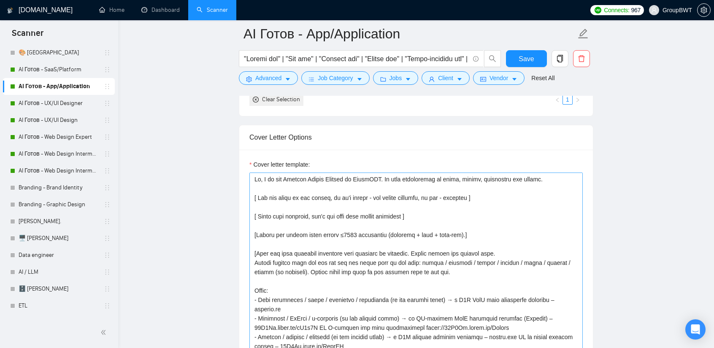
scroll to position [844, 0]
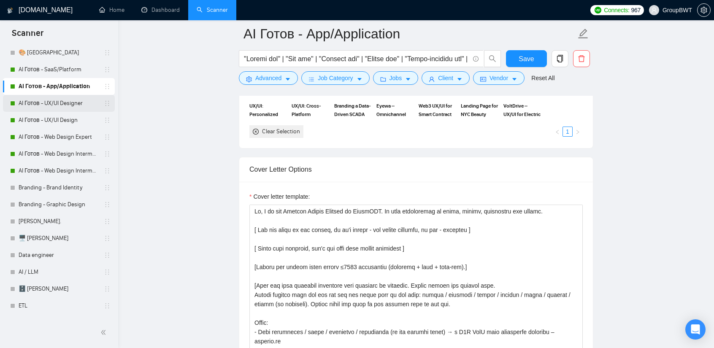
click at [62, 105] on link "AI Готов - UX/UI Designer" at bounding box center [59, 103] width 80 height 17
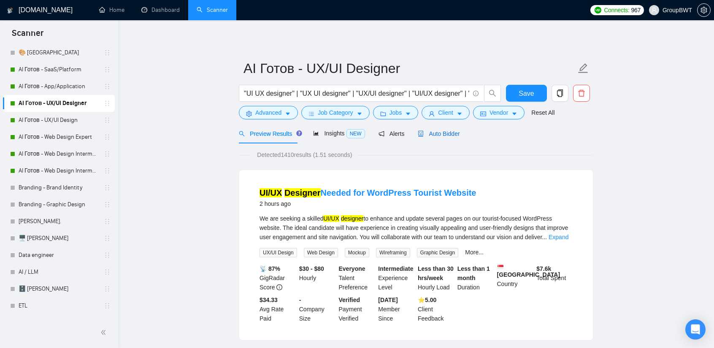
click at [440, 138] on div "Auto Bidder" at bounding box center [439, 133] width 42 height 9
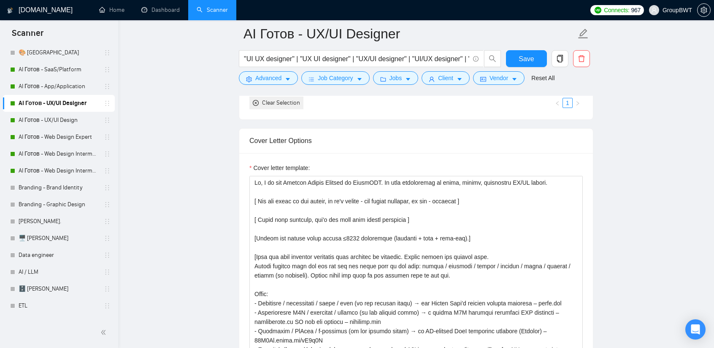
scroll to position [1013, 0]
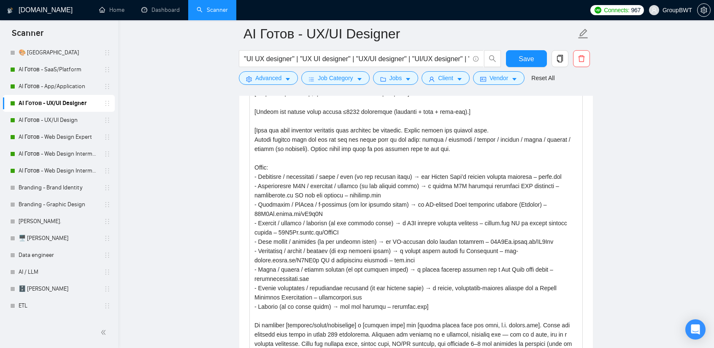
drag, startPoint x: 579, startPoint y: 230, endPoint x: 562, endPoint y: 364, distance: 134.4
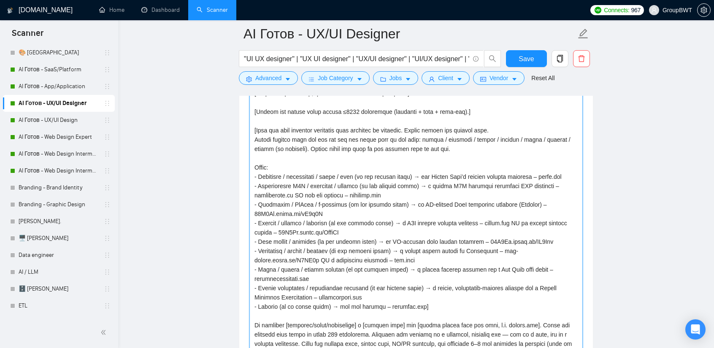
click at [295, 162] on textarea "Cover letter template:" at bounding box center [415, 210] width 333 height 323
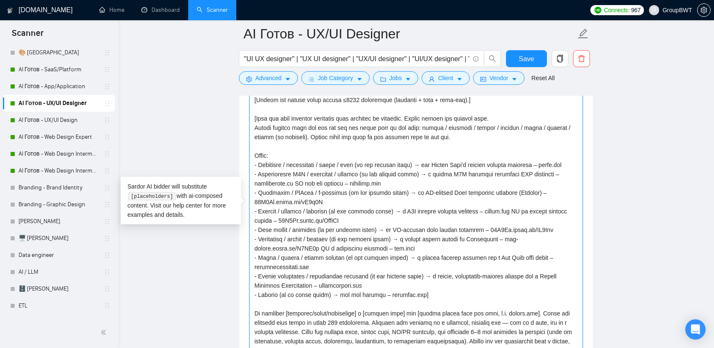
scroll to position [0, 0]
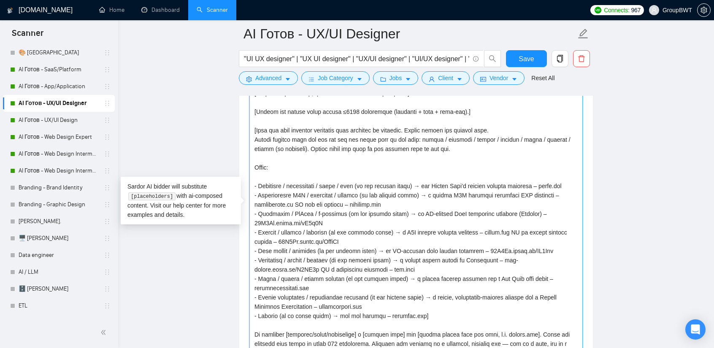
paste textarea
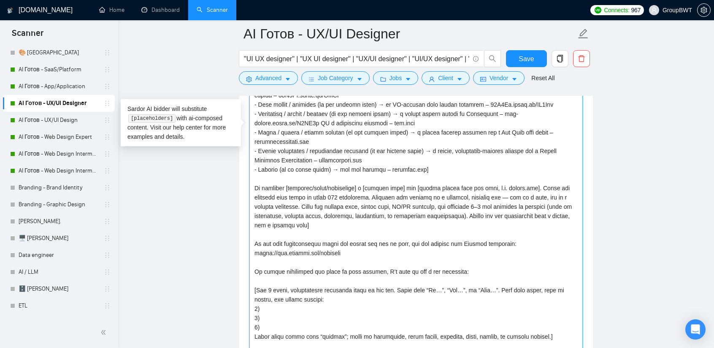
drag, startPoint x: 580, startPoint y: 220, endPoint x: 473, endPoint y: 275, distance: 120.6
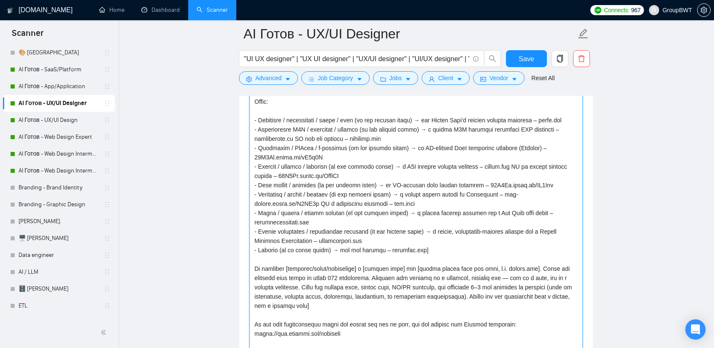
scroll to position [1075, 0]
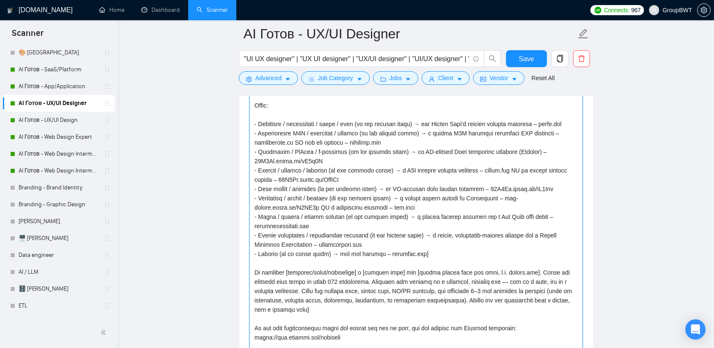
drag, startPoint x: 345, startPoint y: 242, endPoint x: 240, endPoint y: 229, distance: 105.5
click at [240, 229] on div "Cover letter template:" at bounding box center [416, 221] width 354 height 513
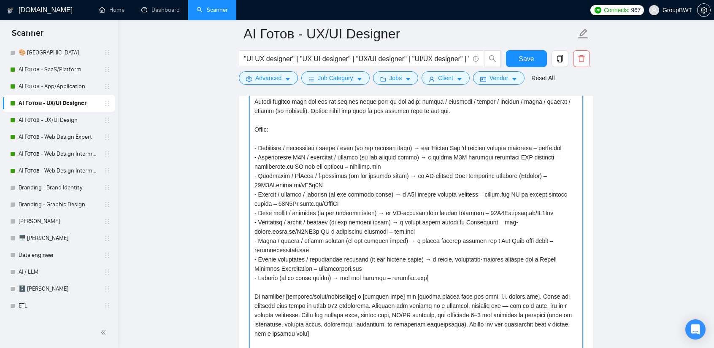
scroll to position [1032, 0]
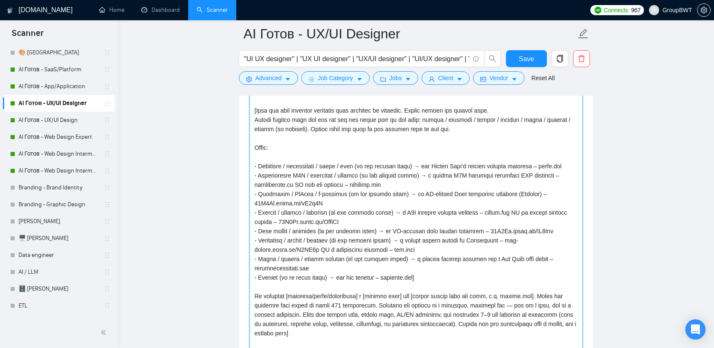
click at [283, 152] on textarea "Cover letter template:" at bounding box center [415, 265] width 333 height 470
paste textarea "- Lead generation / sales / marketing / dashboards (or any similar terms) → a B…"
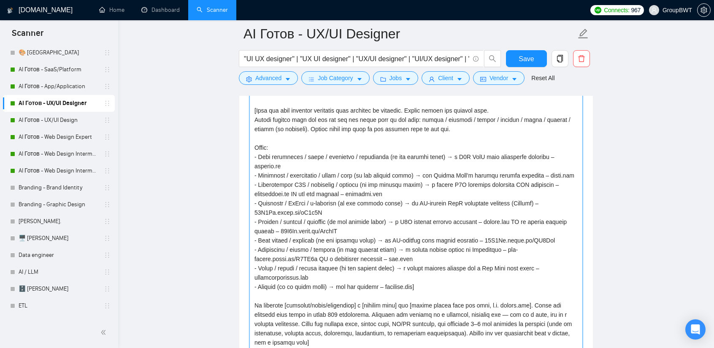
drag, startPoint x: 430, startPoint y: 273, endPoint x: 246, endPoint y: 153, distance: 219.8
click at [246, 153] on div "Cover letter template:" at bounding box center [416, 263] width 354 height 513
type textarea "Lo, I do sit Ametcon Adipis Elitsed do EiusmODT. In utla etdoloremag al enima, …"
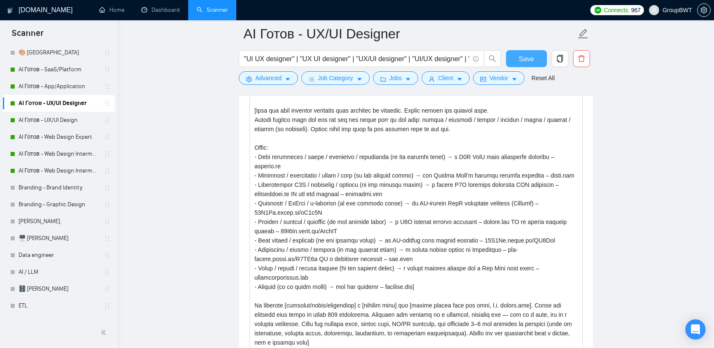
click at [525, 58] on span "Save" at bounding box center [526, 59] width 15 height 11
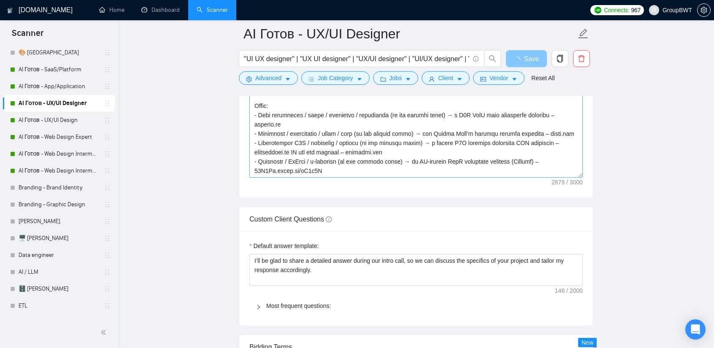
scroll to position [948, 0]
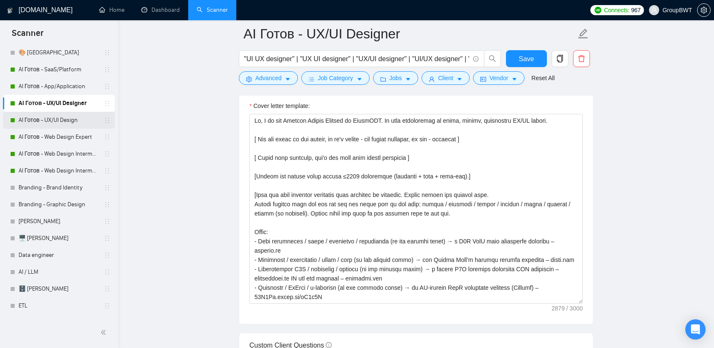
click at [53, 124] on link "AI Готов - UX/UI Design" at bounding box center [59, 120] width 80 height 17
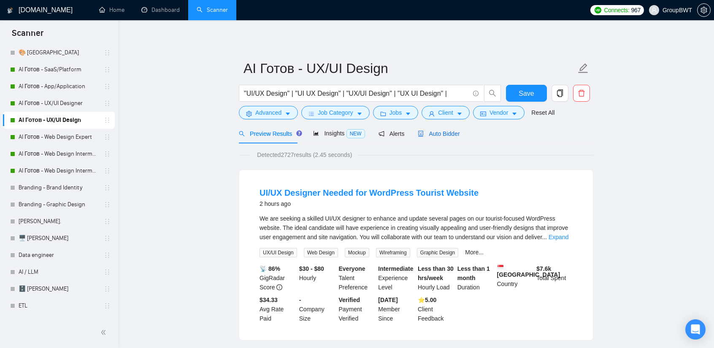
click at [436, 136] on span "Auto Bidder" at bounding box center [439, 133] width 42 height 7
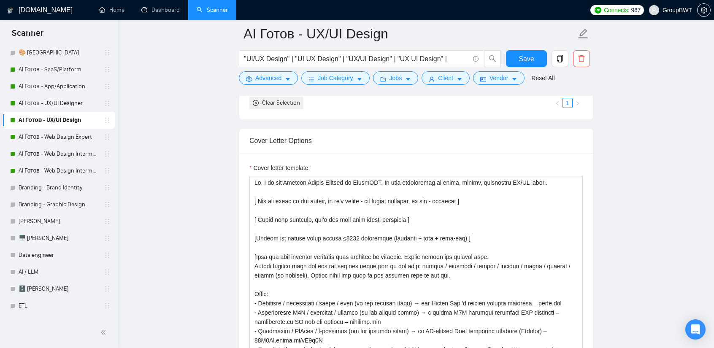
scroll to position [1013, 0]
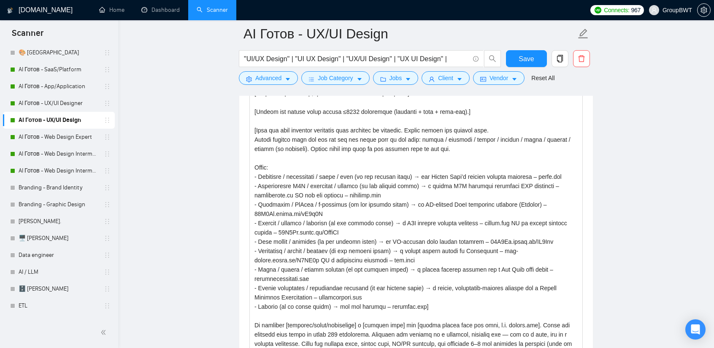
drag, startPoint x: 581, startPoint y: 232, endPoint x: 535, endPoint y: 368, distance: 143.6
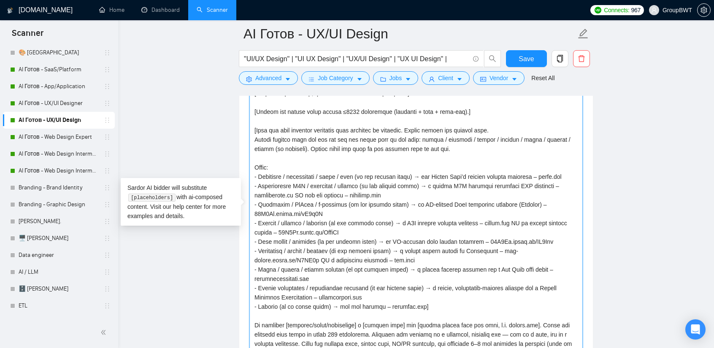
drag, startPoint x: 427, startPoint y: 305, endPoint x: 238, endPoint y: 173, distance: 230.9
click at [238, 173] on main "AI Готов - UX/UI Design "UI/UX Design" | "UI UX Design" | "UX/UI Design" | "UX …" at bounding box center [416, 283] width 569 height 2525
paste textarea "Lead generation / sales / marketing / dashboards (or any similar terms) → a B2B…"
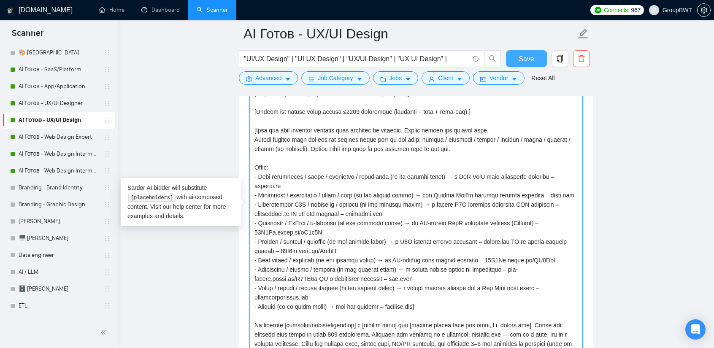
type textarea "Lo, I do sit Ametcon Adipis Elitsed do EiusmODT. In utla etdoloremag al enima, …"
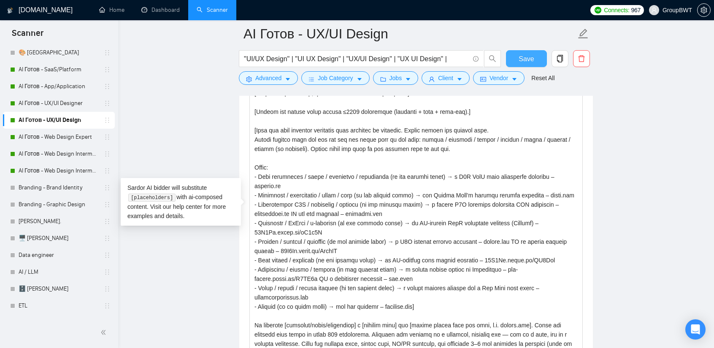
click at [522, 56] on span "Save" at bounding box center [526, 59] width 15 height 11
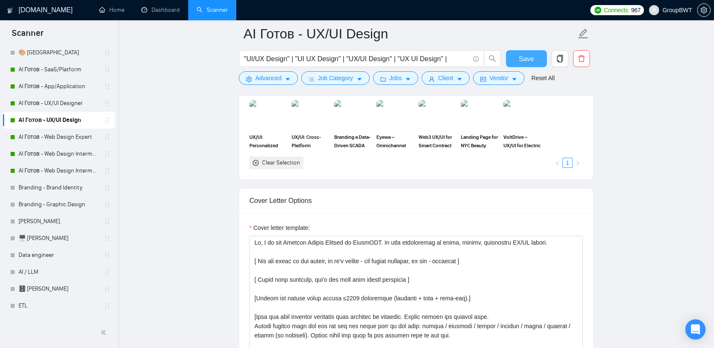
scroll to position [802, 0]
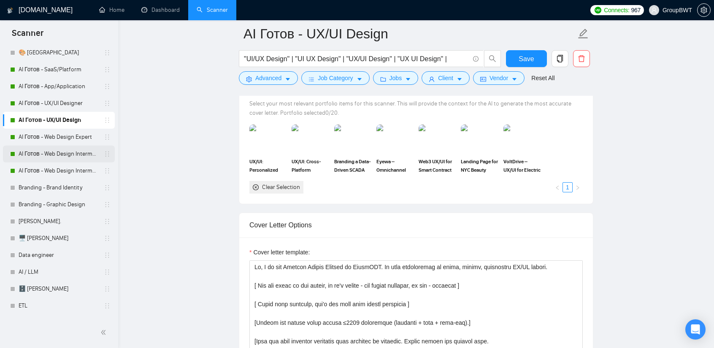
drag, startPoint x: 54, startPoint y: 139, endPoint x: 81, endPoint y: 154, distance: 31.6
click at [54, 139] on link "AI Готов - Web Design Expert" at bounding box center [59, 137] width 80 height 17
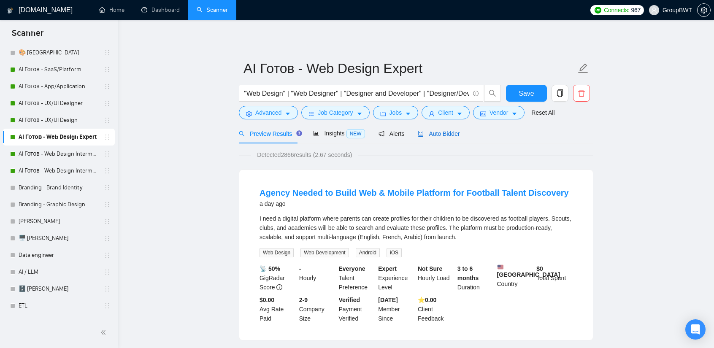
click at [446, 131] on span "Auto Bidder" at bounding box center [439, 133] width 42 height 7
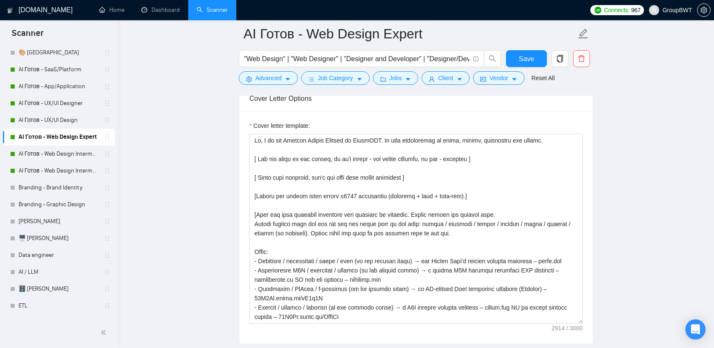
scroll to position [1097, 0]
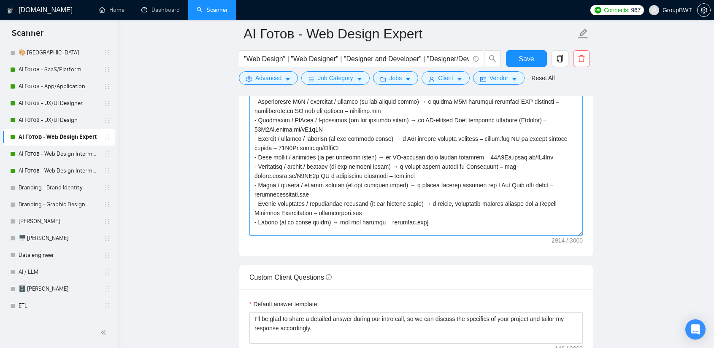
drag, startPoint x: 580, startPoint y: 147, endPoint x: 552, endPoint y: 310, distance: 165.2
click at [552, 236] on textarea "Cover letter template:" at bounding box center [415, 100] width 333 height 271
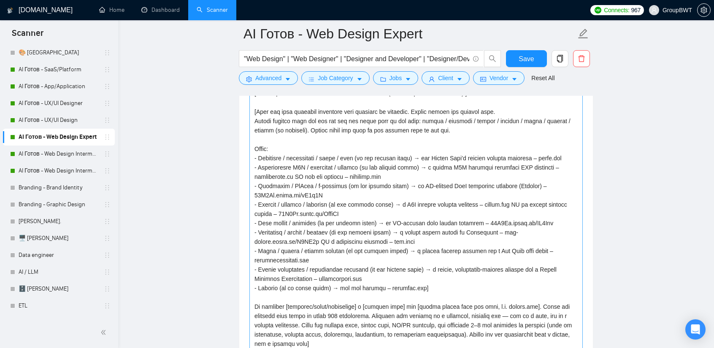
scroll to position [1013, 0]
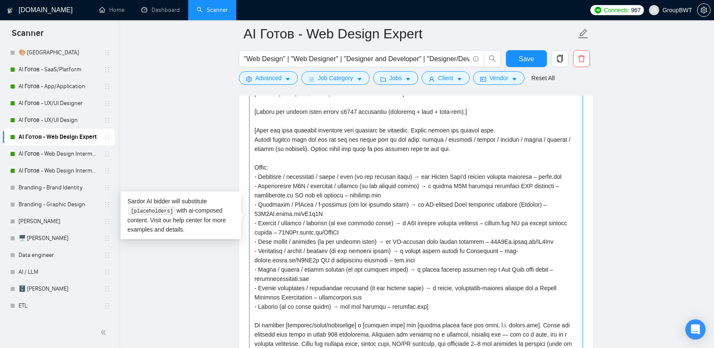
drag, startPoint x: 426, startPoint y: 303, endPoint x: 248, endPoint y: 176, distance: 218.2
click at [248, 176] on div "Cover letter template:" at bounding box center [416, 224] width 354 height 395
paste textarea "Lead generation / sales / marketing / dashboards (or any similar terms) → a B2B…"
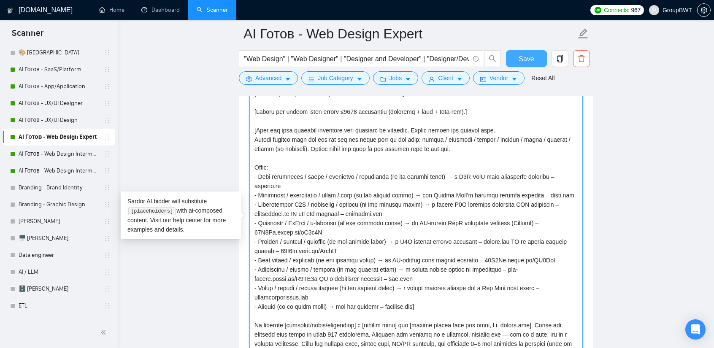
type textarea "Lo, I do sit Ametcon Adipis Elitsed do EiusmODT. In utla etdoloremag al enima, …"
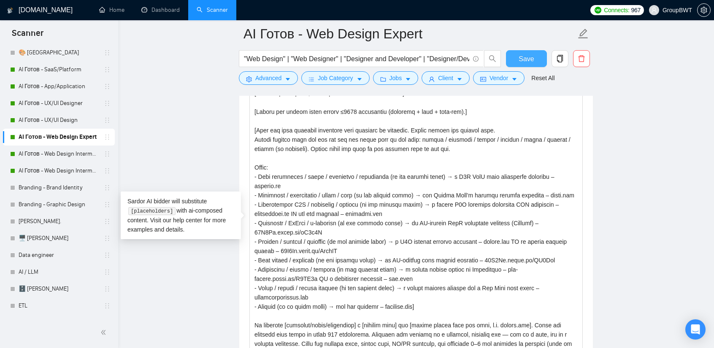
click at [523, 60] on span "Save" at bounding box center [526, 59] width 15 height 11
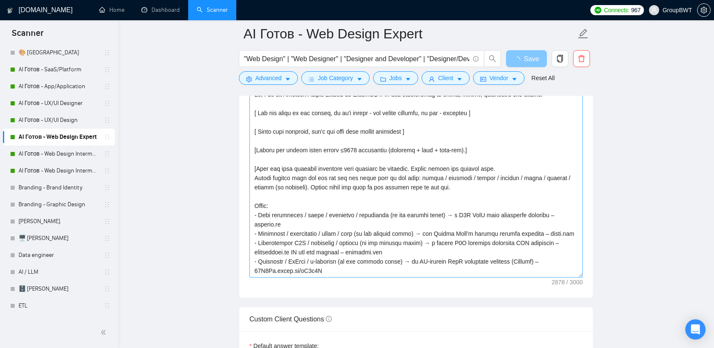
scroll to position [970, 0]
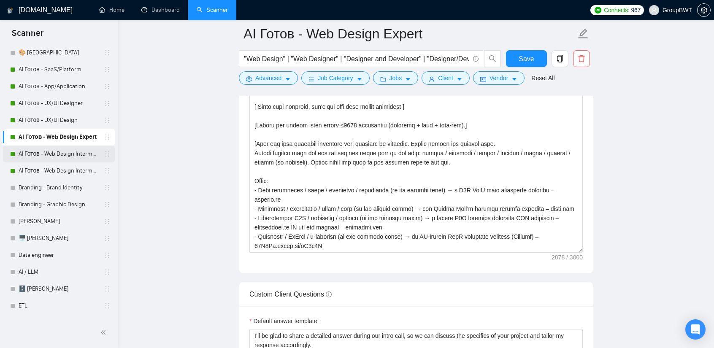
click at [62, 157] on link "AI Готов - Web Design Intermediate минус Developer" at bounding box center [59, 154] width 80 height 17
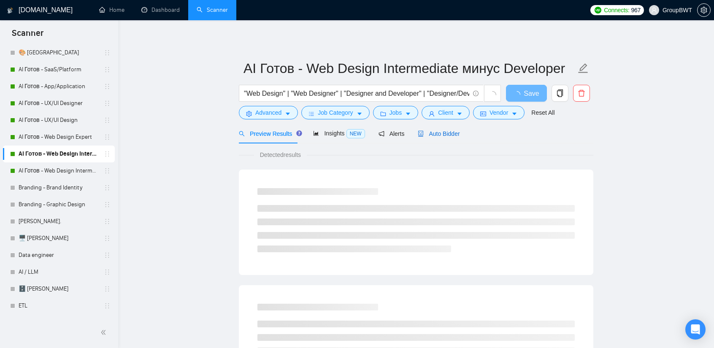
click at [431, 133] on span "Auto Bidder" at bounding box center [439, 133] width 42 height 7
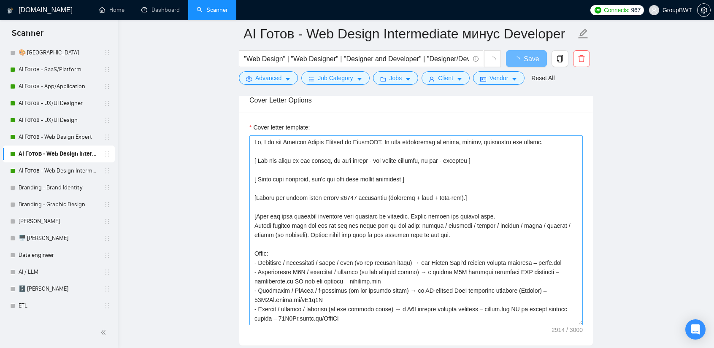
scroll to position [127, 0]
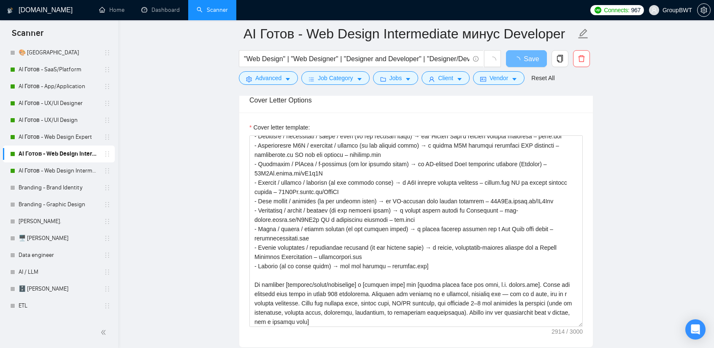
drag, startPoint x: 579, startPoint y: 316, endPoint x: 572, endPoint y: 368, distance: 52.8
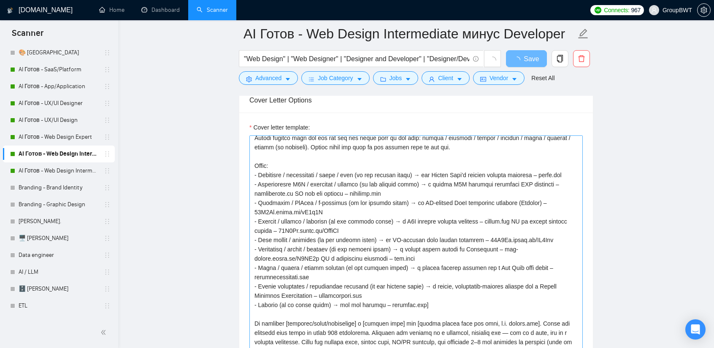
scroll to position [84, 0]
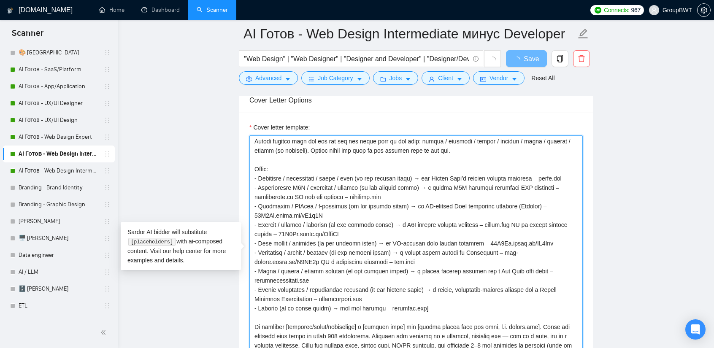
drag, startPoint x: 423, startPoint y: 303, endPoint x: 209, endPoint y: 173, distance: 250.7
click at [209, 173] on main "AI Готов - Web Design Intermediate минус Developer "Web Design" | "Web Designer…" at bounding box center [416, 316] width 569 height 2336
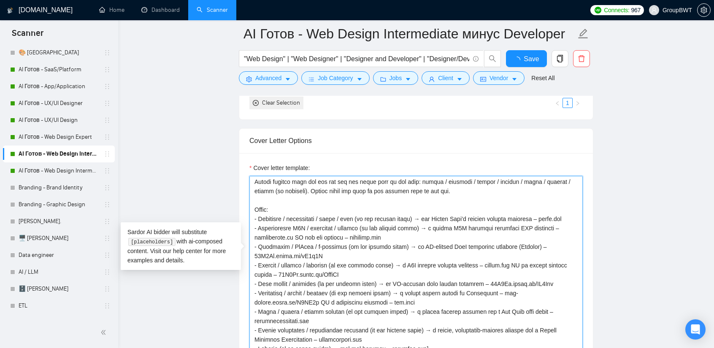
paste textarea "Lead generation / sales / marketing / dashboards (or any similar terms) → a B2B…"
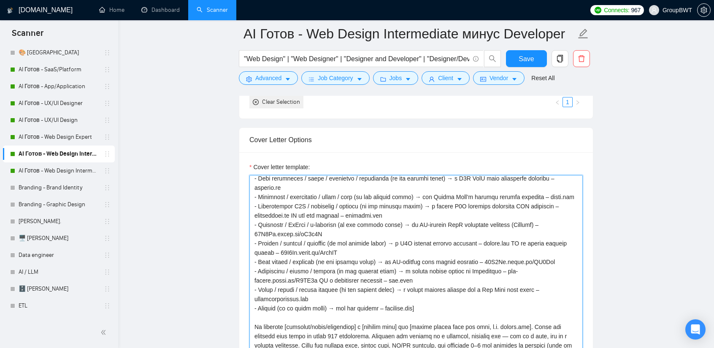
scroll to position [127, 0]
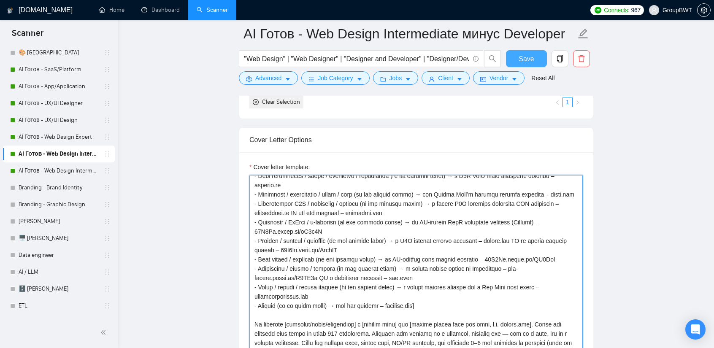
type textarea "Lo, I do sit Ametcon Adipis Elitsed do EiusmODT. In utla etdoloremag al enima, …"
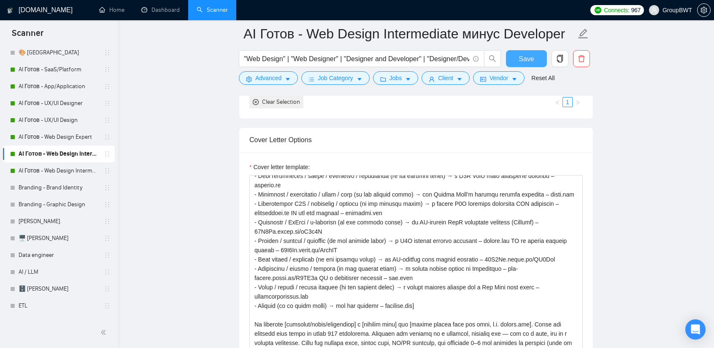
click at [528, 56] on span "Save" at bounding box center [526, 59] width 15 height 11
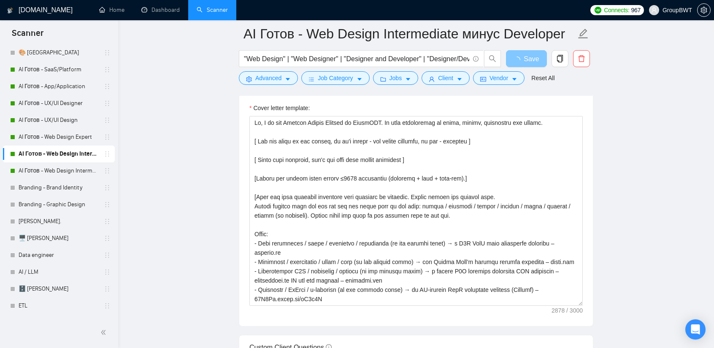
scroll to position [1013, 0]
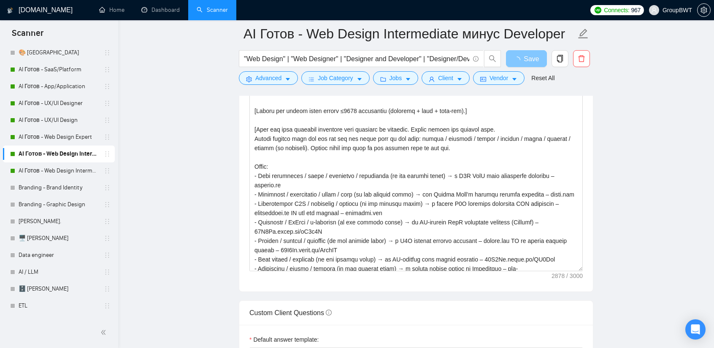
drag, startPoint x: 578, startPoint y: 232, endPoint x: 569, endPoint y: 365, distance: 132.8
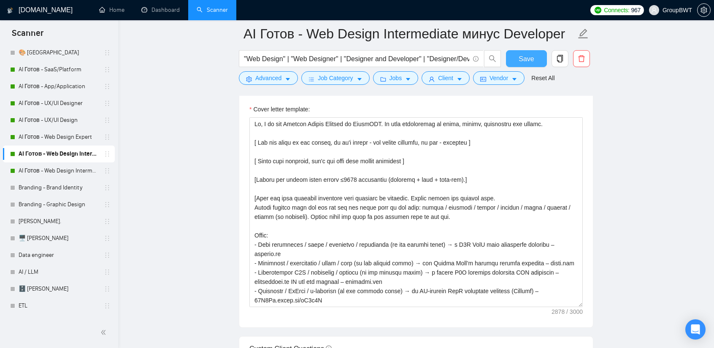
scroll to position [929, 0]
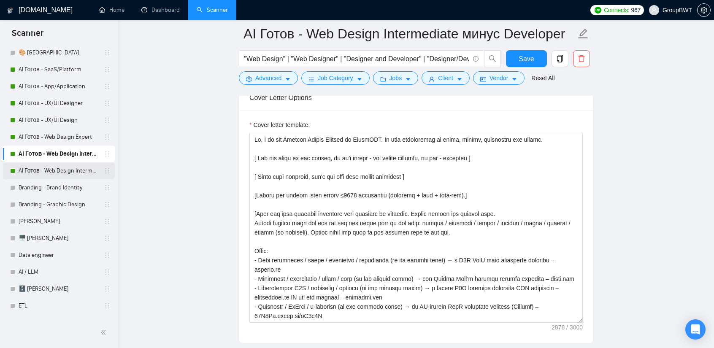
click at [45, 173] on link "AI Готов - Web Design Intermediate минус Development" at bounding box center [59, 170] width 80 height 17
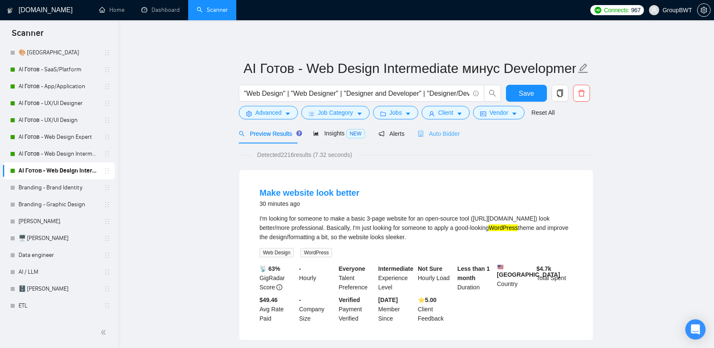
click at [446, 143] on div "Auto Bidder" at bounding box center [439, 134] width 42 height 20
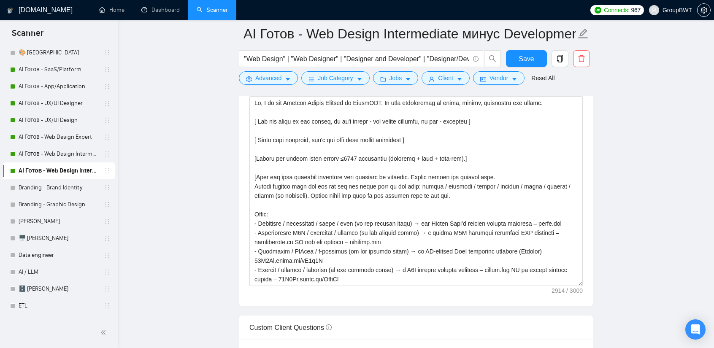
scroll to position [970, 0]
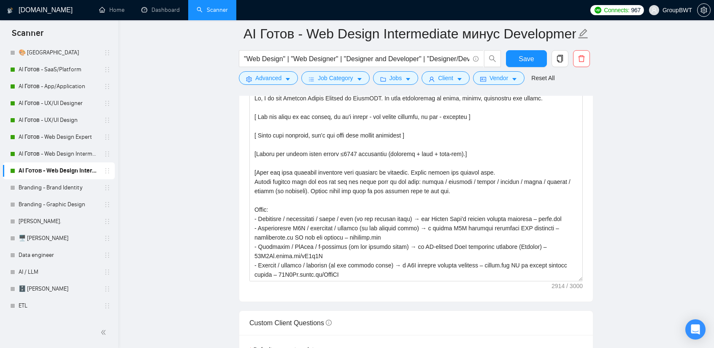
drag, startPoint x: 581, startPoint y: 275, endPoint x: 572, endPoint y: 368, distance: 93.2
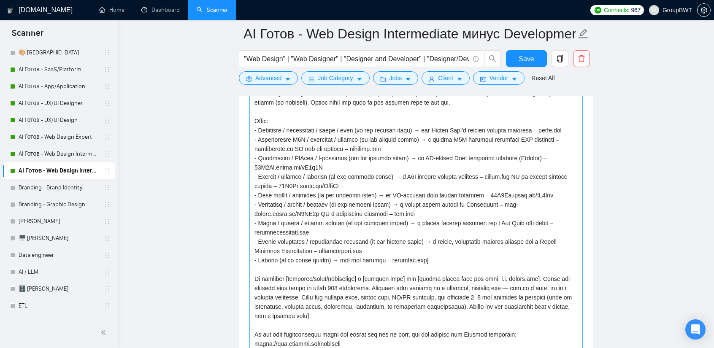
scroll to position [84, 0]
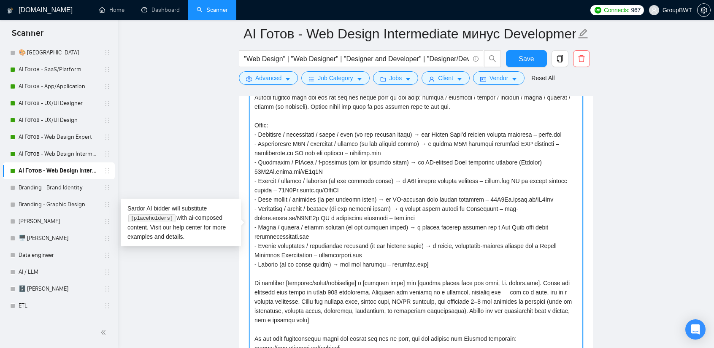
drag, startPoint x: 423, startPoint y: 259, endPoint x: 230, endPoint y: 132, distance: 231.1
click at [230, 132] on main "AI Готов - Web Design Intermediate минус Development "Web Design" | "Web Design…" at bounding box center [416, 302] width 569 height 2478
paste textarea "Lead generation / sales / marketing / dashboards (or any similar terms) → a B2B…"
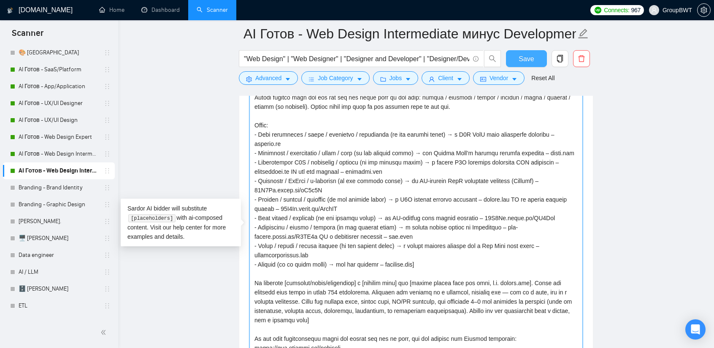
type textarea "Lo, I do sit Ametcon Adipis Elitsed do EiusmODT. In utla etdoloremag al enima, …"
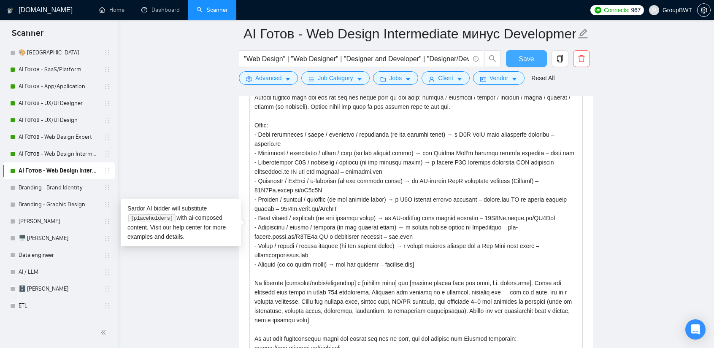
click at [529, 52] on button "Save" at bounding box center [526, 58] width 41 height 17
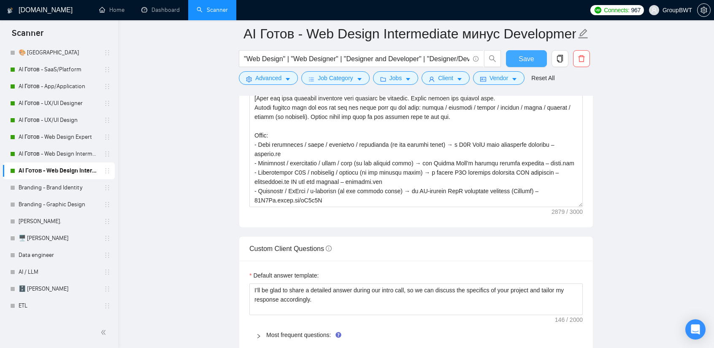
scroll to position [1097, 0]
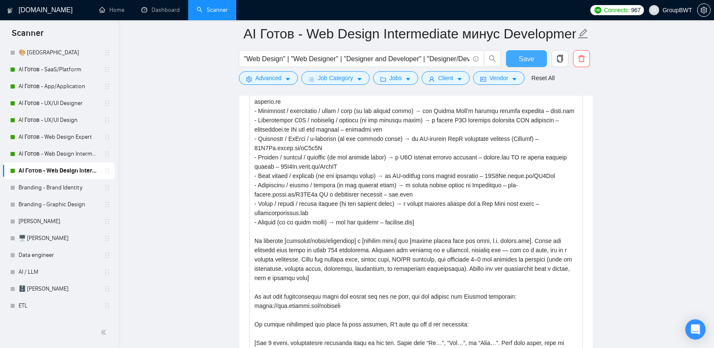
drag, startPoint x: 581, startPoint y: 147, endPoint x: 500, endPoint y: 368, distance: 235.2
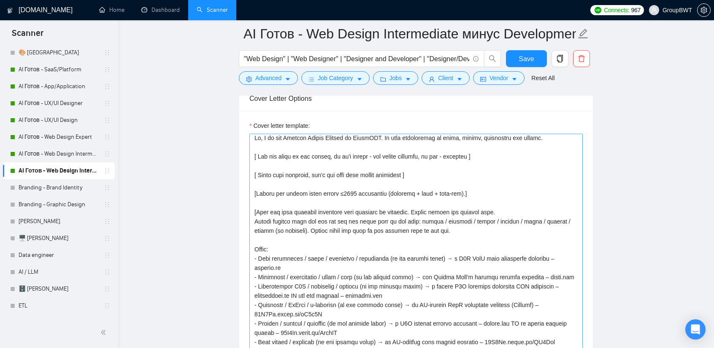
scroll to position [0, 0]
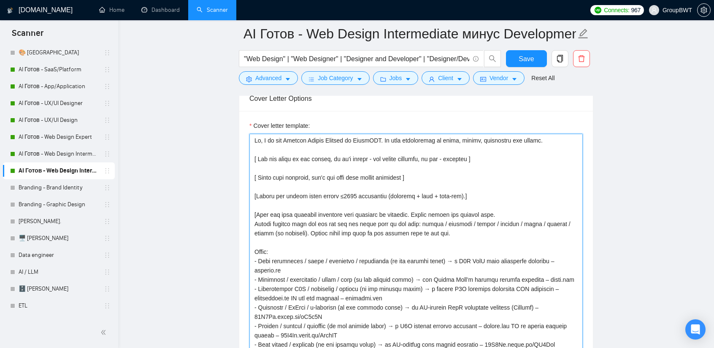
click at [331, 162] on textarea "Cover letter template:" at bounding box center [415, 339] width 333 height 410
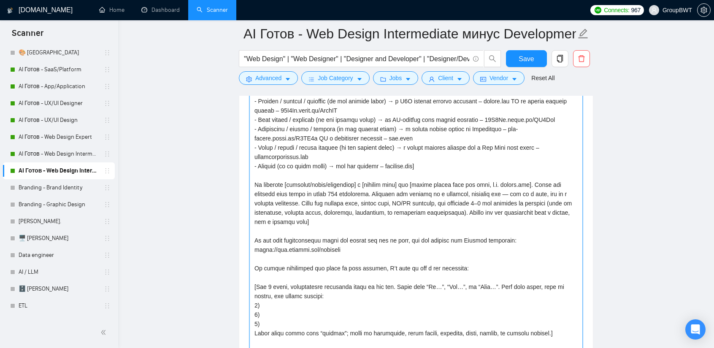
scroll to position [1139, 0]
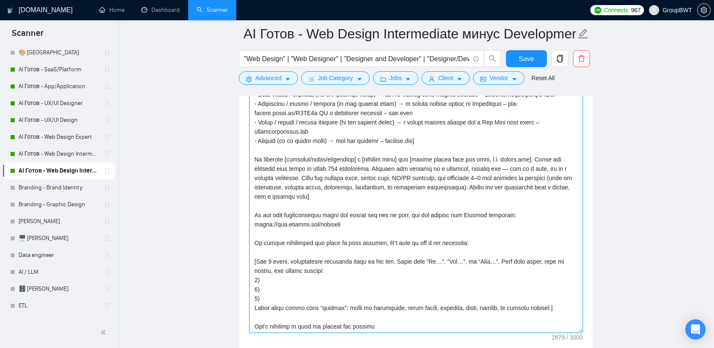
drag, startPoint x: 324, startPoint y: 191, endPoint x: 238, endPoint y: 155, distance: 93.4
click at [238, 155] on main "AI Готов - Web Design Intermediate минус Development "Web Design" | "Web Design…" at bounding box center [416, 198] width 569 height 2606
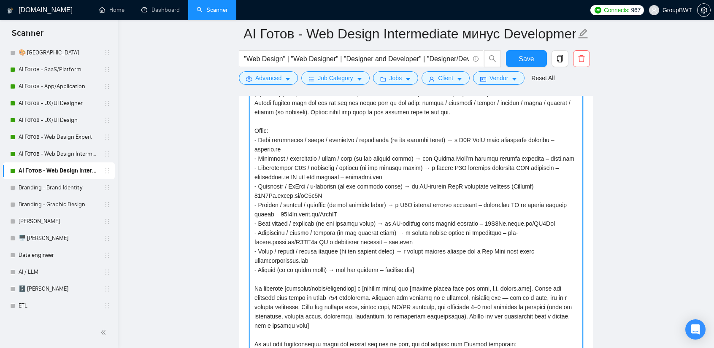
scroll to position [1013, 0]
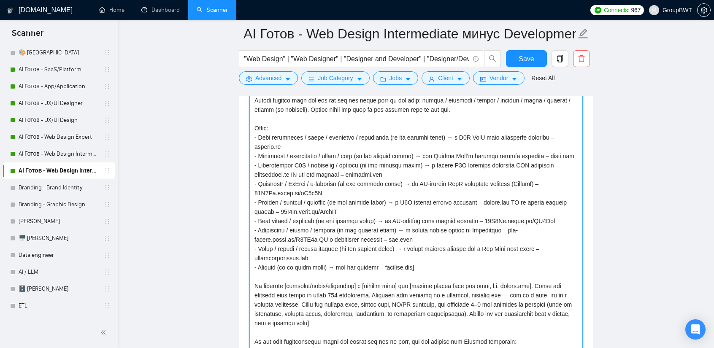
click at [365, 286] on textarea "Cover letter template:" at bounding box center [415, 254] width 333 height 410
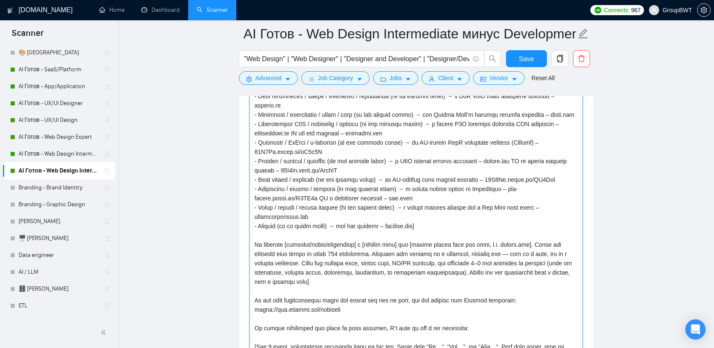
scroll to position [1055, 0]
drag, startPoint x: 330, startPoint y: 317, endPoint x: 222, endPoint y: 236, distance: 135.1
click at [222, 236] on main "AI Готов - Web Design Intermediate минус Development "Web Design" | "Web Design…" at bounding box center [416, 282] width 569 height 2606
click at [336, 203] on textarea "Cover letter template:" at bounding box center [415, 212] width 333 height 410
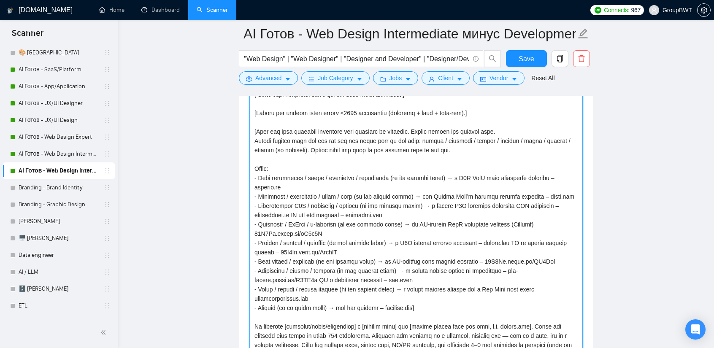
scroll to position [970, 0]
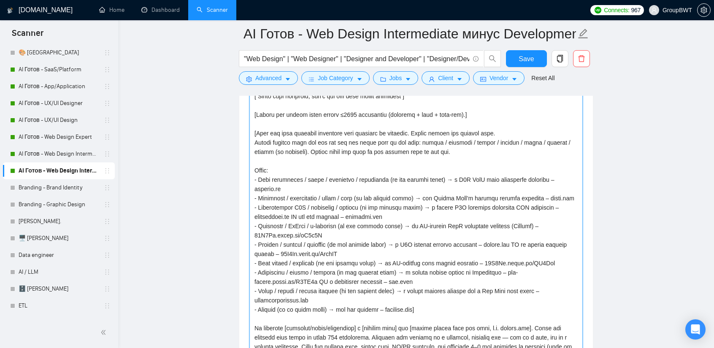
drag, startPoint x: 333, startPoint y: 276, endPoint x: 207, endPoint y: 129, distance: 193.9
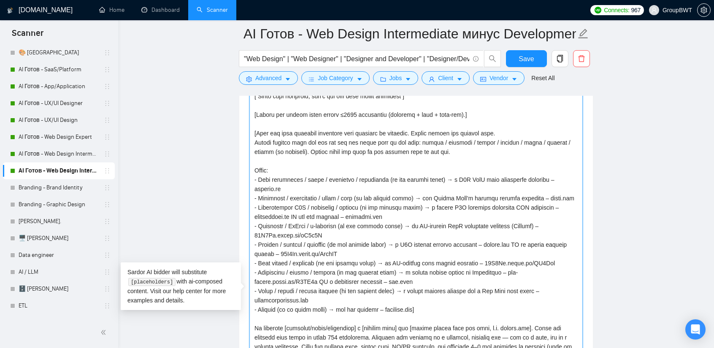
click at [351, 239] on textarea "Cover letter template:" at bounding box center [415, 297] width 333 height 410
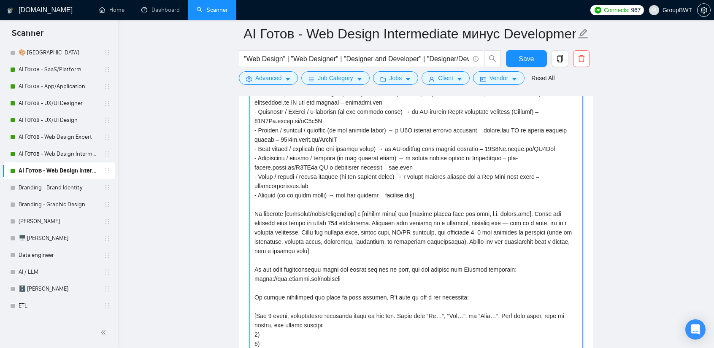
scroll to position [1097, 0]
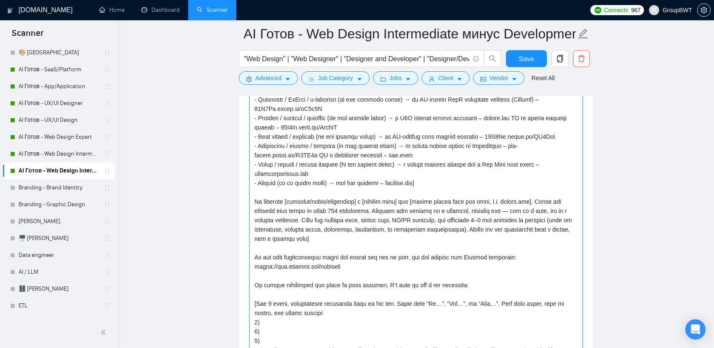
drag, startPoint x: 359, startPoint y: 199, endPoint x: 287, endPoint y: 200, distance: 72.2
click at [287, 200] on textarea "Cover letter template:" at bounding box center [415, 170] width 333 height 410
paste textarea "use correct verb from context"
drag, startPoint x: 333, startPoint y: 234, endPoint x: 242, endPoint y: 215, distance: 93.2
click at [242, 215] on div "Cover letter template:" at bounding box center [416, 168] width 354 height 453
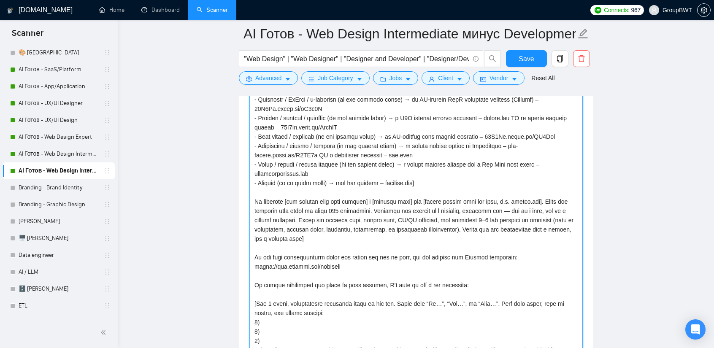
click at [337, 232] on textarea "Cover letter template:" at bounding box center [415, 170] width 333 height 410
drag, startPoint x: 254, startPoint y: 198, endPoint x: 337, endPoint y: 232, distance: 90.4
click at [337, 232] on textarea "Cover letter template:" at bounding box center [415, 170] width 333 height 410
type textarea "Lo, I do sit Ametcon Adipis Elitsed do EiusmODT. In utla etdoloremag al enima, …"
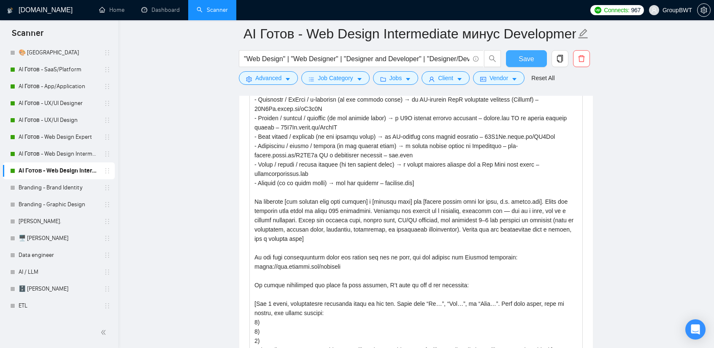
click at [522, 54] on span "Save" at bounding box center [526, 59] width 15 height 11
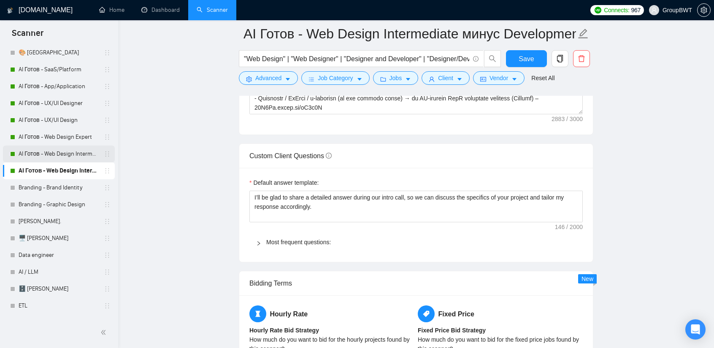
click at [65, 154] on link "AI Готов - Web Design Intermediate минус Developer" at bounding box center [59, 154] width 80 height 17
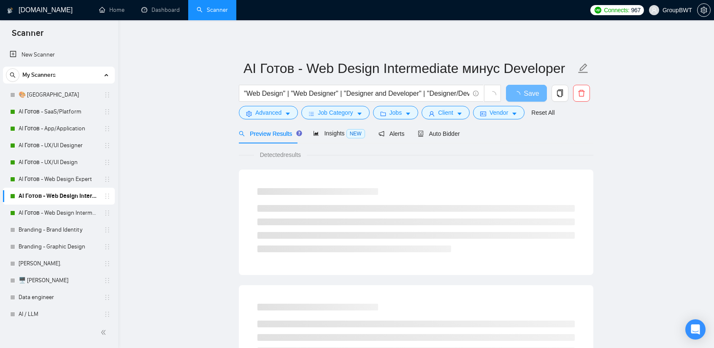
scroll to position [42, 0]
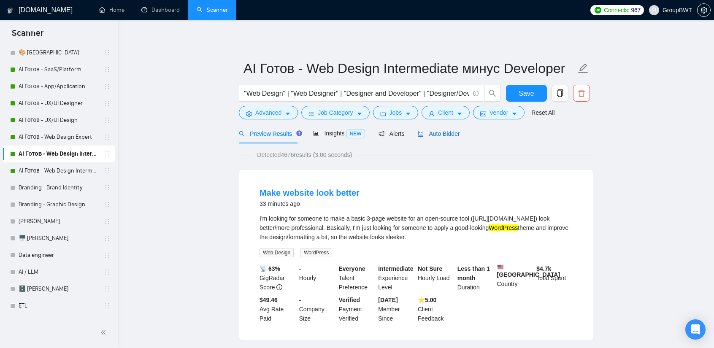
click at [446, 129] on div "Auto Bidder" at bounding box center [439, 133] width 42 height 9
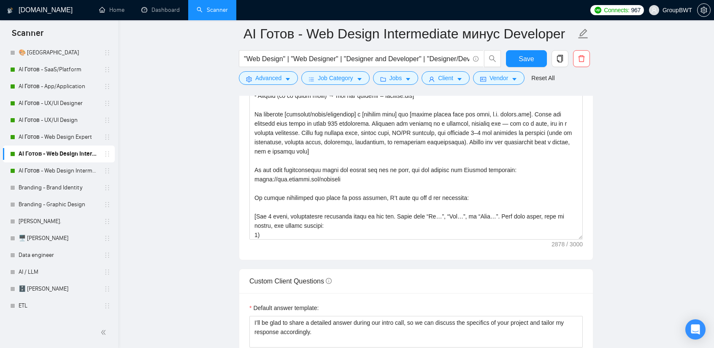
scroll to position [121, 0]
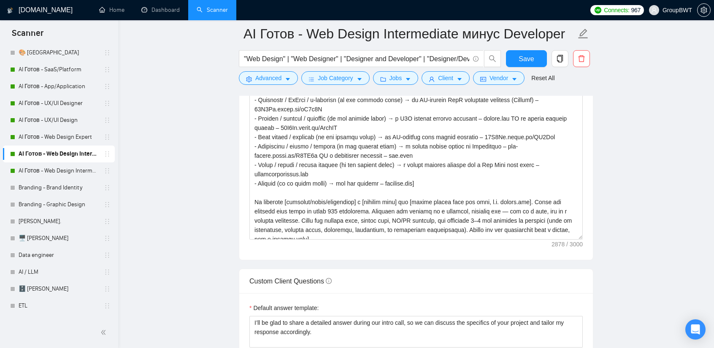
drag, startPoint x: 580, startPoint y: 229, endPoint x: 583, endPoint y: 368, distance: 138.8
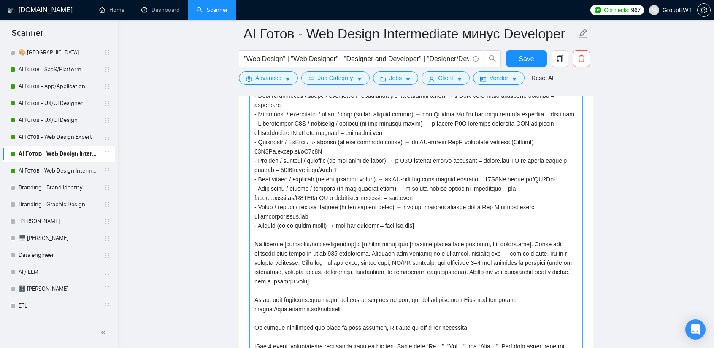
scroll to position [79, 0]
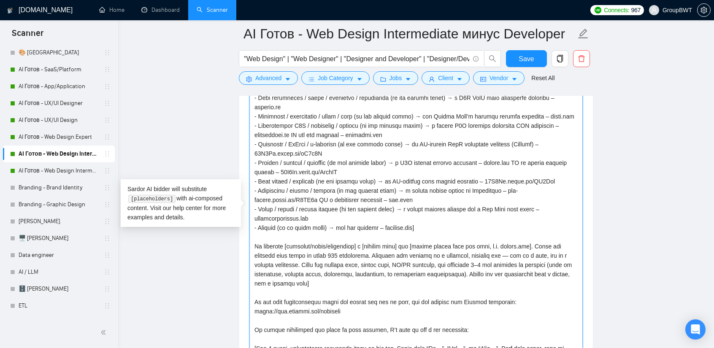
drag, startPoint x: 327, startPoint y: 283, endPoint x: 214, endPoint y: 245, distance: 118.5
click at [214, 245] on main "AI Готов - Web Design Intermediate минус Developer "Web Design" | "Web Designer…" at bounding box center [416, 285] width 569 height 2528
paste textarea "use correct verb from context"
type textarea "Lo, I do sit Ametcon Adipis Elitsed do EiusmODT. In utla etdoloremag al enima, …"
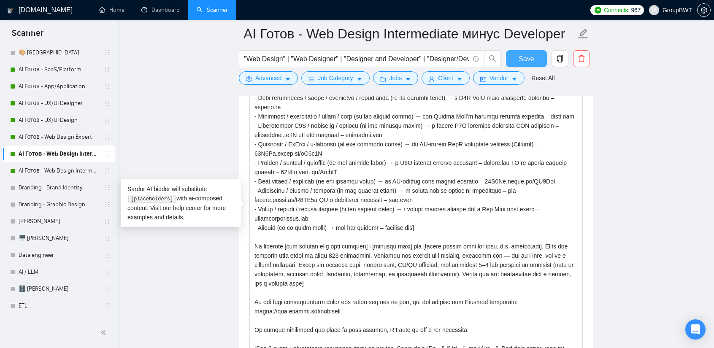
click at [523, 60] on span "Save" at bounding box center [526, 59] width 15 height 11
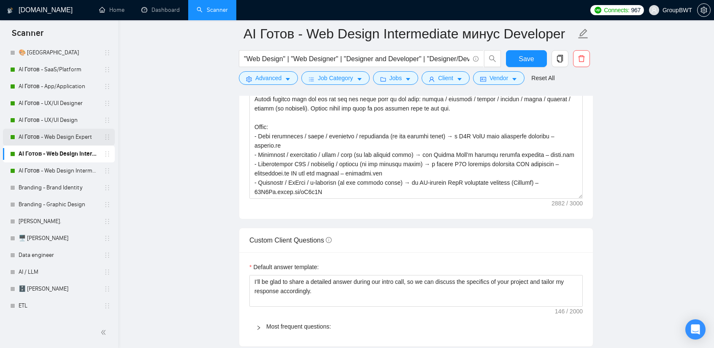
drag, startPoint x: 36, startPoint y: 138, endPoint x: 62, endPoint y: 135, distance: 25.9
click at [36, 138] on link "AI Готов - Web Design Expert" at bounding box center [59, 137] width 80 height 17
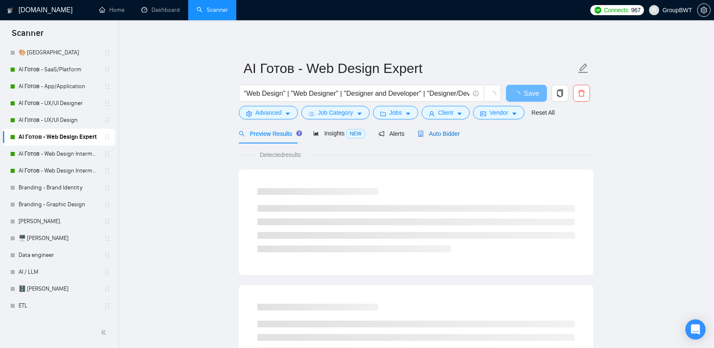
click at [428, 133] on span "Auto Bidder" at bounding box center [439, 133] width 42 height 7
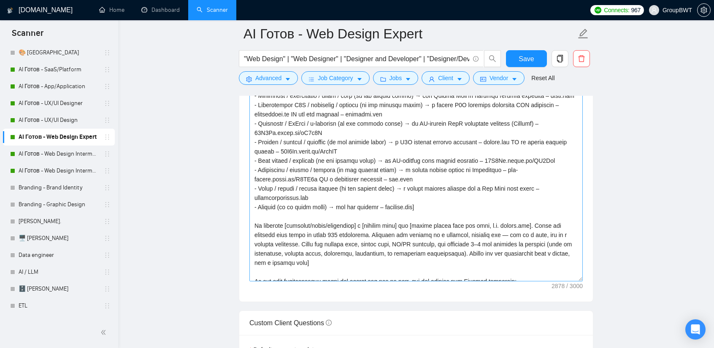
scroll to position [169, 0]
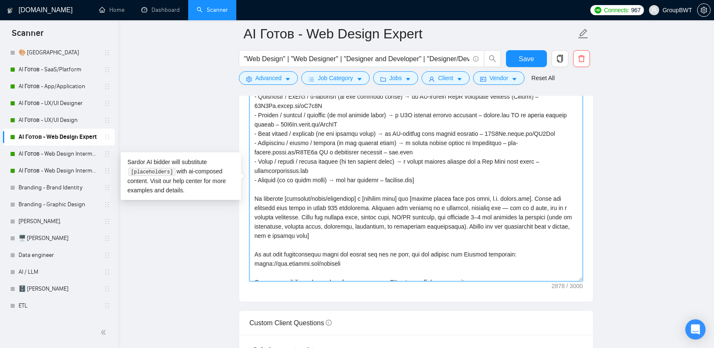
drag, startPoint x: 327, startPoint y: 232, endPoint x: 226, endPoint y: 199, distance: 105.7
paste textarea "use correct verb from context"
type textarea "Lo, I do sit Ametcon Adipis Elitsed do EiusmODT. In utla etdoloremag al enima, …"
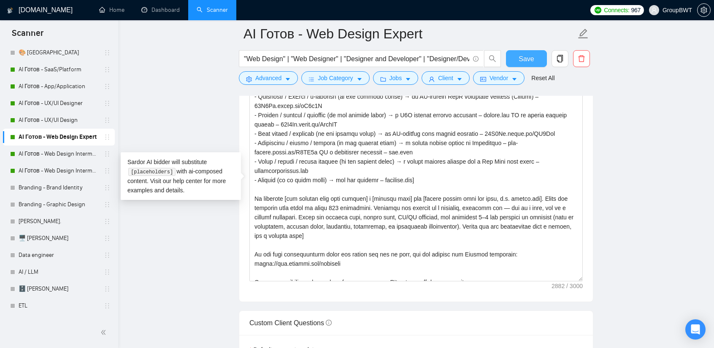
click at [530, 60] on span "Save" at bounding box center [526, 59] width 15 height 11
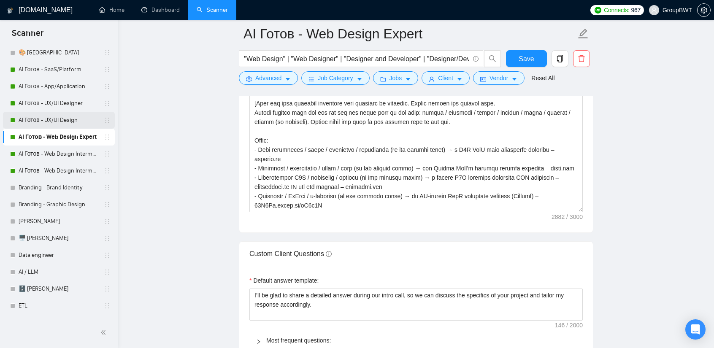
click at [51, 121] on link "AI Готов - UX/UI Design" at bounding box center [59, 120] width 80 height 17
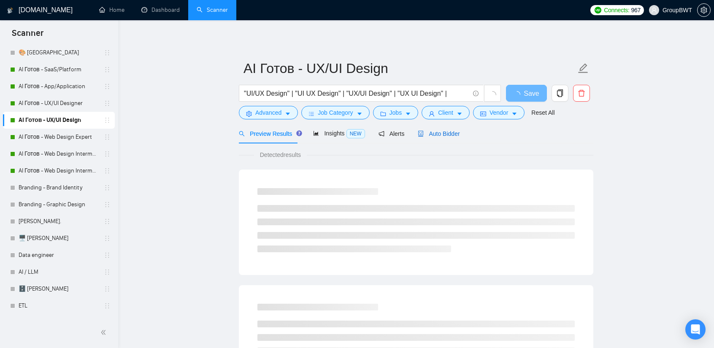
click at [449, 129] on div "Auto Bidder" at bounding box center [439, 133] width 42 height 9
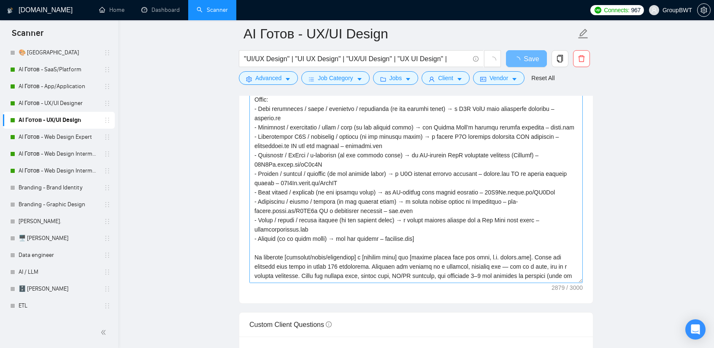
scroll to position [169, 0]
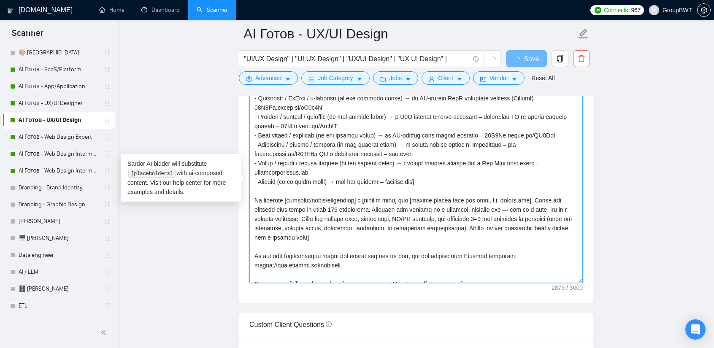
drag, startPoint x: 329, startPoint y: 235, endPoint x: 241, endPoint y: 200, distance: 94.6
paste textarea "use correct verb from context"
type textarea "Lo, I do sit Ametcon Adipis Elitsed do EiusmODT. In utla etdoloremag al enima, …"
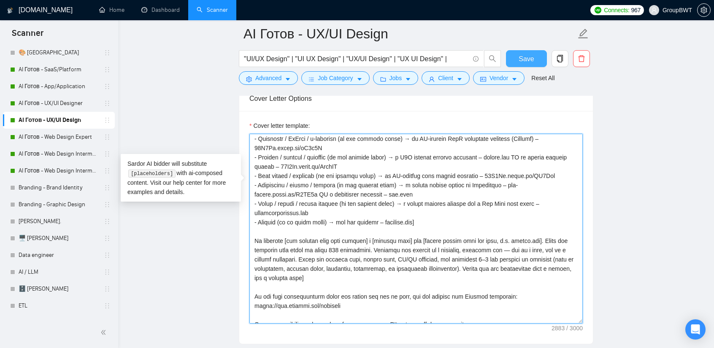
type textarea "Lo, I do sit Ametcon Adipis Elitsed do EiusmODT. In utla etdoloremag al enima, …"
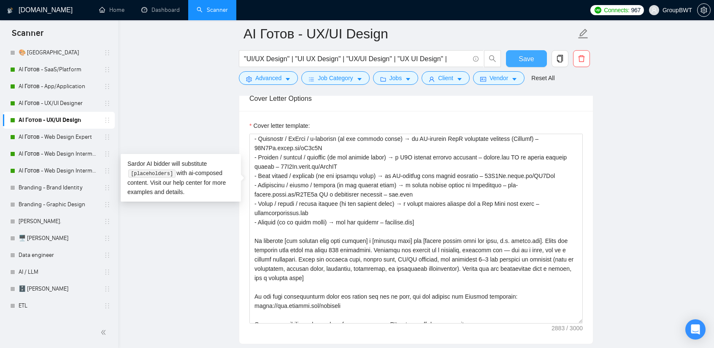
click at [525, 63] on span "Save" at bounding box center [526, 59] width 15 height 11
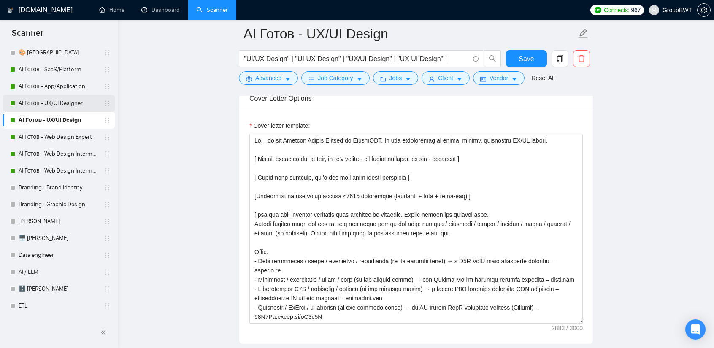
click at [62, 105] on link "AI Готов - UX/UI Designer" at bounding box center [59, 103] width 80 height 17
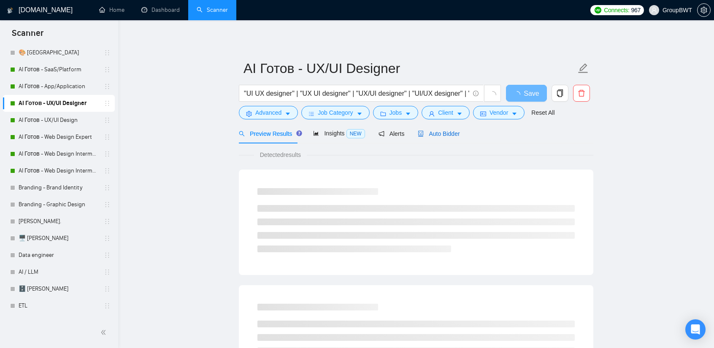
click at [443, 132] on span "Auto Bidder" at bounding box center [439, 133] width 42 height 7
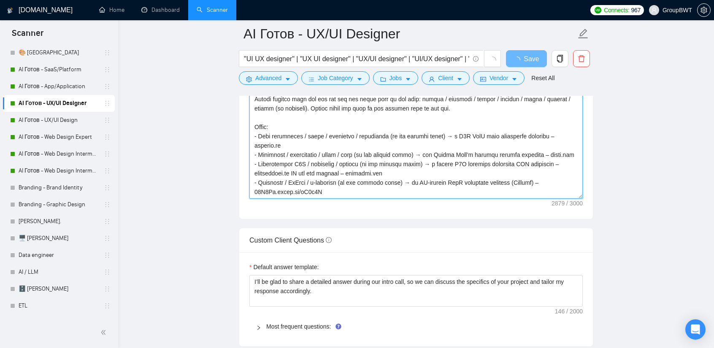
scroll to position [260, 0]
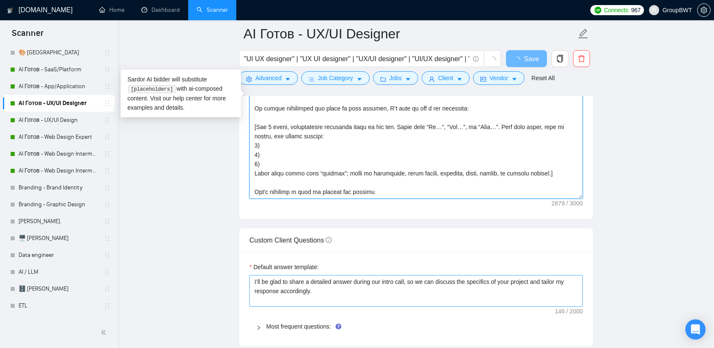
drag, startPoint x: 576, startPoint y: 192, endPoint x: 568, endPoint y: 280, distance: 87.7
click at [568, 280] on form "Auto Bidding Enabled Auto Bidding Enabled: ON Auto Bidder Schedule Auto Bidding…" at bounding box center [416, 93] width 354 height 1894
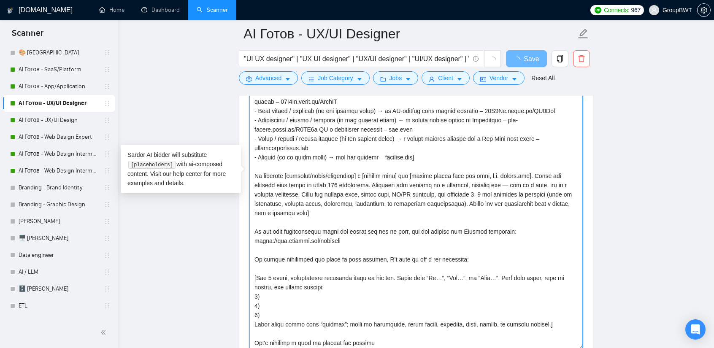
drag, startPoint x: 579, startPoint y: 189, endPoint x: 563, endPoint y: 341, distance: 152.3
click at [563, 341] on textarea "Cover letter template:" at bounding box center [415, 179] width 333 height 341
click at [427, 227] on textarea "Cover letter template:" at bounding box center [415, 179] width 333 height 341
drag, startPoint x: 326, startPoint y: 210, endPoint x: 243, endPoint y: 175, distance: 90.0
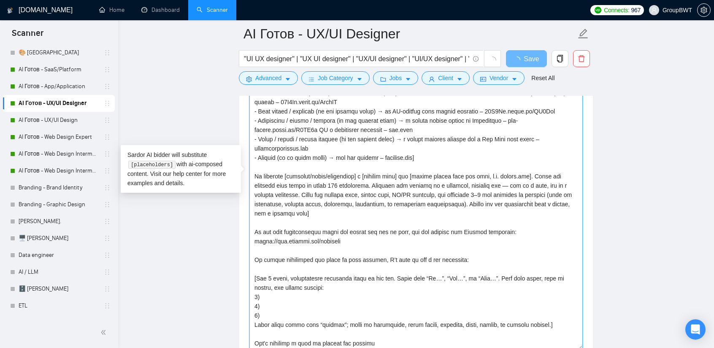
paste textarea "use correct verb from context"
type textarea "Lo, I do sit Ametcon Adipis Elitsed do EiusmODT. In utla etdoloremag al enima, …"
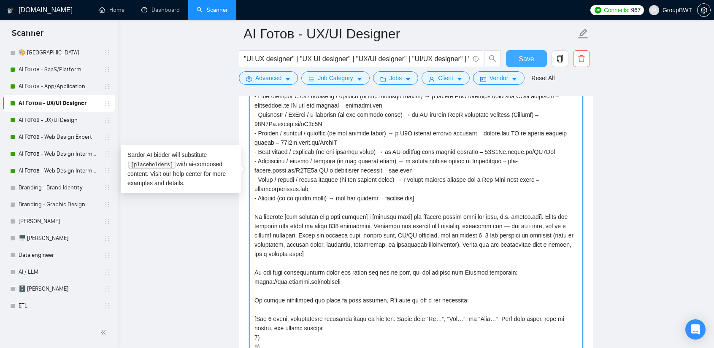
type textarea "Lo, I do sit Ametcon Adipis Elitsed do EiusmODT. In utla etdoloremag al enima, …"
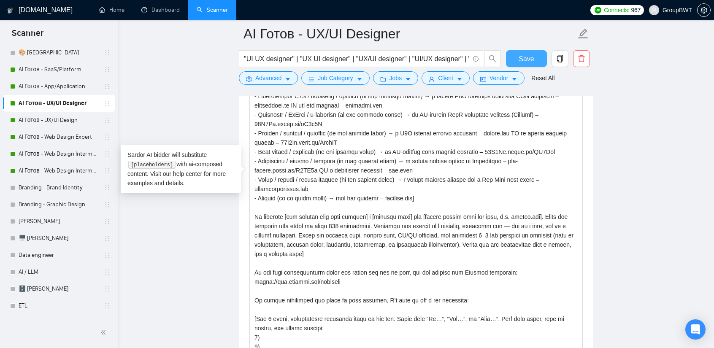
click at [523, 57] on span "Save" at bounding box center [526, 59] width 15 height 11
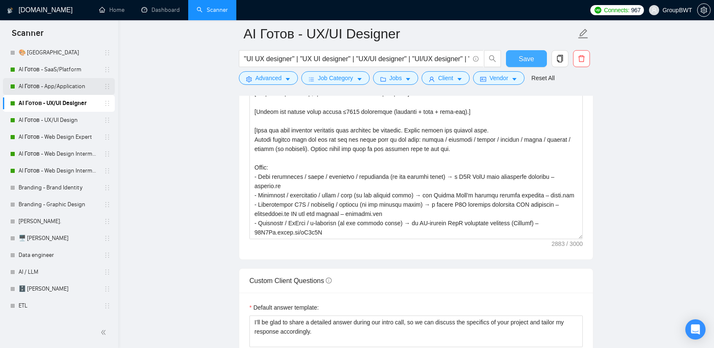
click at [60, 86] on link "AI Готов - App/Application" at bounding box center [59, 86] width 80 height 17
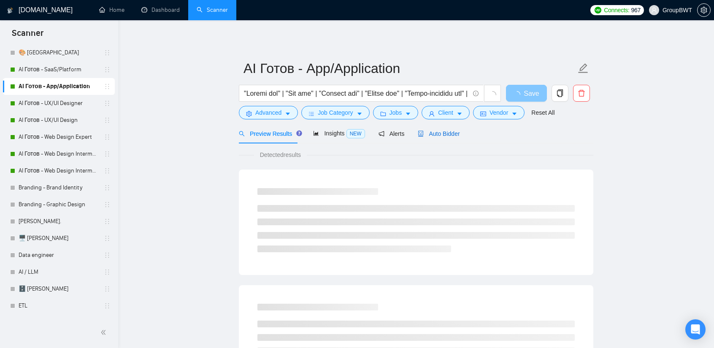
click at [435, 130] on span "Auto Bidder" at bounding box center [439, 133] width 42 height 7
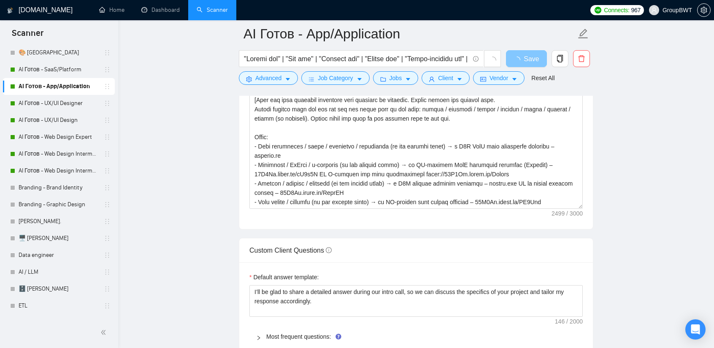
scroll to position [1013, 0]
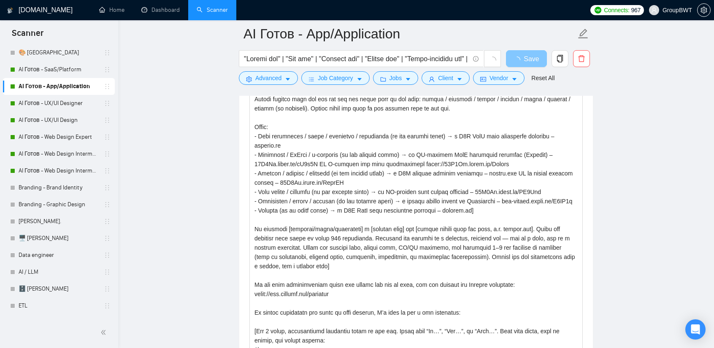
drag, startPoint x: 581, startPoint y: 193, endPoint x: 544, endPoint y: 368, distance: 178.4
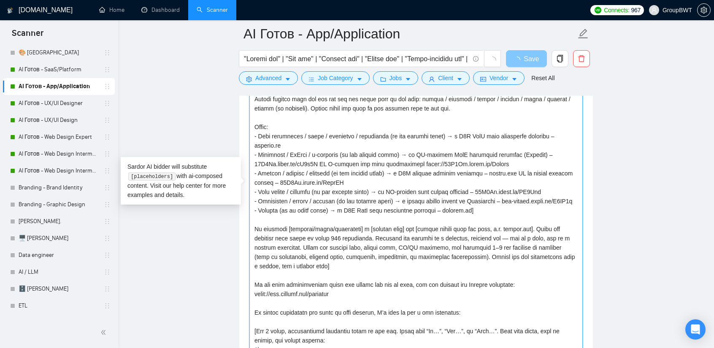
drag, startPoint x: 328, startPoint y: 263, endPoint x: 225, endPoint y: 226, distance: 109.0
click at [225, 226] on main "AI Готов - App/Application Save Advanced Job Category Jobs Client Vendor Reset …" at bounding box center [416, 252] width 569 height 2462
paste textarea "use correct verb from context"
type textarea "Lo, I do sit Ametcon Adipis Elitsed do EiusmODT. In utla etdoloremag al enima, …"
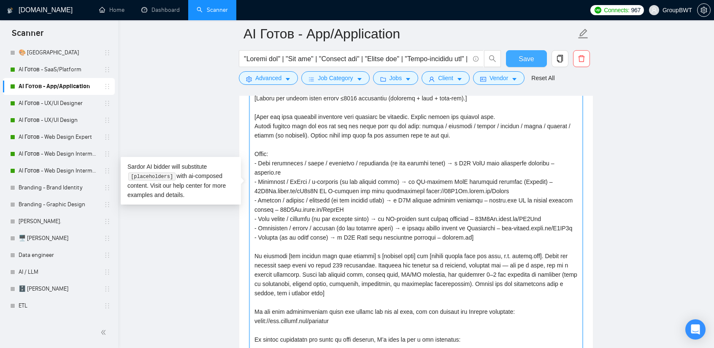
type textarea "Lo, I do sit Ametcon Adipis Elitsed do EiusmODT. In utla etdoloremag al enima, …"
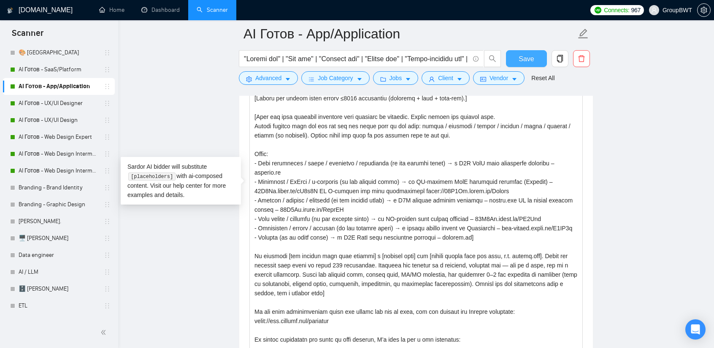
click at [529, 60] on span "Save" at bounding box center [526, 59] width 15 height 11
